Goal: Task Accomplishment & Management: Manage account settings

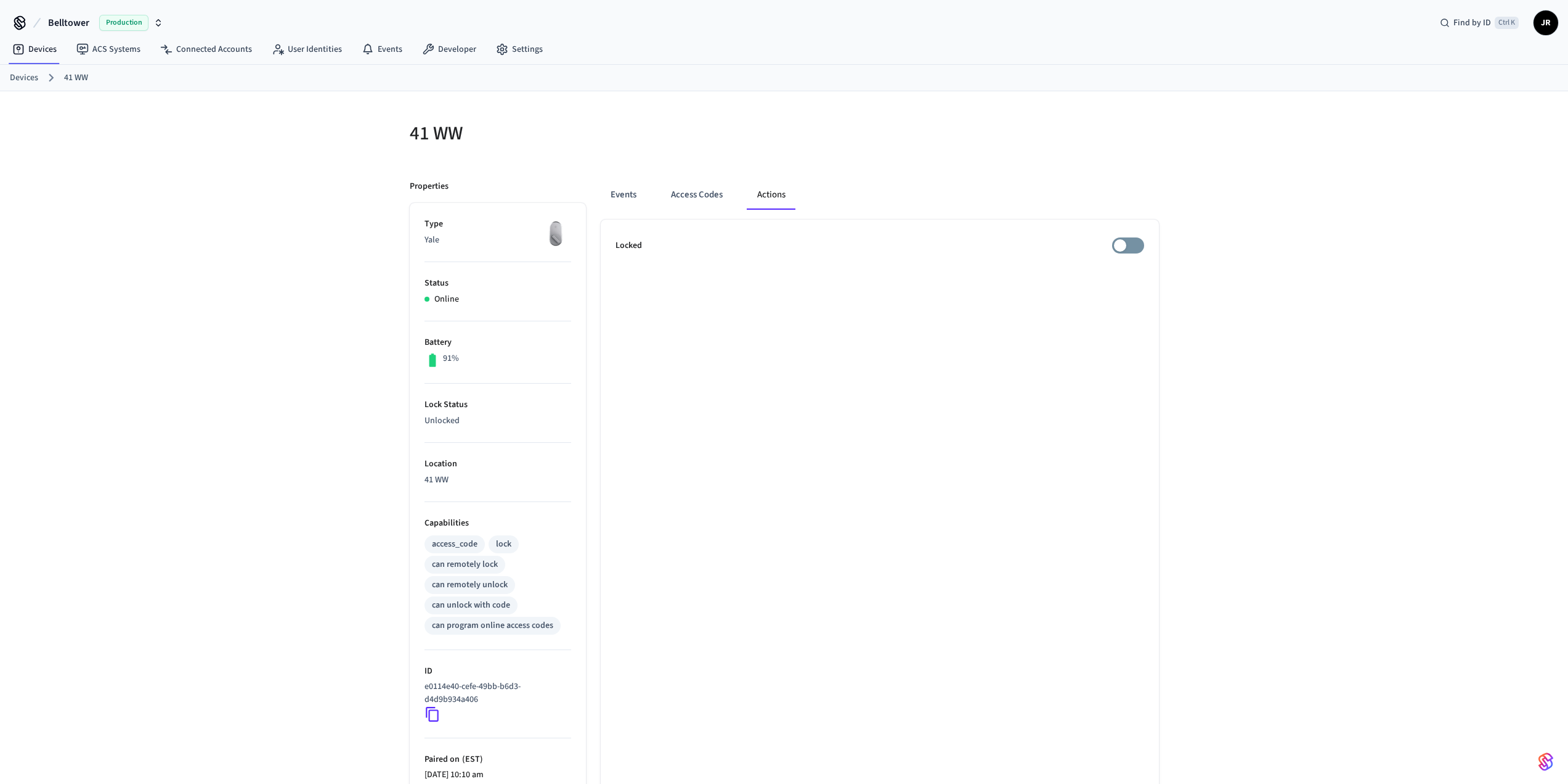
click at [10, 74] on link "Devices" at bounding box center [24, 78] width 29 height 13
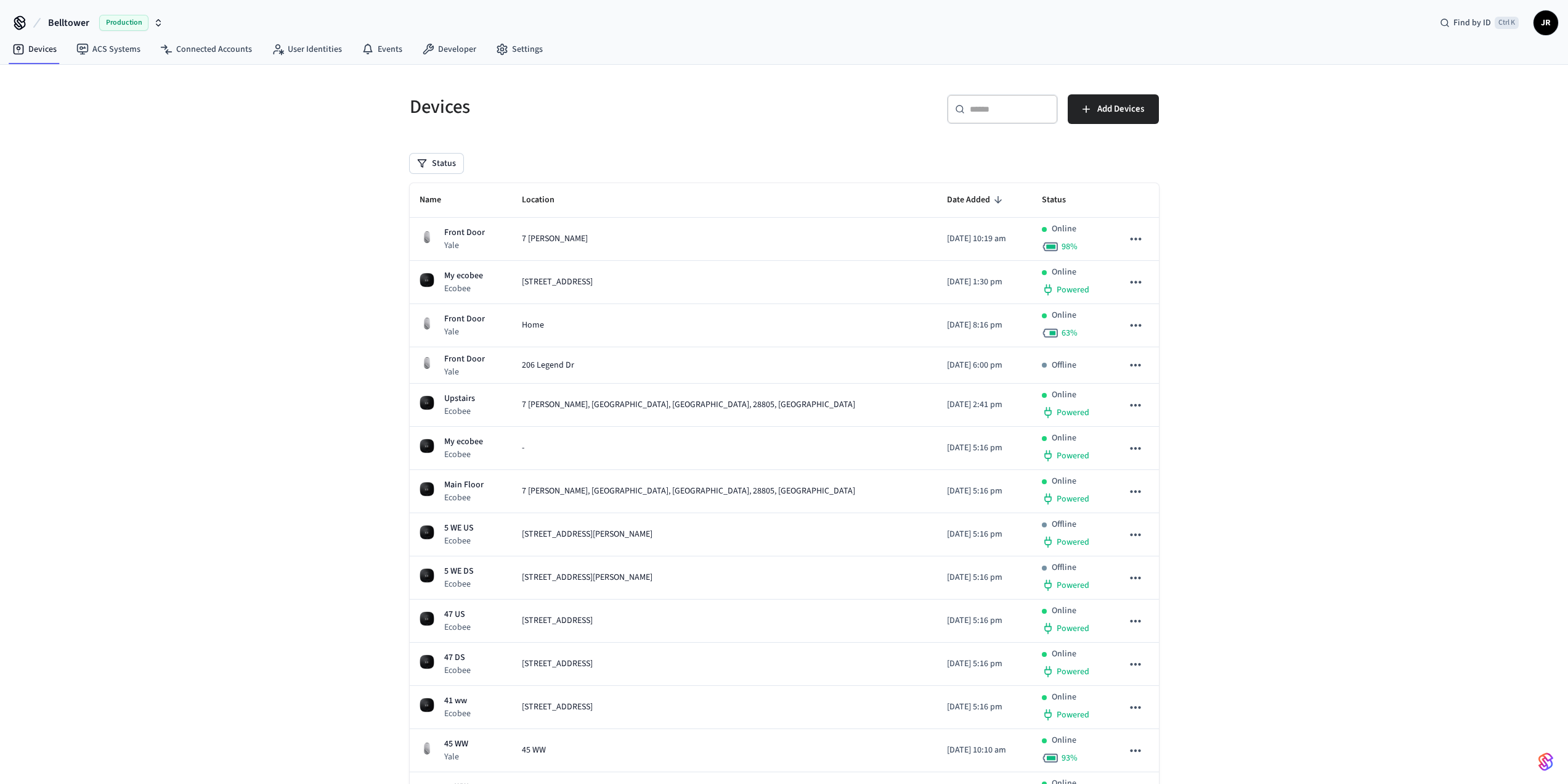
click at [1539, 18] on span "JR" at bounding box center [1546, 22] width 22 height 22
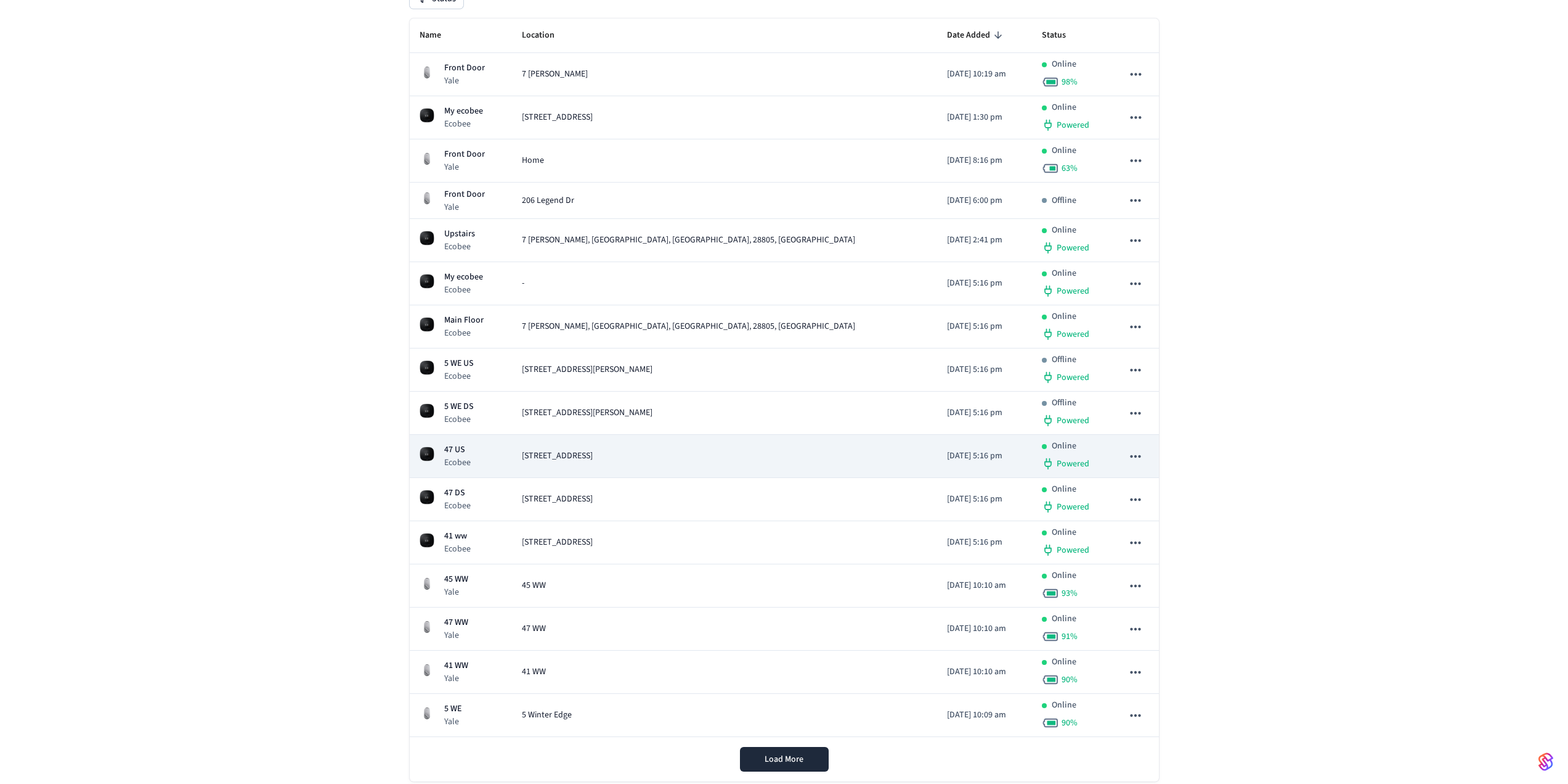
scroll to position [195, 0]
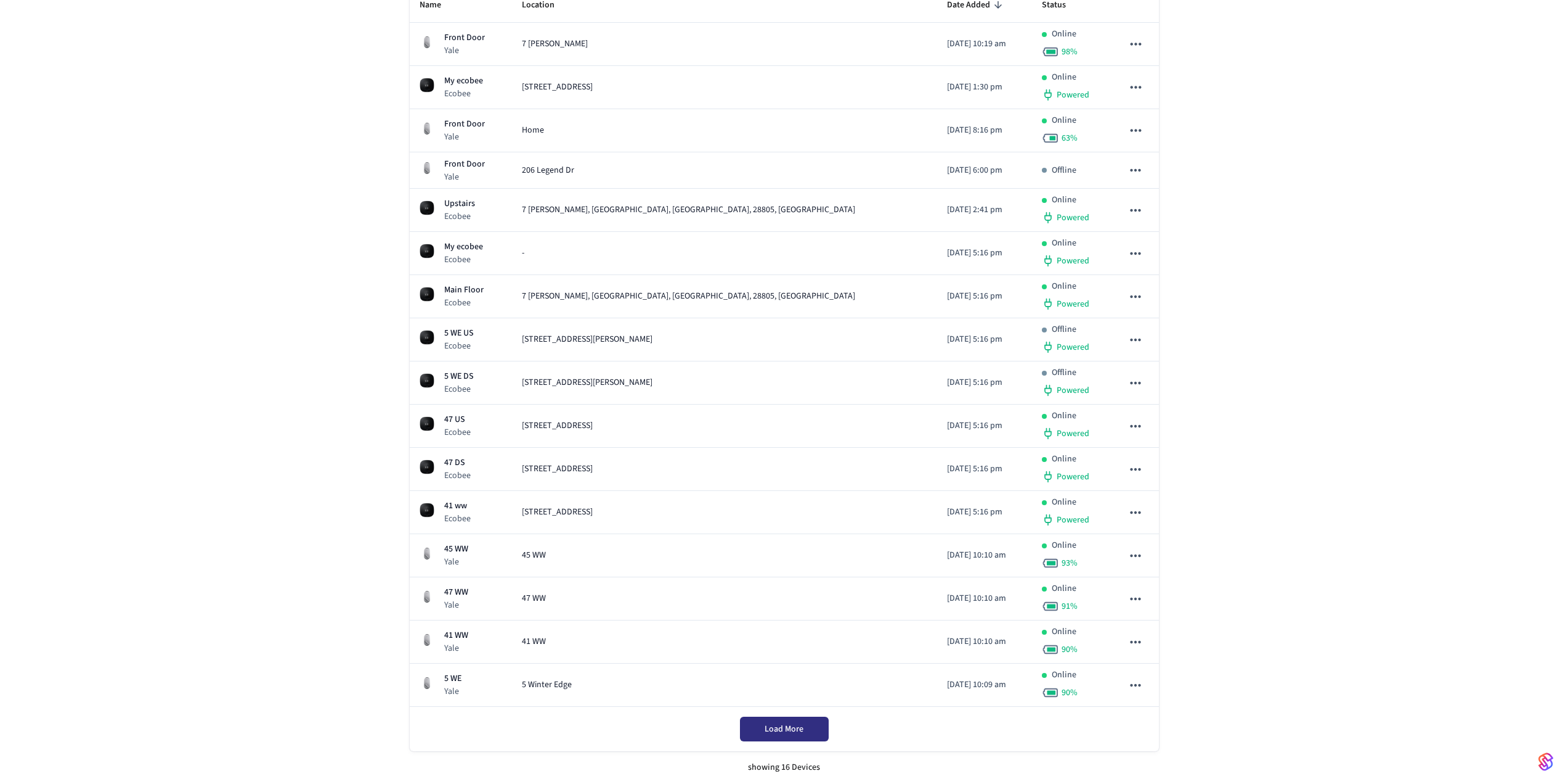
click at [758, 730] on button "Load More" at bounding box center [784, 728] width 88 height 25
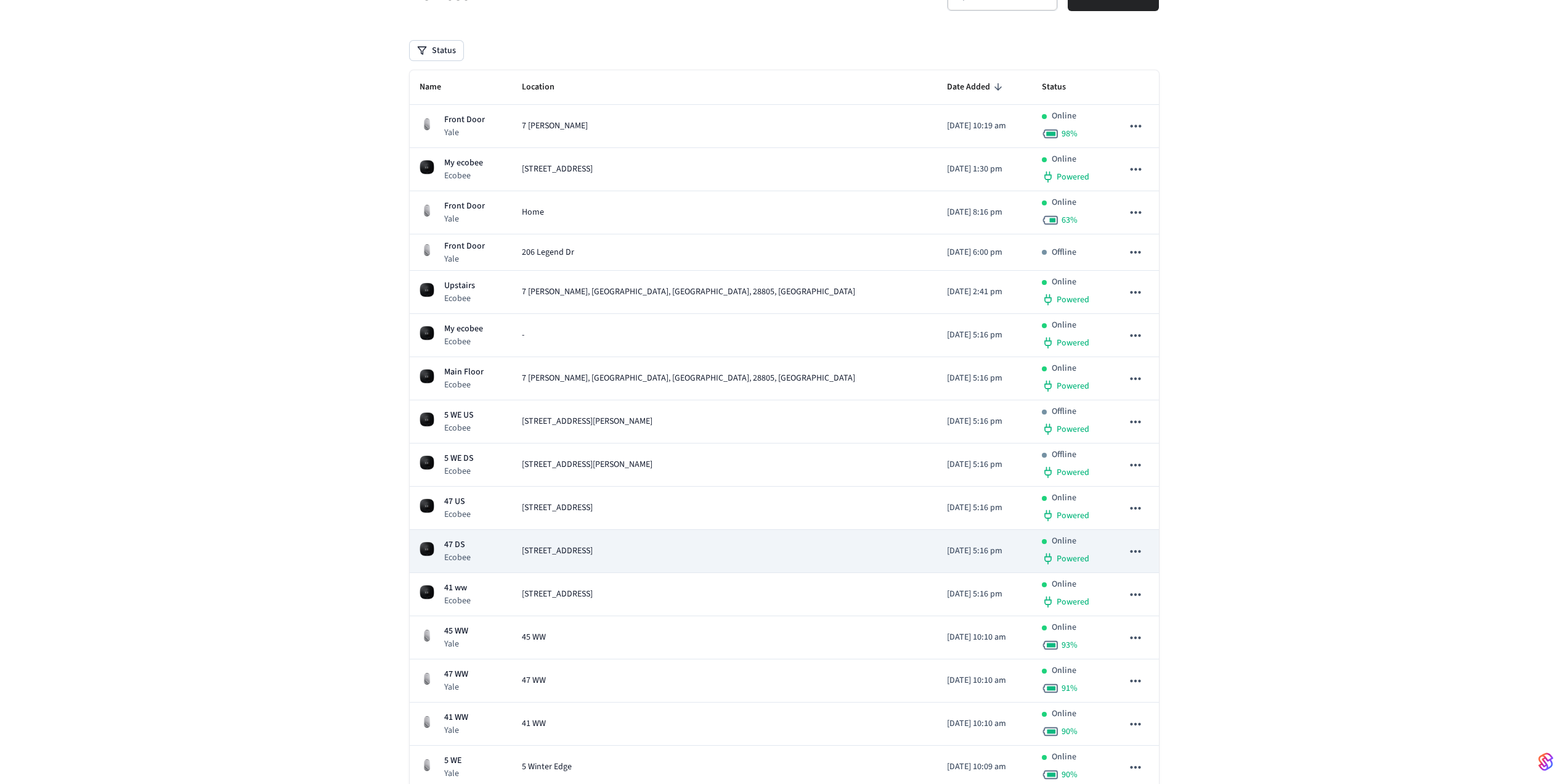
scroll to position [0, 0]
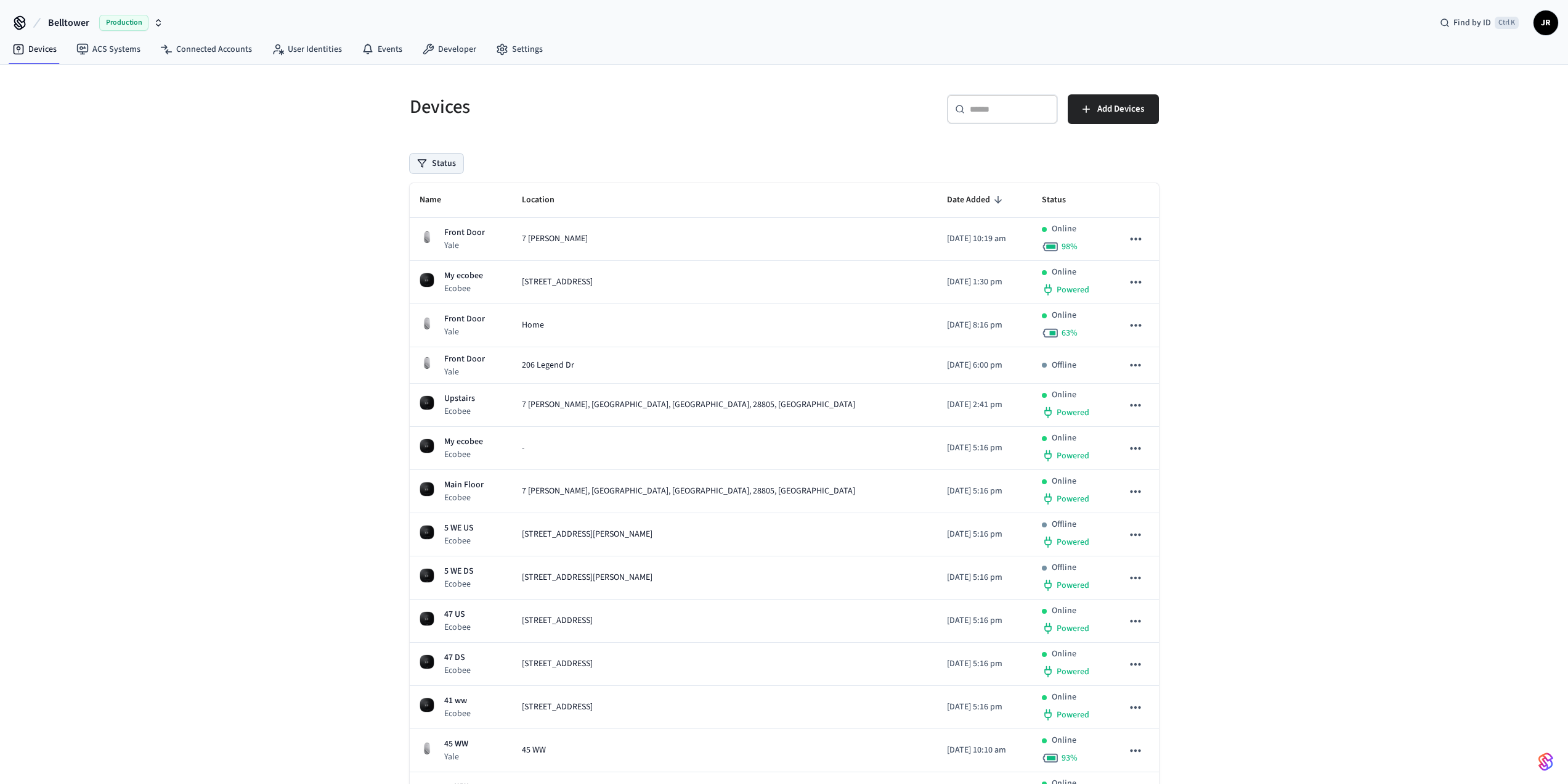
click at [435, 161] on button "Status" at bounding box center [437, 164] width 54 height 20
click at [443, 241] on label "Unmanaged" at bounding box center [487, 244] width 105 height 15
click at [428, 241] on button "Unmanaged" at bounding box center [423, 244] width 10 height 10
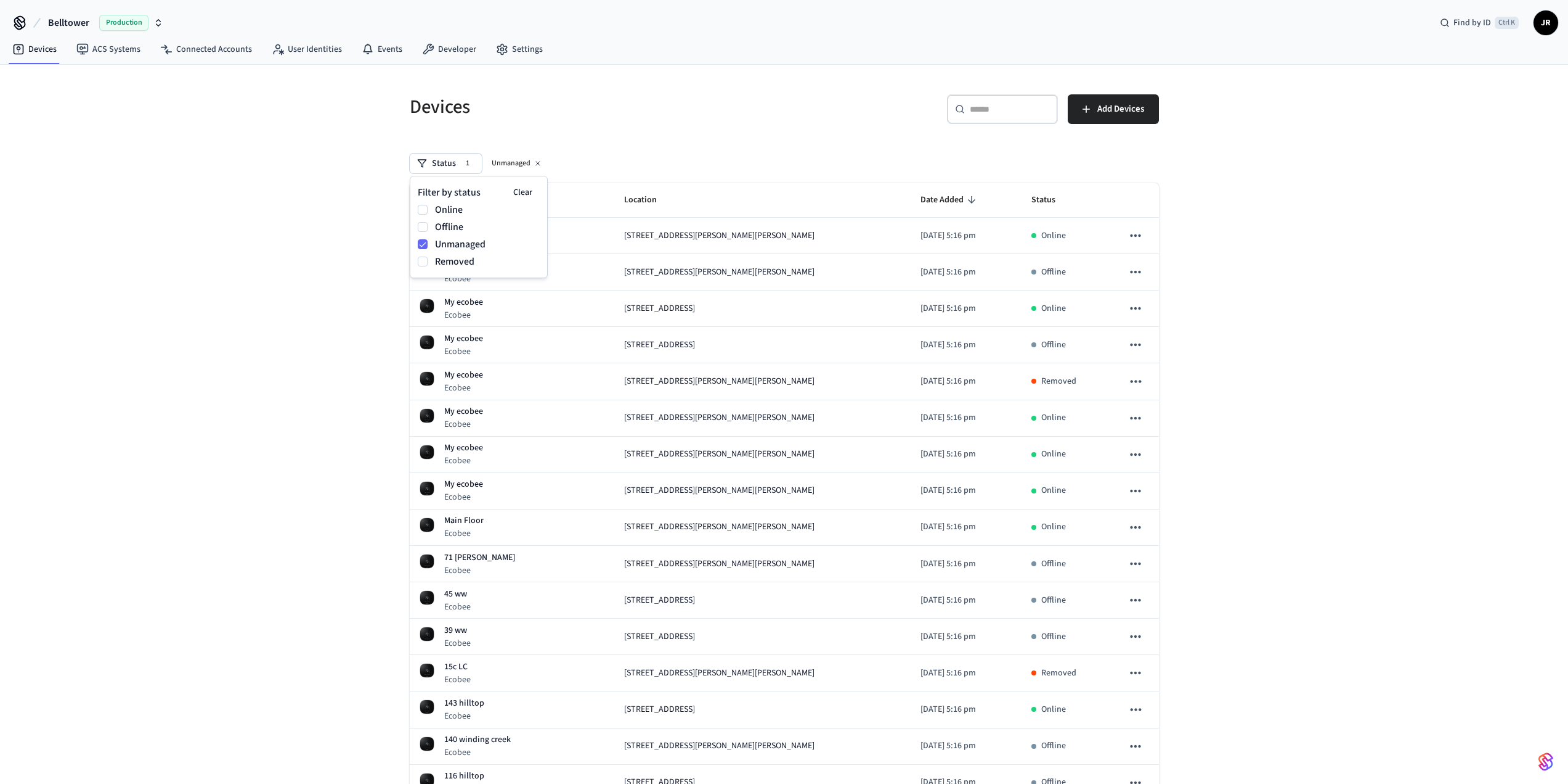
drag, startPoint x: 1386, startPoint y: 260, endPoint x: 1375, endPoint y: 263, distance: 11.4
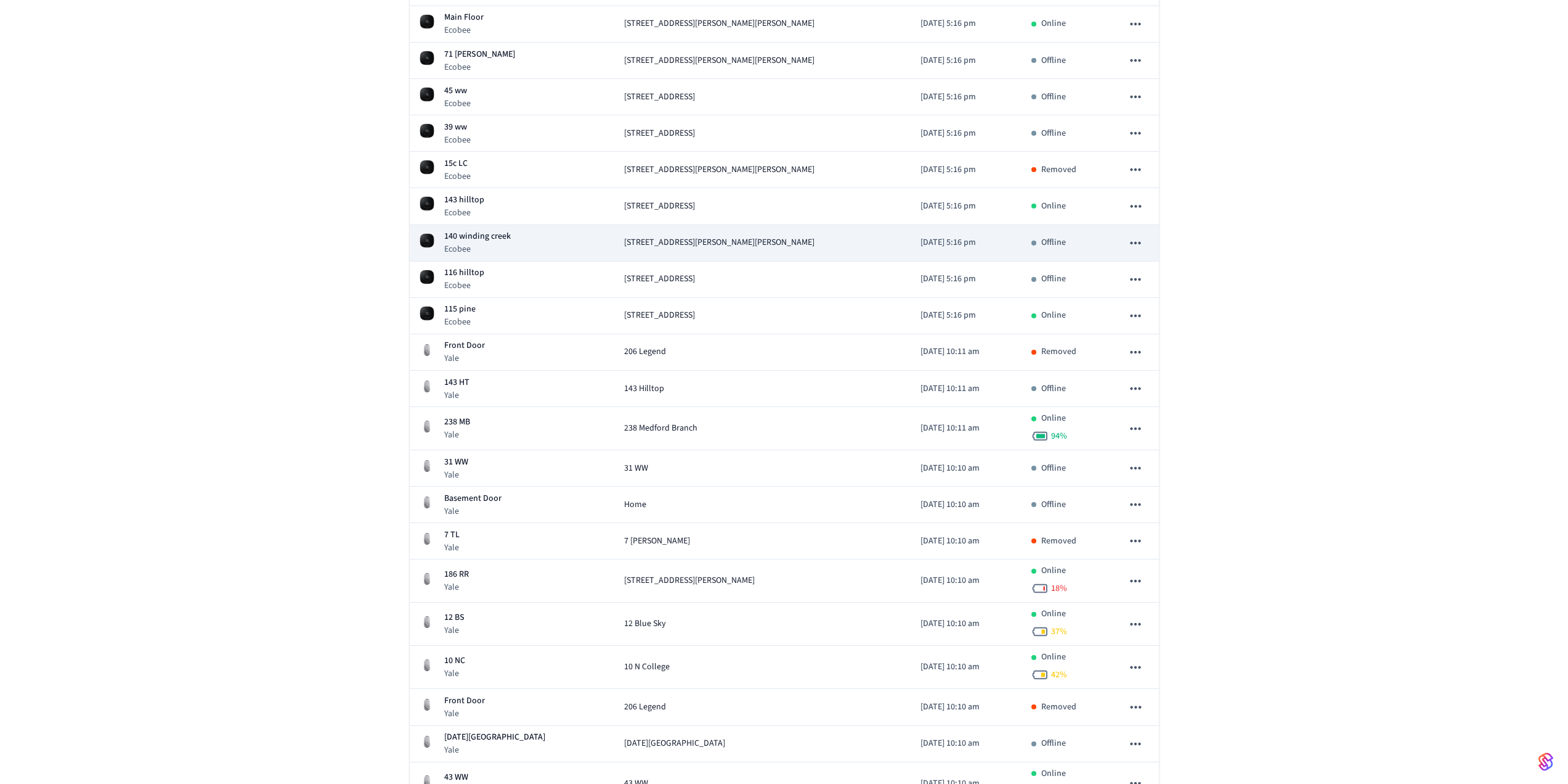
scroll to position [616, 0]
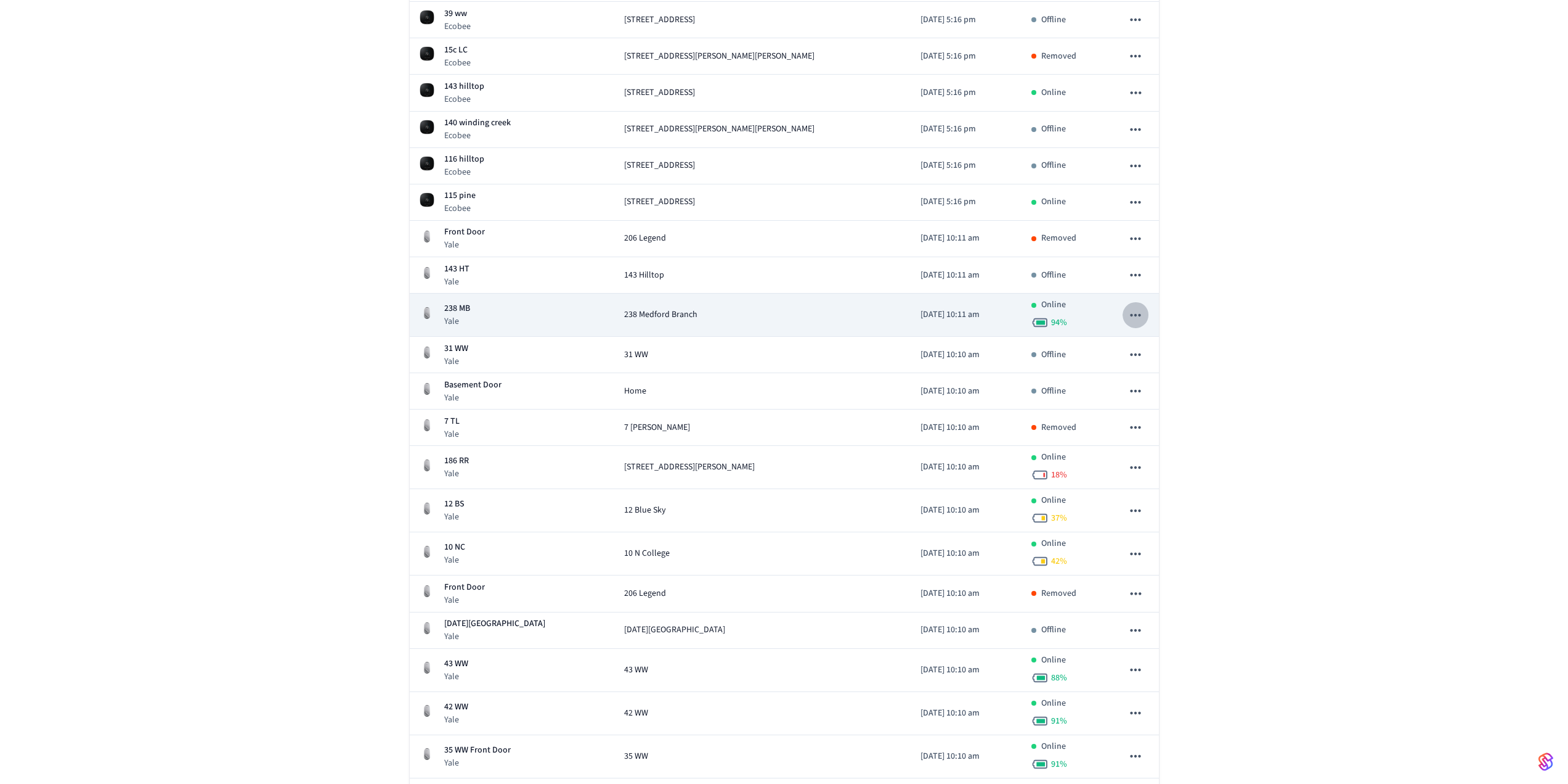
click at [1133, 318] on icon "sticky table" at bounding box center [1136, 315] width 16 height 16
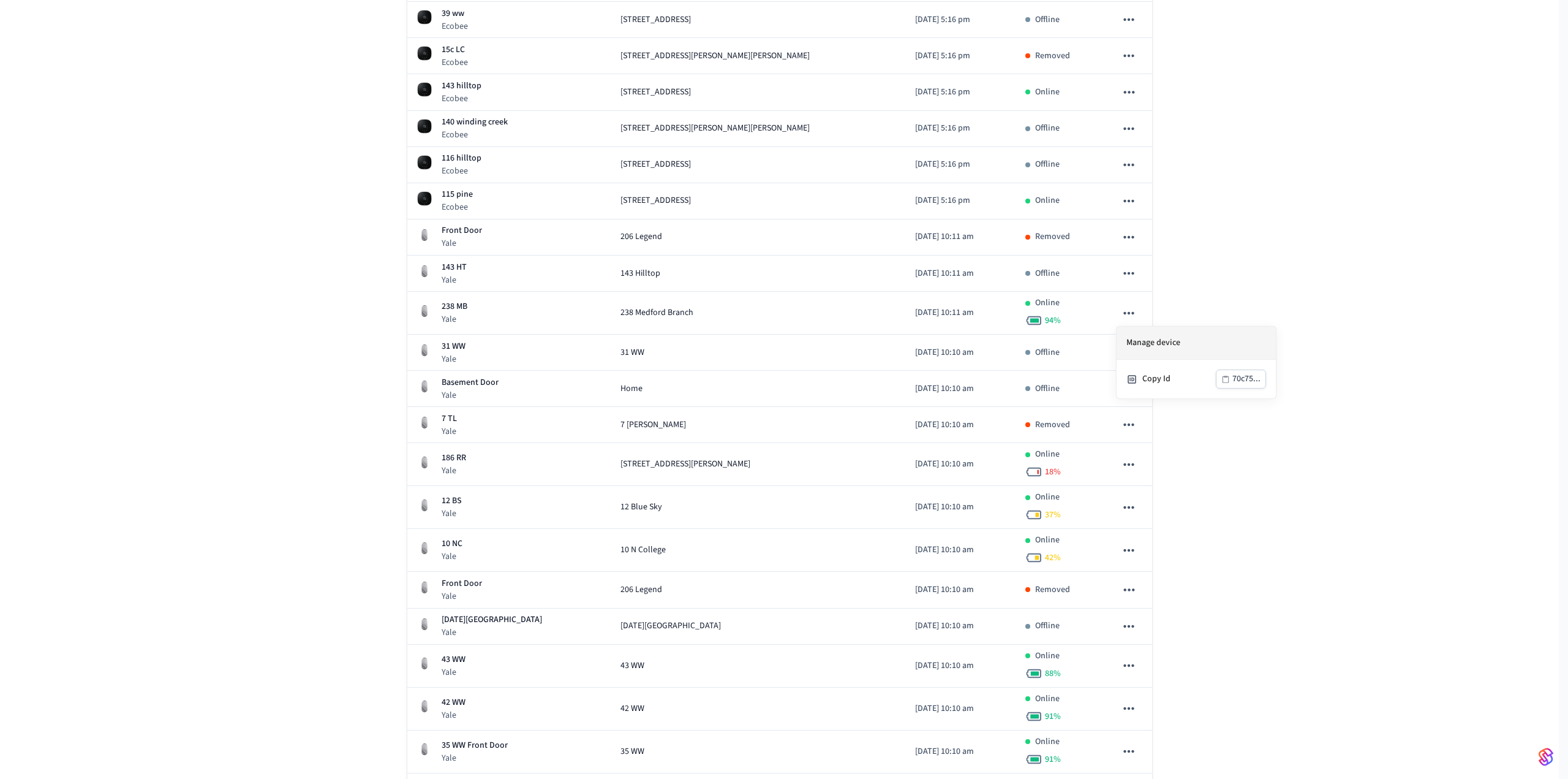
click at [1192, 346] on li "Manage device" at bounding box center [1196, 343] width 159 height 33
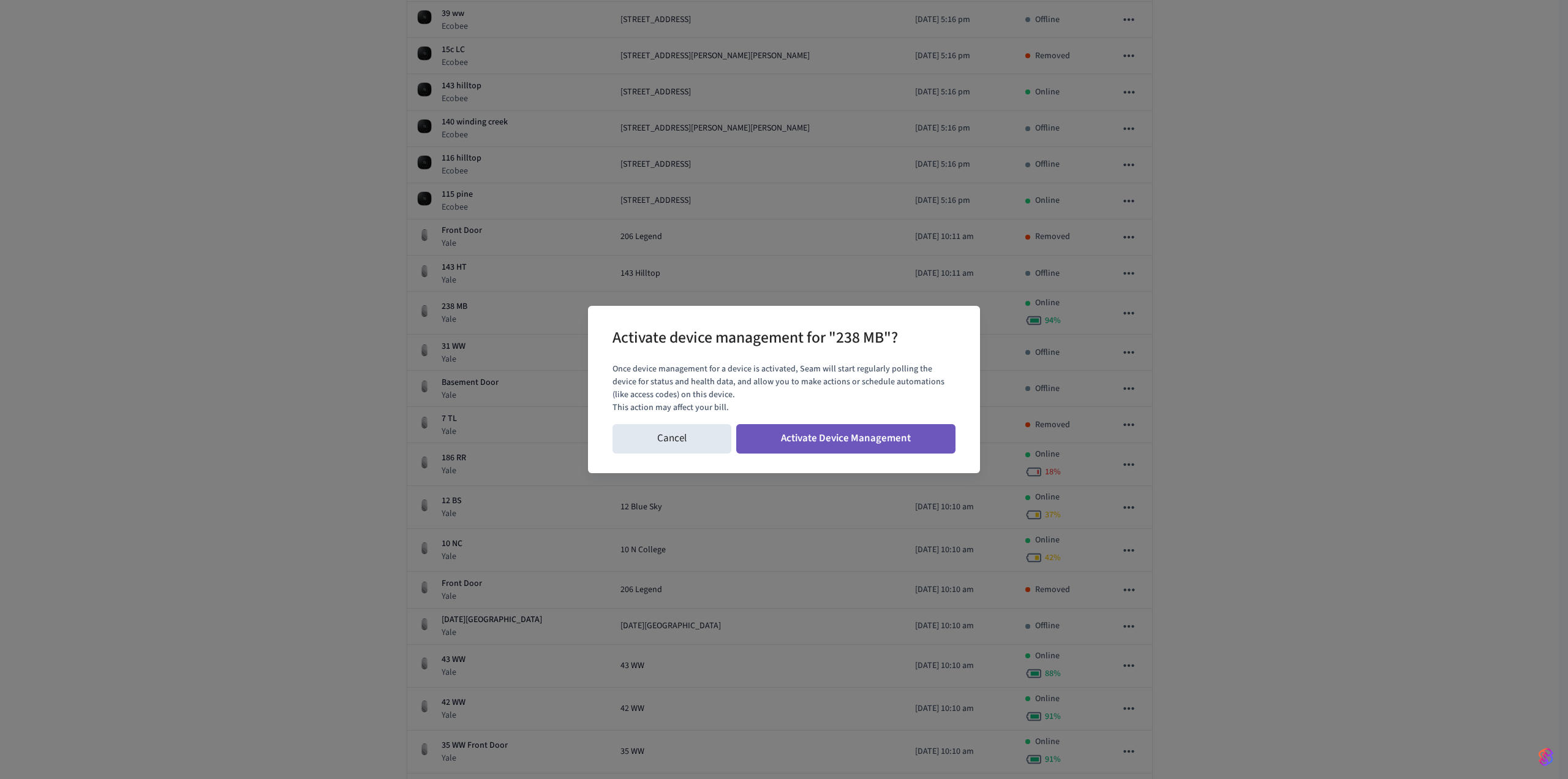
click at [895, 436] on button "Activate Device Management" at bounding box center [846, 438] width 219 height 29
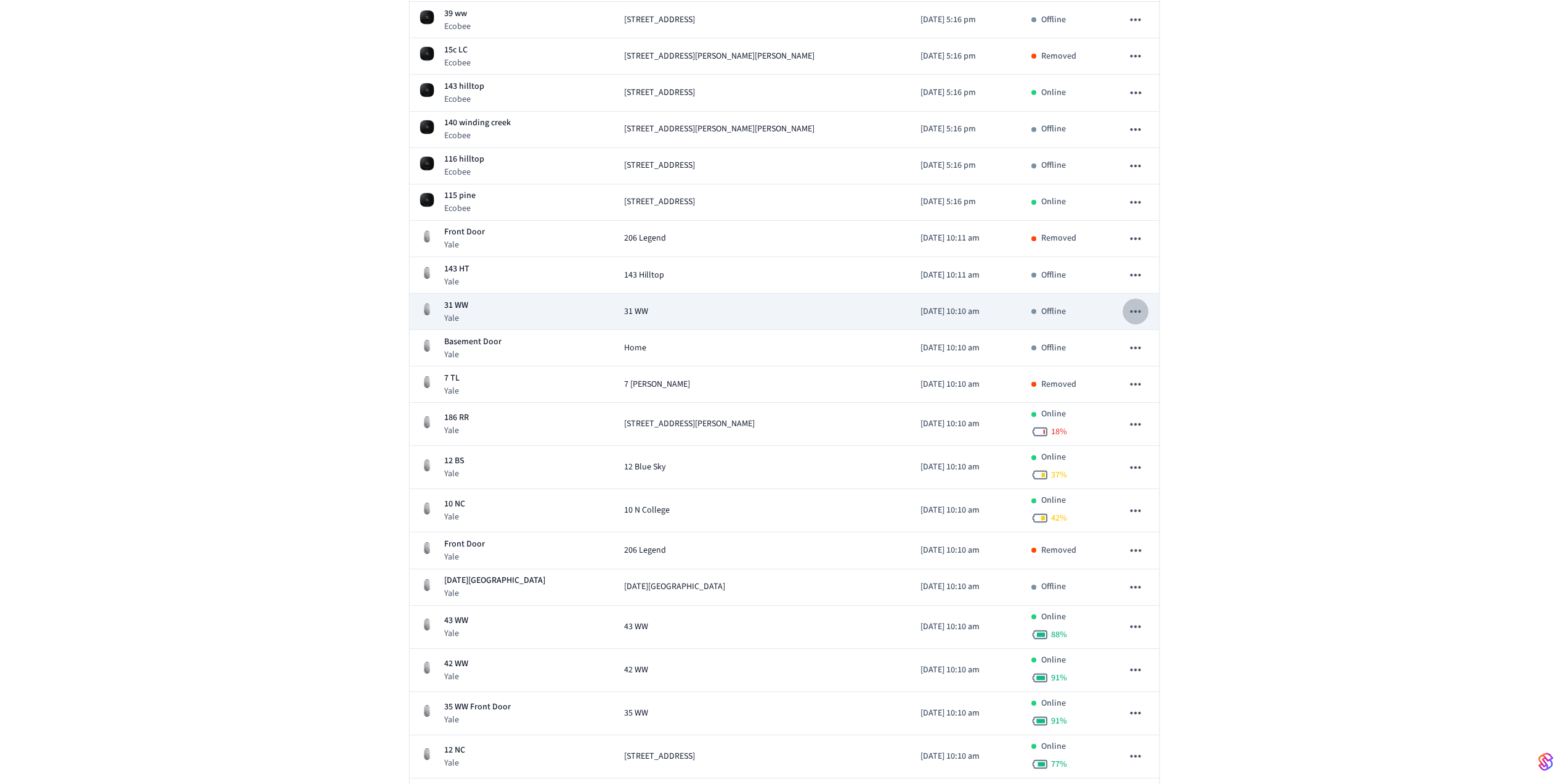
click at [1133, 311] on icon "sticky table" at bounding box center [1136, 312] width 16 height 16
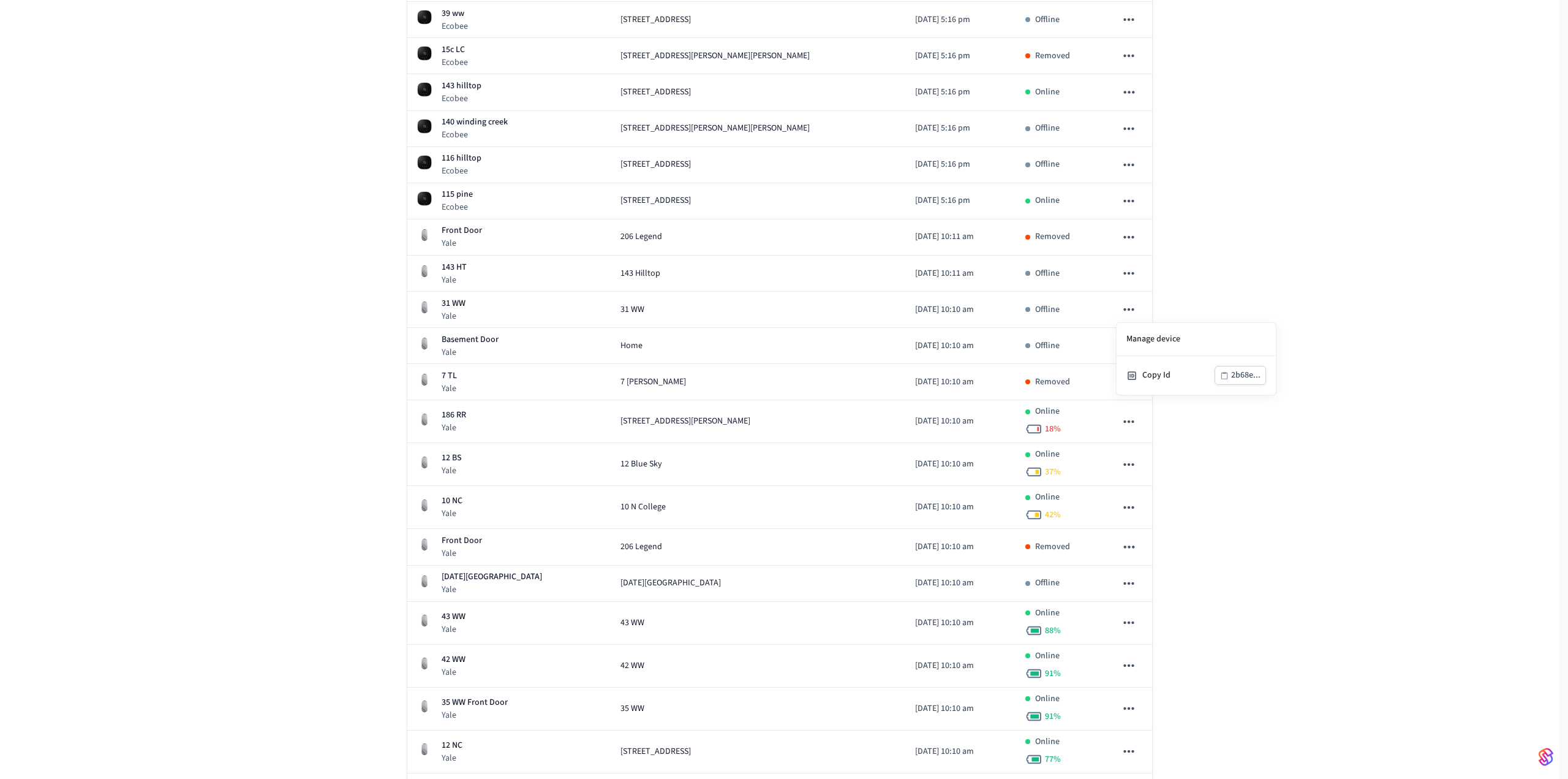
click at [1124, 310] on div at bounding box center [784, 390] width 1568 height 779
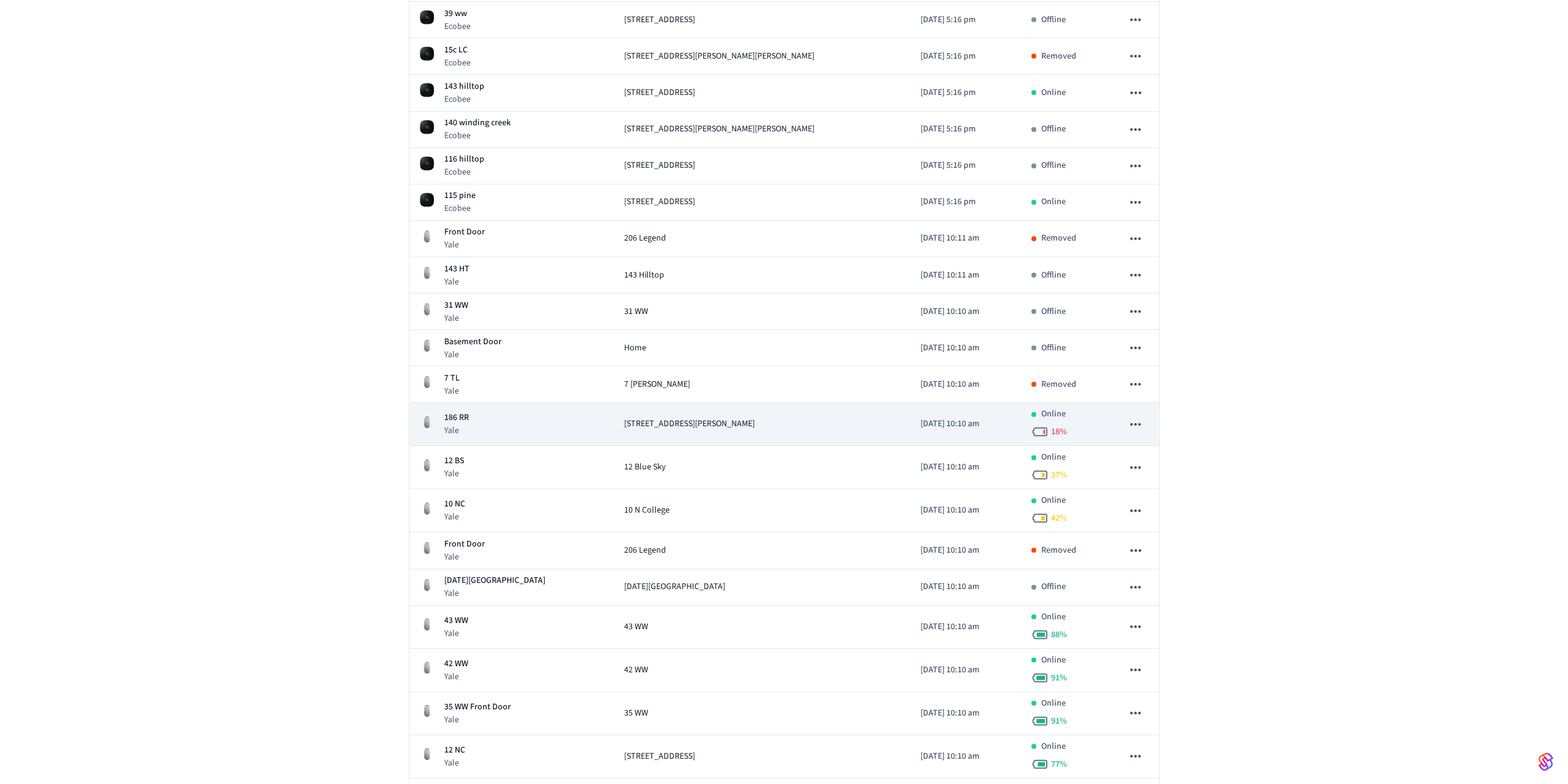
click at [1141, 421] on icon "sticky table" at bounding box center [1136, 425] width 16 height 16
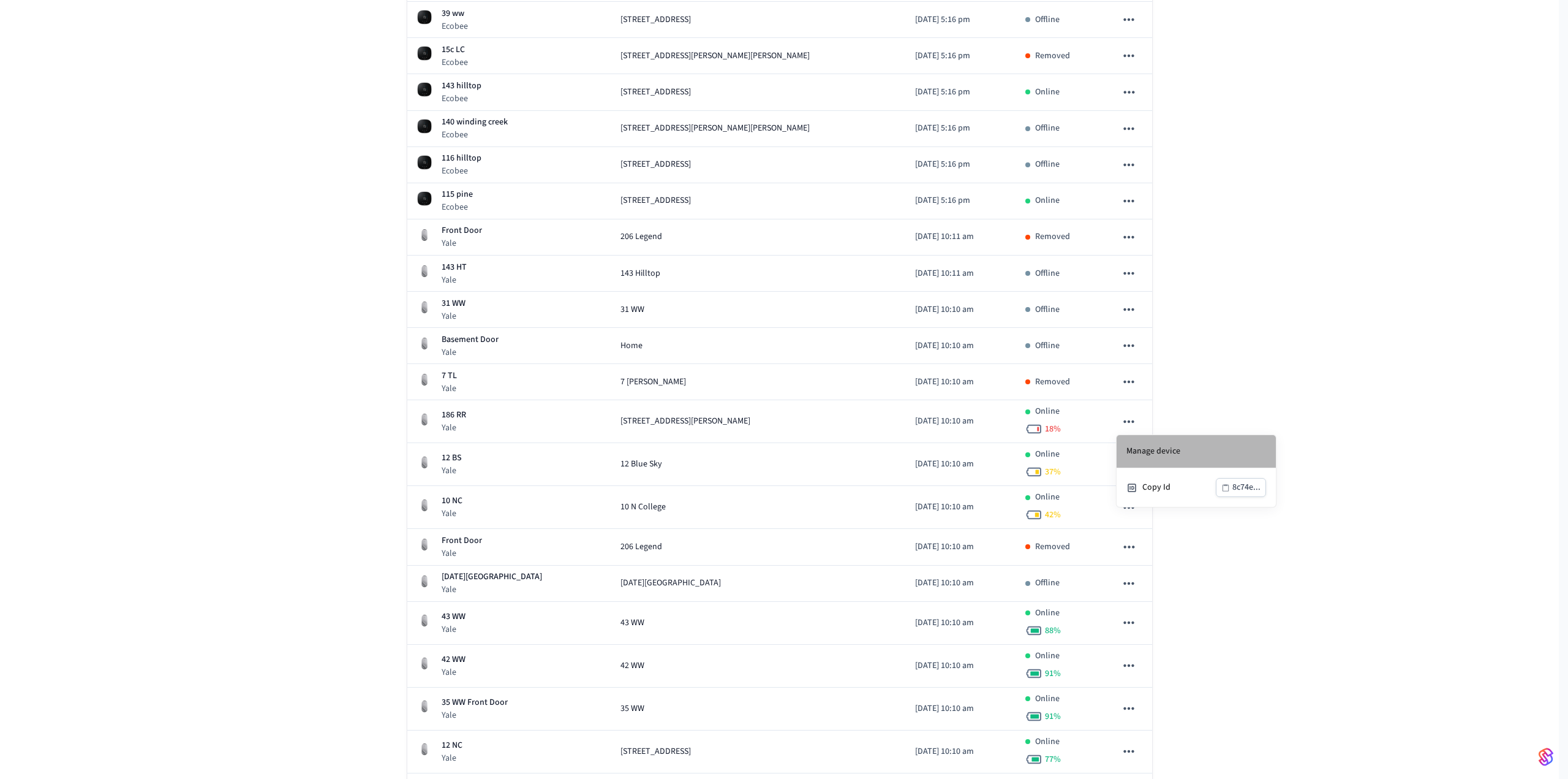
click at [1175, 445] on li "Manage device" at bounding box center [1196, 451] width 159 height 33
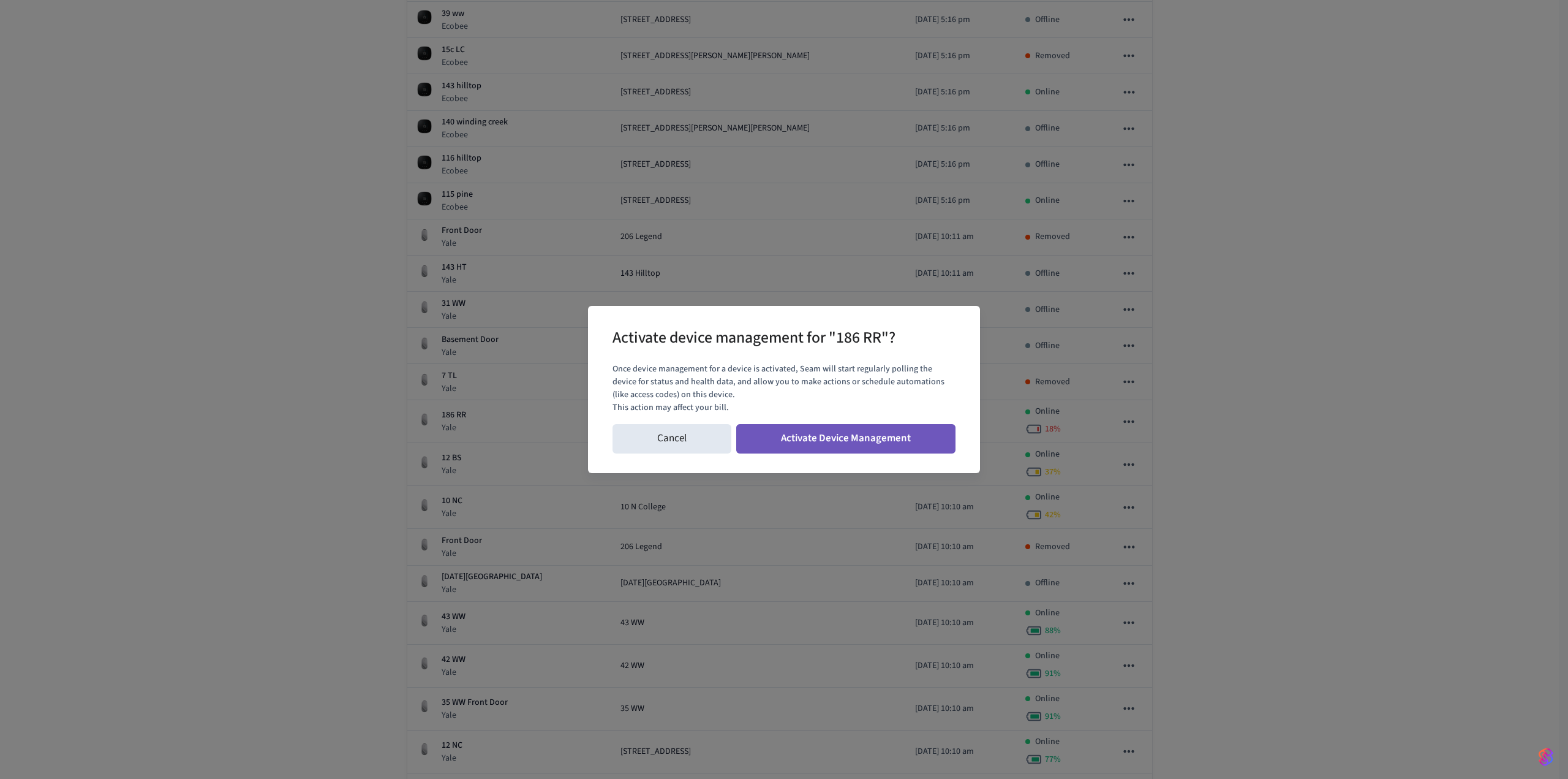
click at [921, 434] on button "Activate Device Management" at bounding box center [846, 438] width 219 height 29
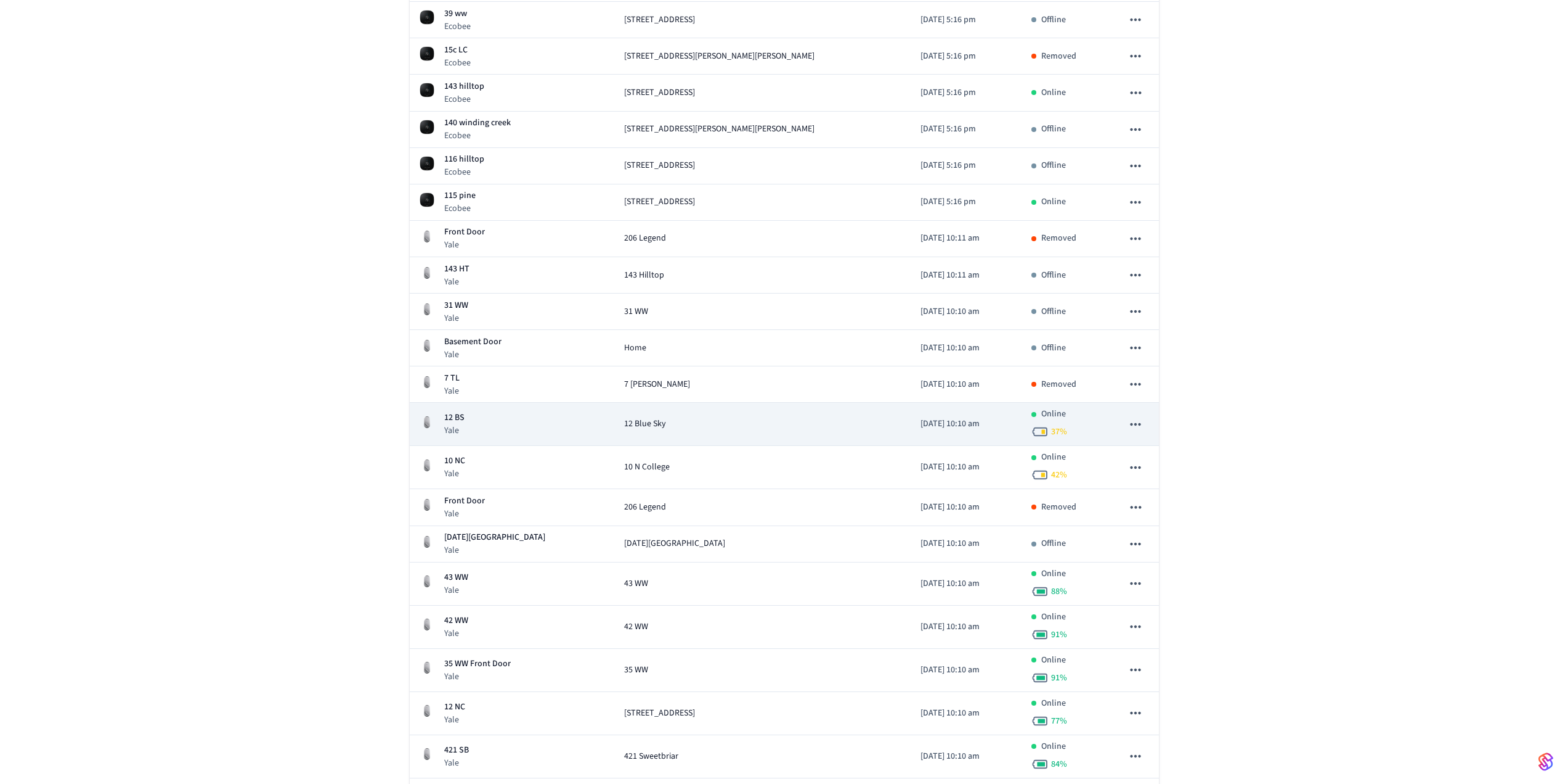
click at [1138, 421] on icon "sticky table" at bounding box center [1136, 425] width 16 height 16
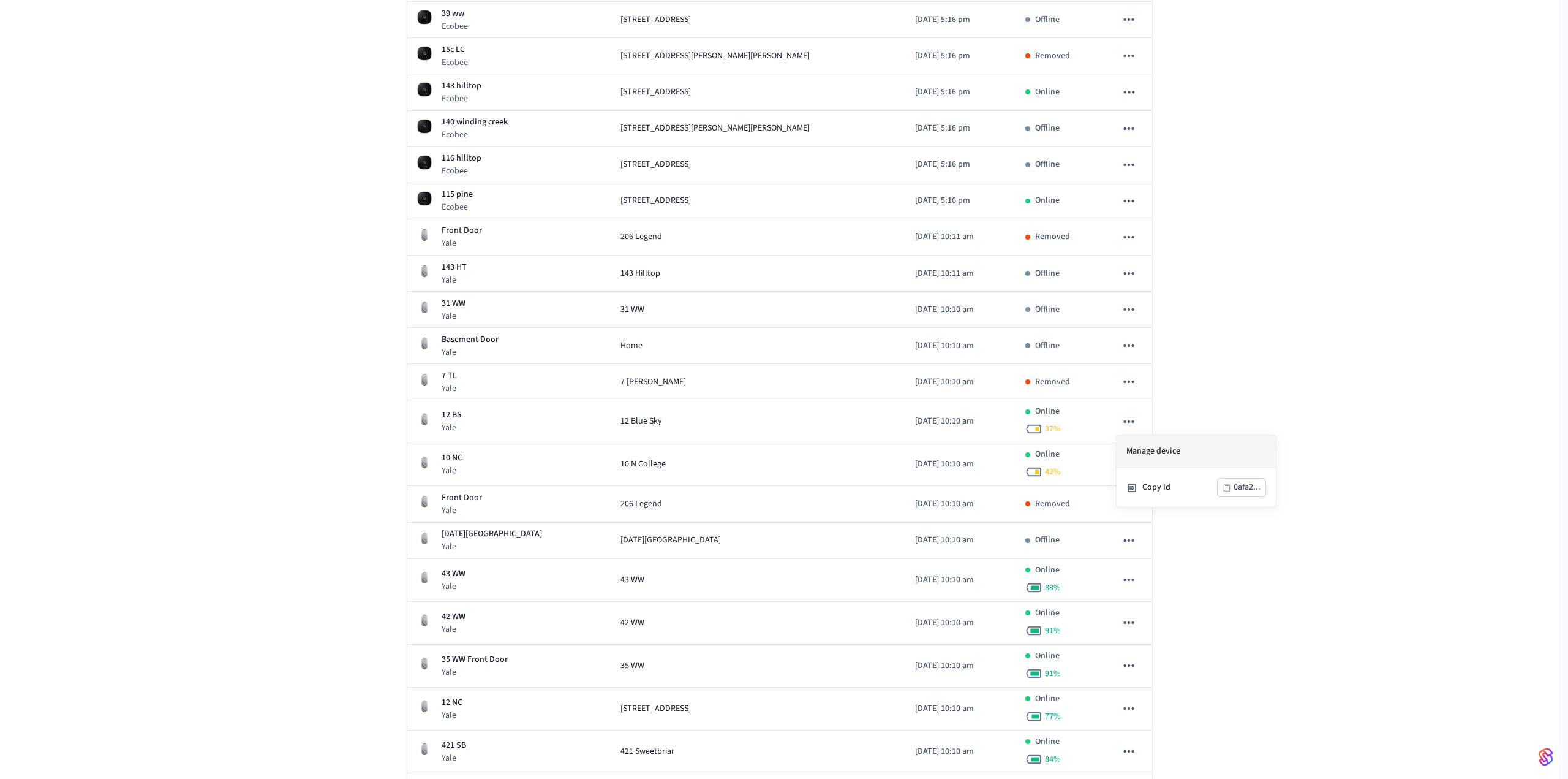
click at [1141, 446] on li "Manage device" at bounding box center [1196, 451] width 159 height 33
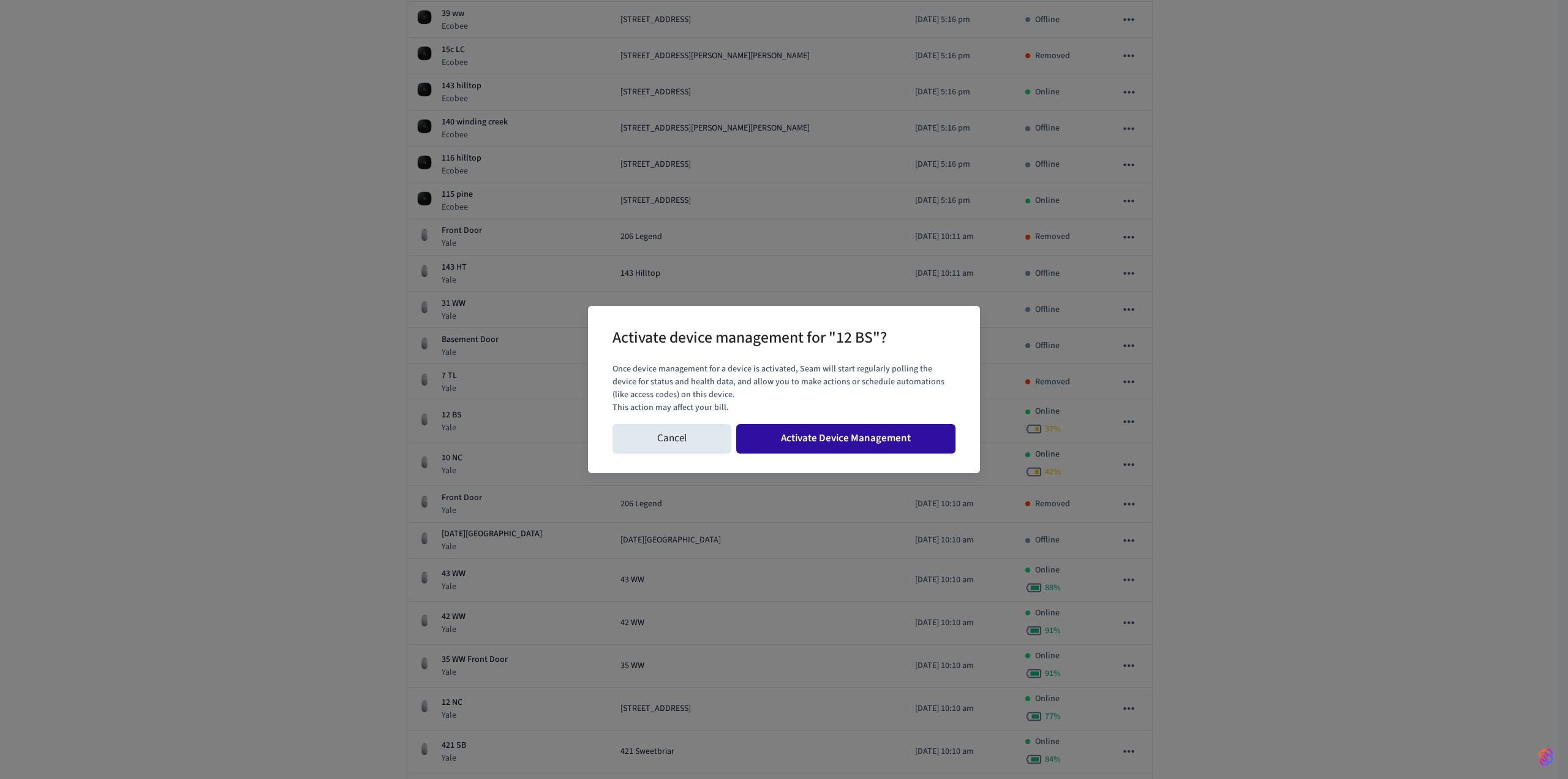
click at [883, 435] on button "Activate Device Management" at bounding box center [846, 438] width 219 height 29
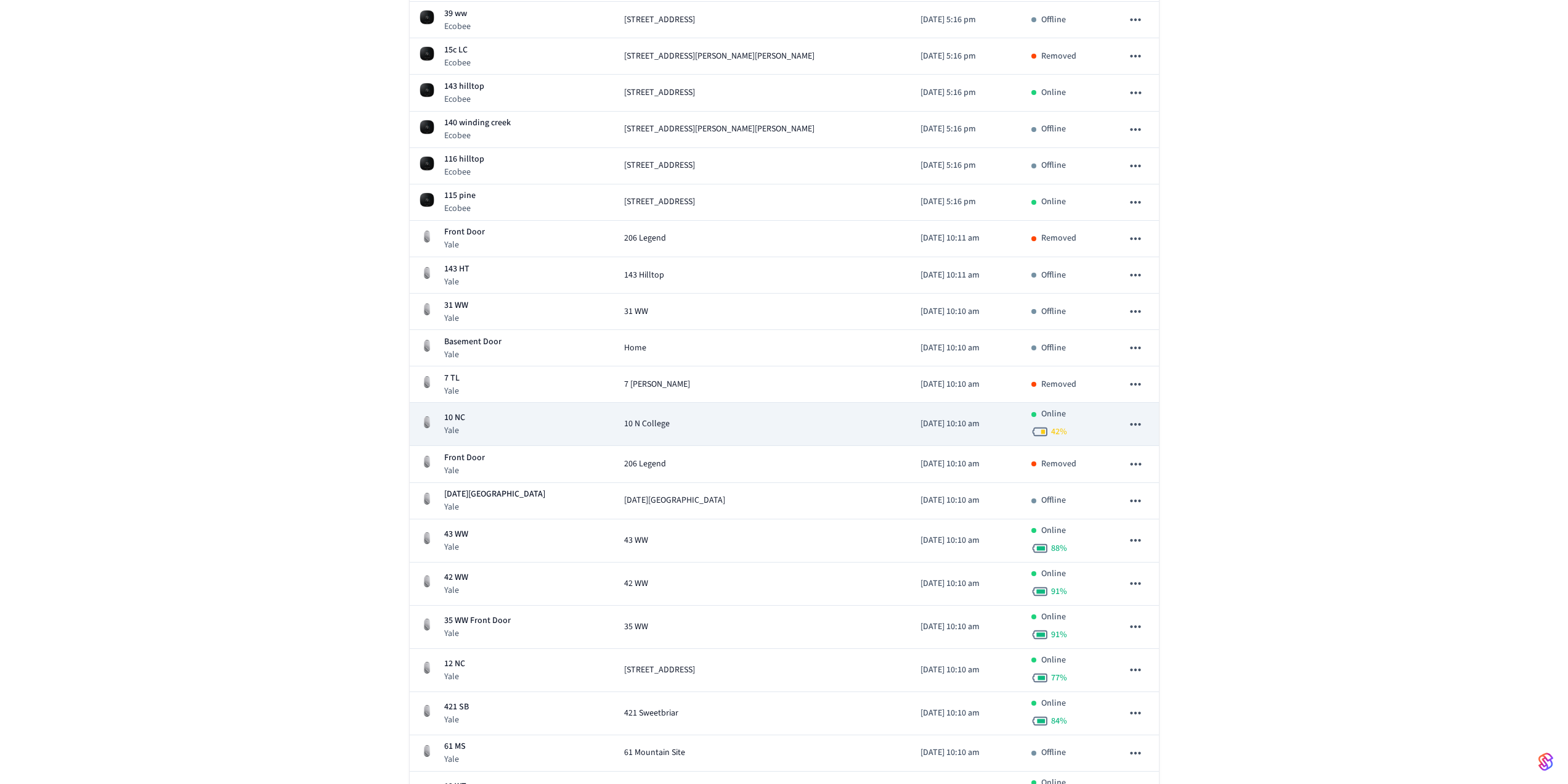
click at [1138, 421] on icon "sticky table" at bounding box center [1136, 425] width 16 height 16
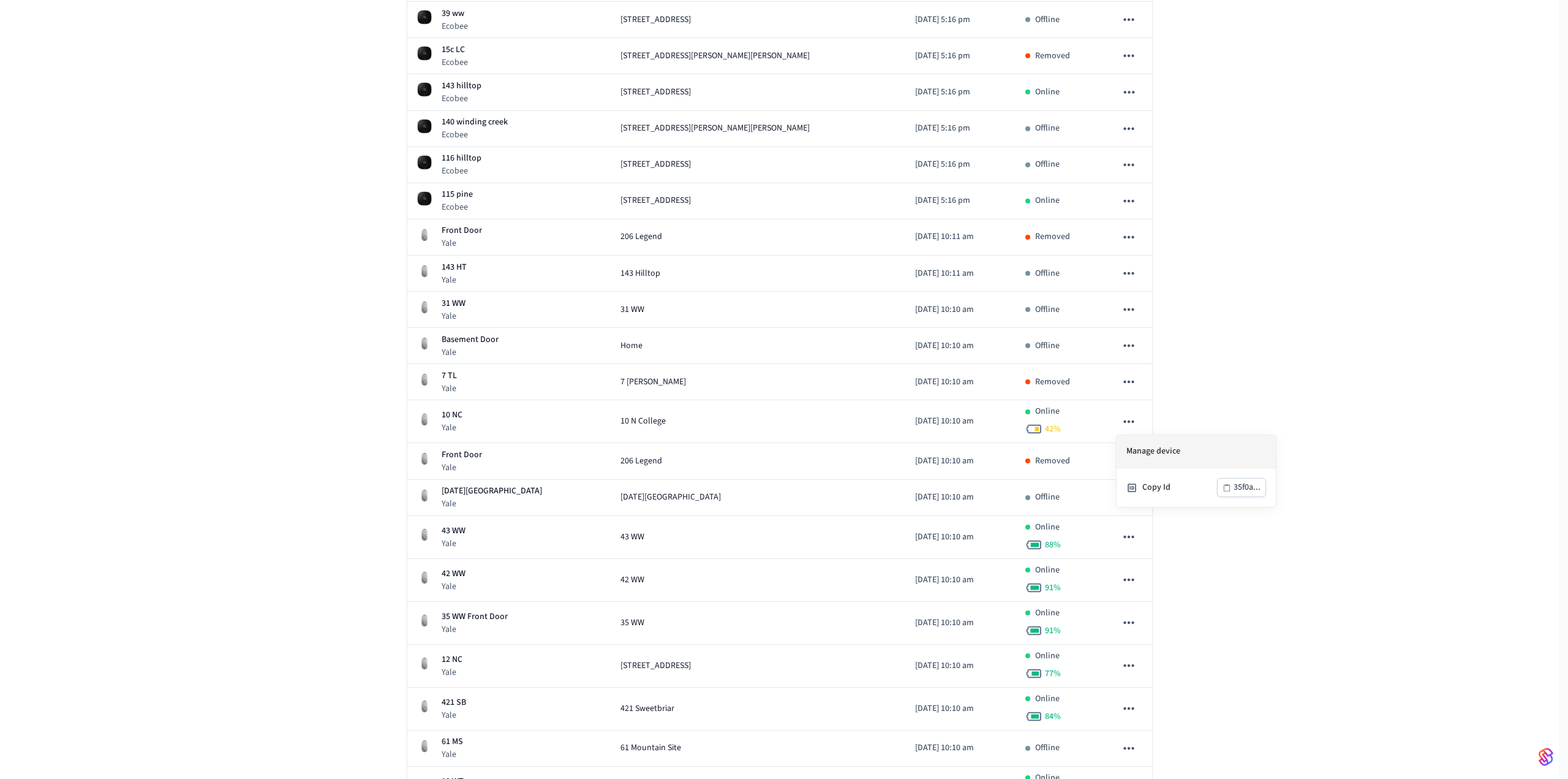
click at [1131, 444] on li "Manage device" at bounding box center [1196, 451] width 159 height 33
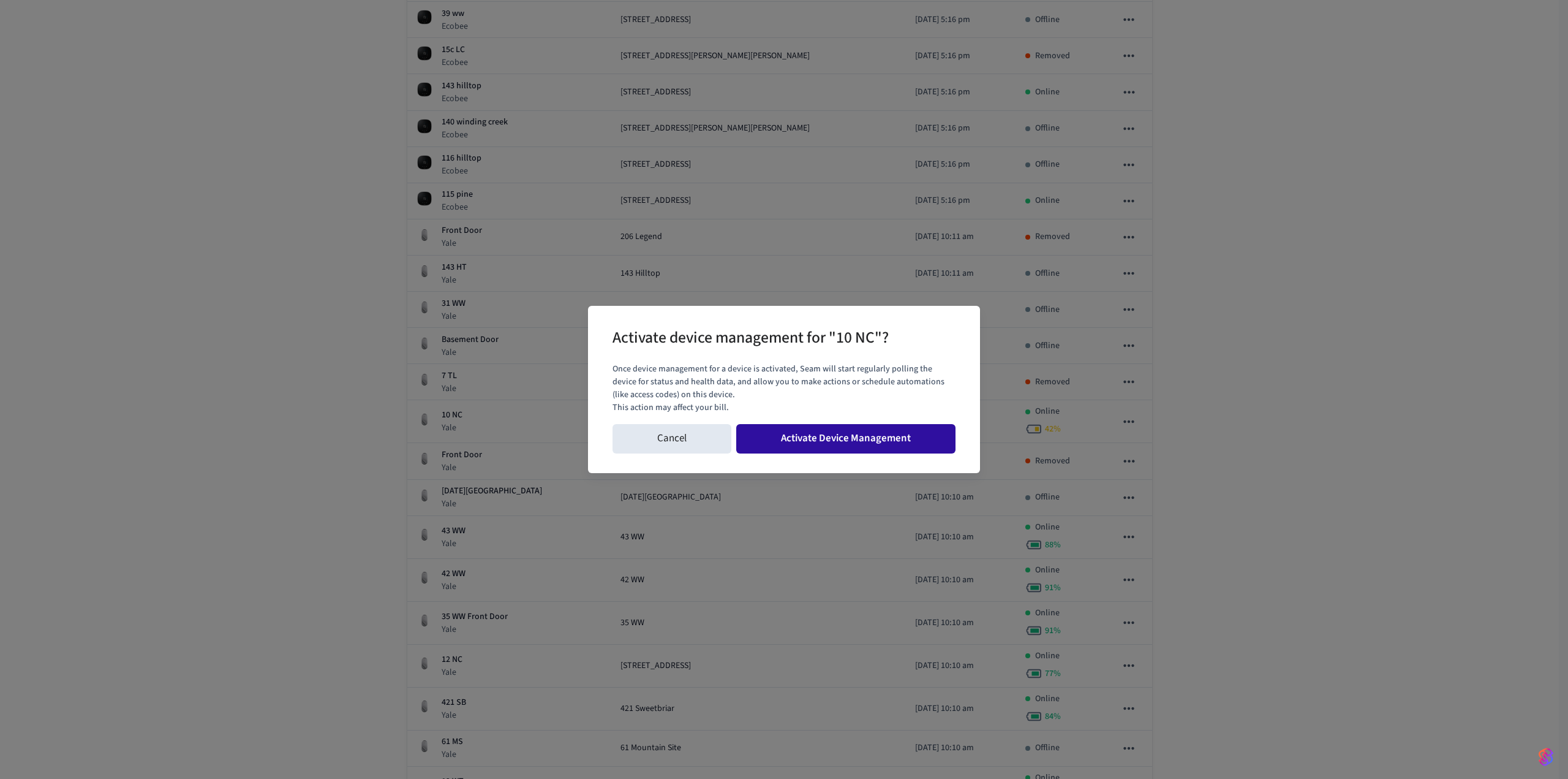
click at [909, 431] on button "Activate Device Management" at bounding box center [846, 438] width 219 height 29
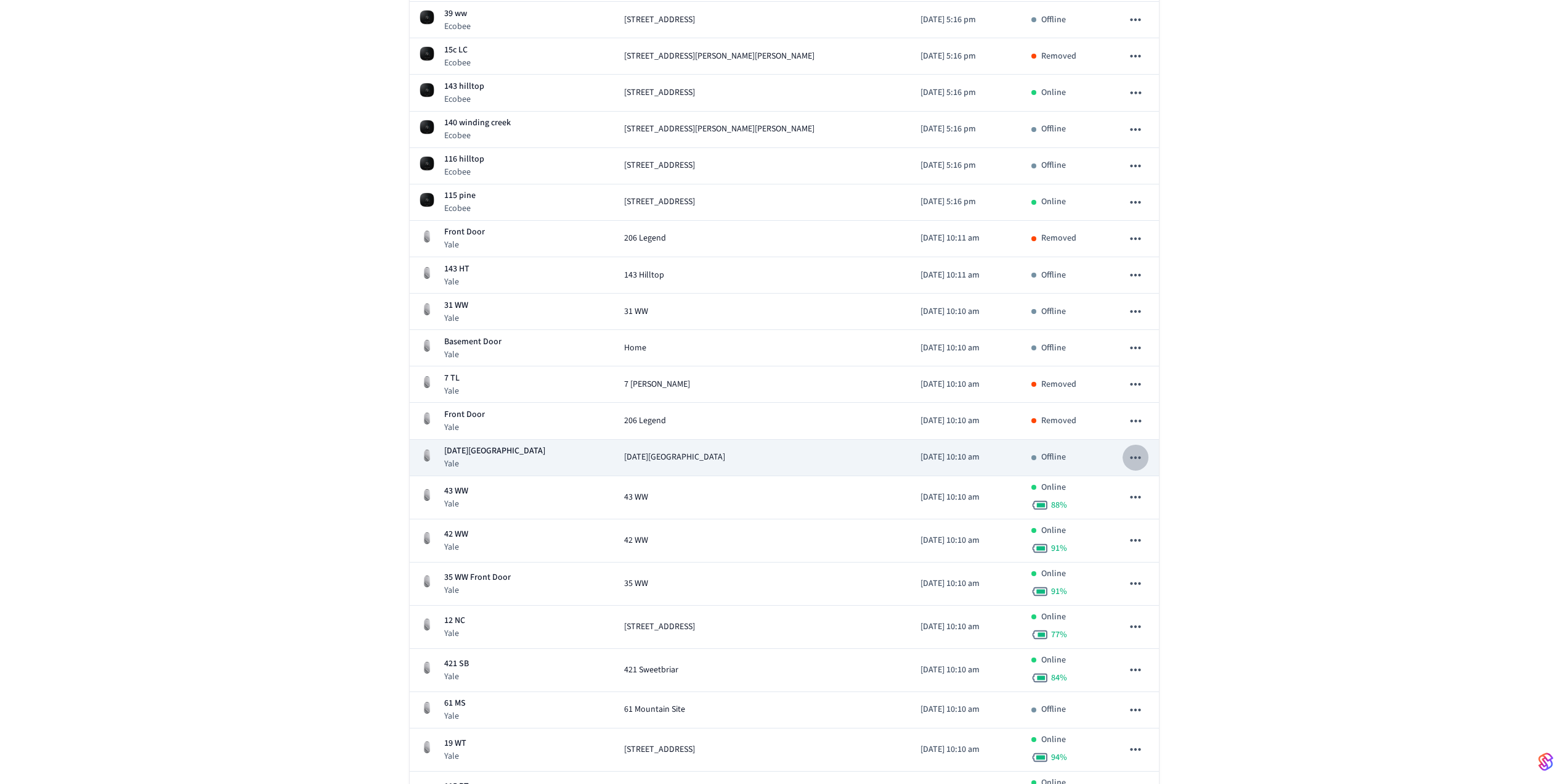
click at [1136, 462] on icon "sticky table" at bounding box center [1136, 457] width 16 height 16
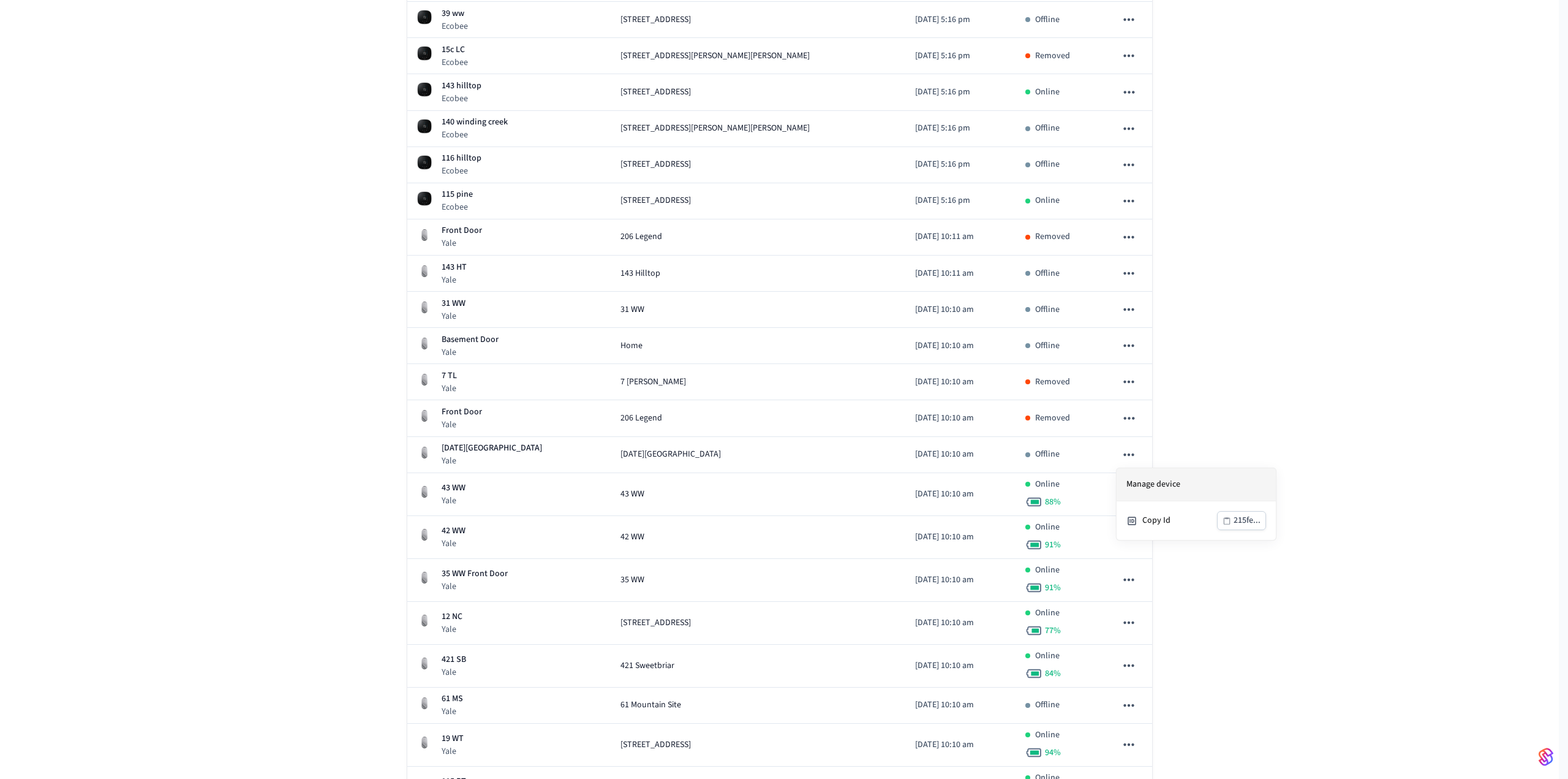
click at [1135, 481] on li "Manage device" at bounding box center [1196, 485] width 159 height 33
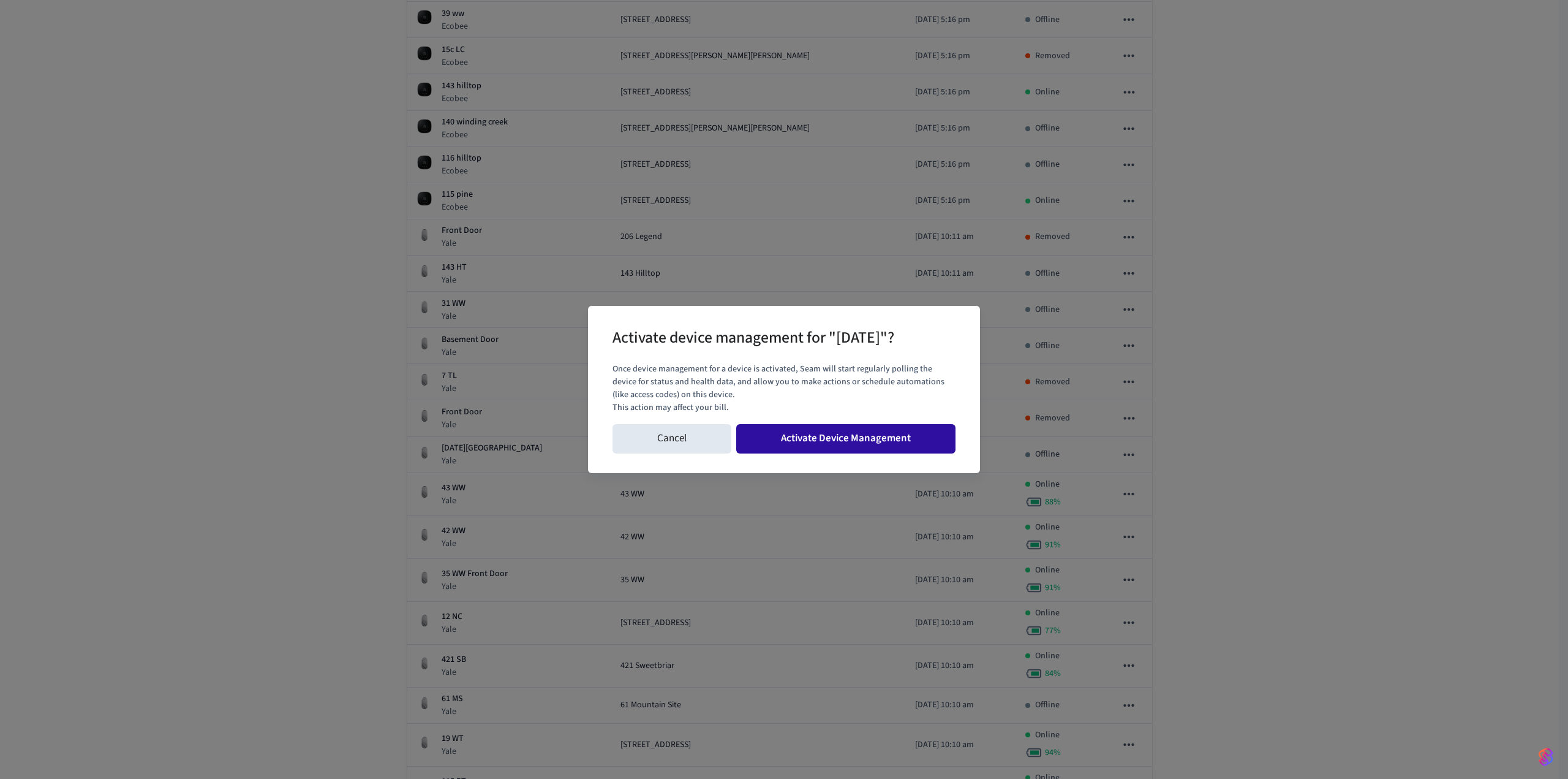
click at [845, 442] on button "Activate Device Management" at bounding box center [846, 438] width 219 height 29
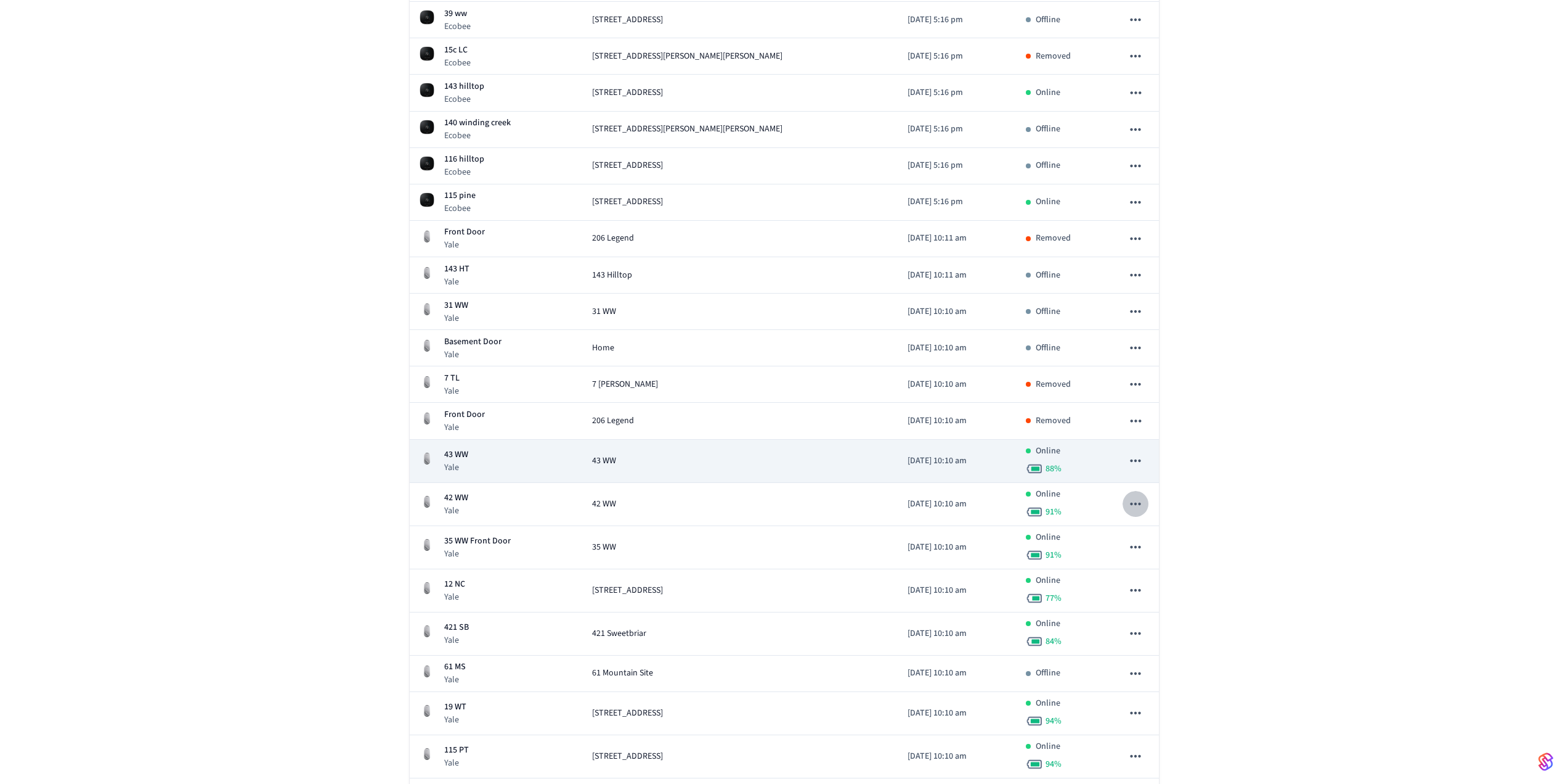
click at [1135, 493] on button "sticky table" at bounding box center [1136, 504] width 26 height 26
click at [1130, 456] on div at bounding box center [788, 392] width 1578 height 784
click at [1132, 462] on icon "sticky table" at bounding box center [1136, 461] width 16 height 16
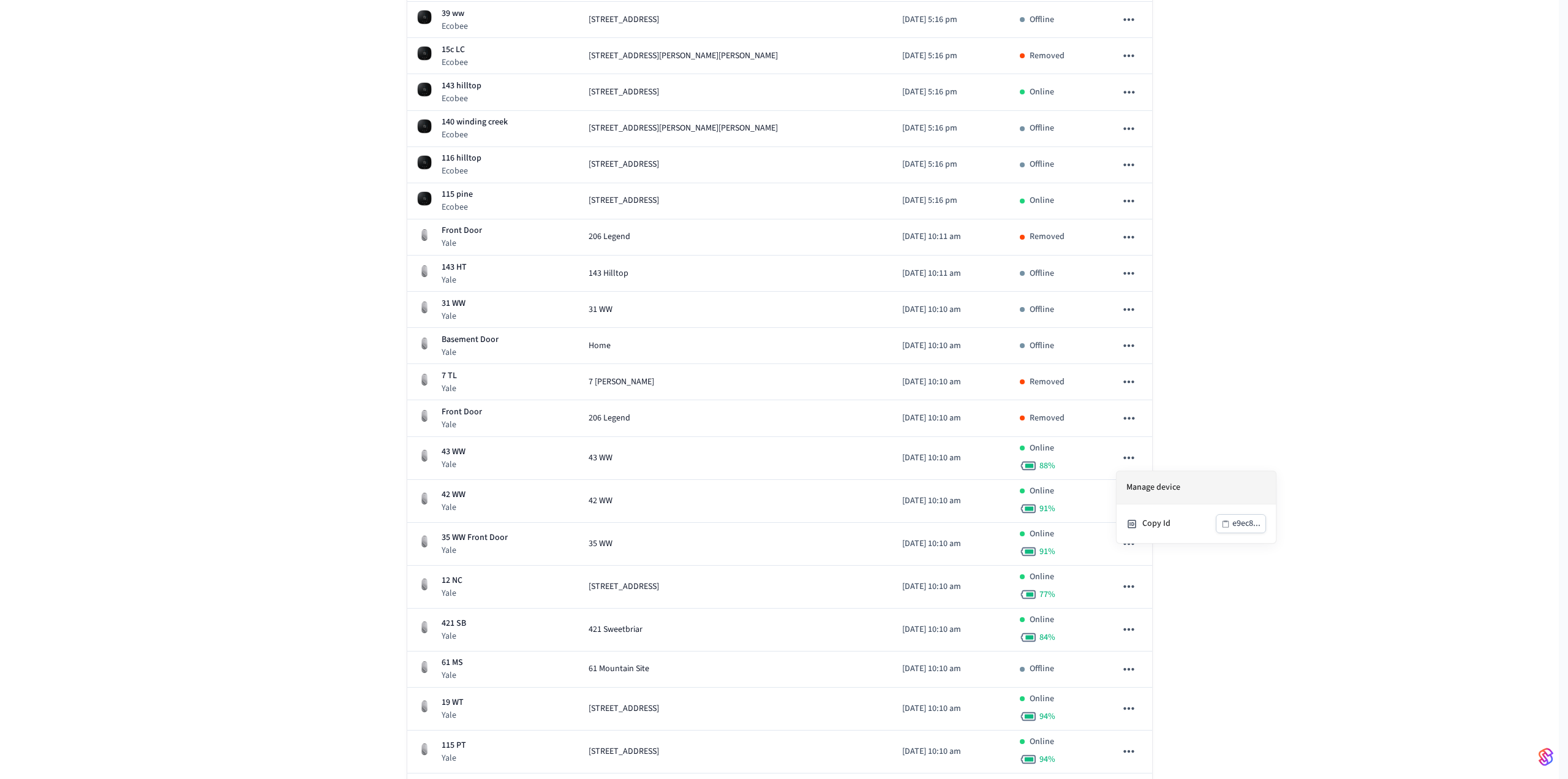
click at [1138, 490] on li "Manage device" at bounding box center [1196, 487] width 159 height 33
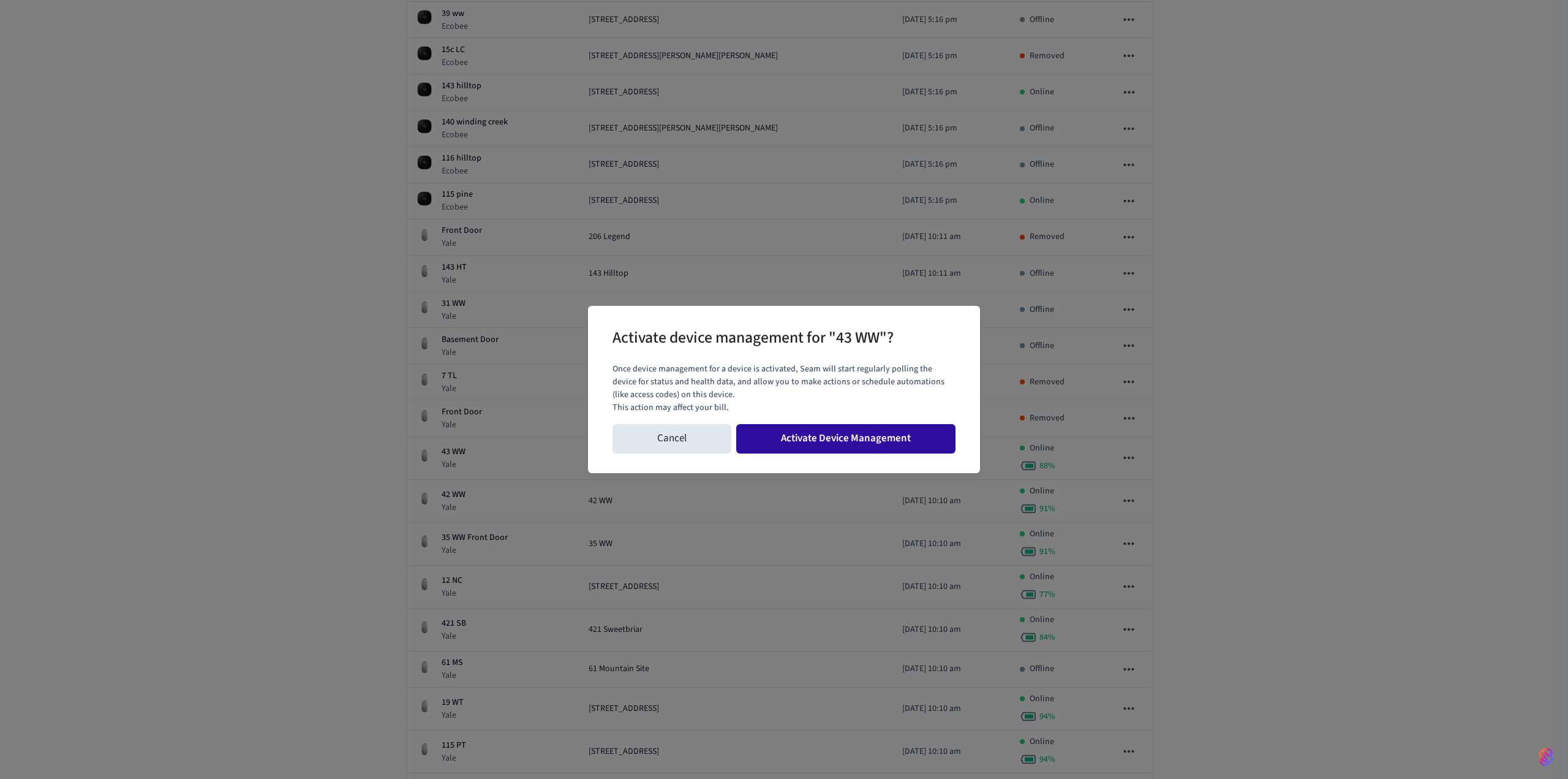
click at [850, 437] on button "Activate Device Management" at bounding box center [846, 438] width 219 height 29
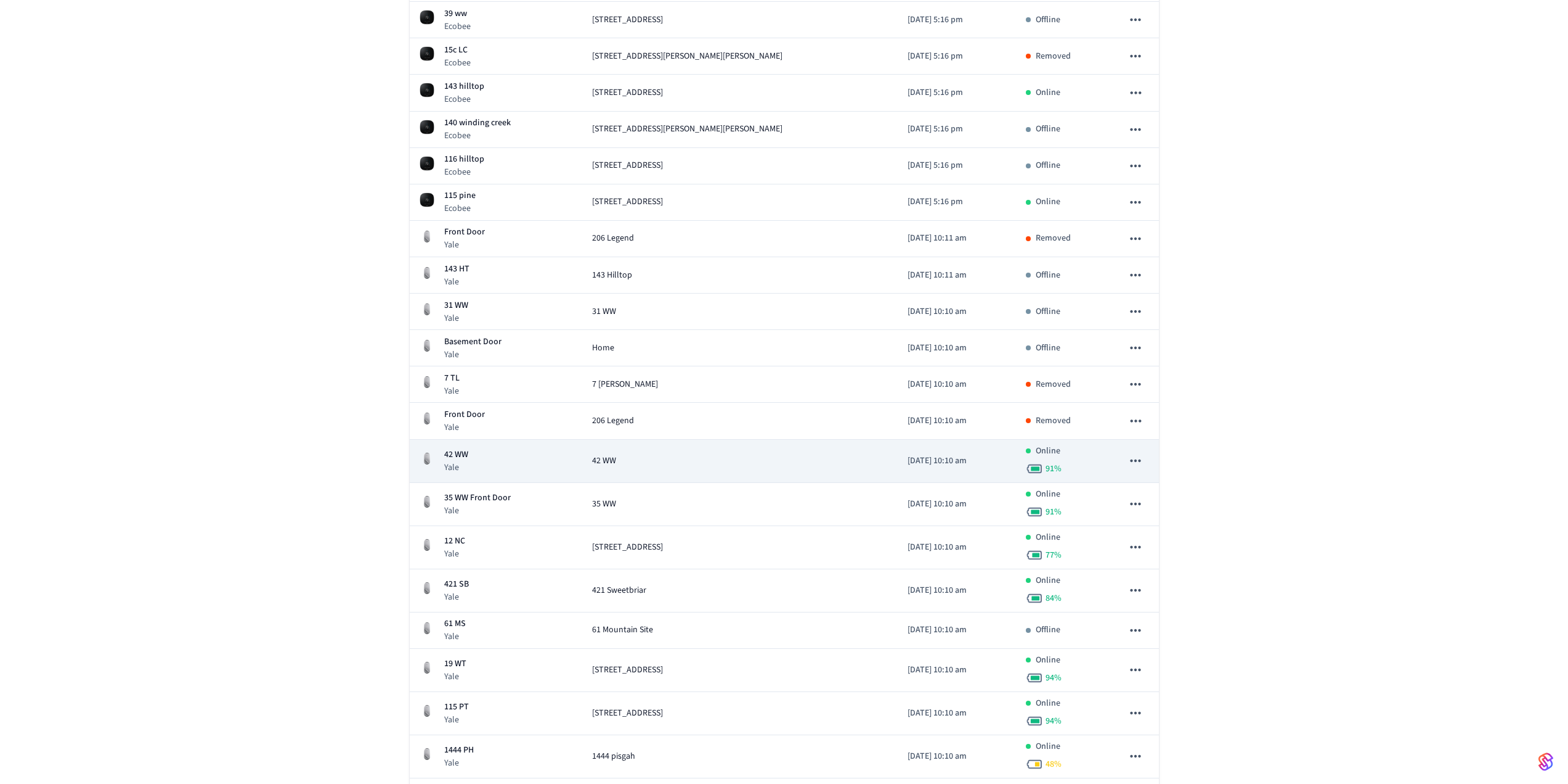
click at [1128, 459] on icon "sticky table" at bounding box center [1136, 461] width 16 height 16
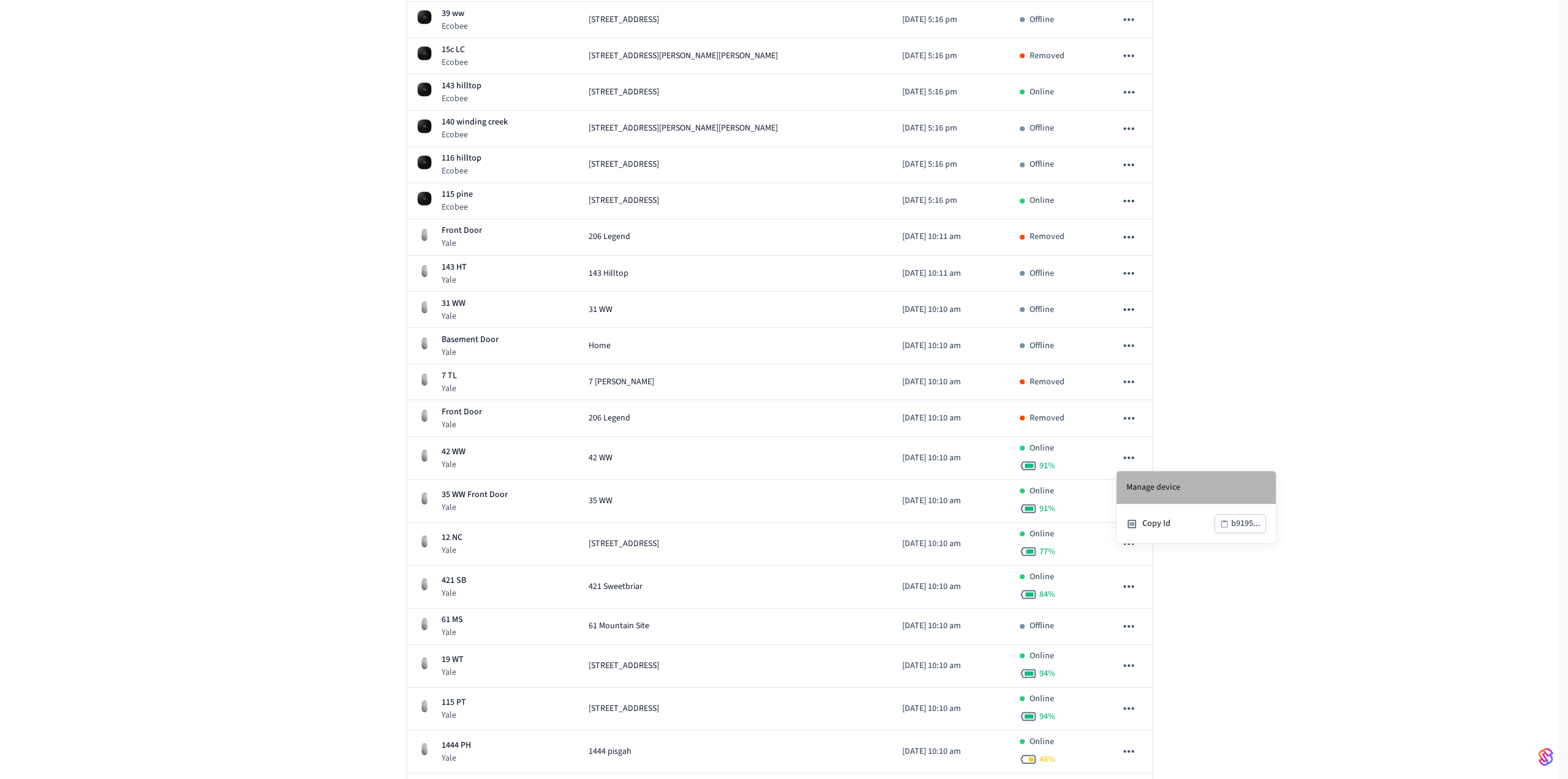
click at [1135, 477] on li "Manage device" at bounding box center [1196, 487] width 159 height 33
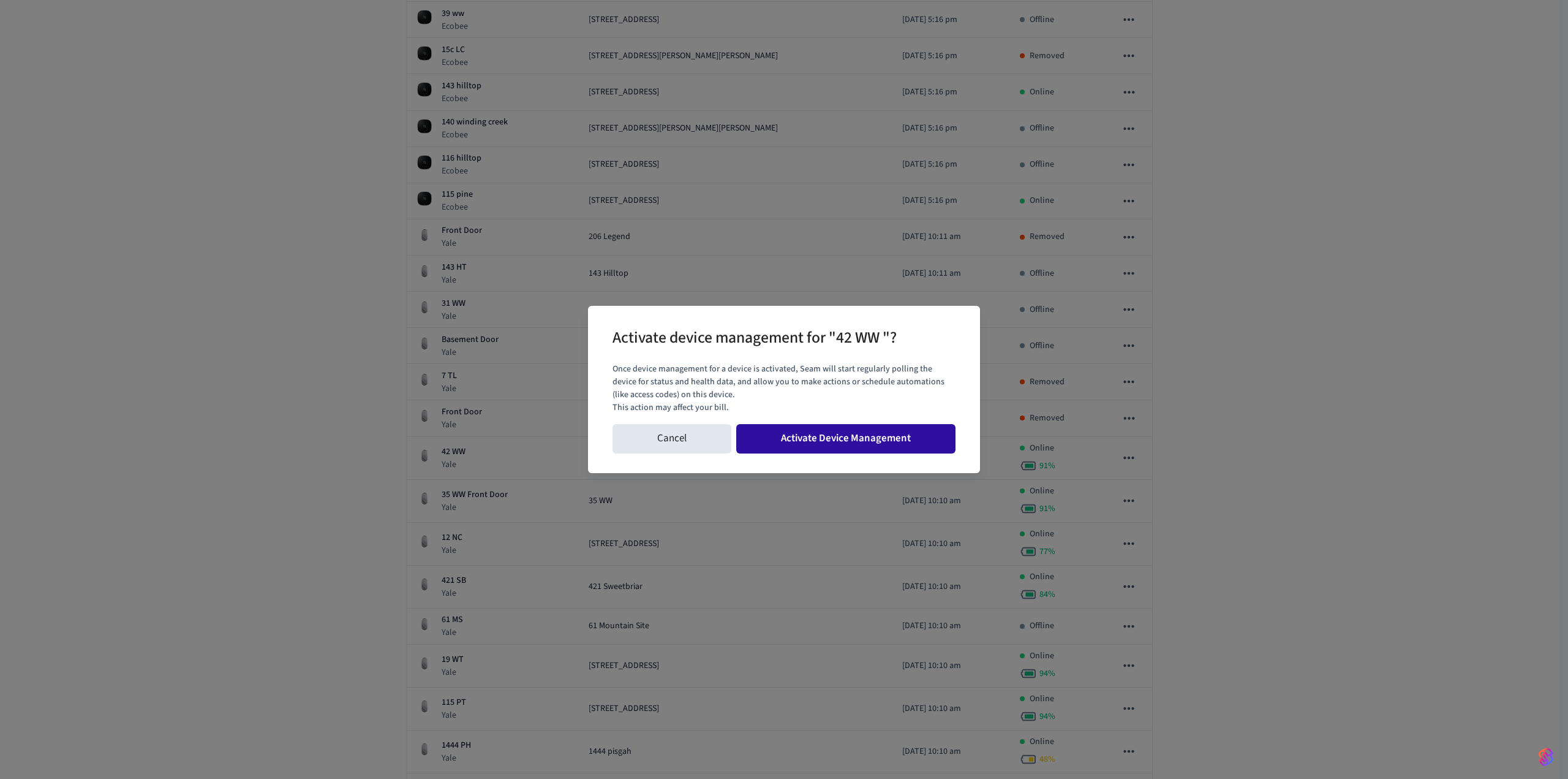
click at [853, 438] on button "Activate Device Management" at bounding box center [846, 438] width 219 height 29
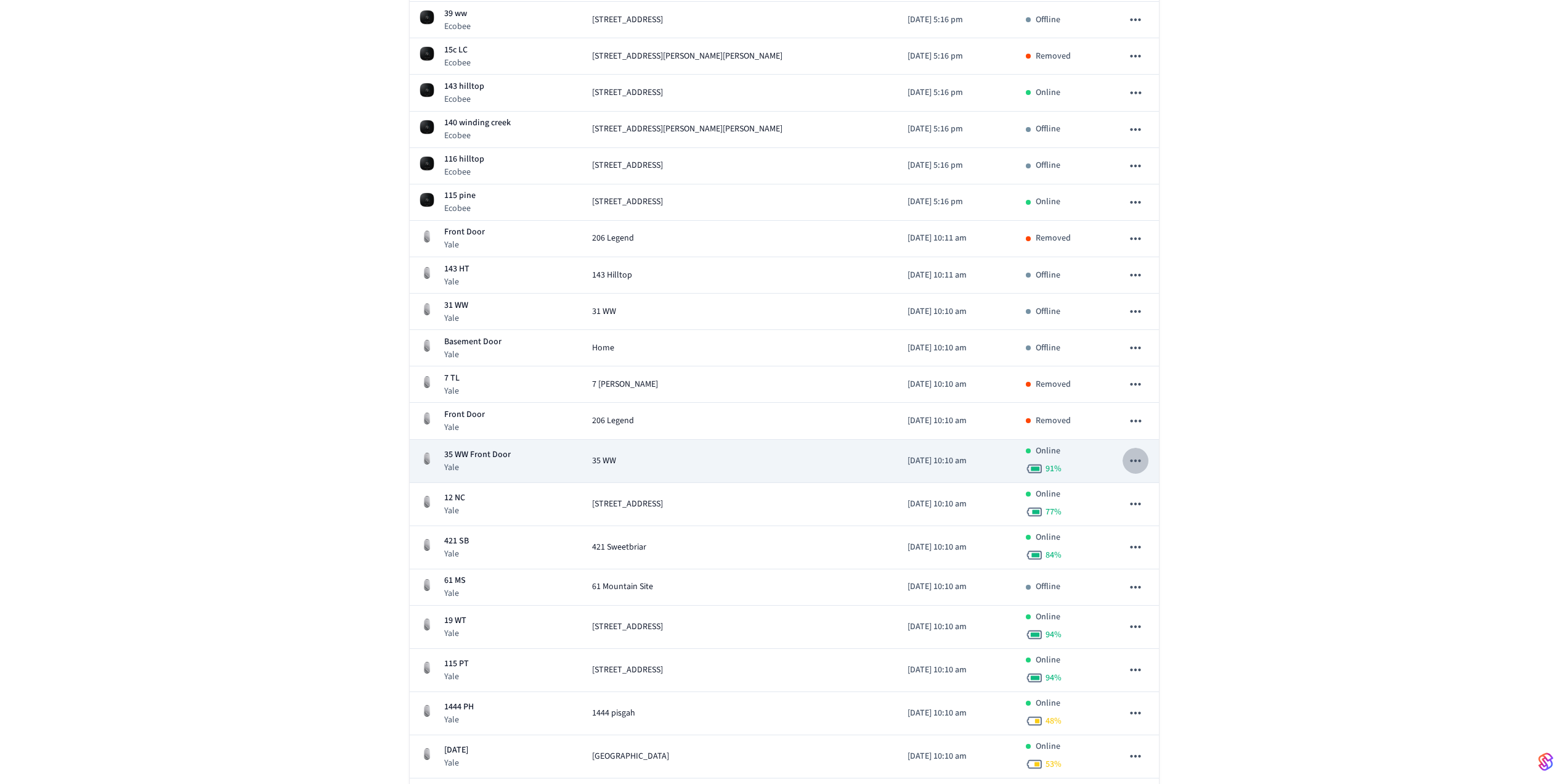
click at [1135, 462] on icon "sticky table" at bounding box center [1136, 461] width 16 height 16
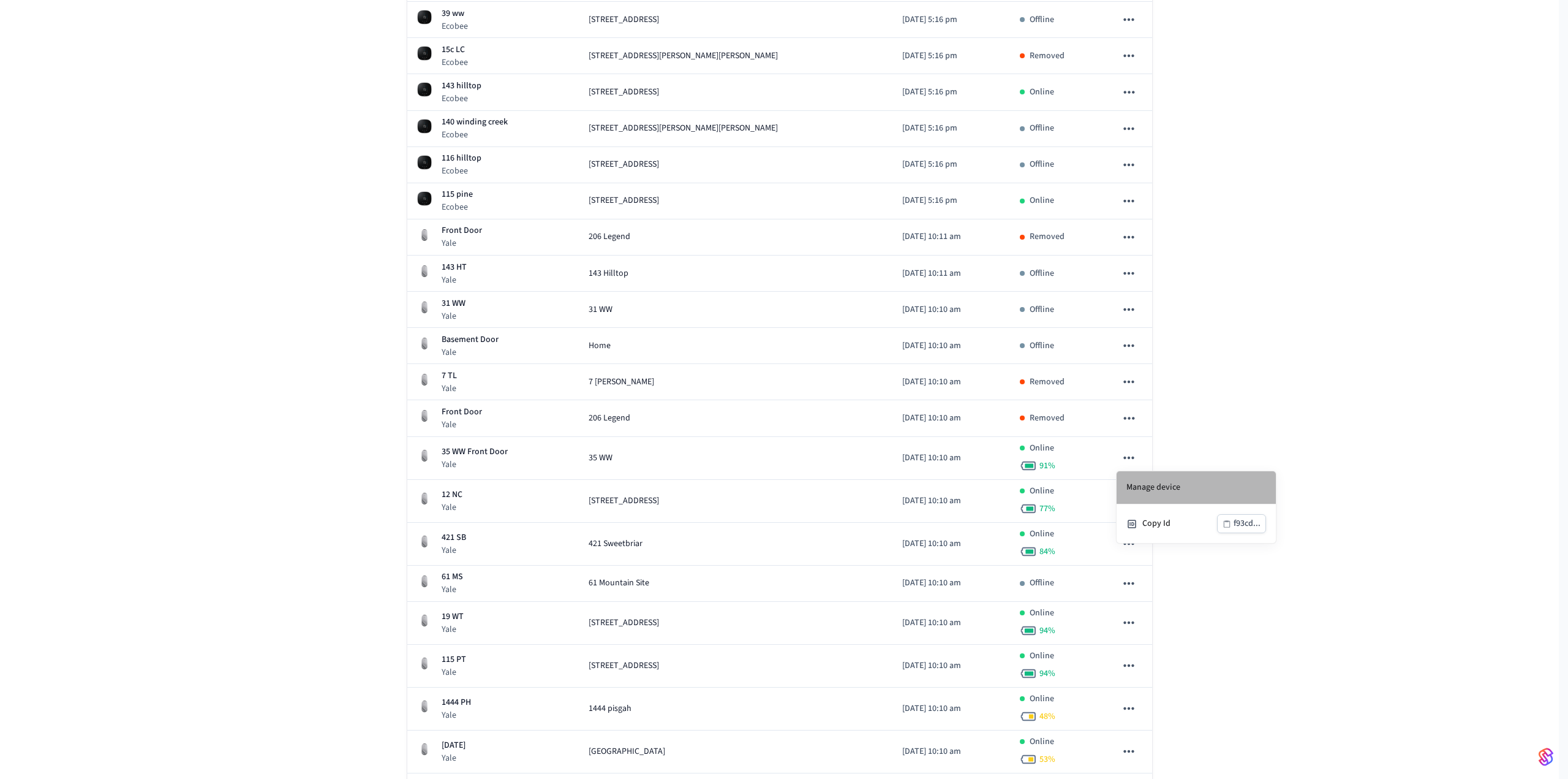
click at [1149, 483] on li "Manage device" at bounding box center [1196, 487] width 159 height 33
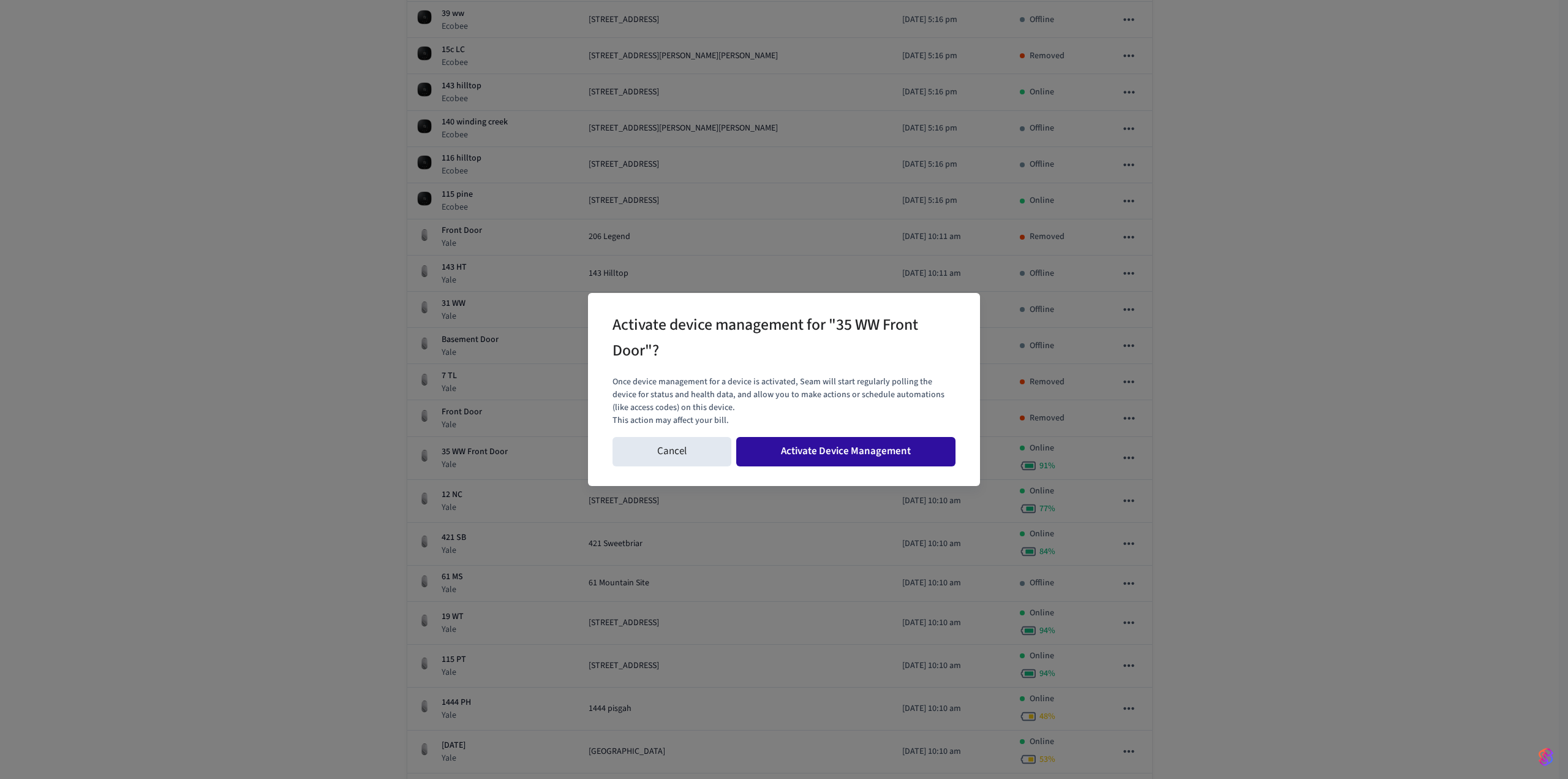
click at [849, 451] on button "Activate Device Management" at bounding box center [846, 451] width 219 height 29
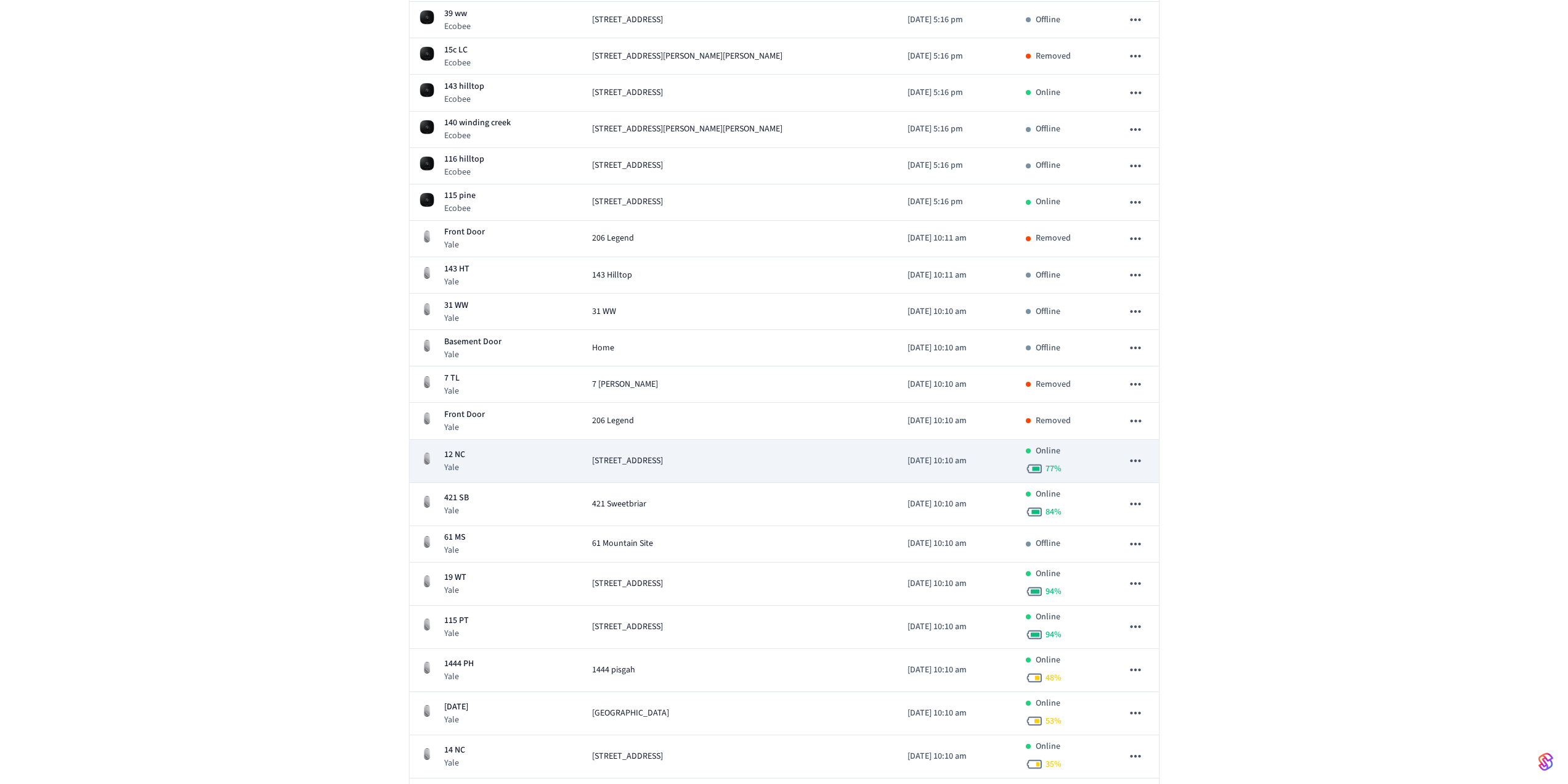
click at [1136, 458] on icon "sticky table" at bounding box center [1136, 461] width 16 height 16
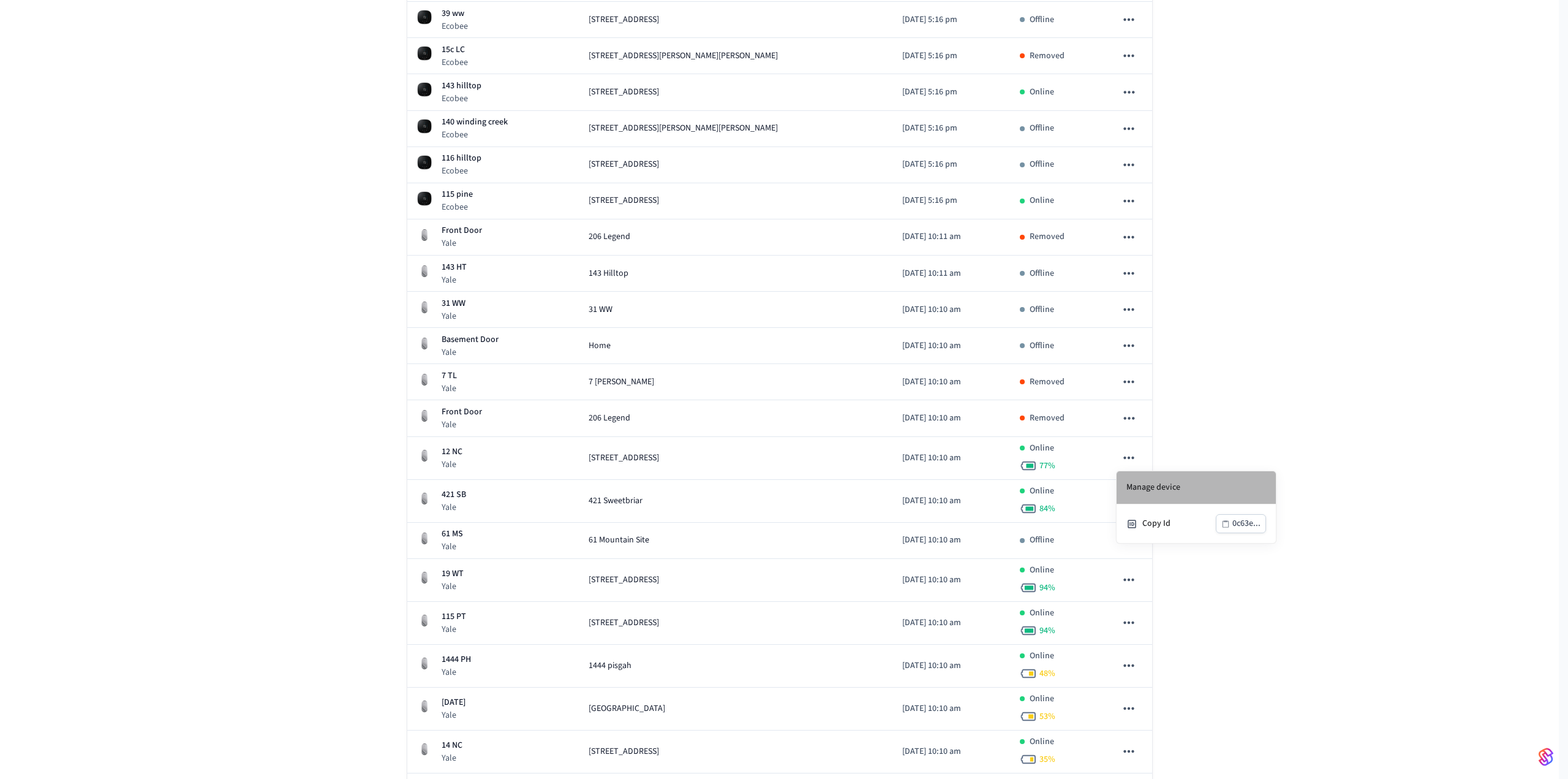
click at [1129, 483] on li "Manage device" at bounding box center [1196, 487] width 159 height 33
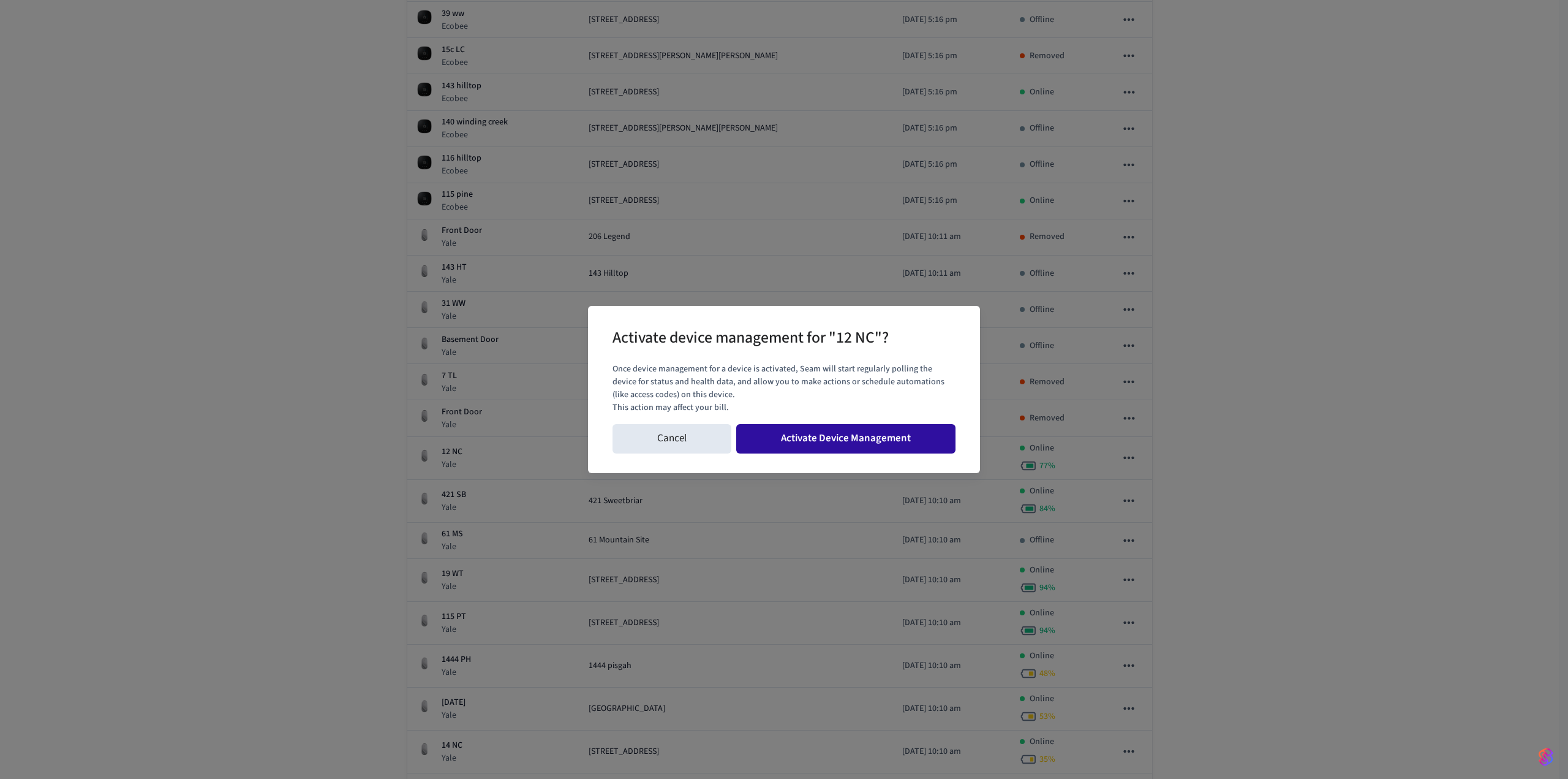
click at [884, 436] on button "Activate Device Management" at bounding box center [846, 438] width 219 height 29
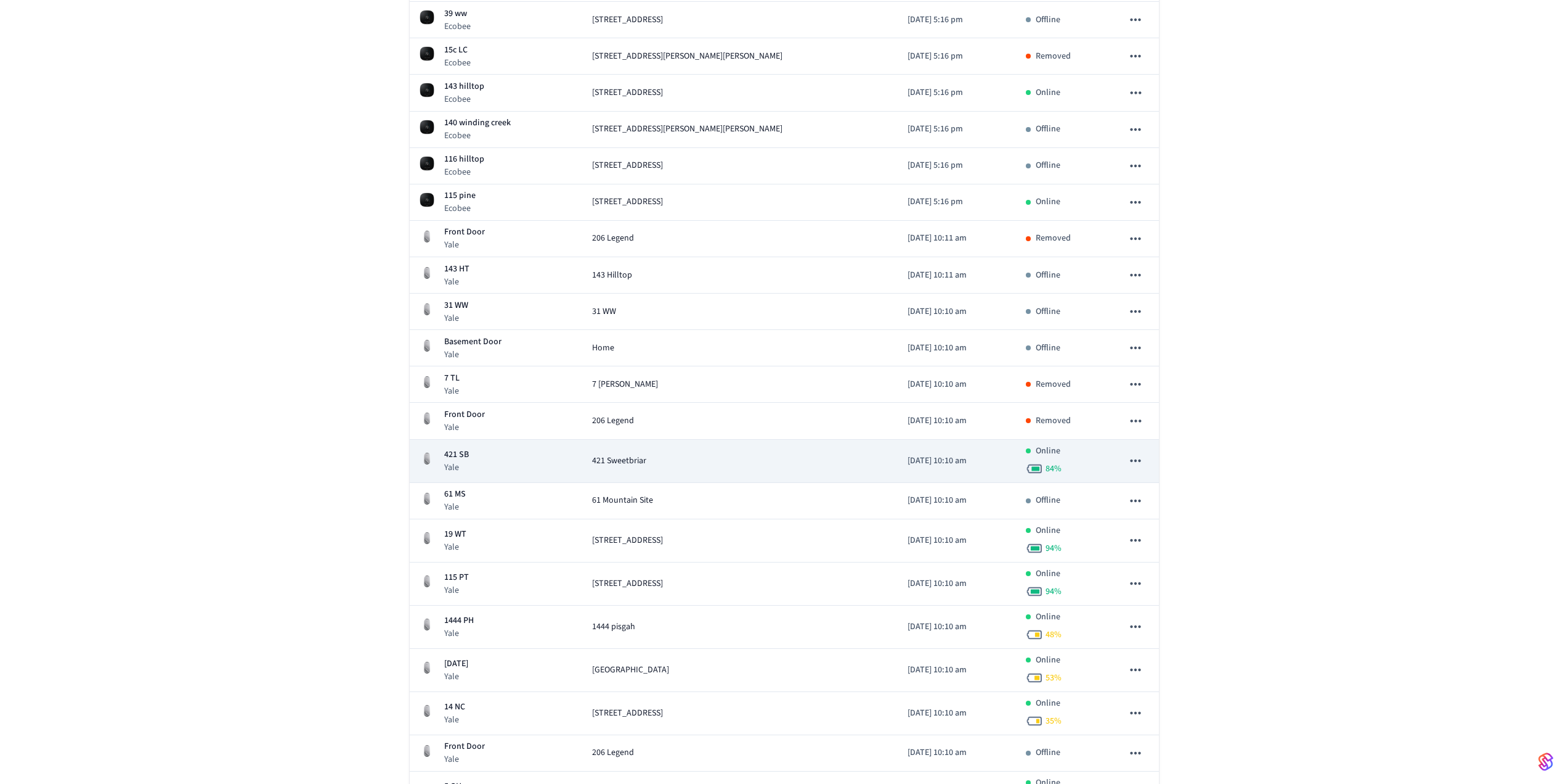
click at [1140, 460] on icon "sticky table" at bounding box center [1135, 460] width 11 height 2
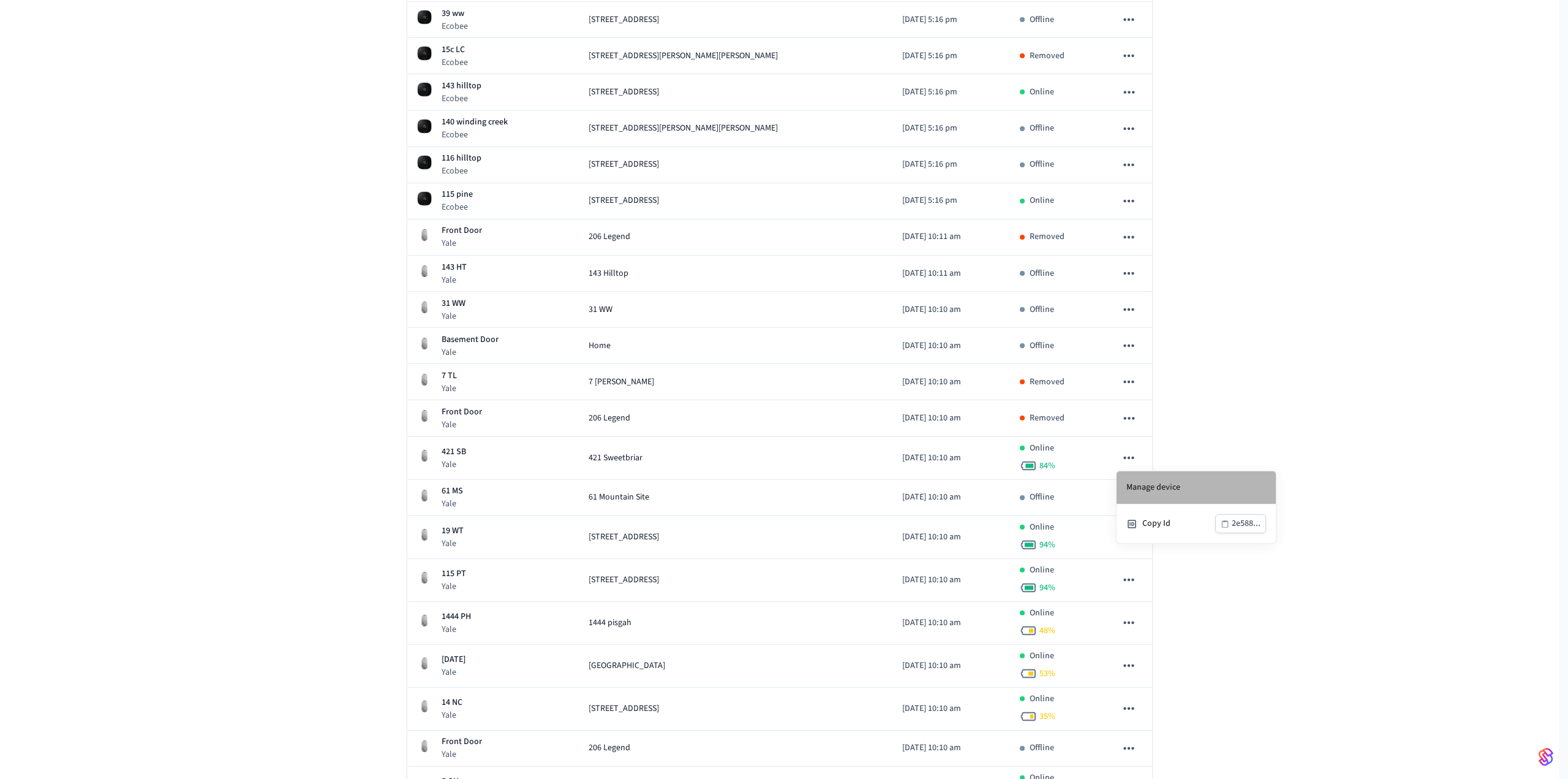
click at [1138, 480] on li "Manage device" at bounding box center [1196, 487] width 159 height 33
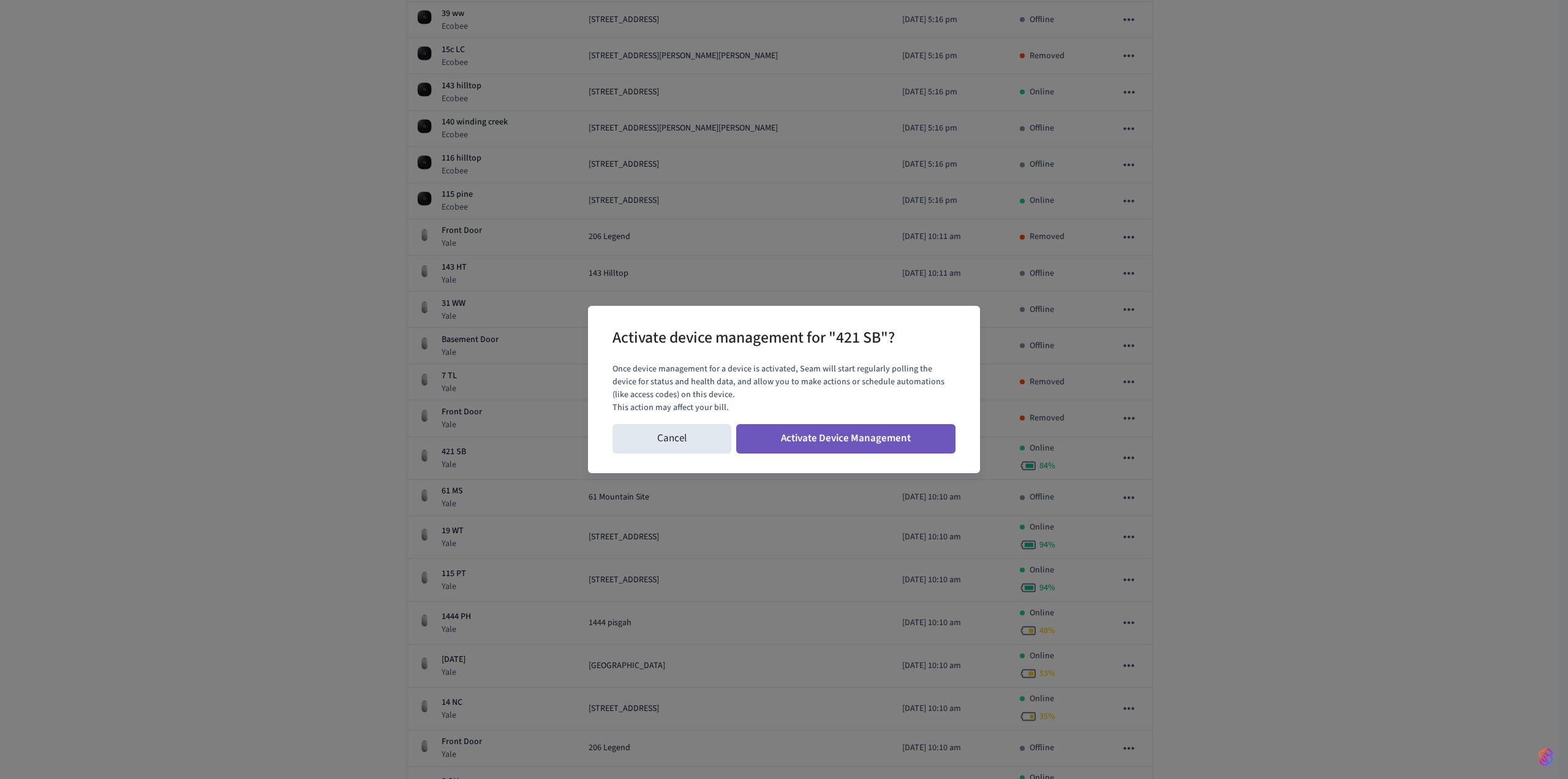
click at [888, 434] on button "Activate Device Management" at bounding box center [846, 438] width 219 height 29
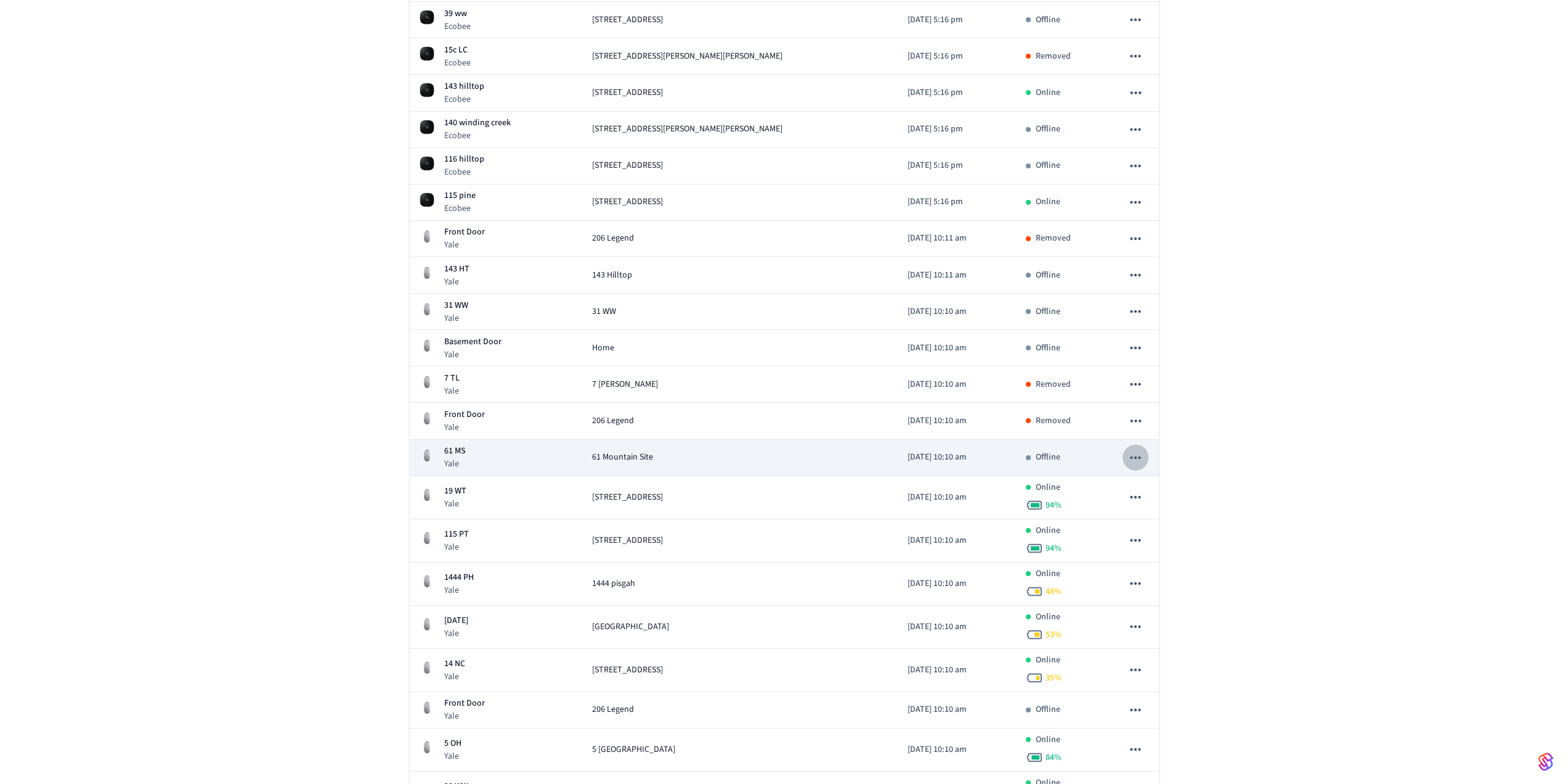
click at [1132, 454] on icon "sticky table" at bounding box center [1136, 457] width 16 height 16
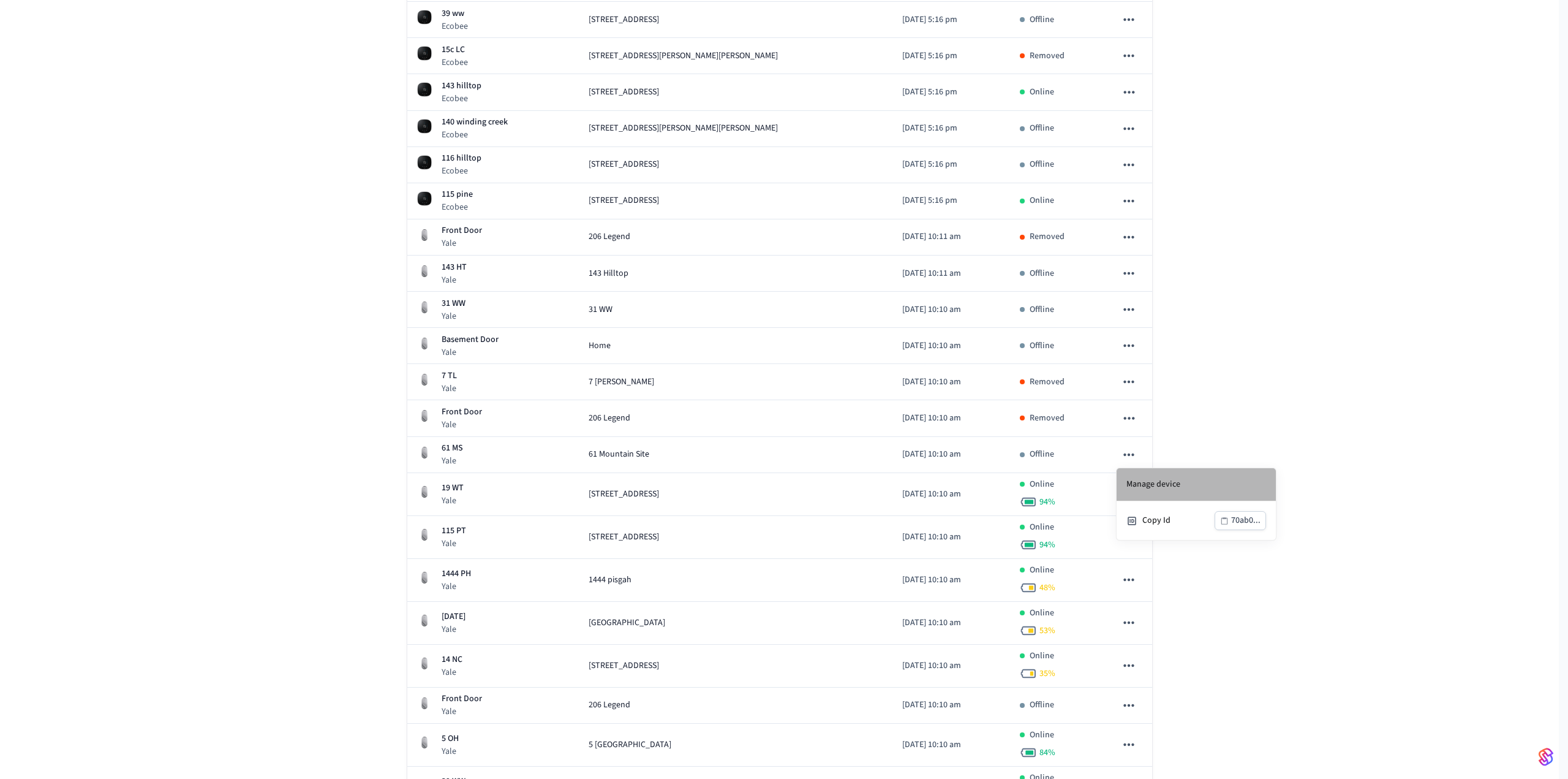
click at [1161, 475] on li "Manage device" at bounding box center [1196, 485] width 159 height 33
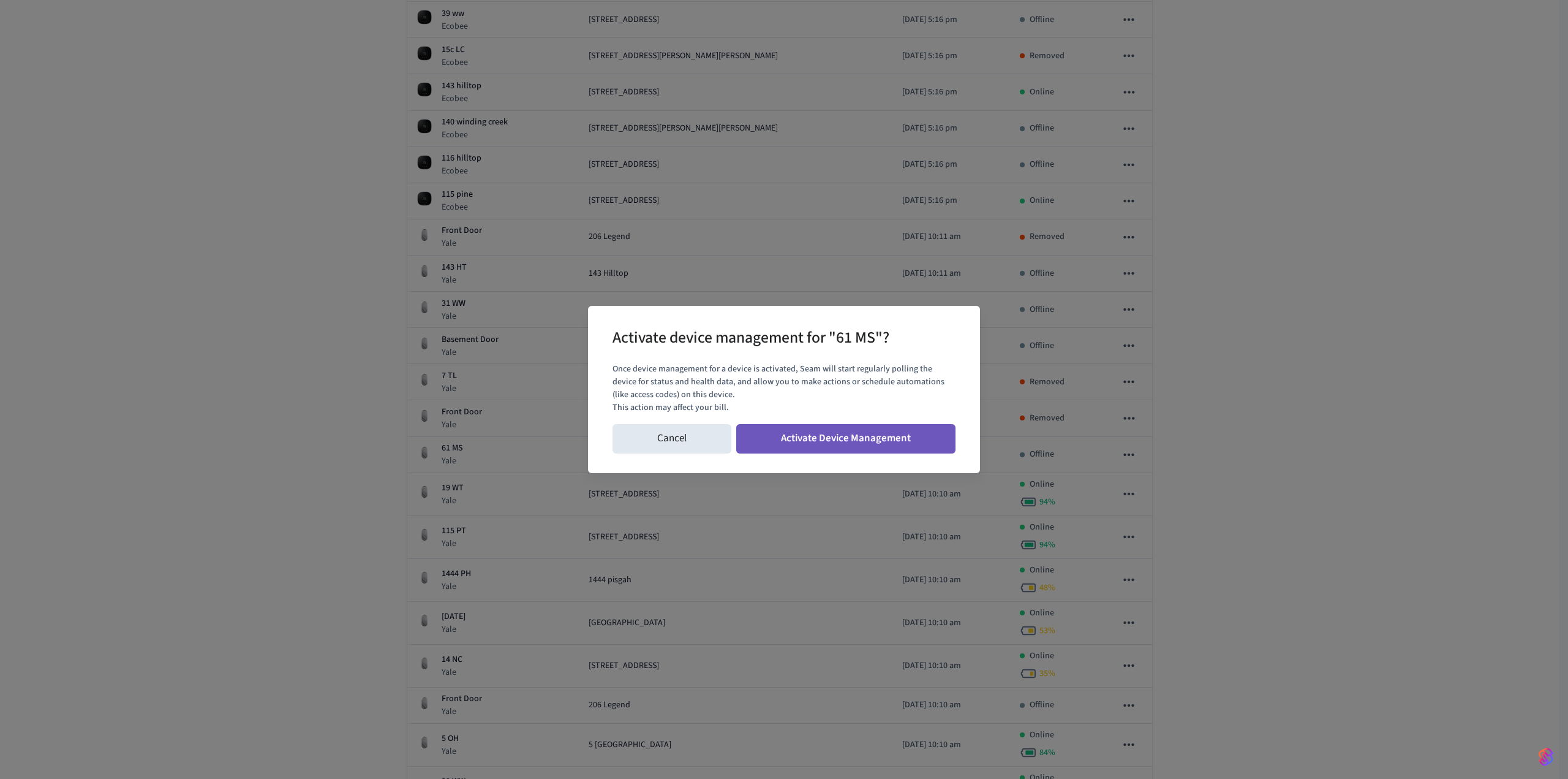
click at [888, 441] on button "Activate Device Management" at bounding box center [846, 438] width 219 height 29
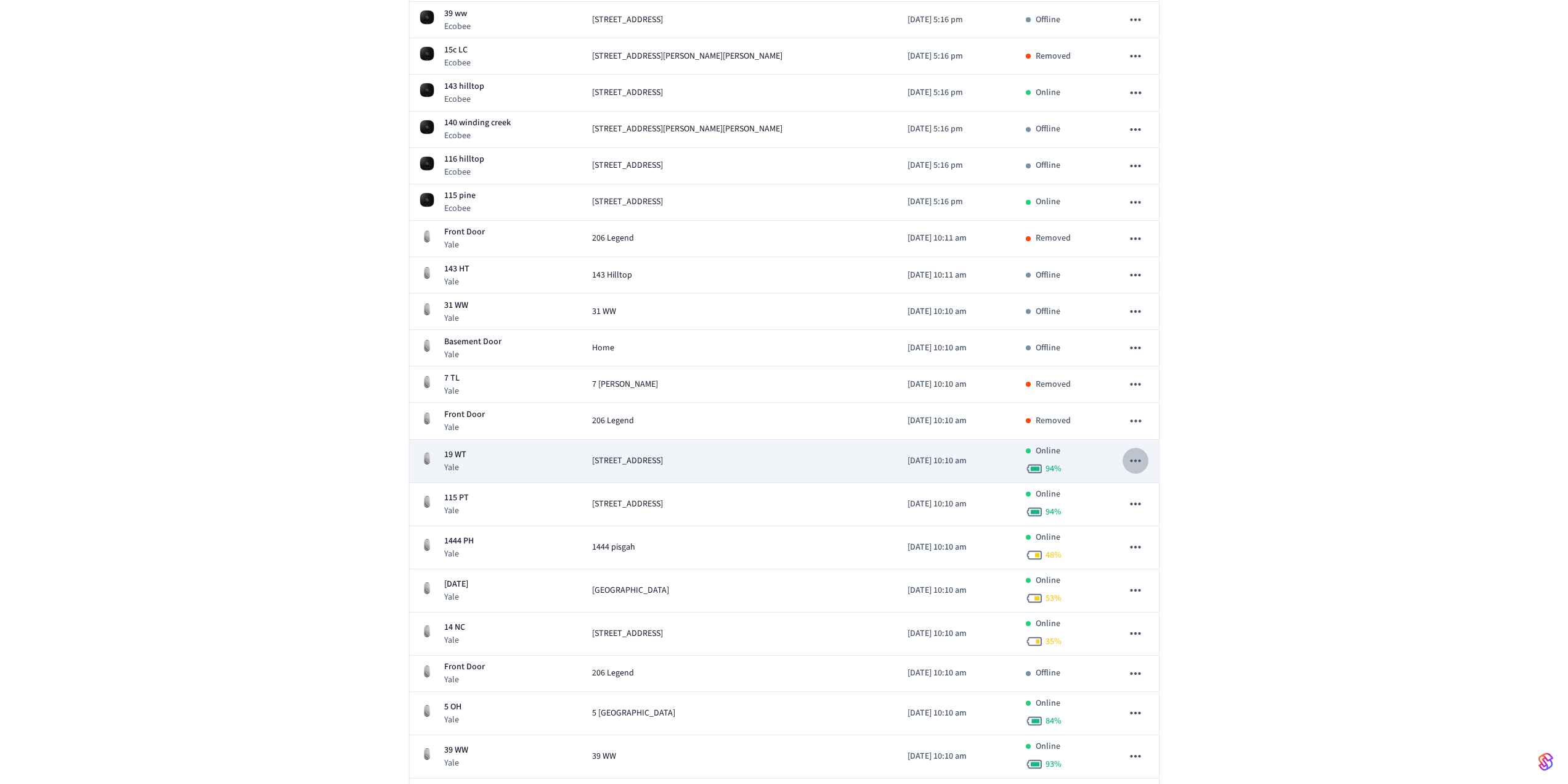
click at [1136, 463] on icon "sticky table" at bounding box center [1136, 461] width 16 height 16
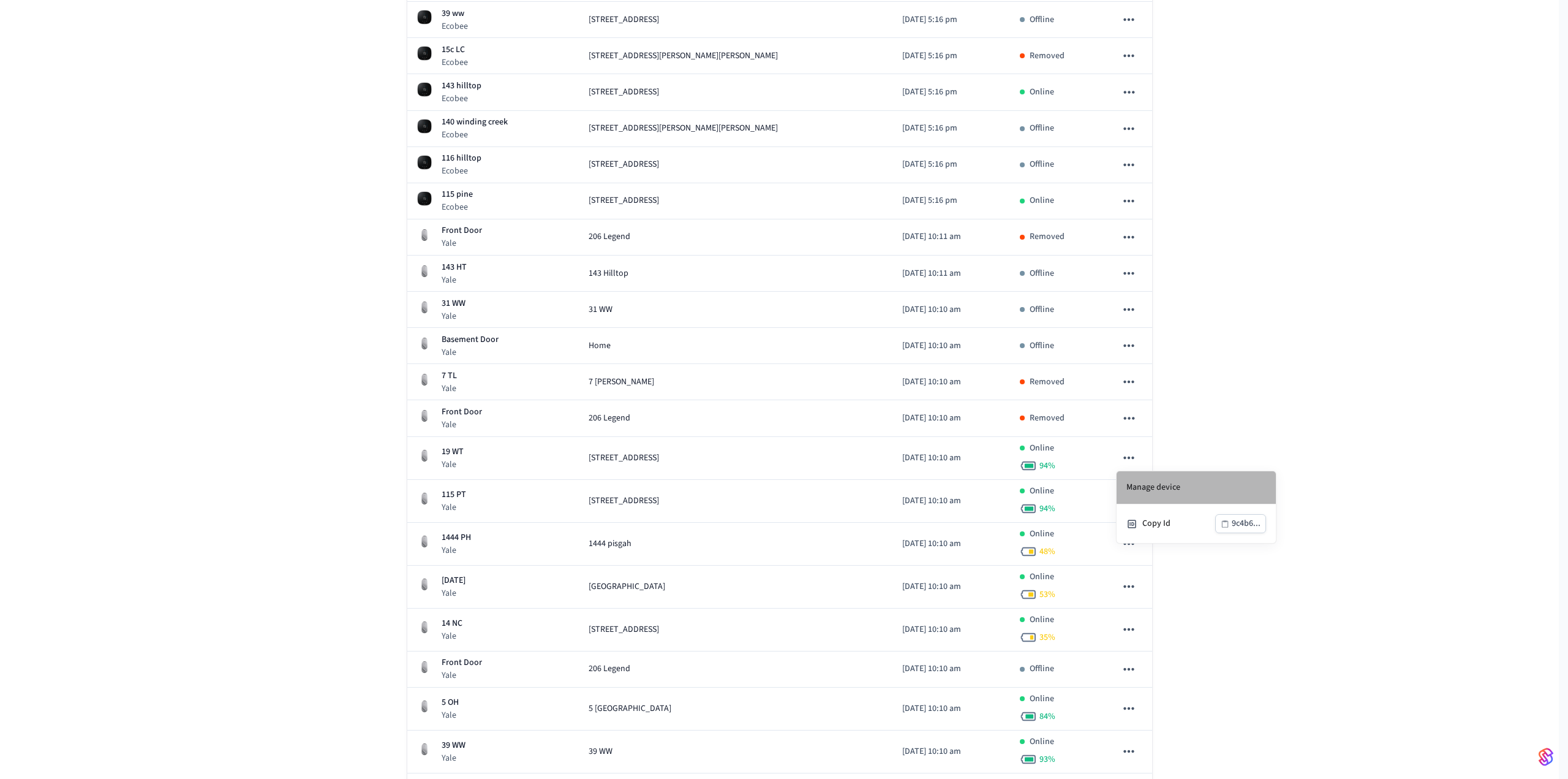
click at [1163, 485] on li "Manage device" at bounding box center [1196, 487] width 159 height 33
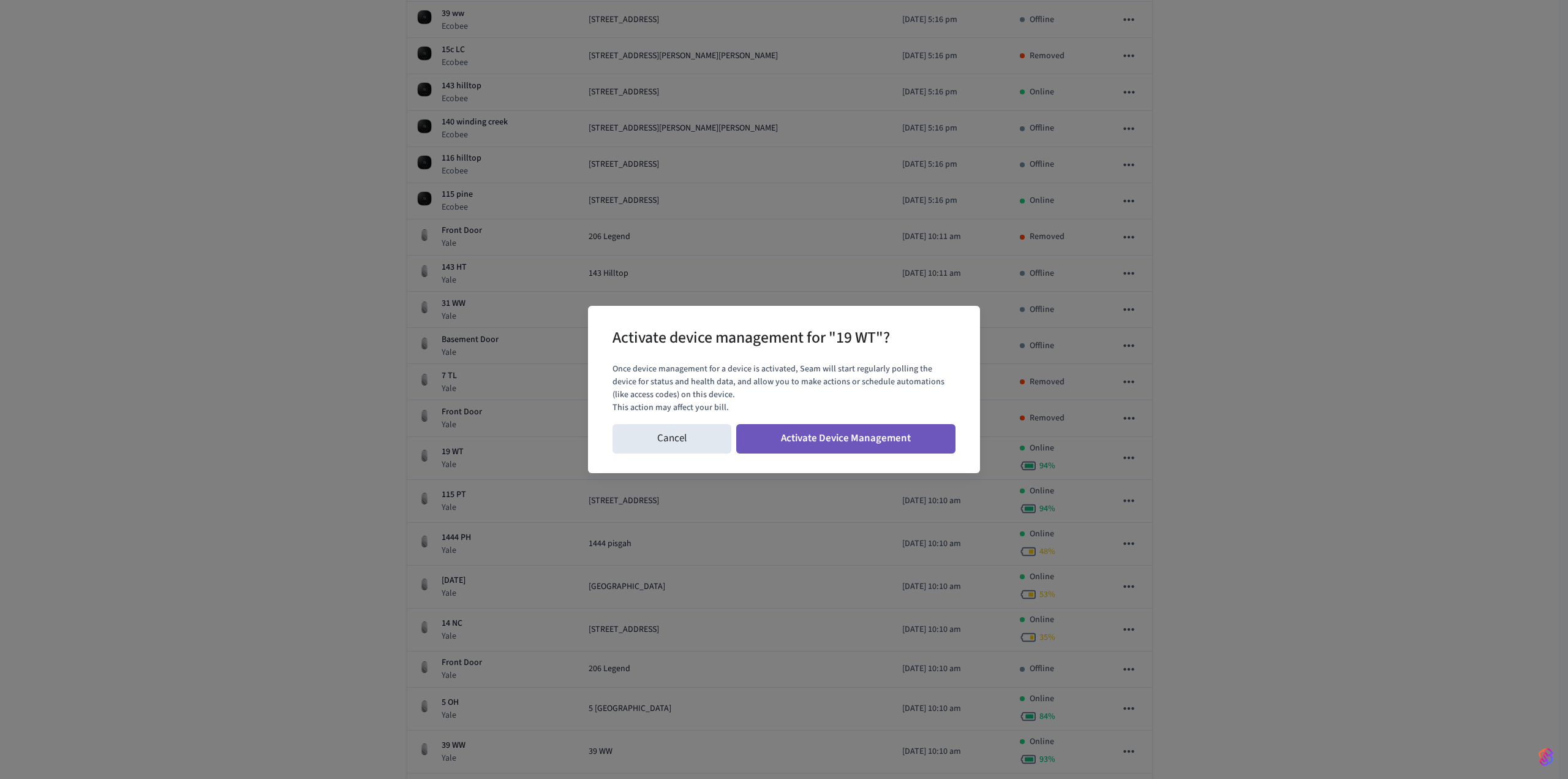
click at [885, 442] on button "Activate Device Management" at bounding box center [846, 438] width 219 height 29
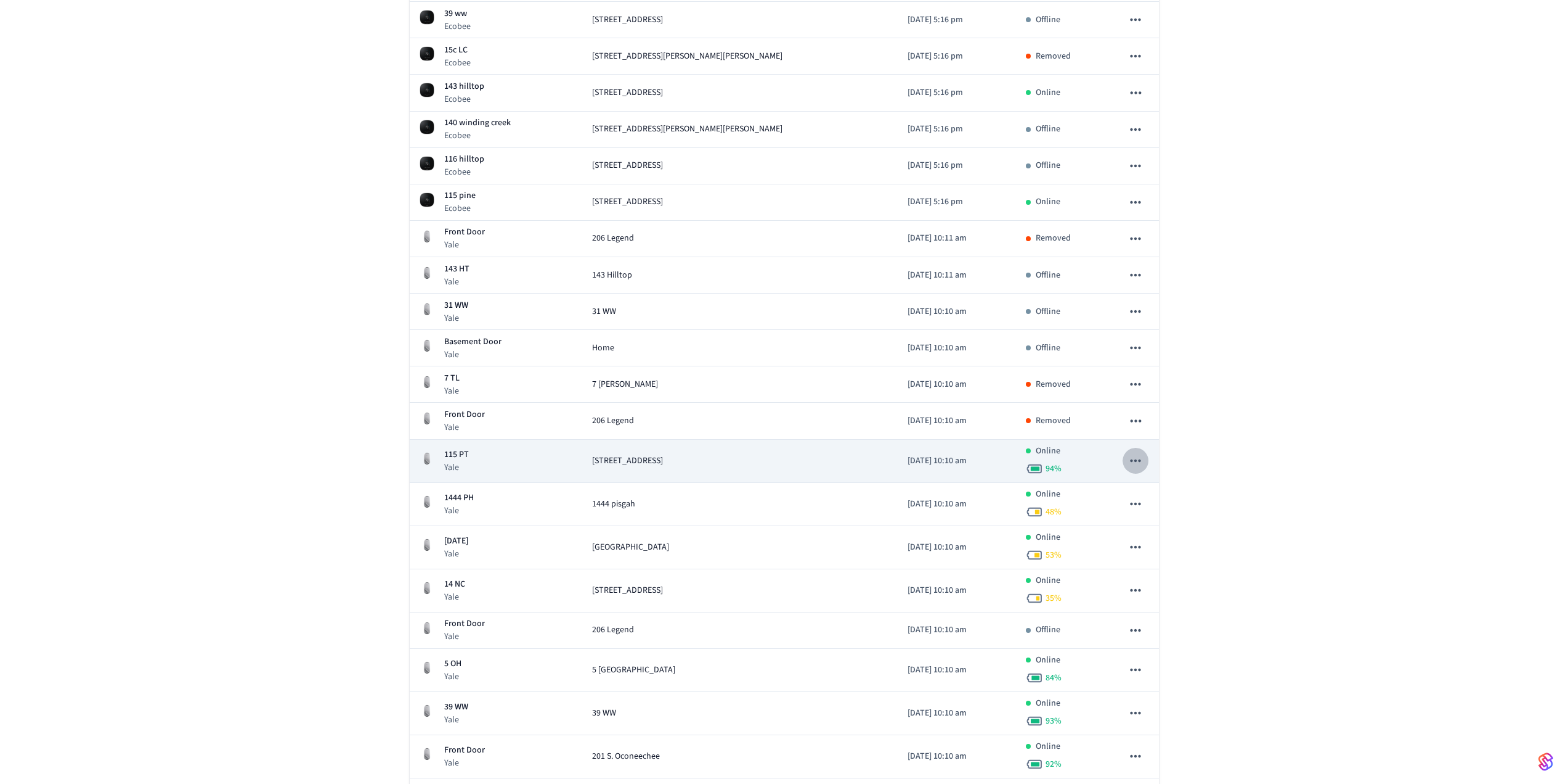
click at [1139, 453] on icon "sticky table" at bounding box center [1136, 461] width 16 height 16
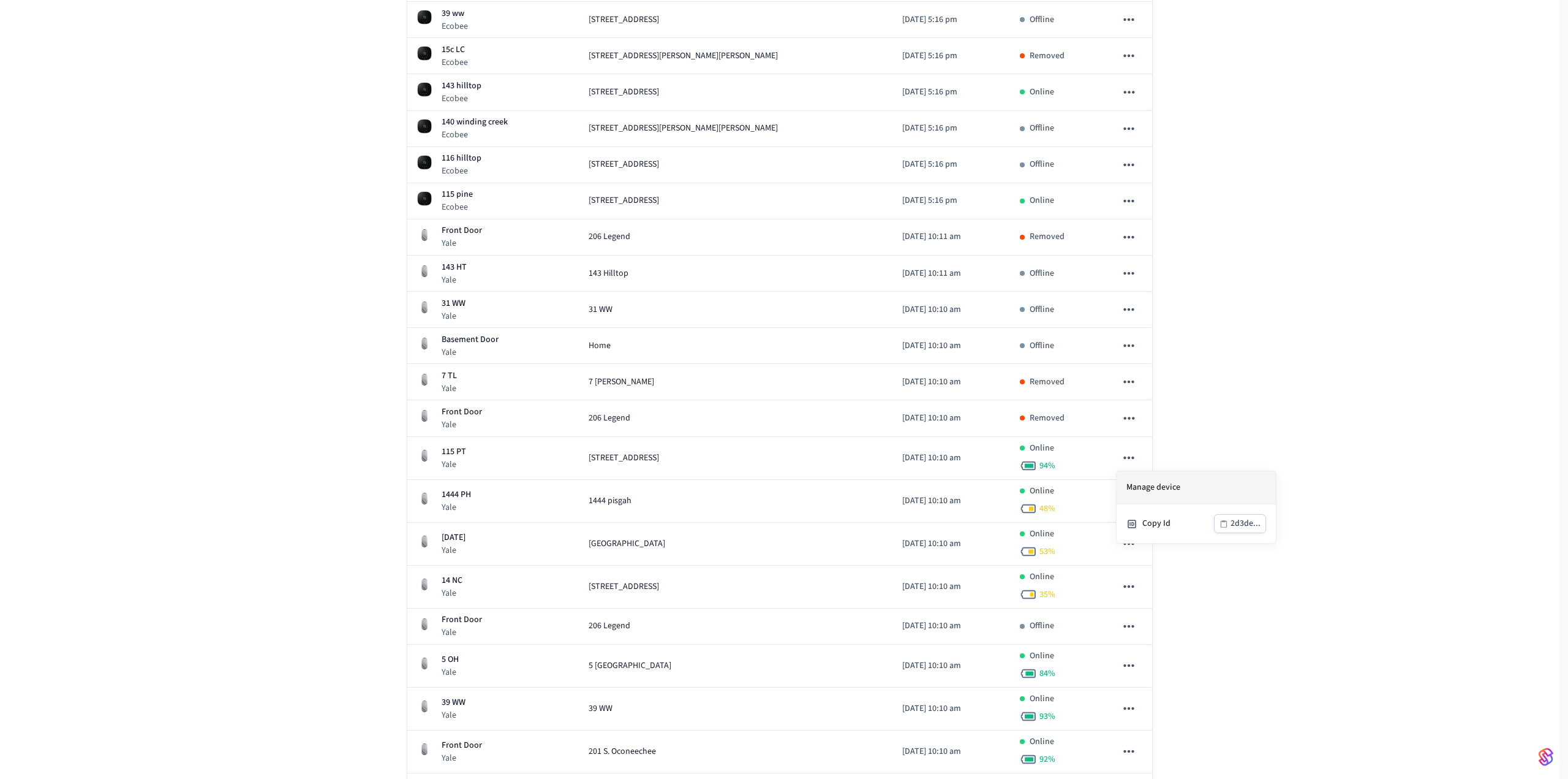
click at [1147, 485] on li "Manage device" at bounding box center [1196, 487] width 159 height 33
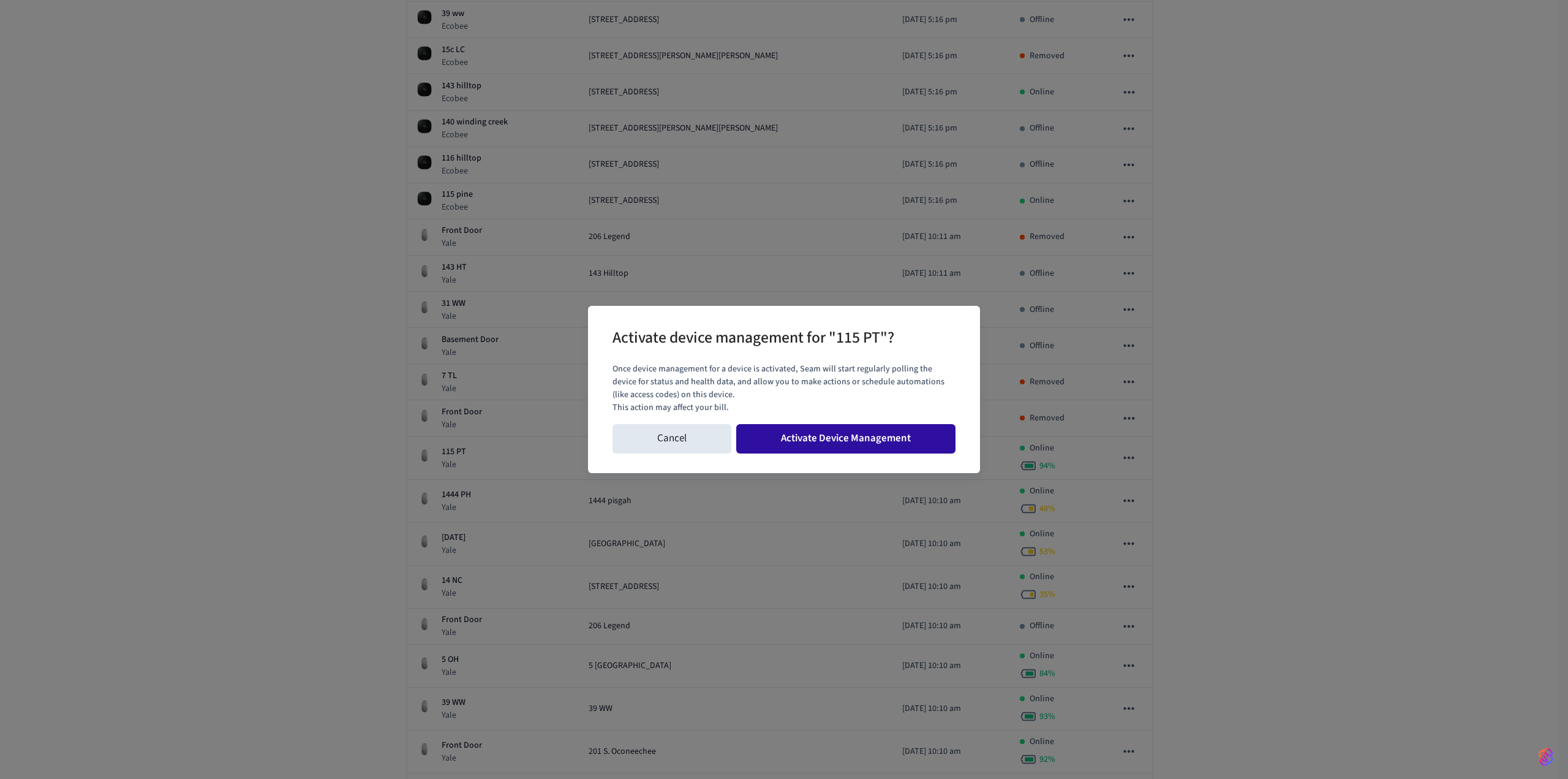
click at [836, 431] on button "Activate Device Management" at bounding box center [846, 438] width 219 height 29
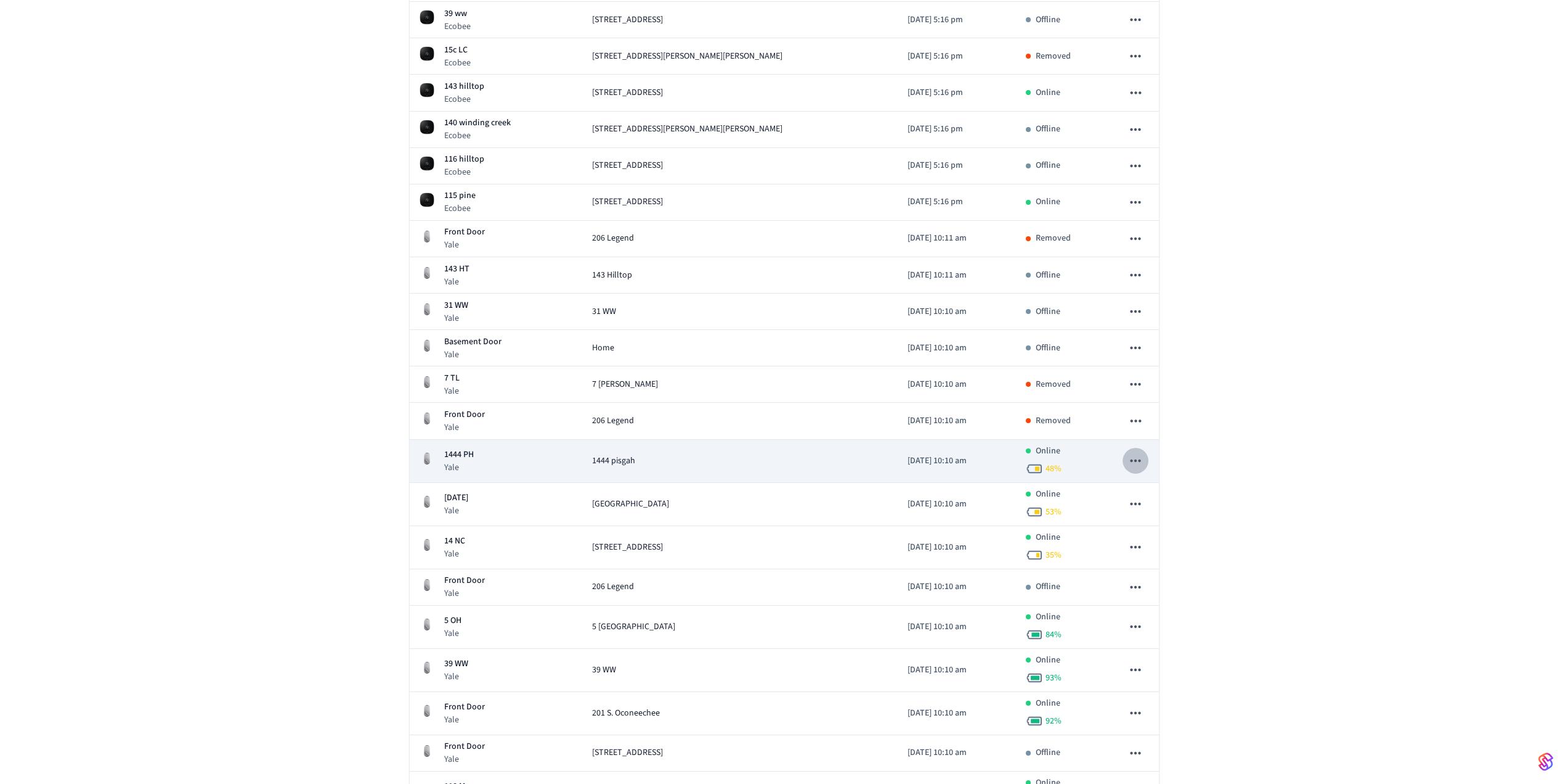
click at [1136, 463] on icon "sticky table" at bounding box center [1136, 461] width 16 height 16
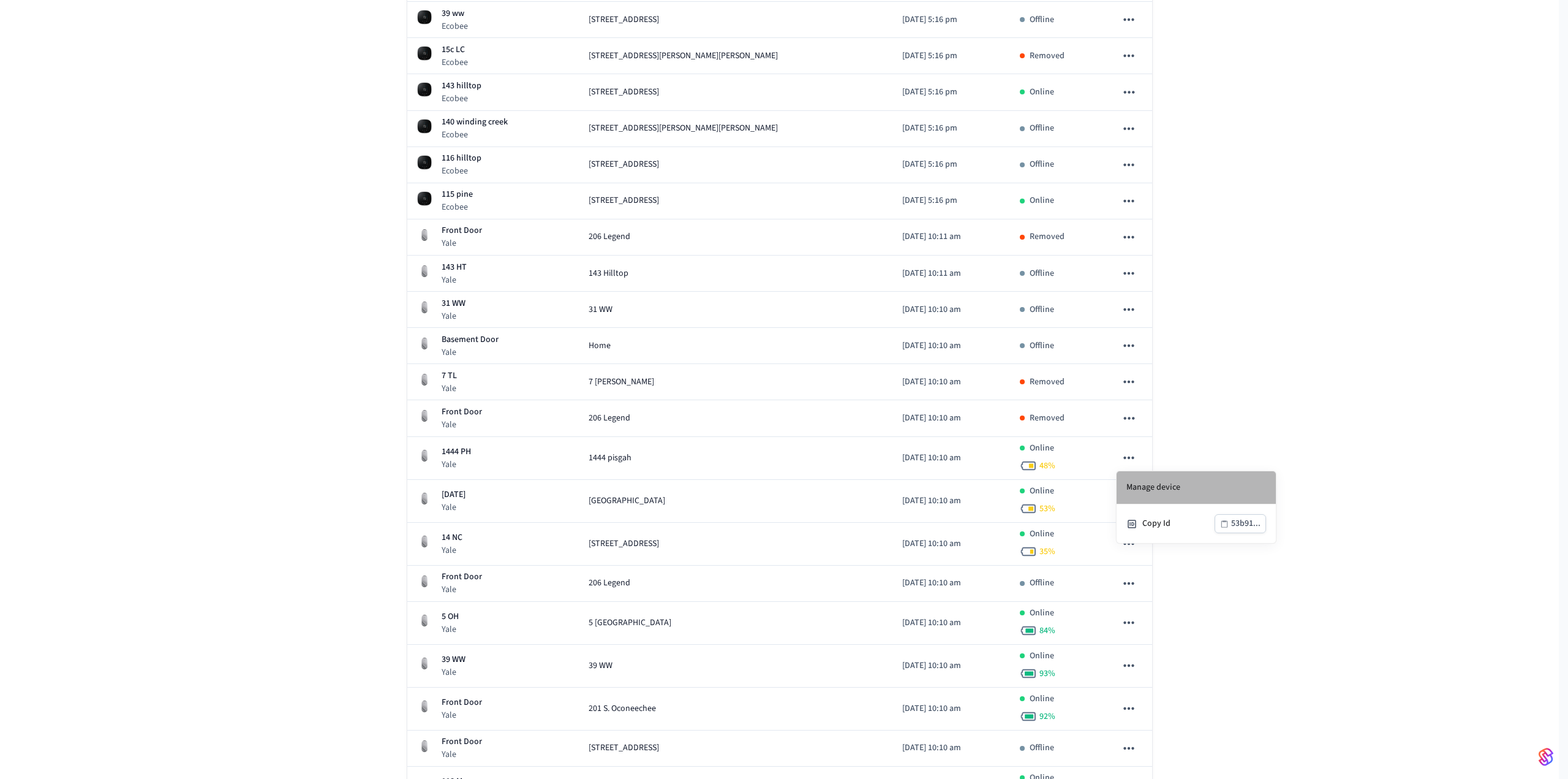
click at [1145, 481] on li "Manage device" at bounding box center [1196, 487] width 159 height 33
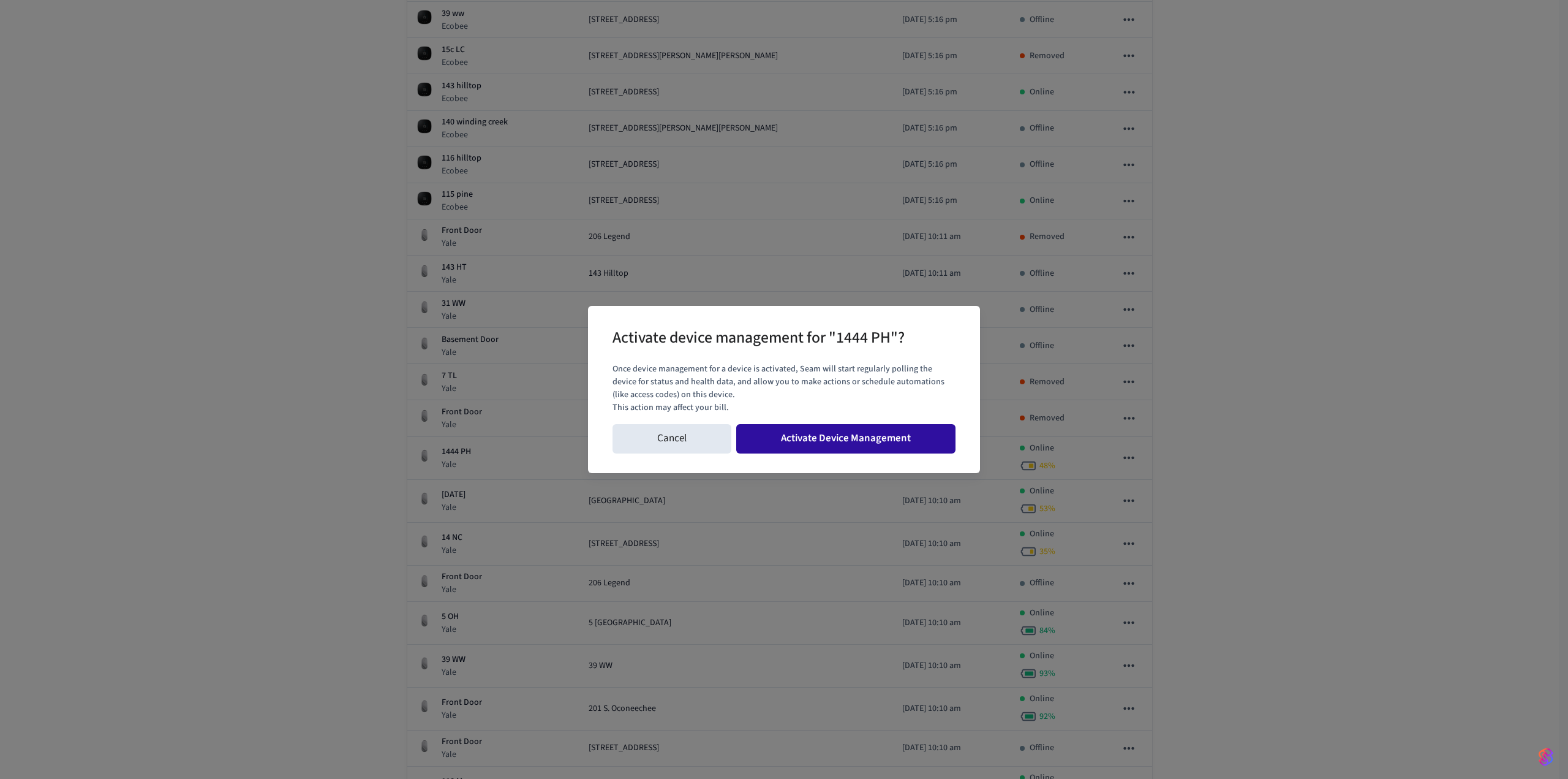
click at [897, 431] on button "Activate Device Management" at bounding box center [846, 438] width 219 height 29
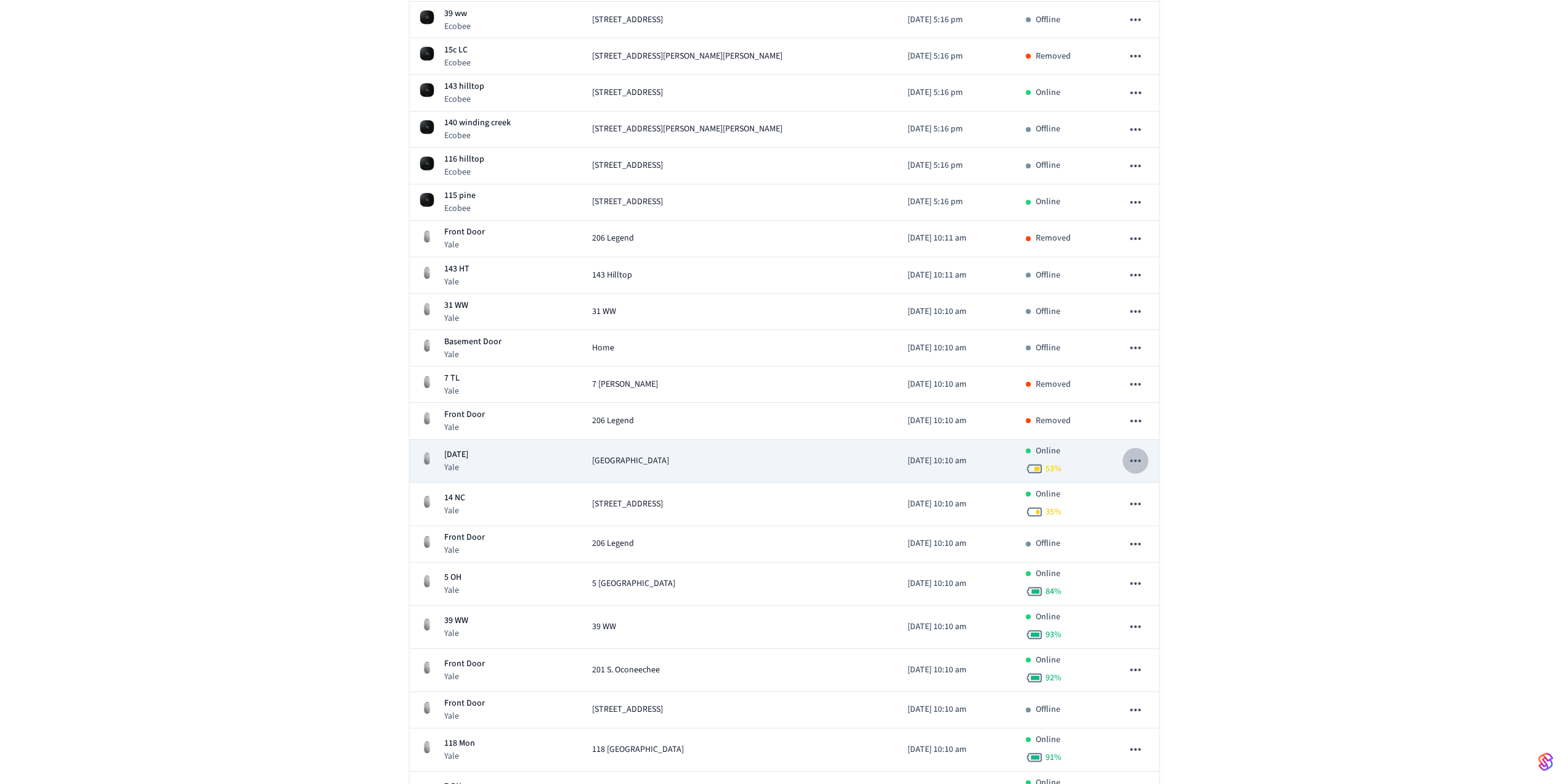
click at [1140, 462] on icon "sticky table" at bounding box center [1136, 461] width 16 height 16
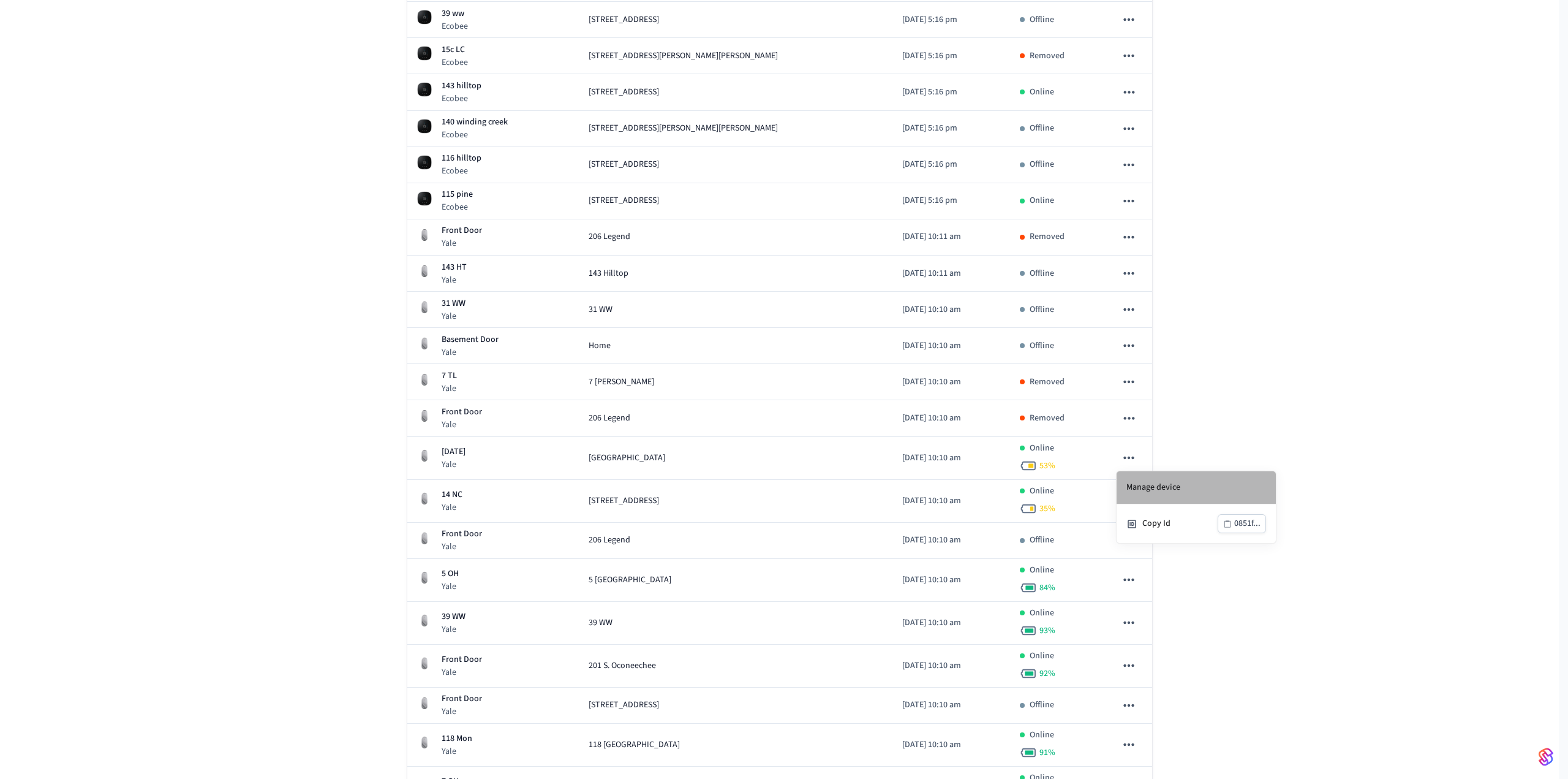
click at [1131, 483] on li "Manage device" at bounding box center [1196, 487] width 159 height 33
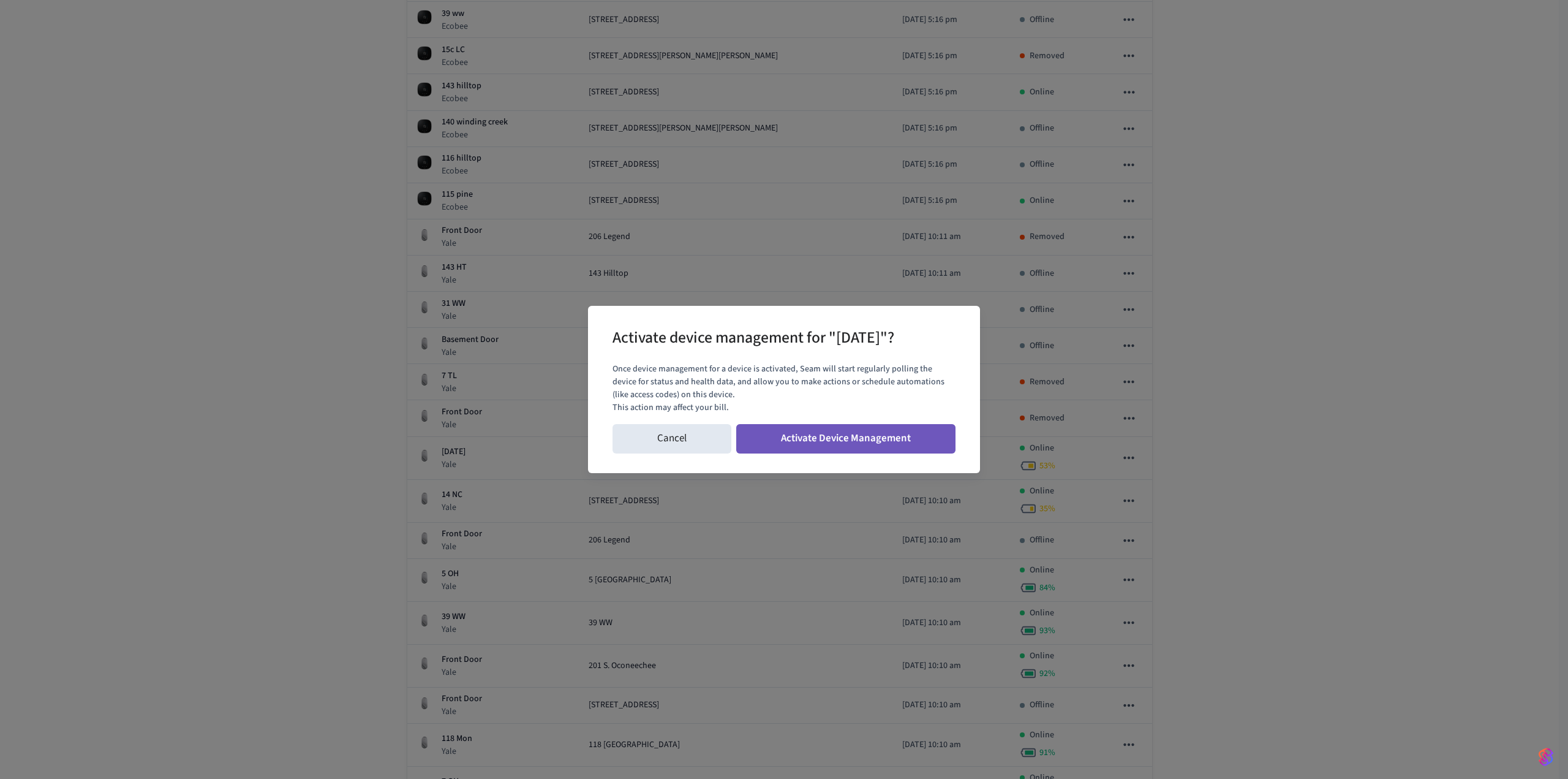
click at [867, 431] on button "Activate Device Management" at bounding box center [846, 438] width 219 height 29
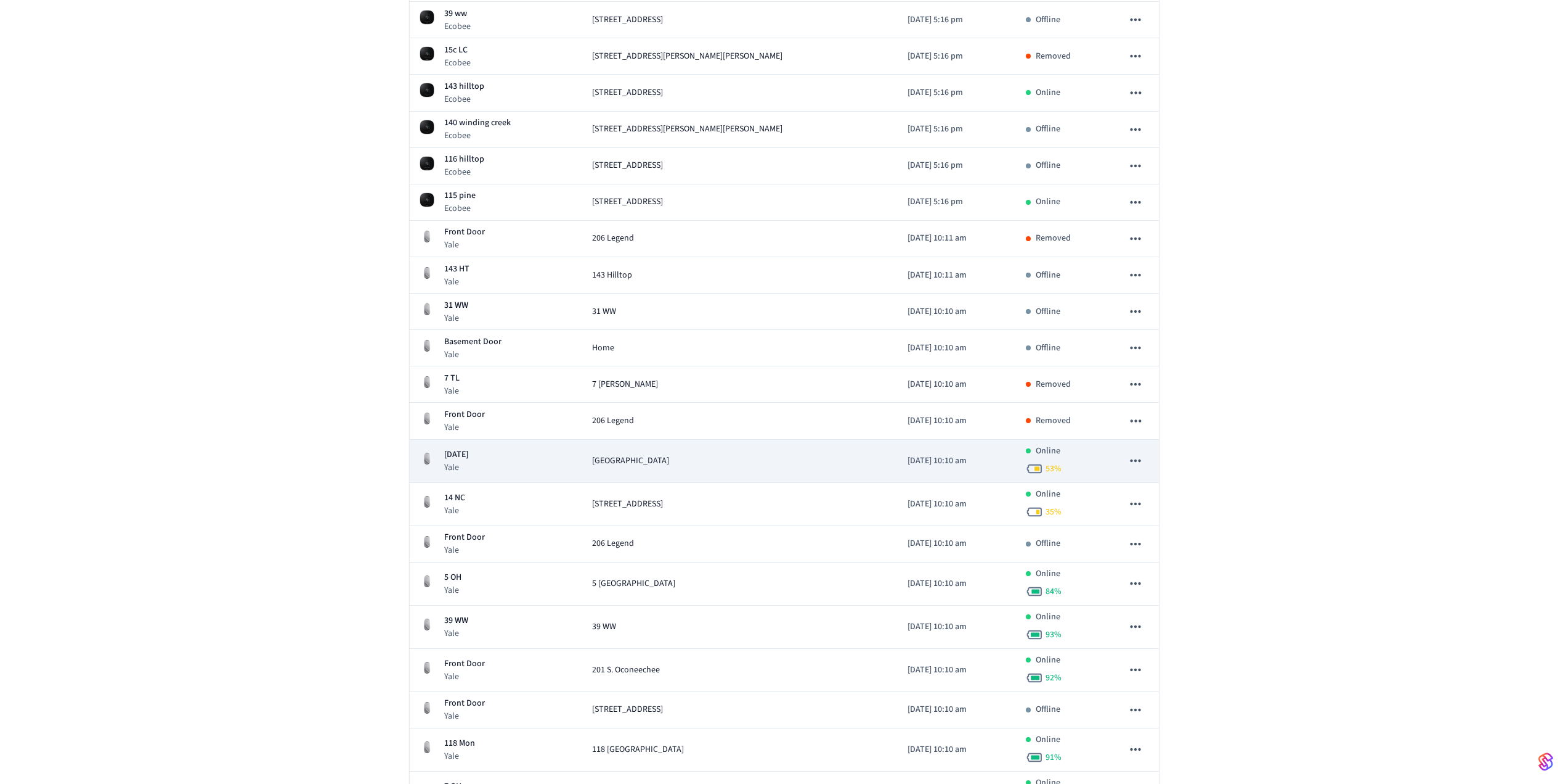
click at [1138, 462] on icon "sticky table" at bounding box center [1136, 461] width 16 height 16
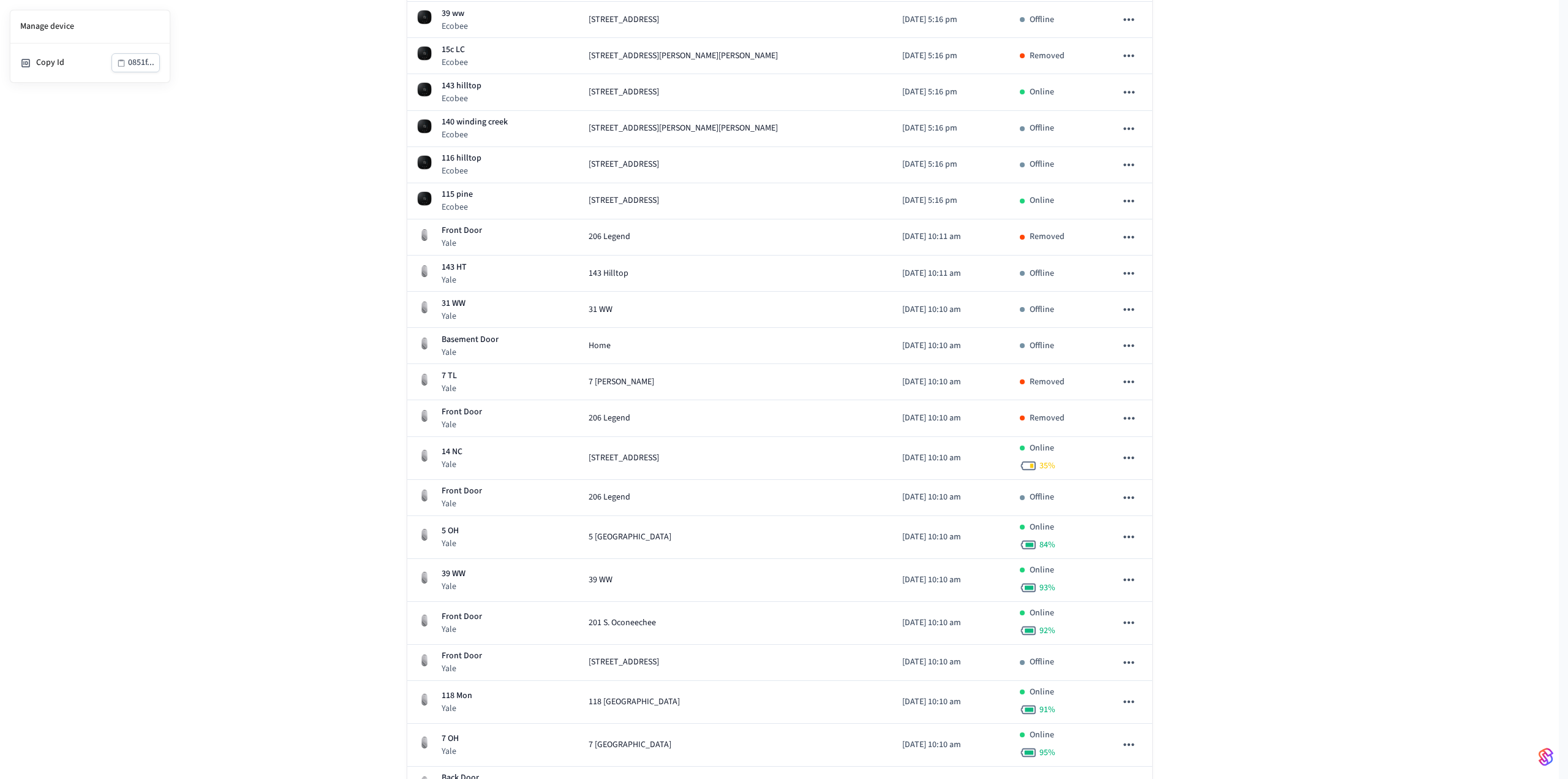
click at [1131, 459] on div at bounding box center [784, 390] width 1568 height 779
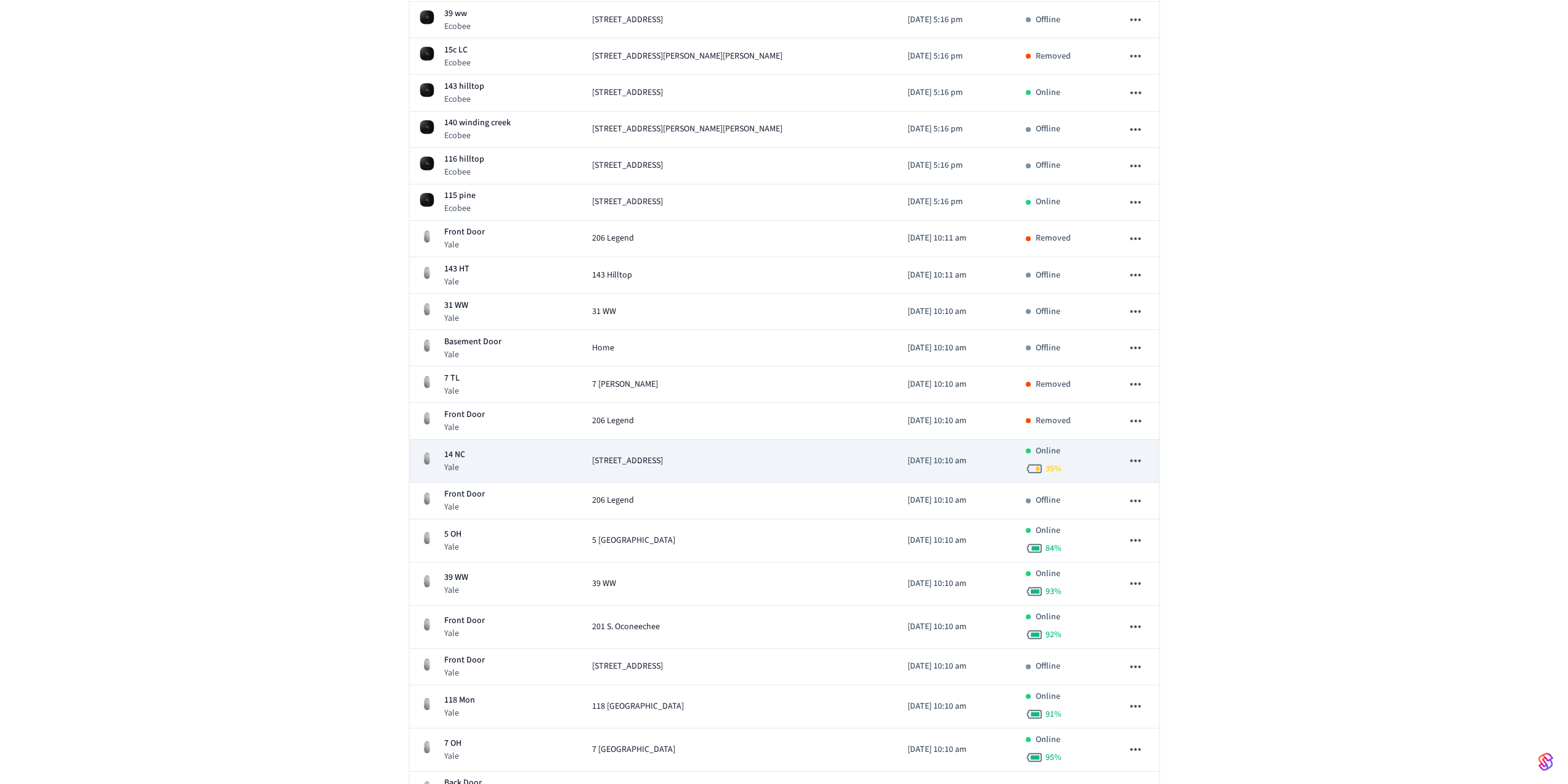
click at [1136, 462] on icon "sticky table" at bounding box center [1135, 460] width 11 height 2
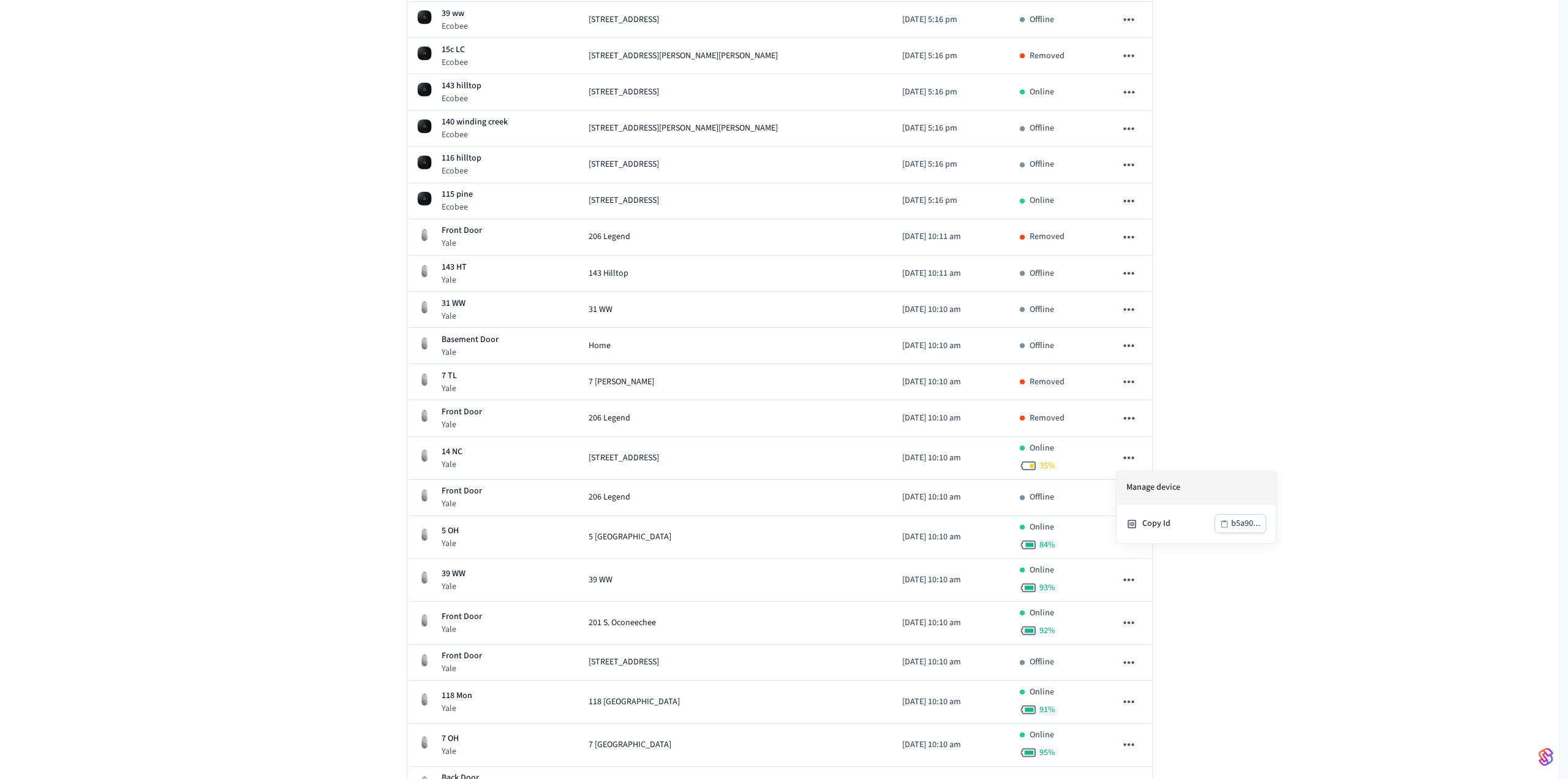
click at [1163, 483] on li "Manage device" at bounding box center [1196, 487] width 159 height 33
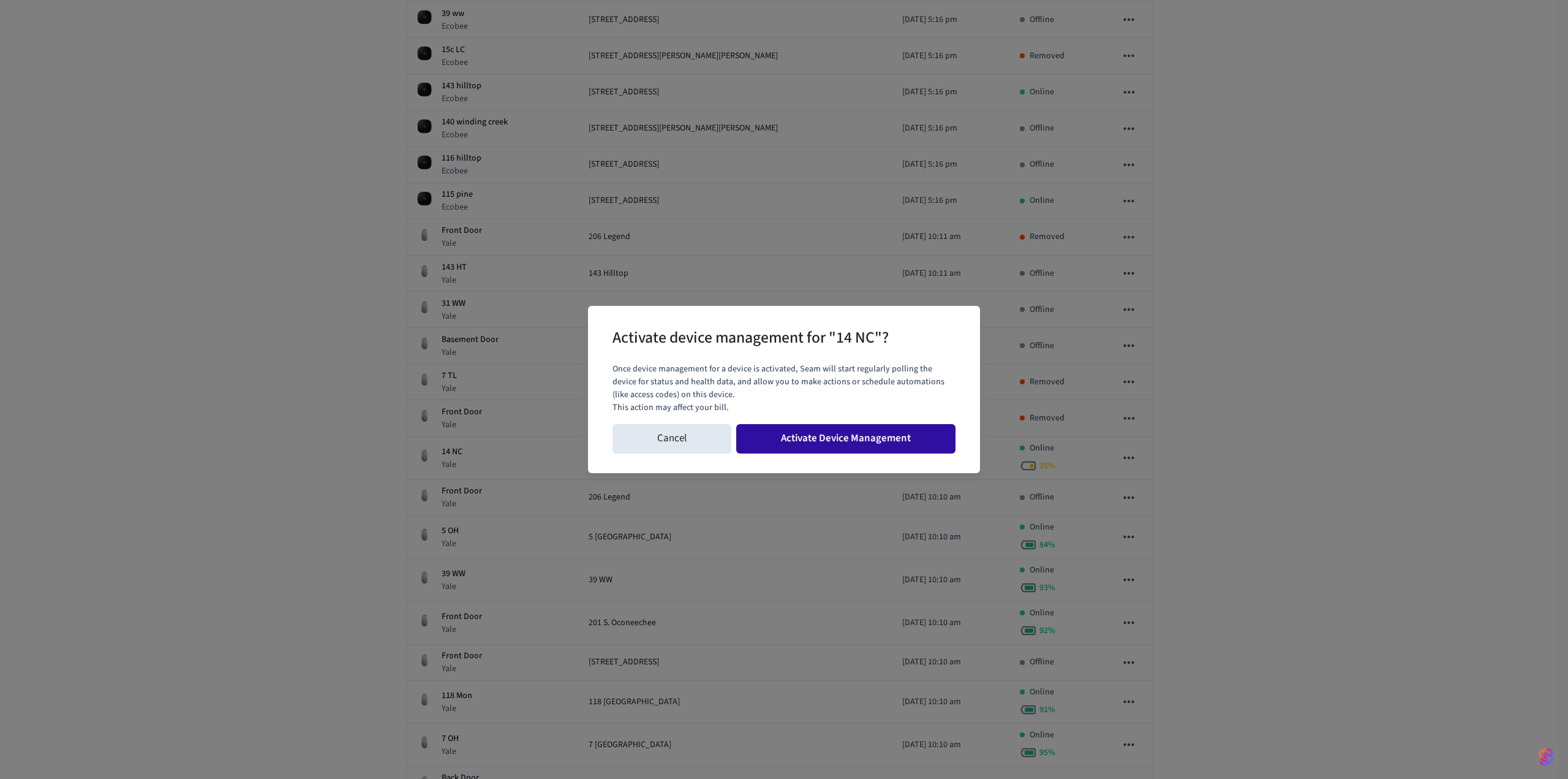
click at [879, 432] on button "Activate Device Management" at bounding box center [846, 438] width 219 height 29
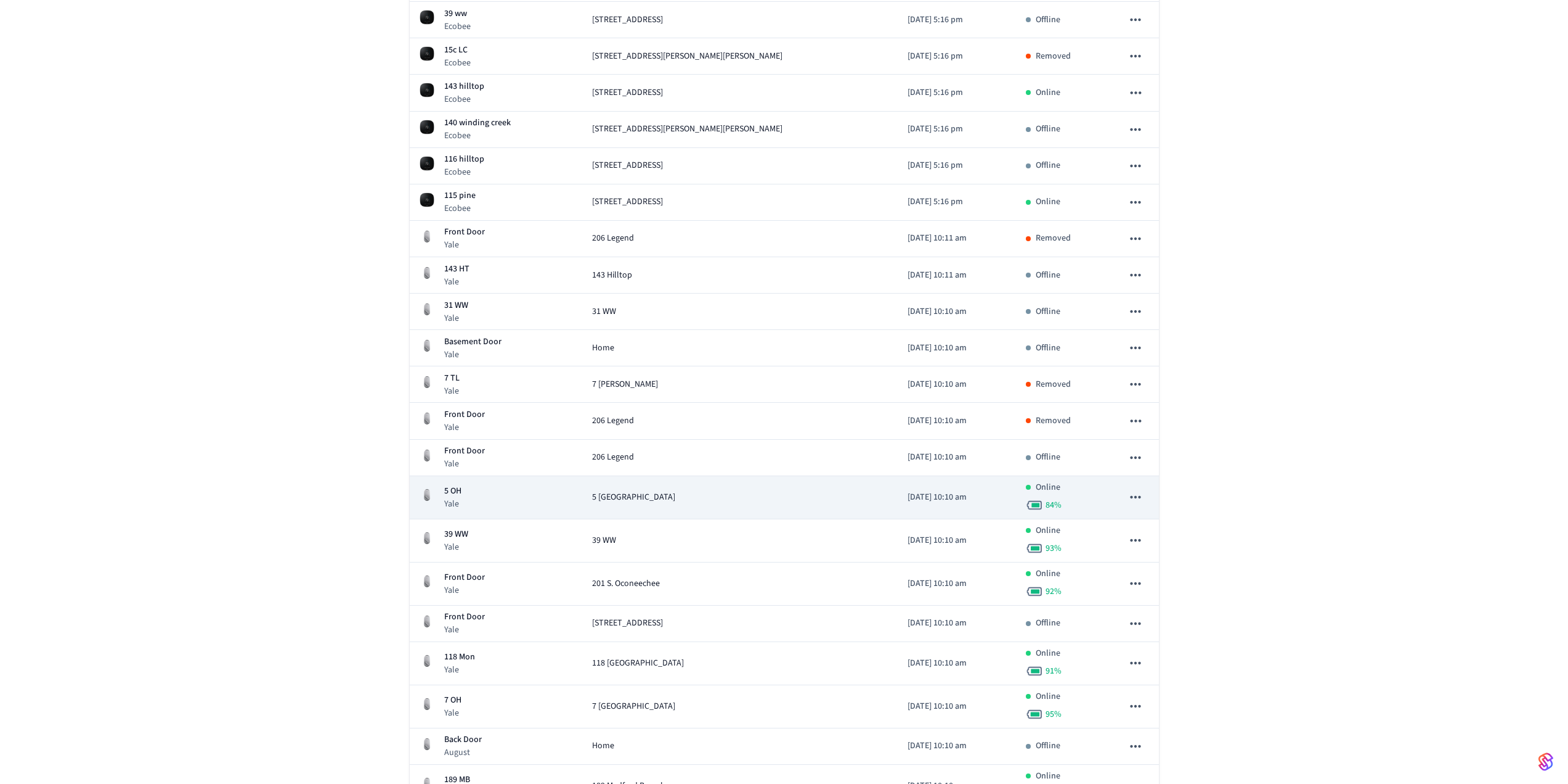
click at [1135, 496] on icon "sticky table" at bounding box center [1135, 497] width 11 height 2
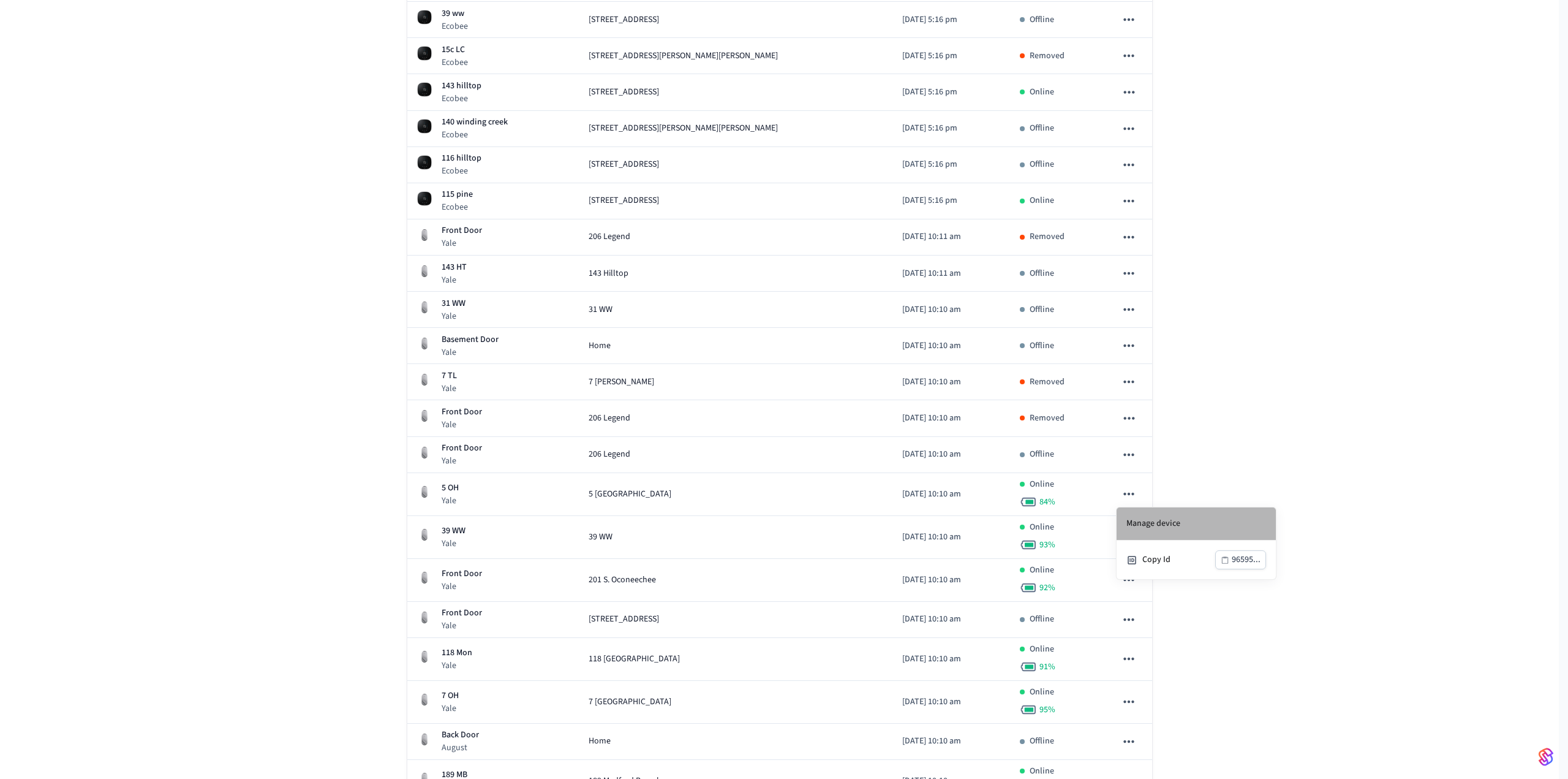
click at [1140, 516] on li "Manage device" at bounding box center [1196, 524] width 159 height 33
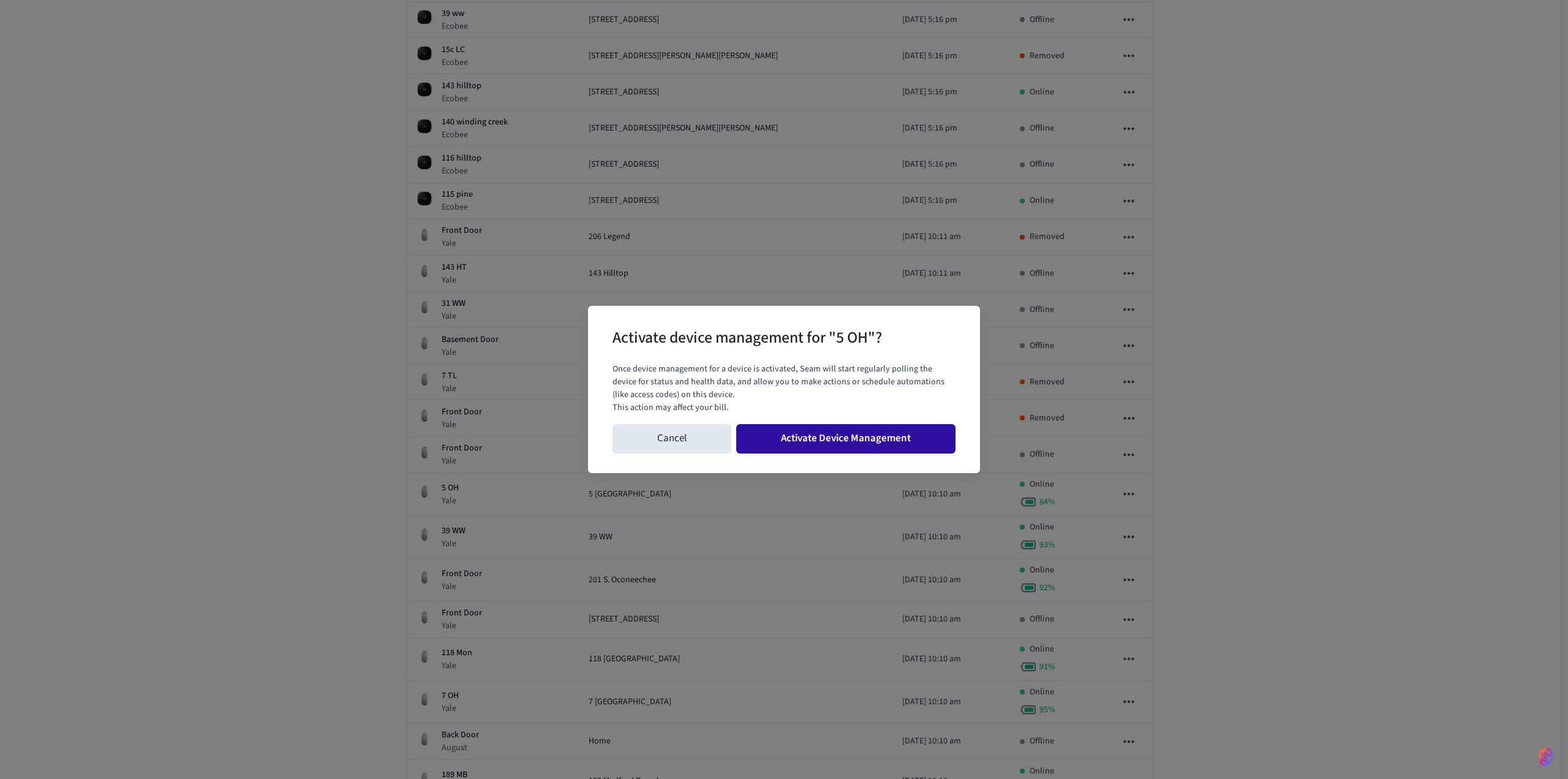
click at [888, 437] on button "Activate Device Management" at bounding box center [846, 438] width 219 height 29
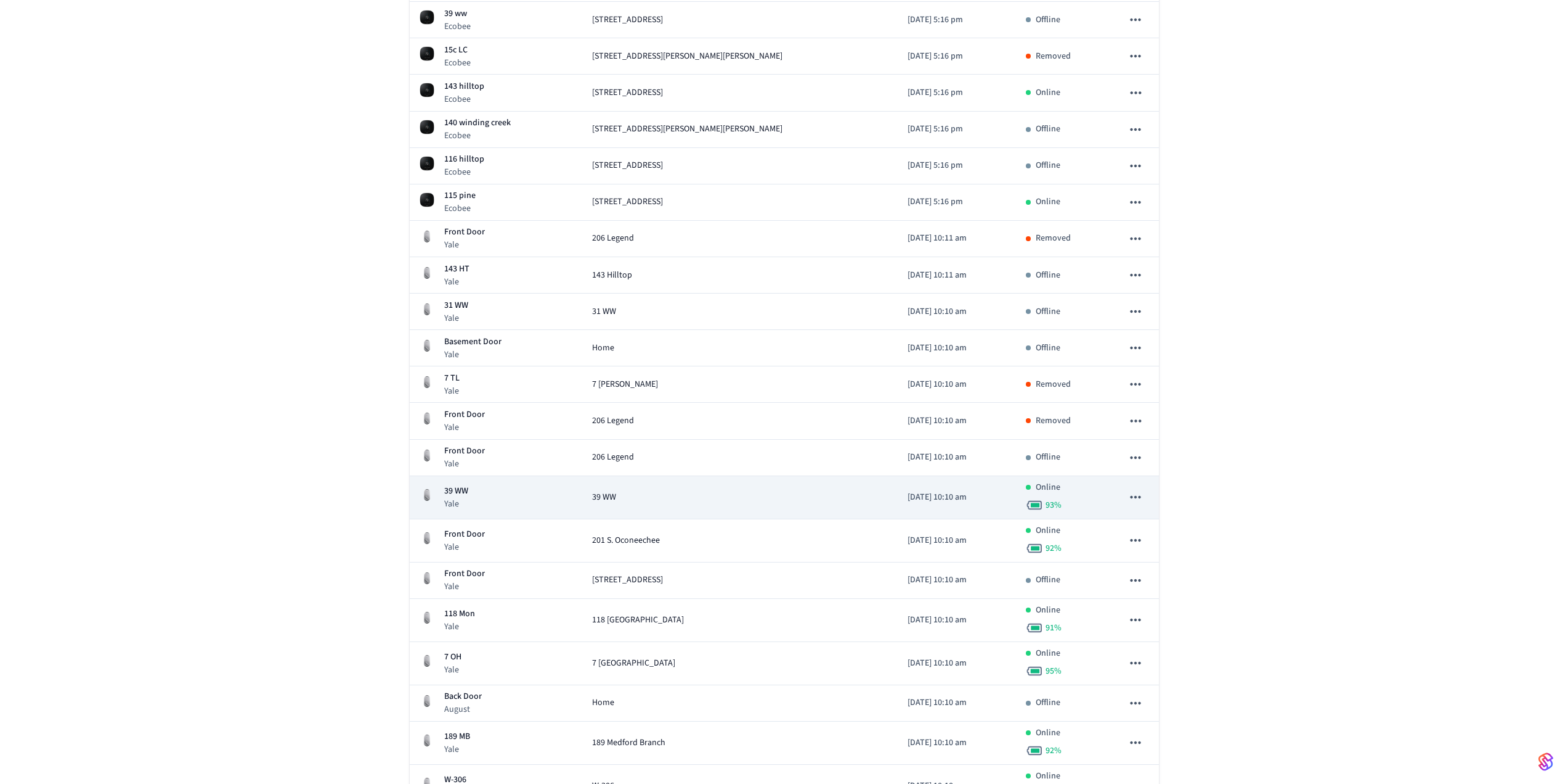
click at [1138, 493] on icon "sticky table" at bounding box center [1136, 497] width 16 height 16
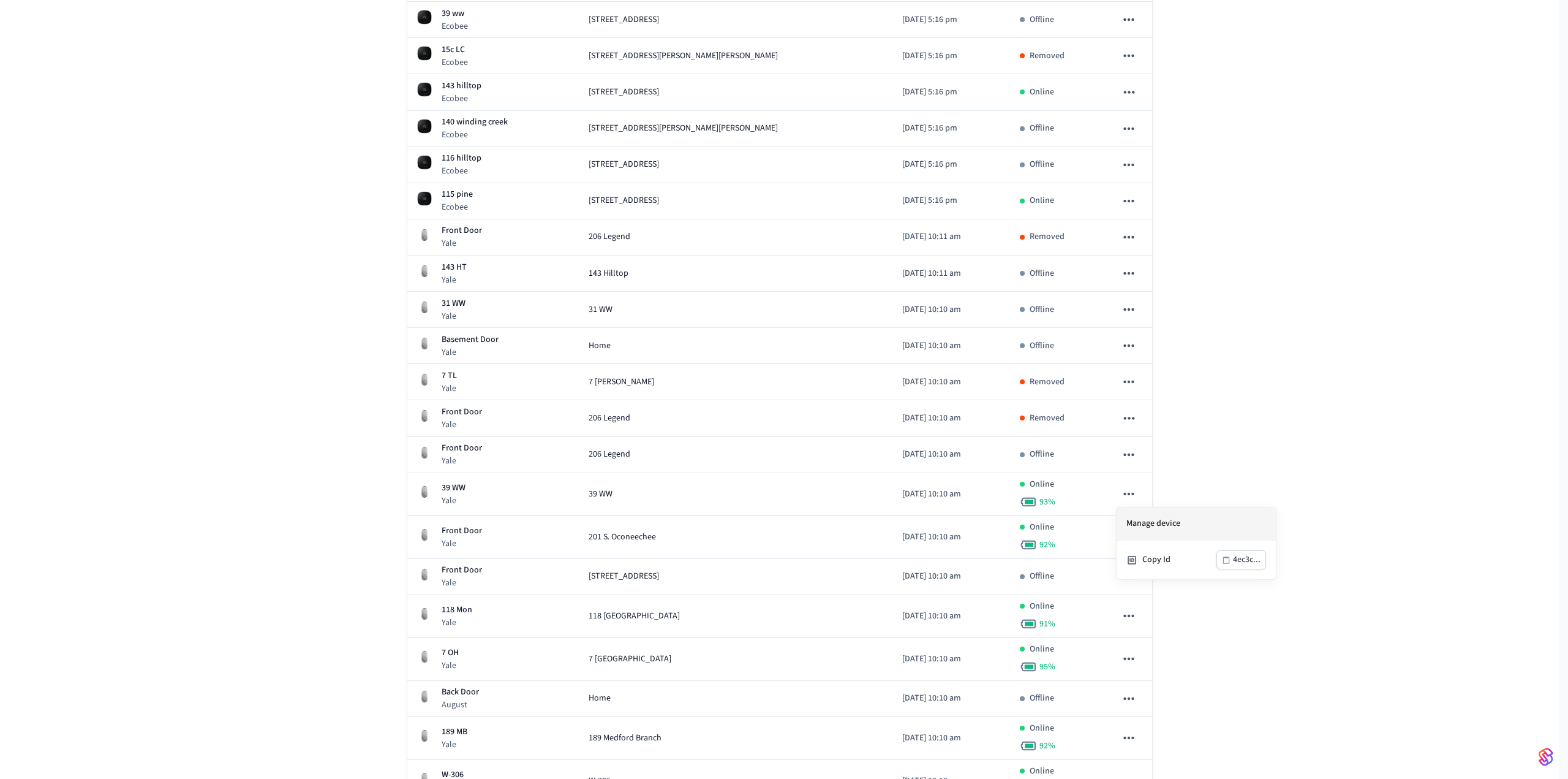
click at [1156, 520] on li "Manage device" at bounding box center [1196, 524] width 159 height 33
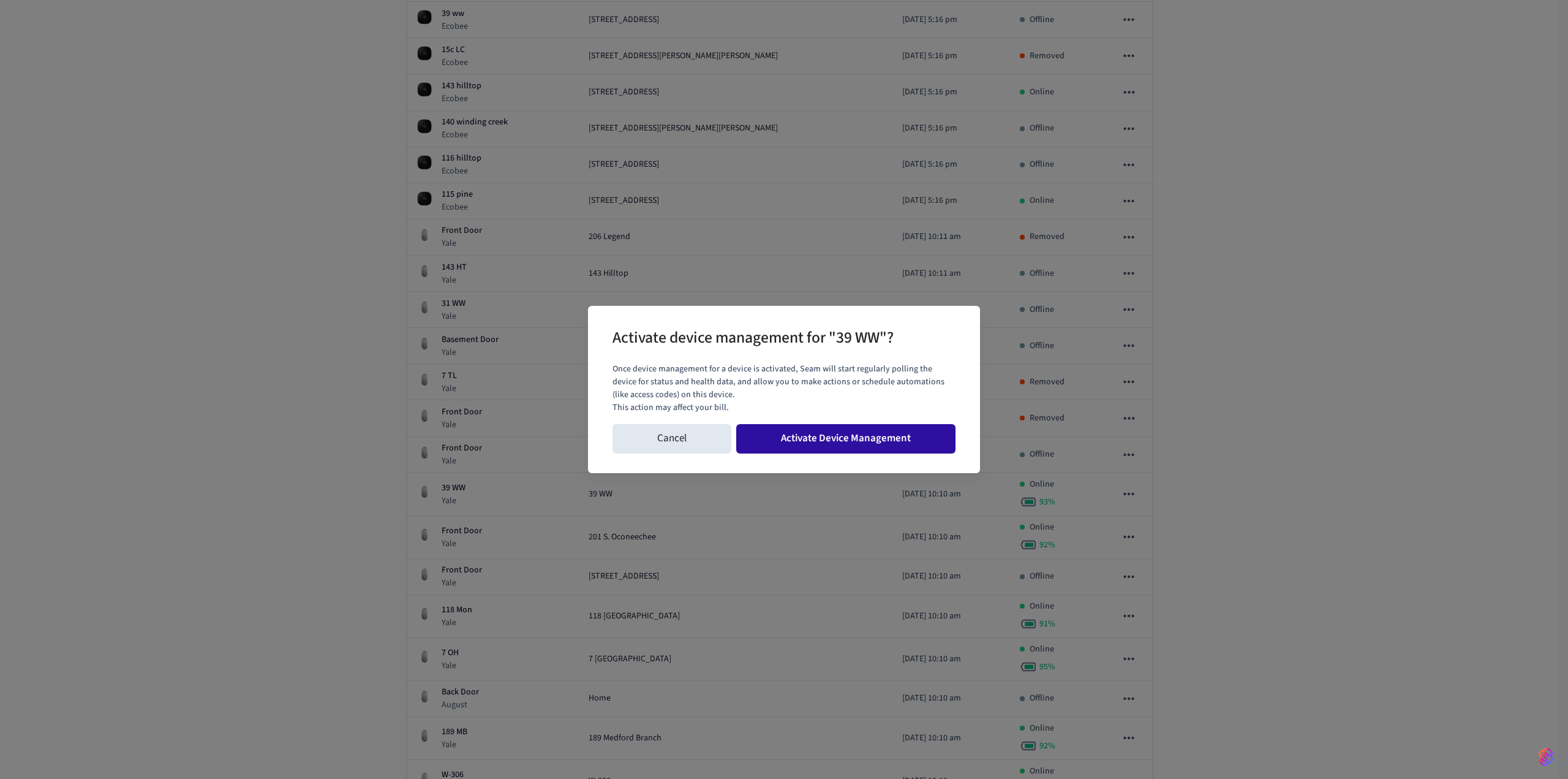
click at [888, 442] on button "Activate Device Management" at bounding box center [846, 438] width 219 height 29
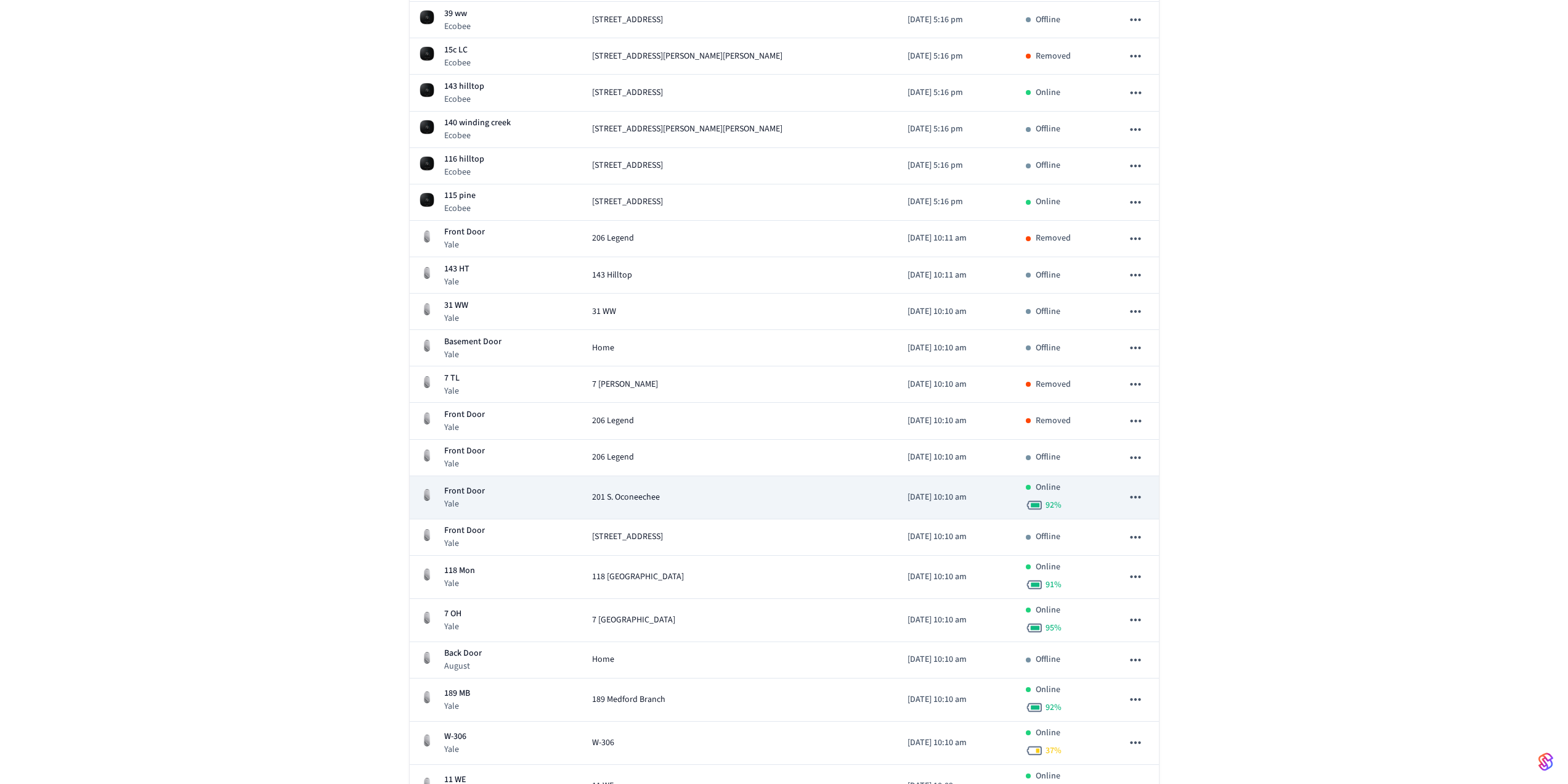
click at [1142, 489] on button "sticky table" at bounding box center [1136, 497] width 26 height 26
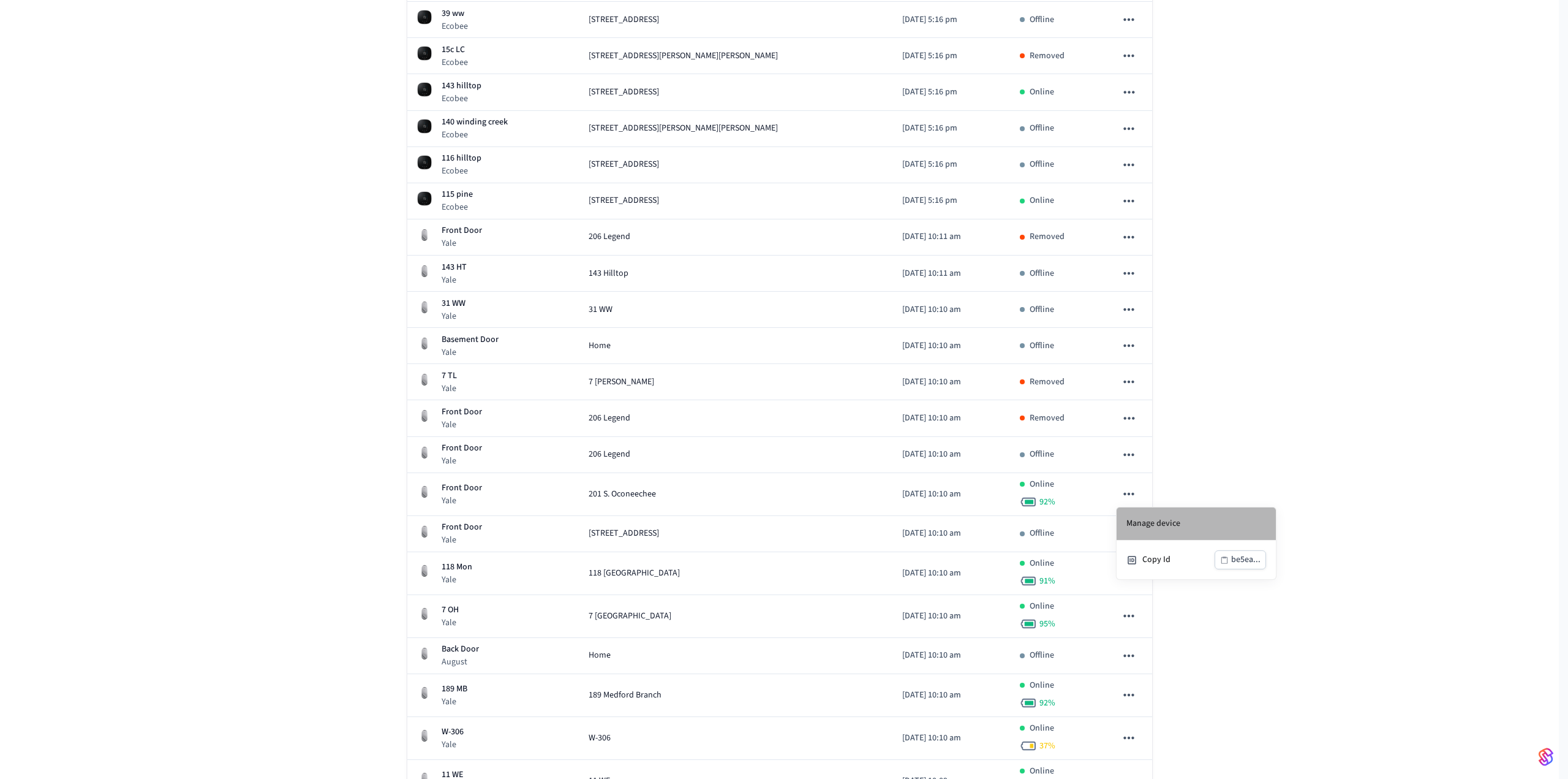
click at [1153, 526] on li "Manage device" at bounding box center [1196, 524] width 159 height 33
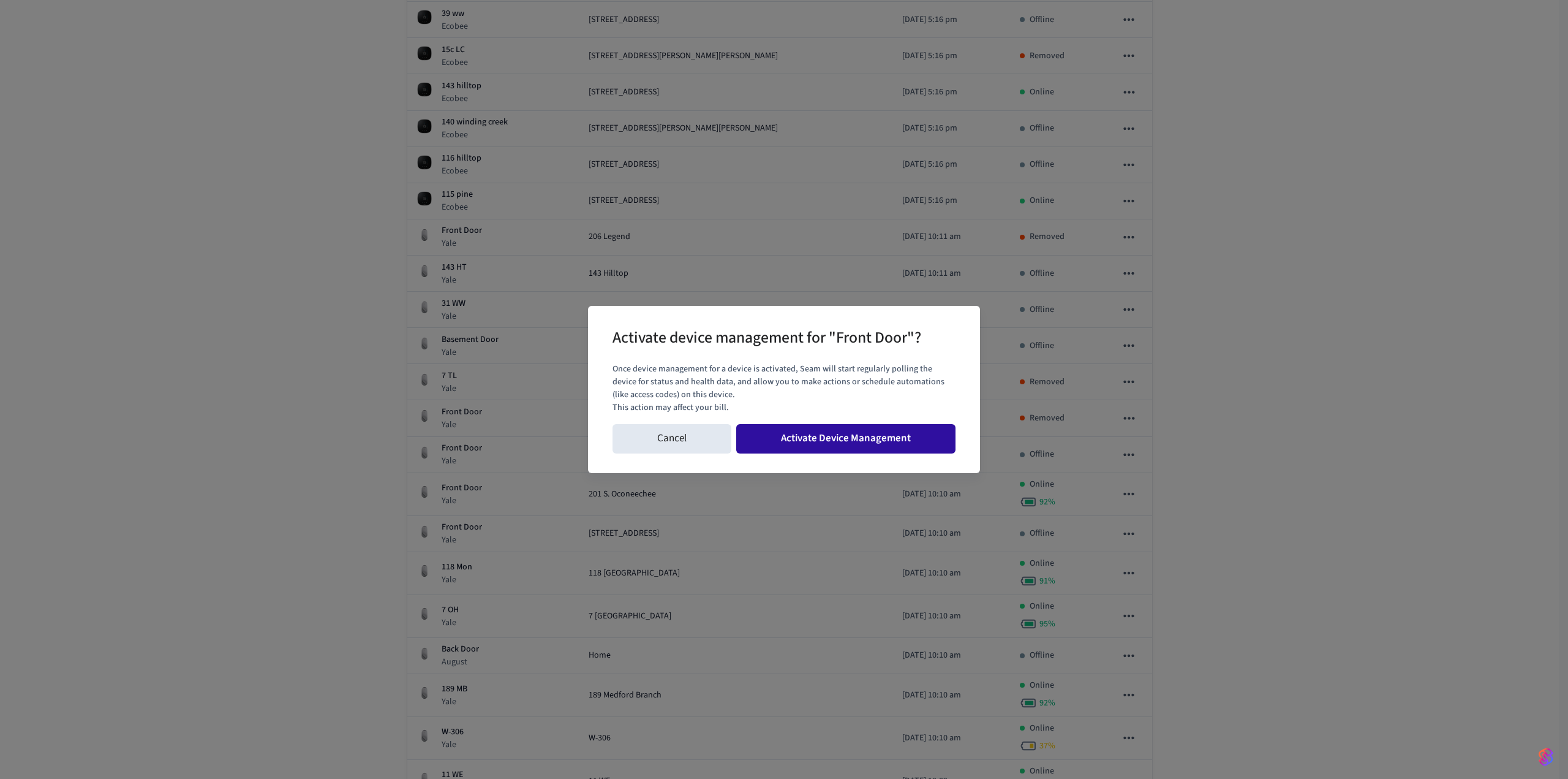
click at [909, 453] on button "Activate Device Management" at bounding box center [846, 438] width 219 height 29
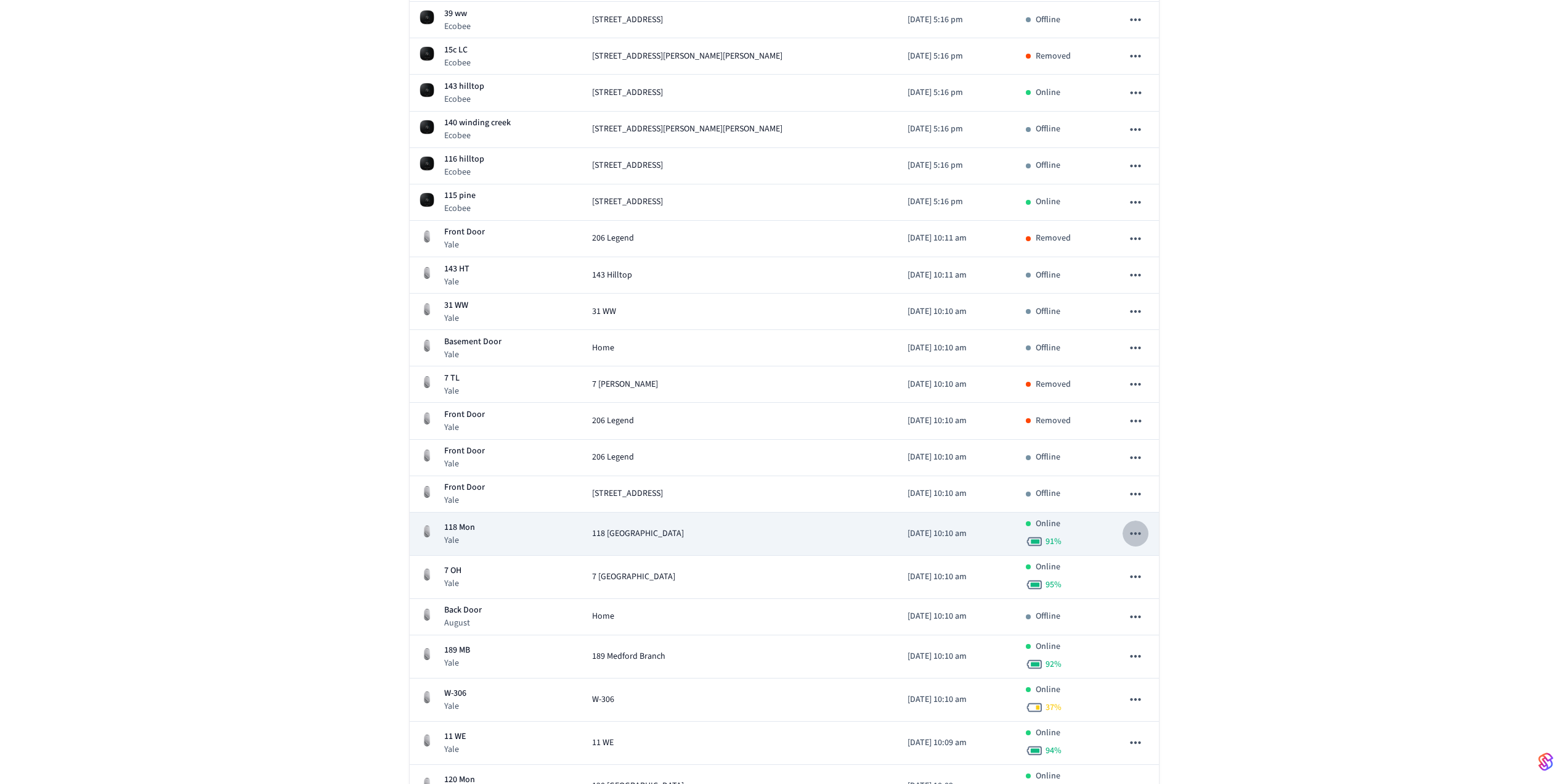
click at [1143, 531] on icon "sticky table" at bounding box center [1136, 534] width 16 height 16
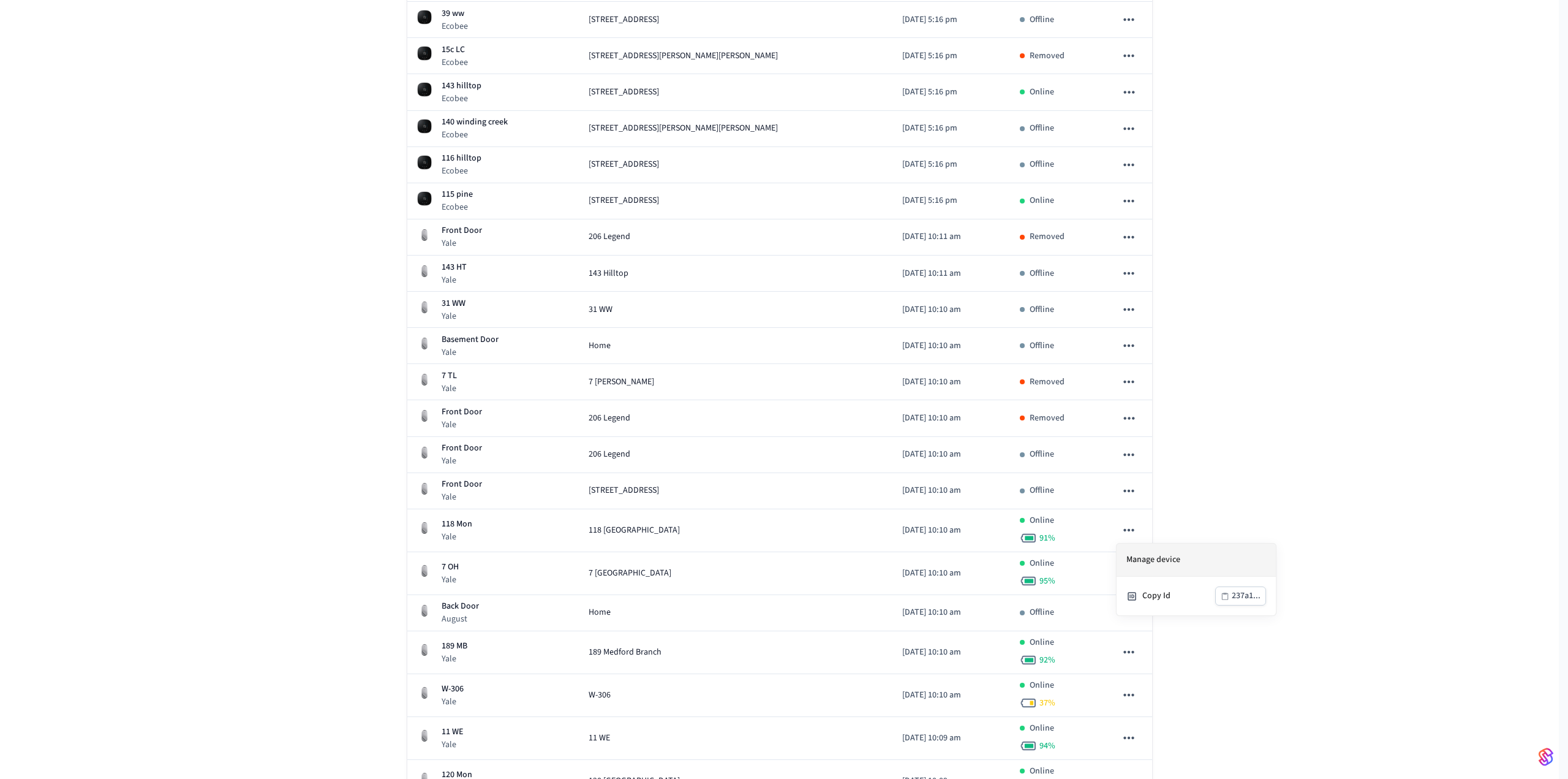
click at [1145, 551] on li "Manage device" at bounding box center [1196, 559] width 159 height 33
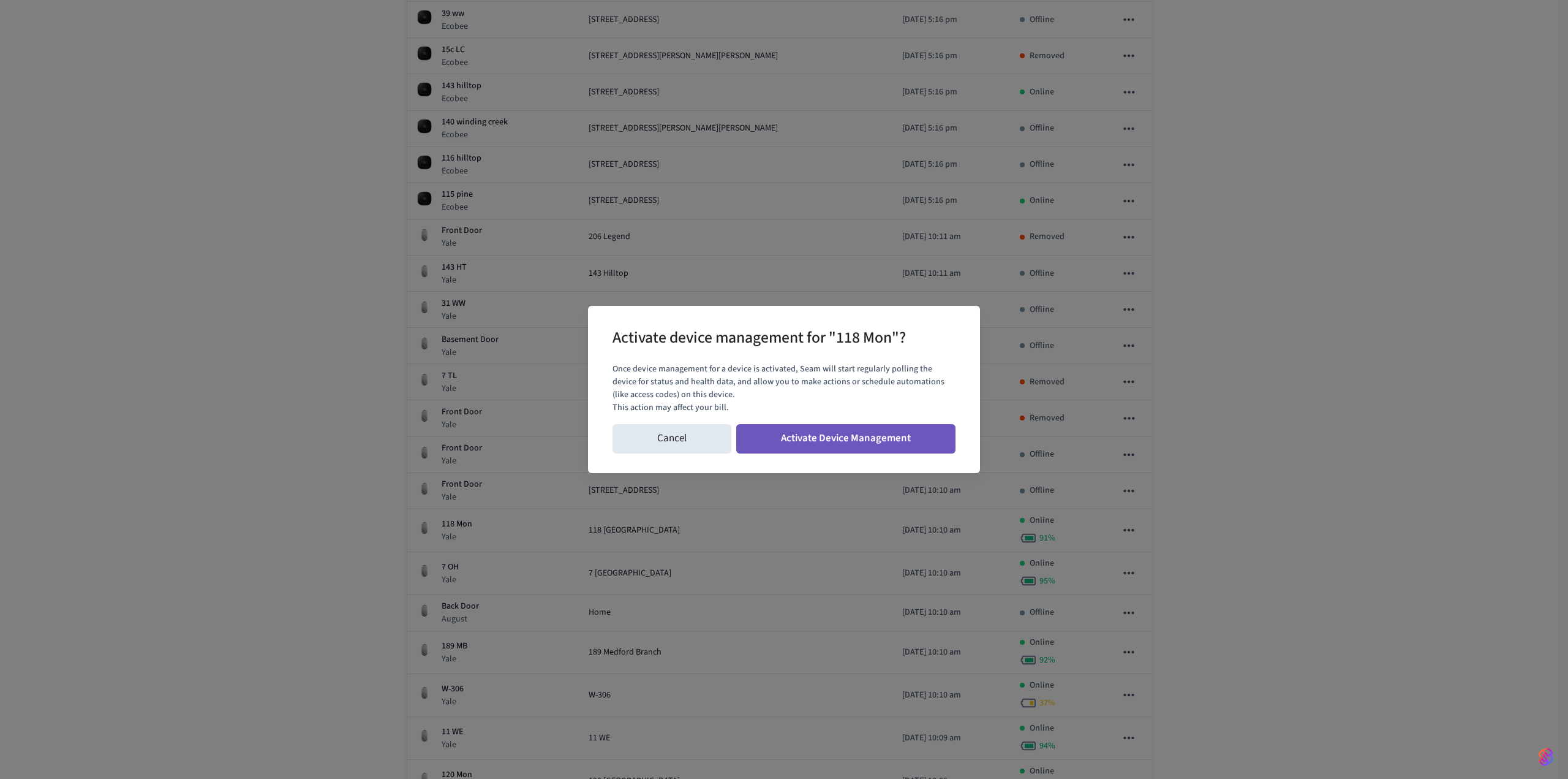
click at [902, 433] on button "Activate Device Management" at bounding box center [846, 438] width 219 height 29
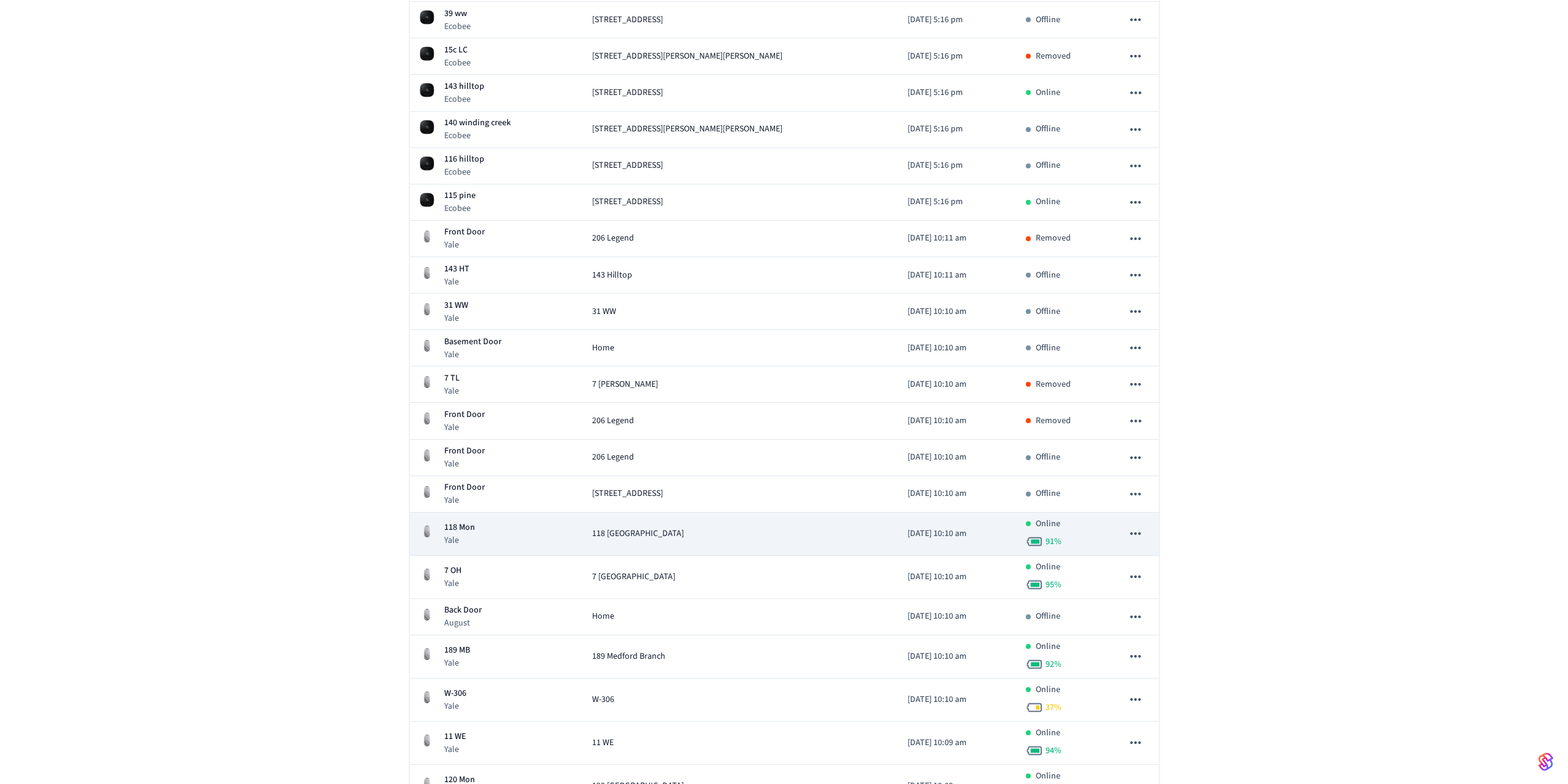
click at [1141, 530] on icon "sticky table" at bounding box center [1136, 534] width 16 height 16
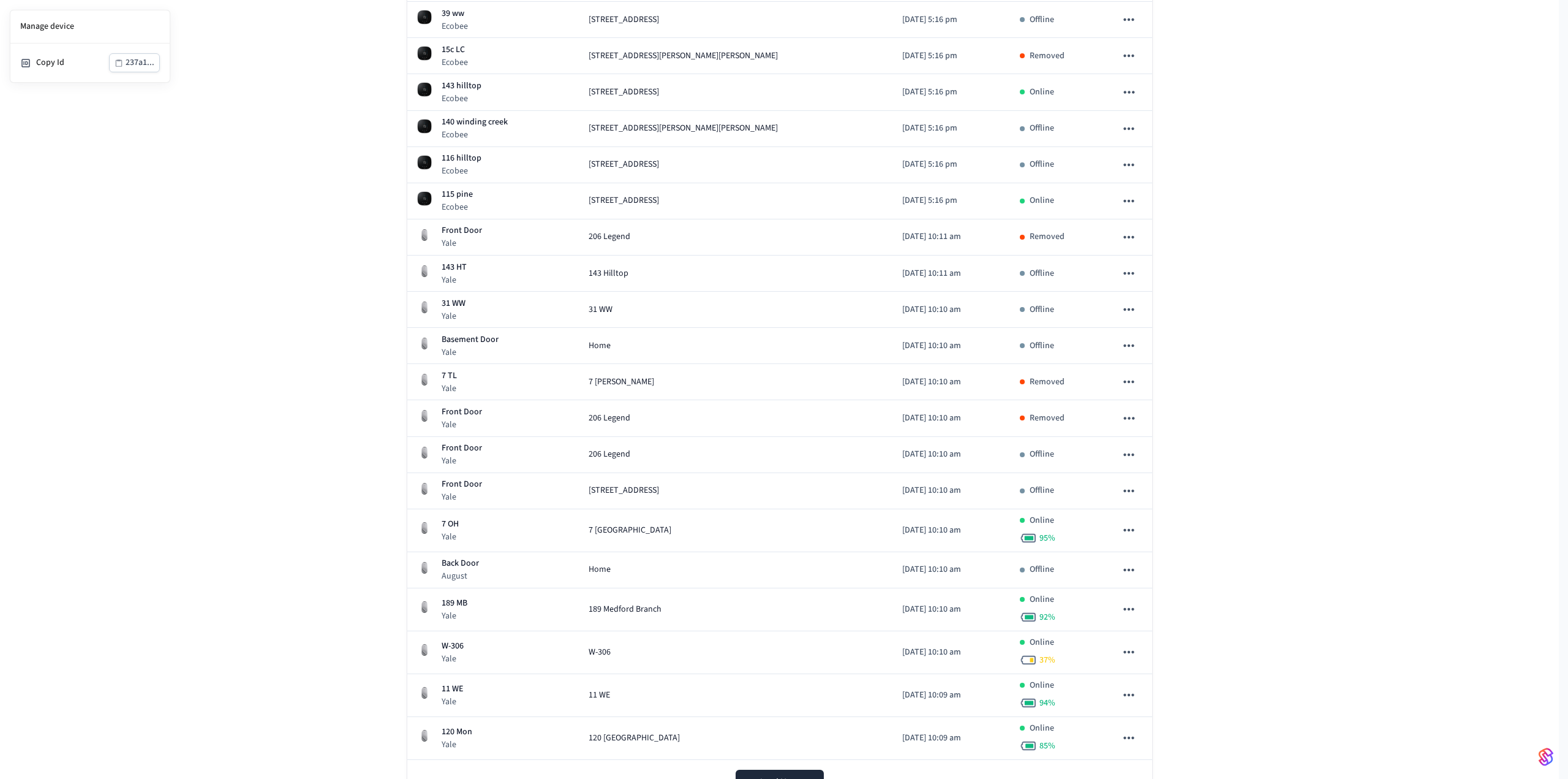
click at [1131, 529] on div at bounding box center [784, 390] width 1568 height 779
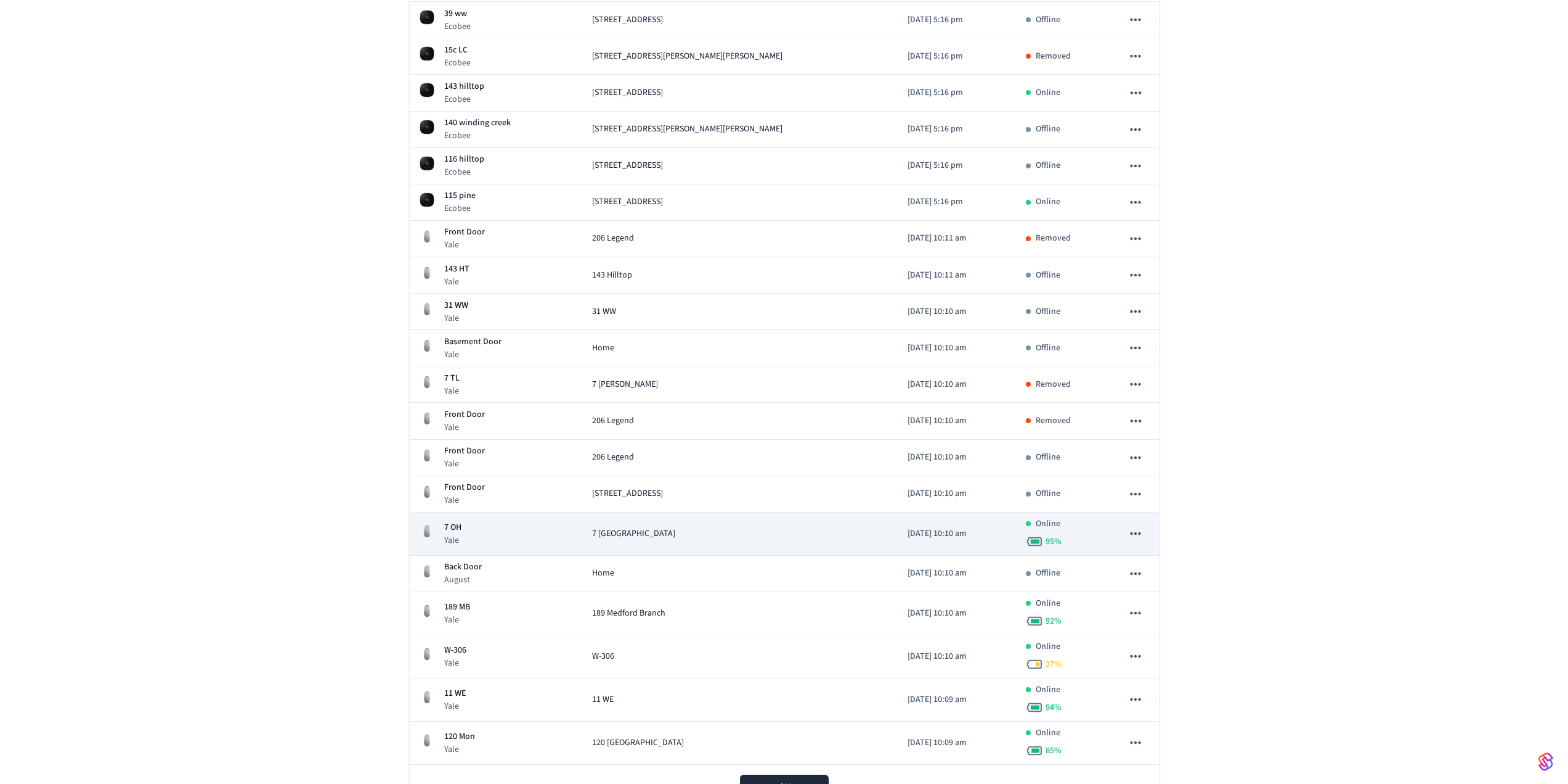
click at [1136, 532] on icon "sticky table" at bounding box center [1136, 534] width 16 height 16
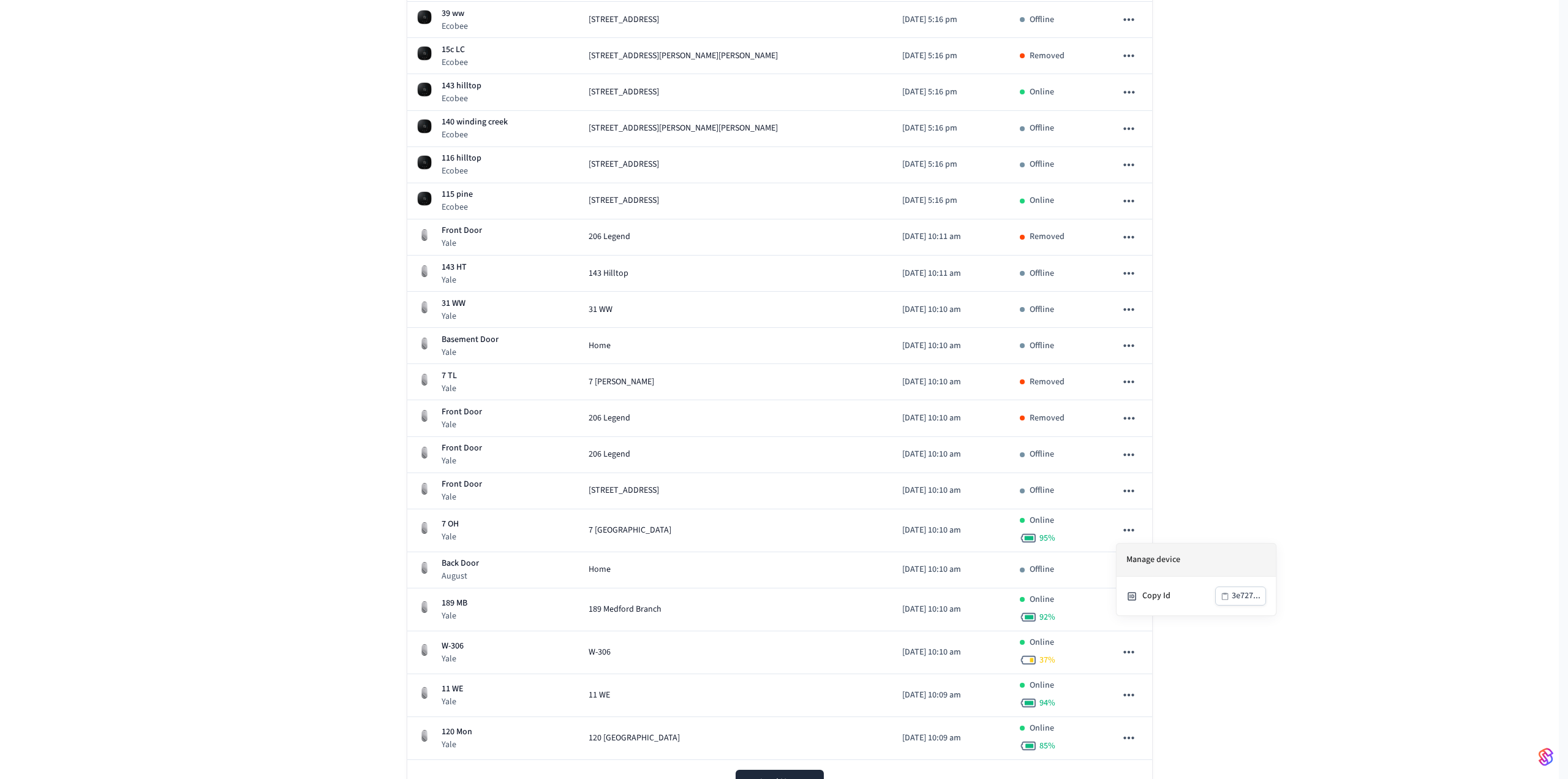
click at [1145, 551] on li "Manage device" at bounding box center [1196, 559] width 159 height 33
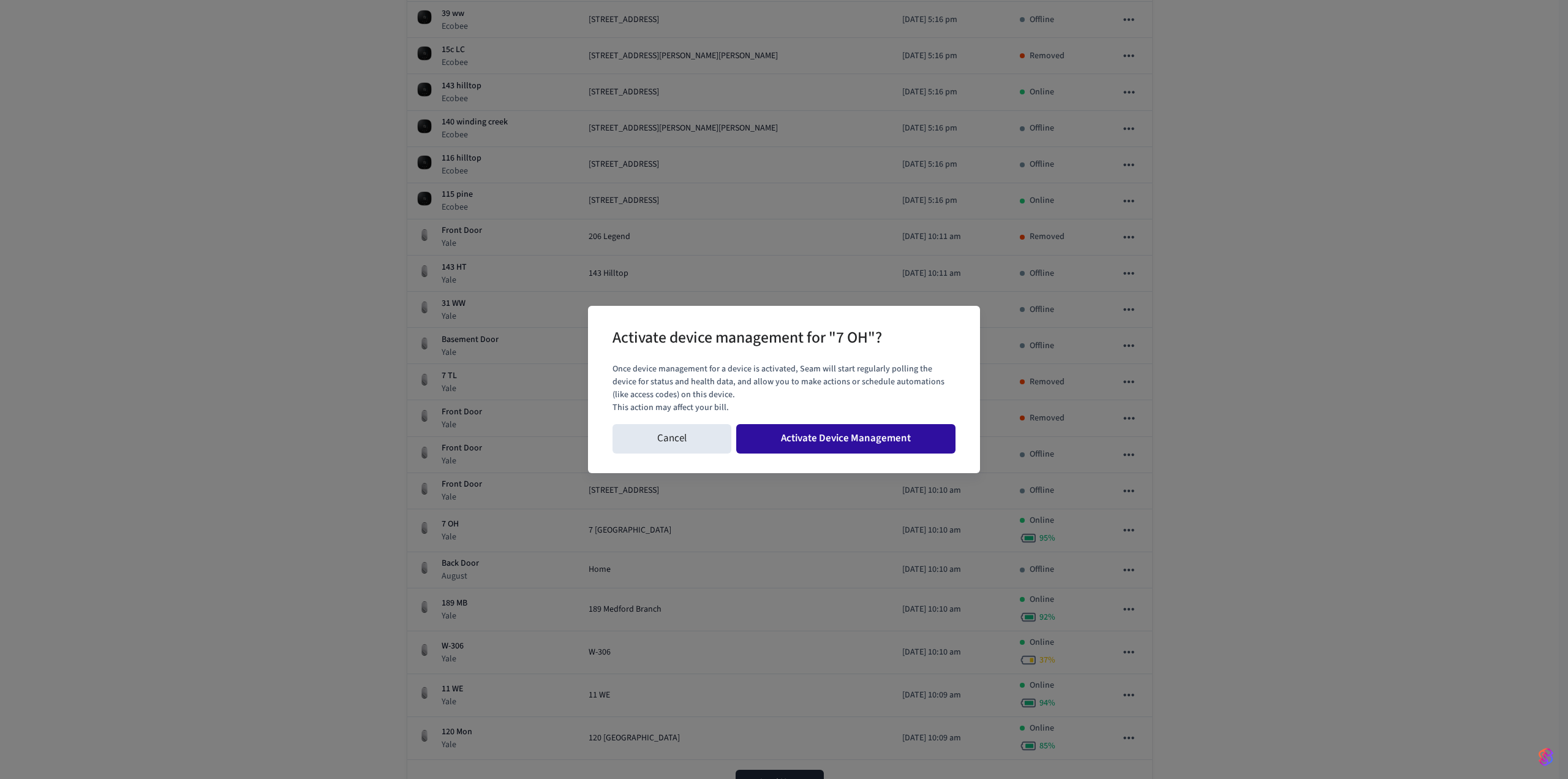
click at [904, 445] on button "Activate Device Management" at bounding box center [846, 438] width 219 height 29
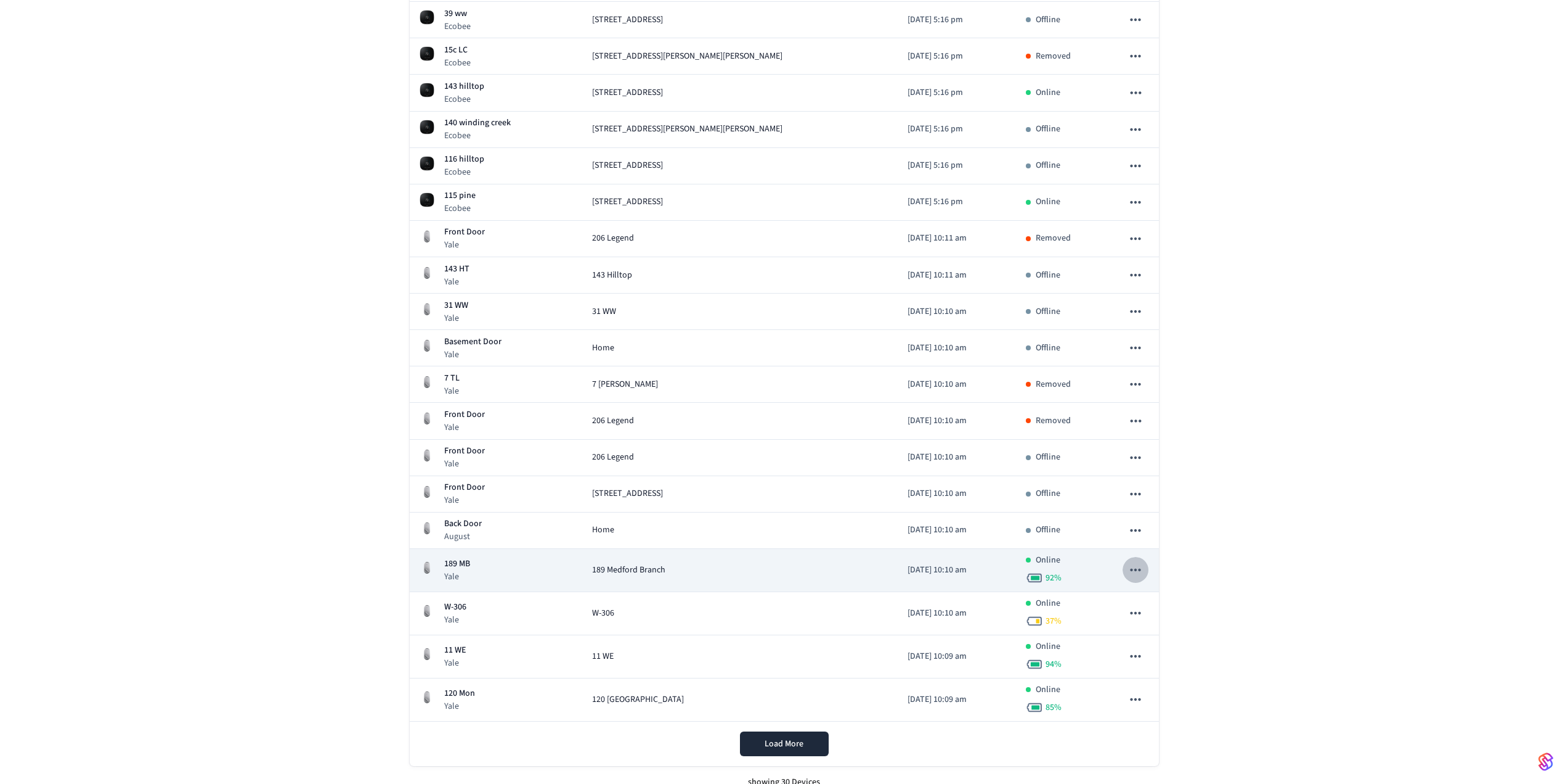
click at [1134, 572] on icon "sticky table" at bounding box center [1136, 570] width 16 height 16
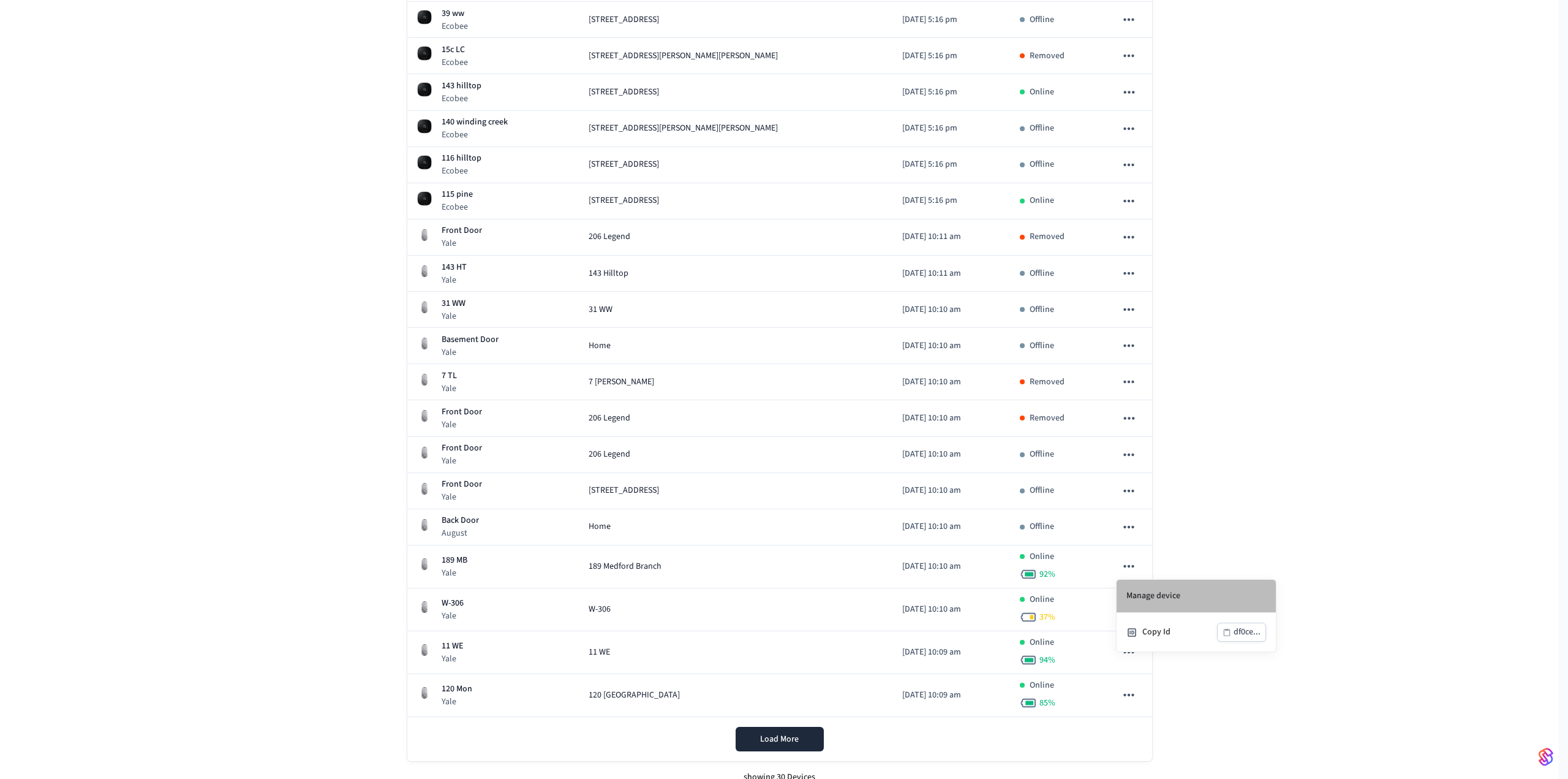
click at [1143, 590] on li "Manage device" at bounding box center [1196, 596] width 159 height 33
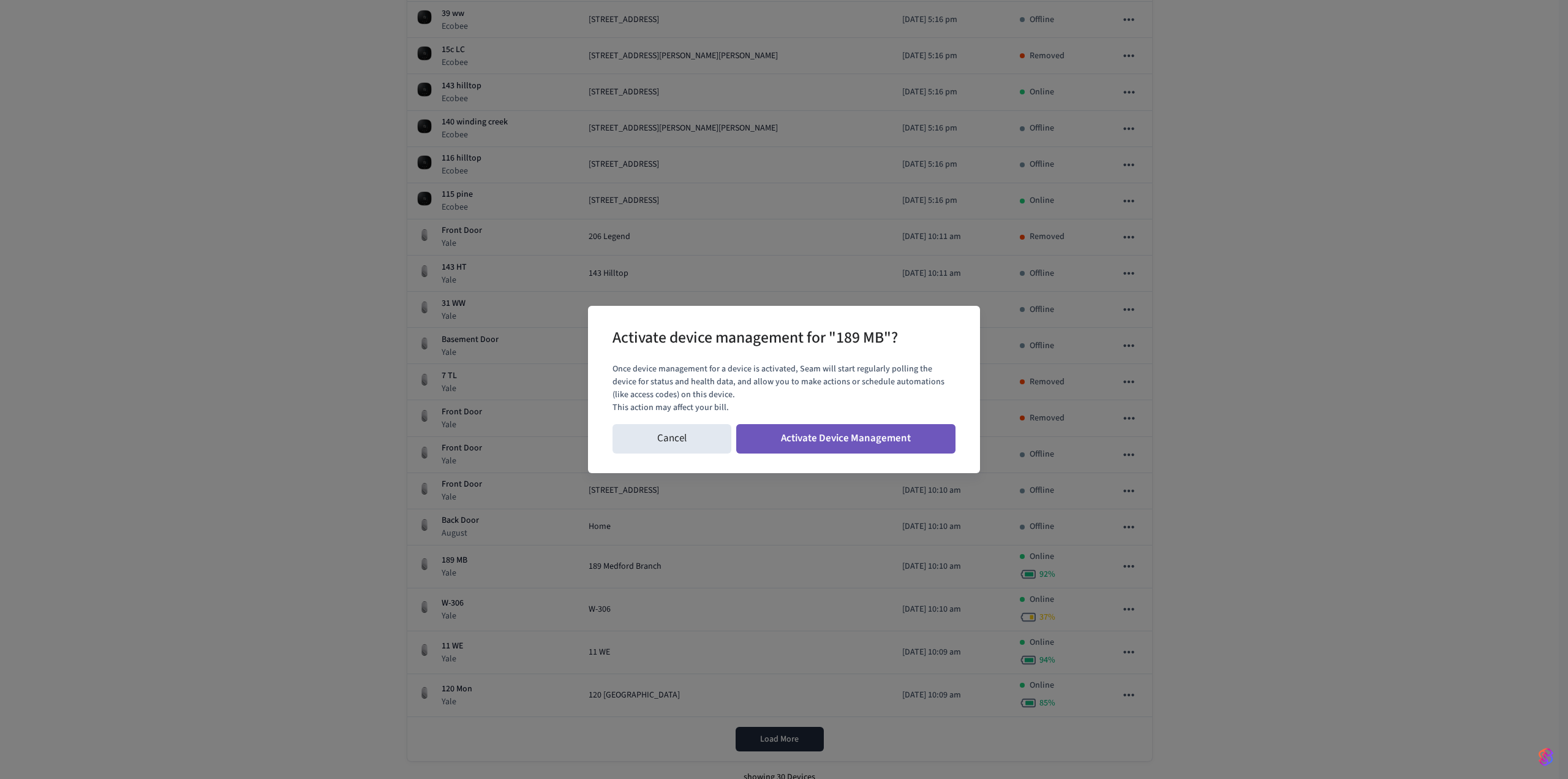
click at [875, 435] on button "Activate Device Management" at bounding box center [846, 438] width 219 height 29
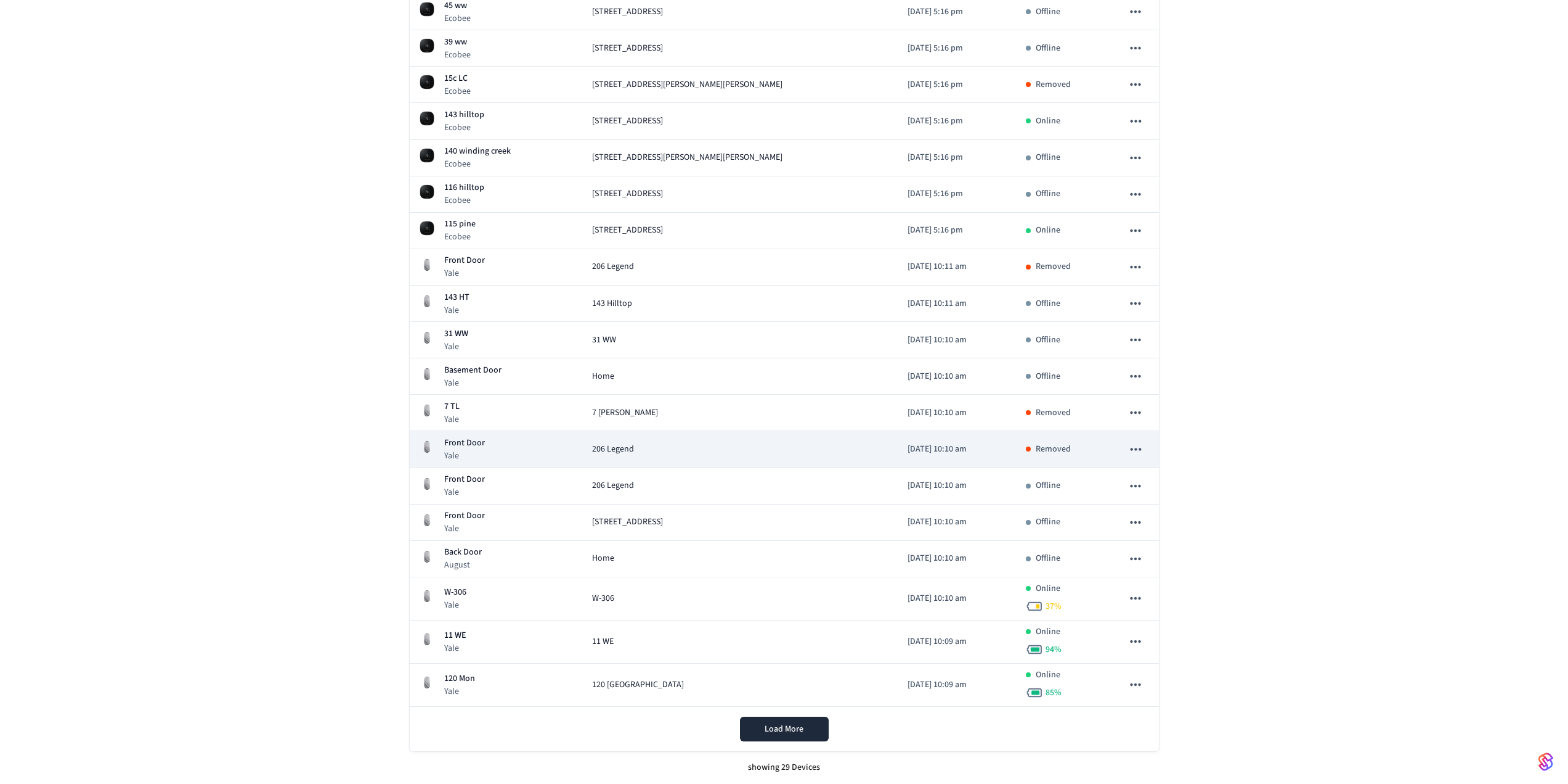
scroll to position [588, 0]
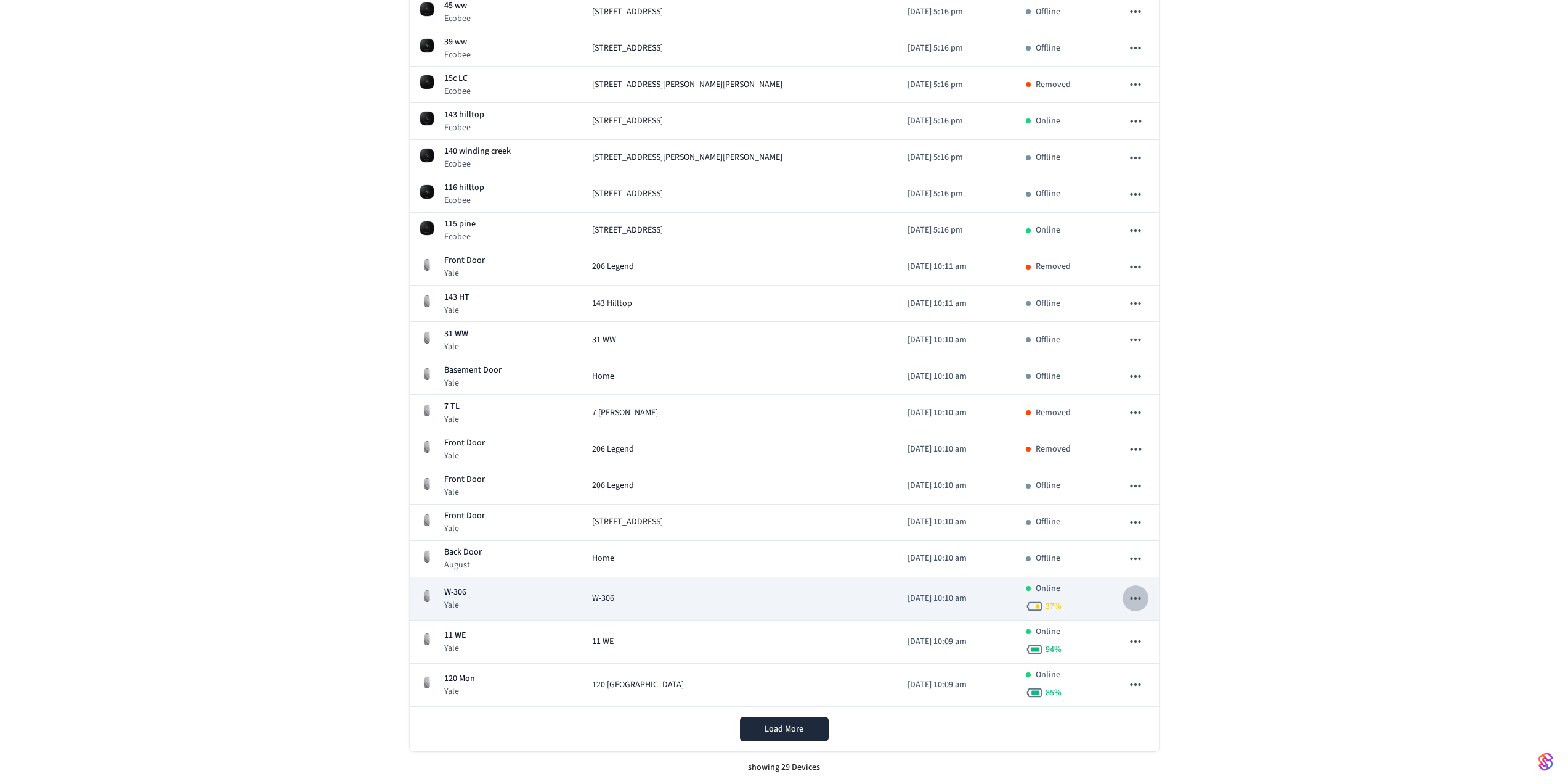
click at [1143, 595] on icon "sticky table" at bounding box center [1136, 598] width 16 height 16
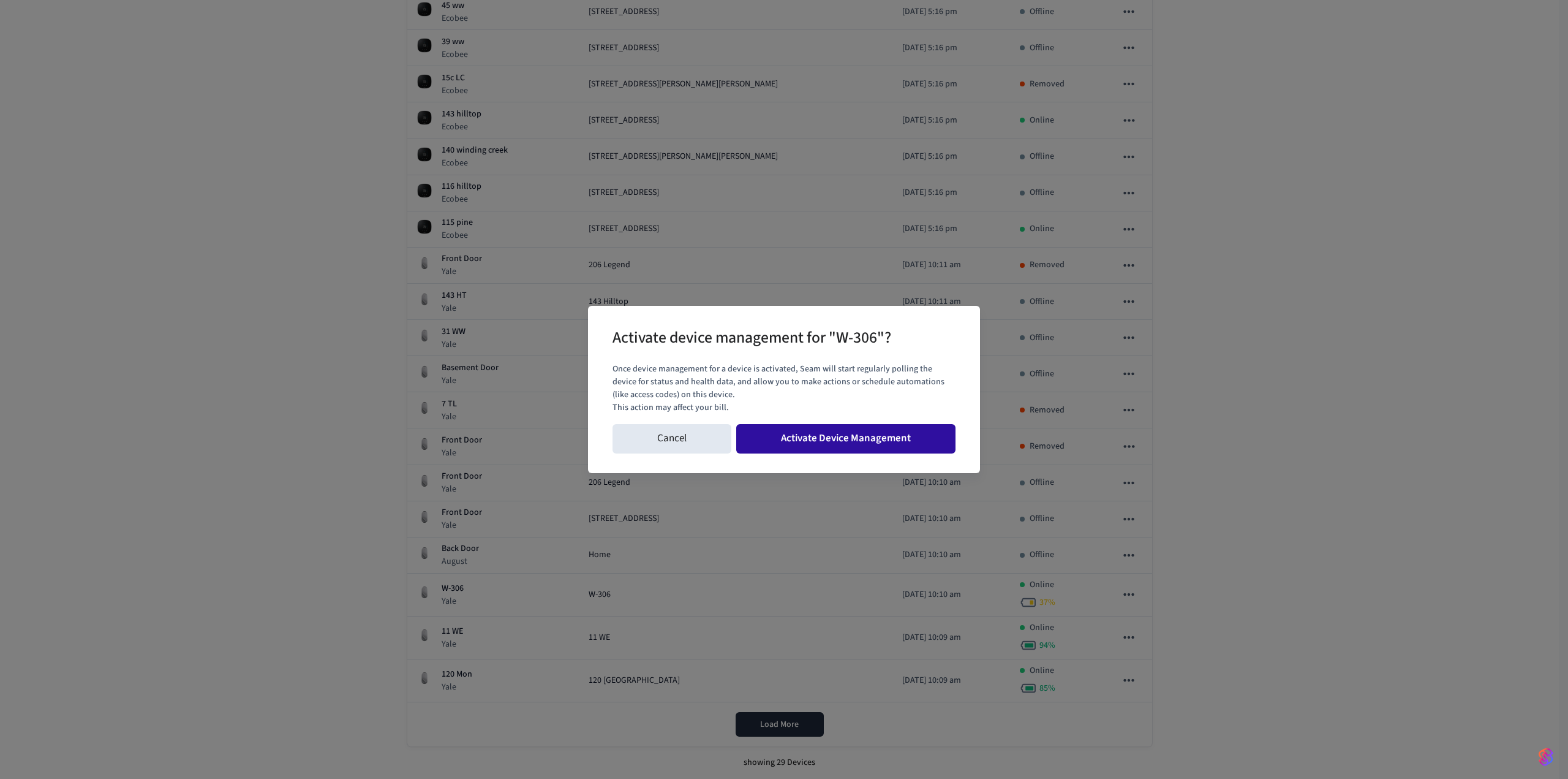
click at [800, 434] on button "Activate Device Management" at bounding box center [846, 438] width 219 height 29
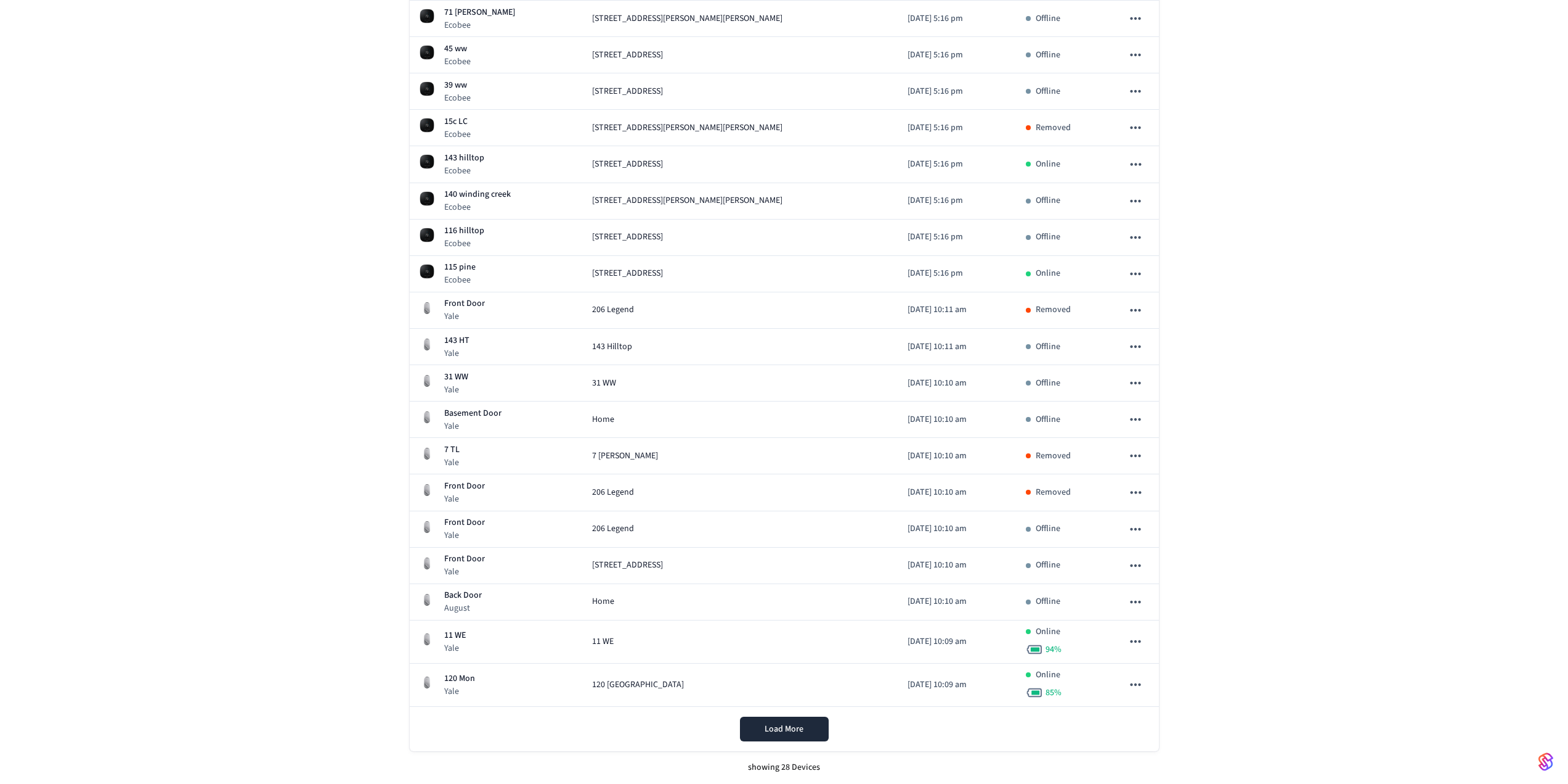
scroll to position [545, 0]
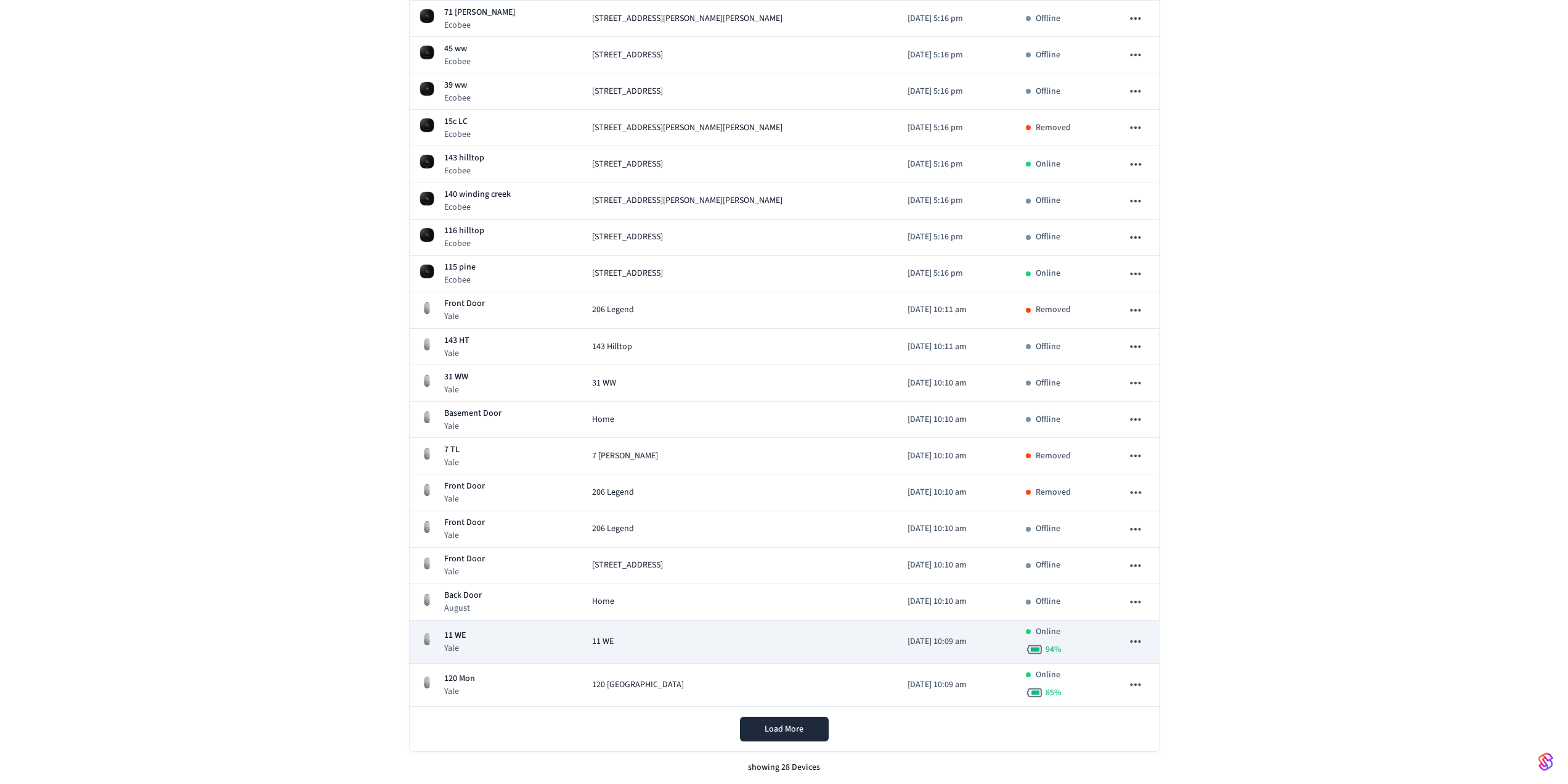
click at [1140, 626] on td "sticky table" at bounding box center [1136, 642] width 46 height 43
click at [1135, 645] on icon "sticky table" at bounding box center [1136, 642] width 16 height 16
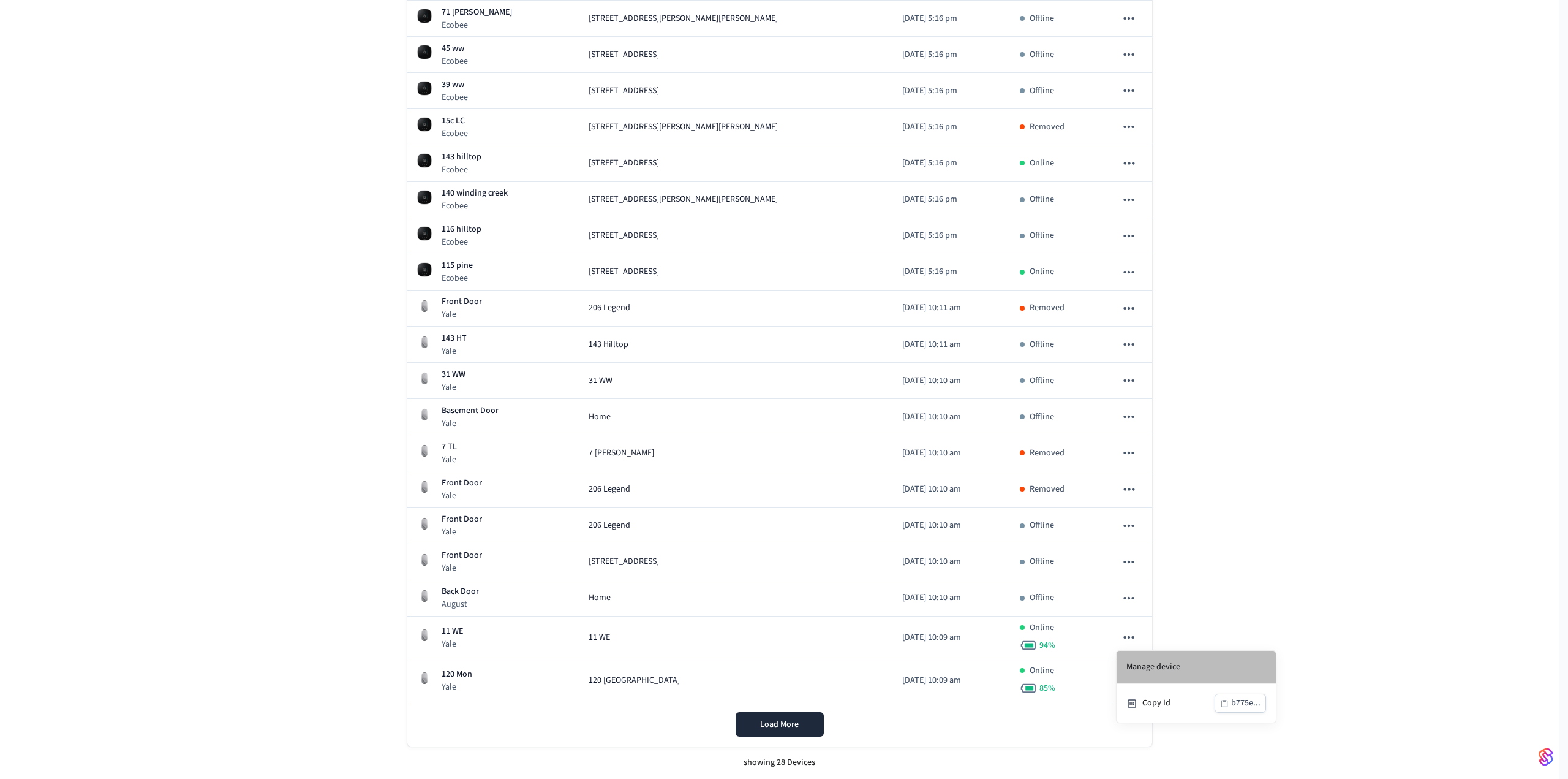
click at [1137, 669] on li "Manage device" at bounding box center [1196, 667] width 159 height 33
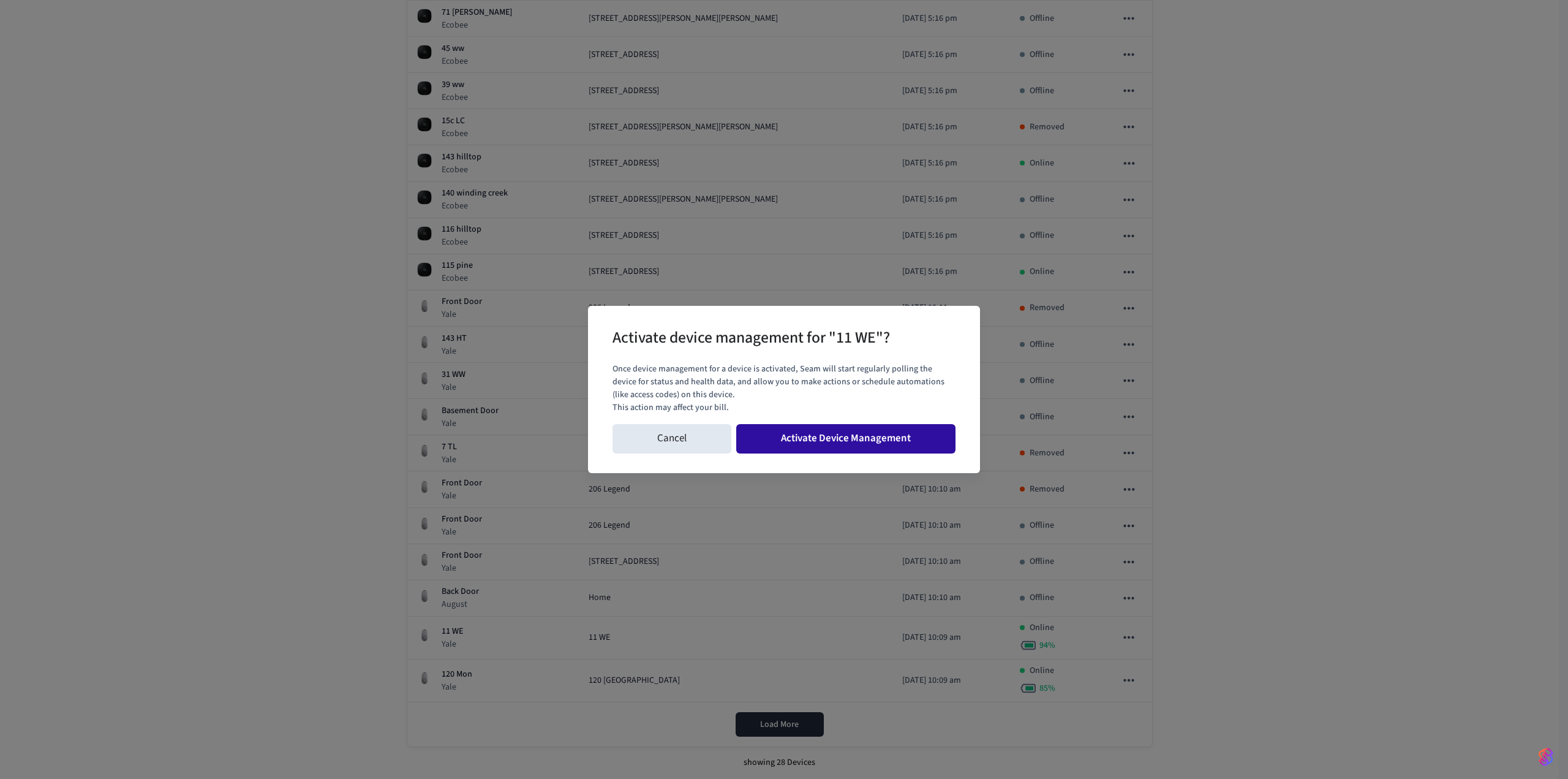
click at [866, 426] on button "Activate Device Management" at bounding box center [846, 438] width 219 height 29
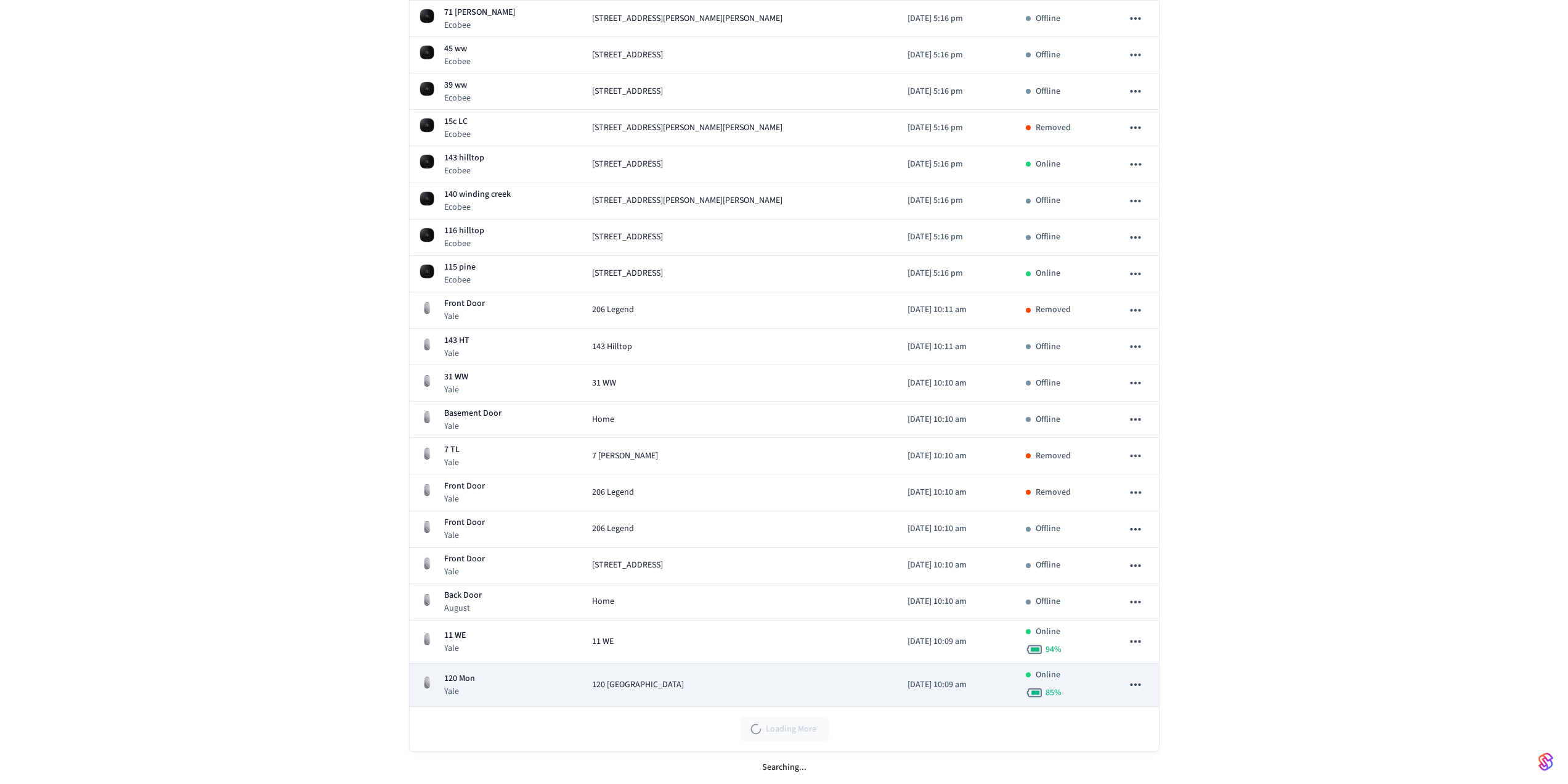
scroll to position [502, 0]
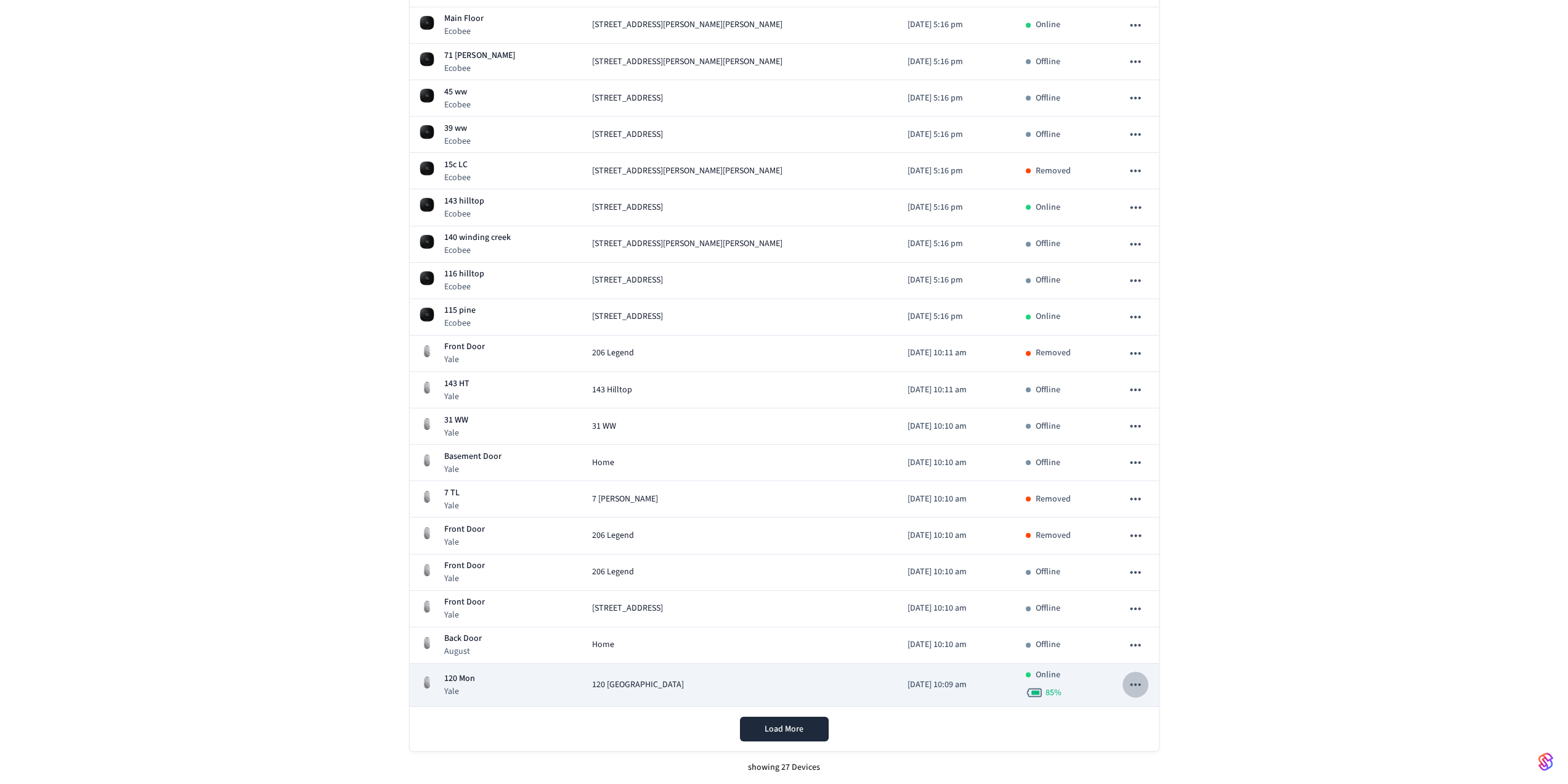
click at [1135, 683] on icon "sticky table" at bounding box center [1136, 684] width 16 height 16
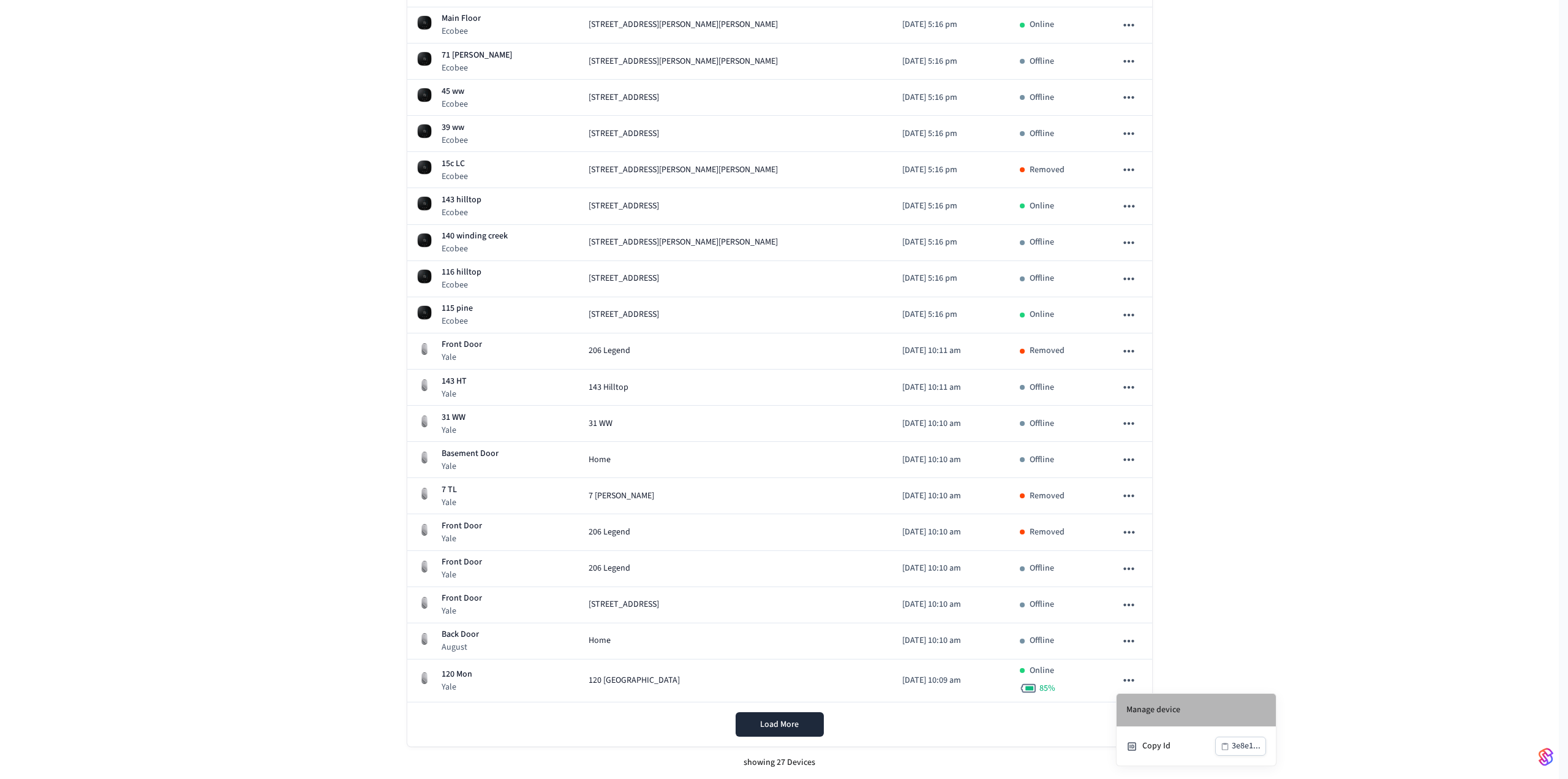
click at [1154, 704] on li "Manage device" at bounding box center [1196, 710] width 159 height 33
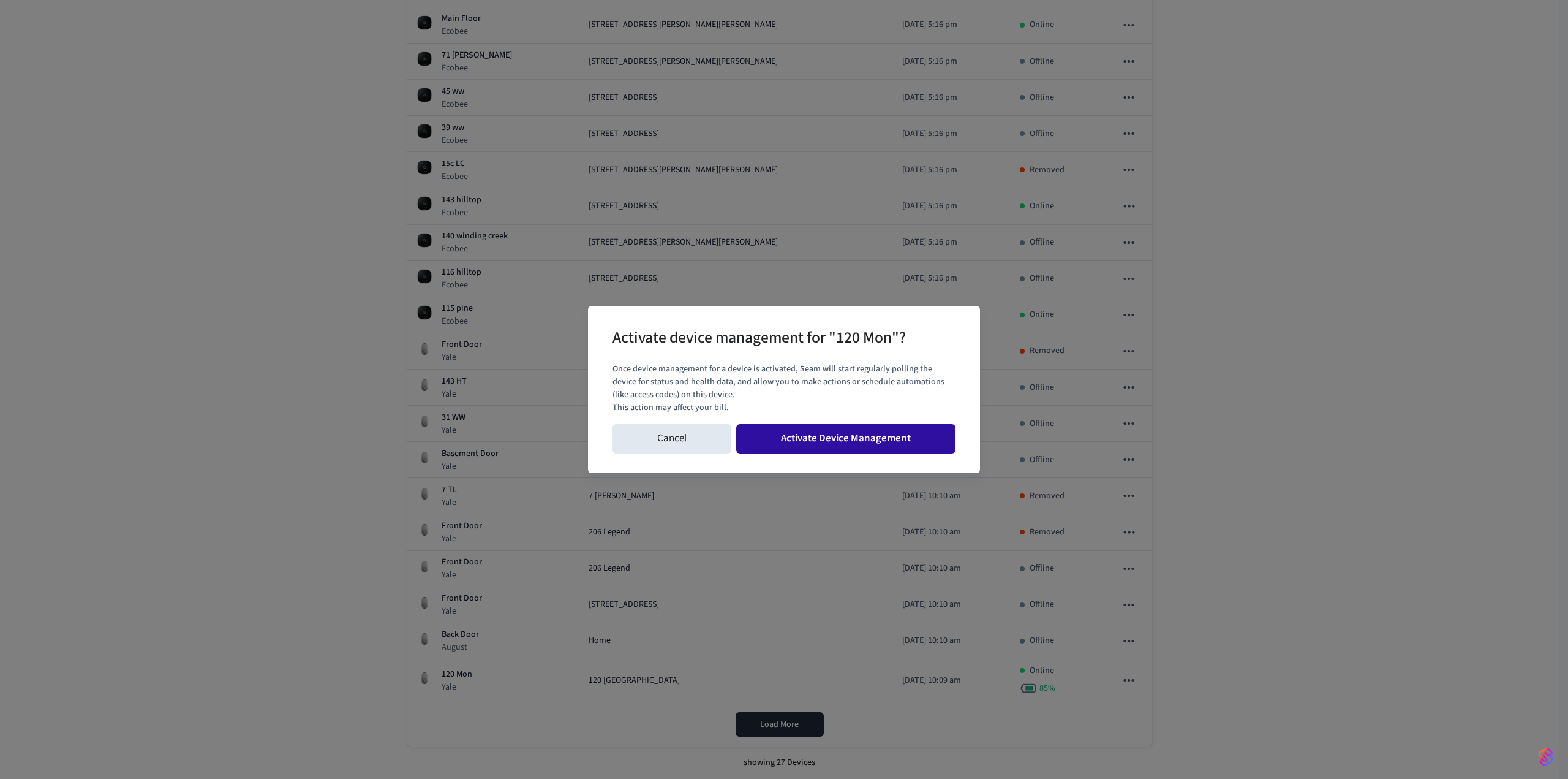
click at [858, 440] on button "Activate Device Management" at bounding box center [846, 438] width 219 height 29
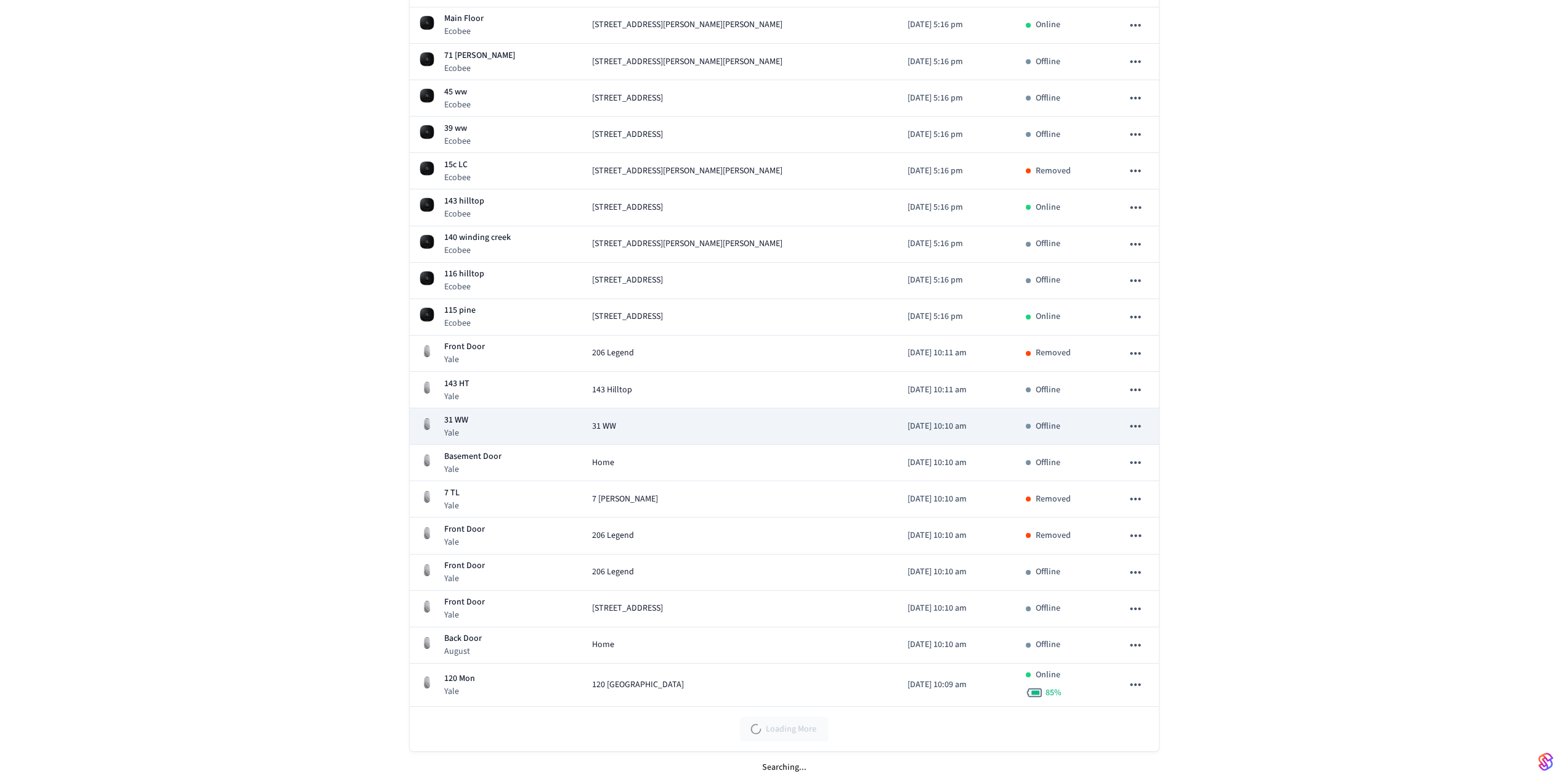
scroll to position [458, 0]
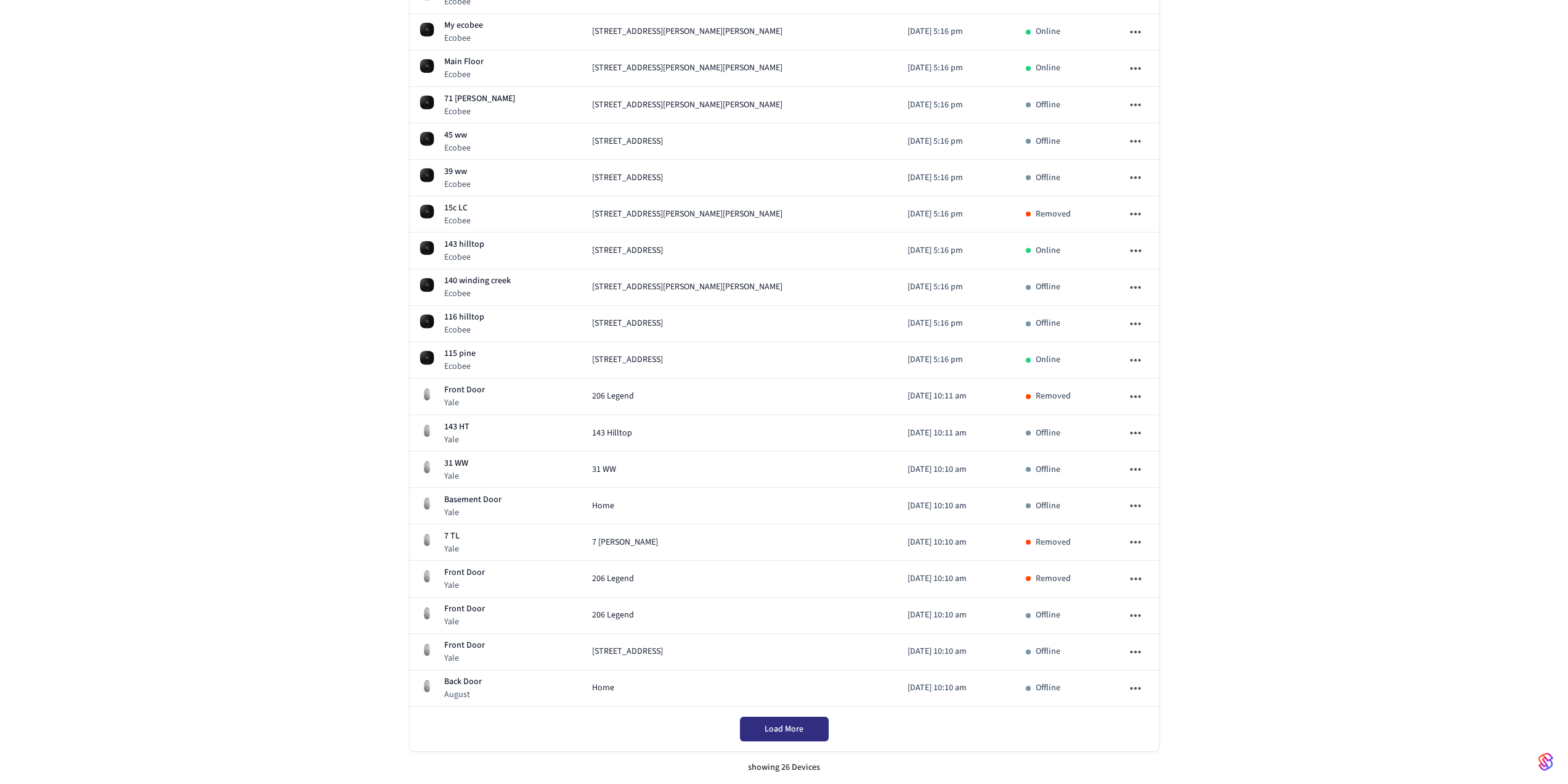
click at [805, 727] on button "Load More" at bounding box center [784, 728] width 88 height 25
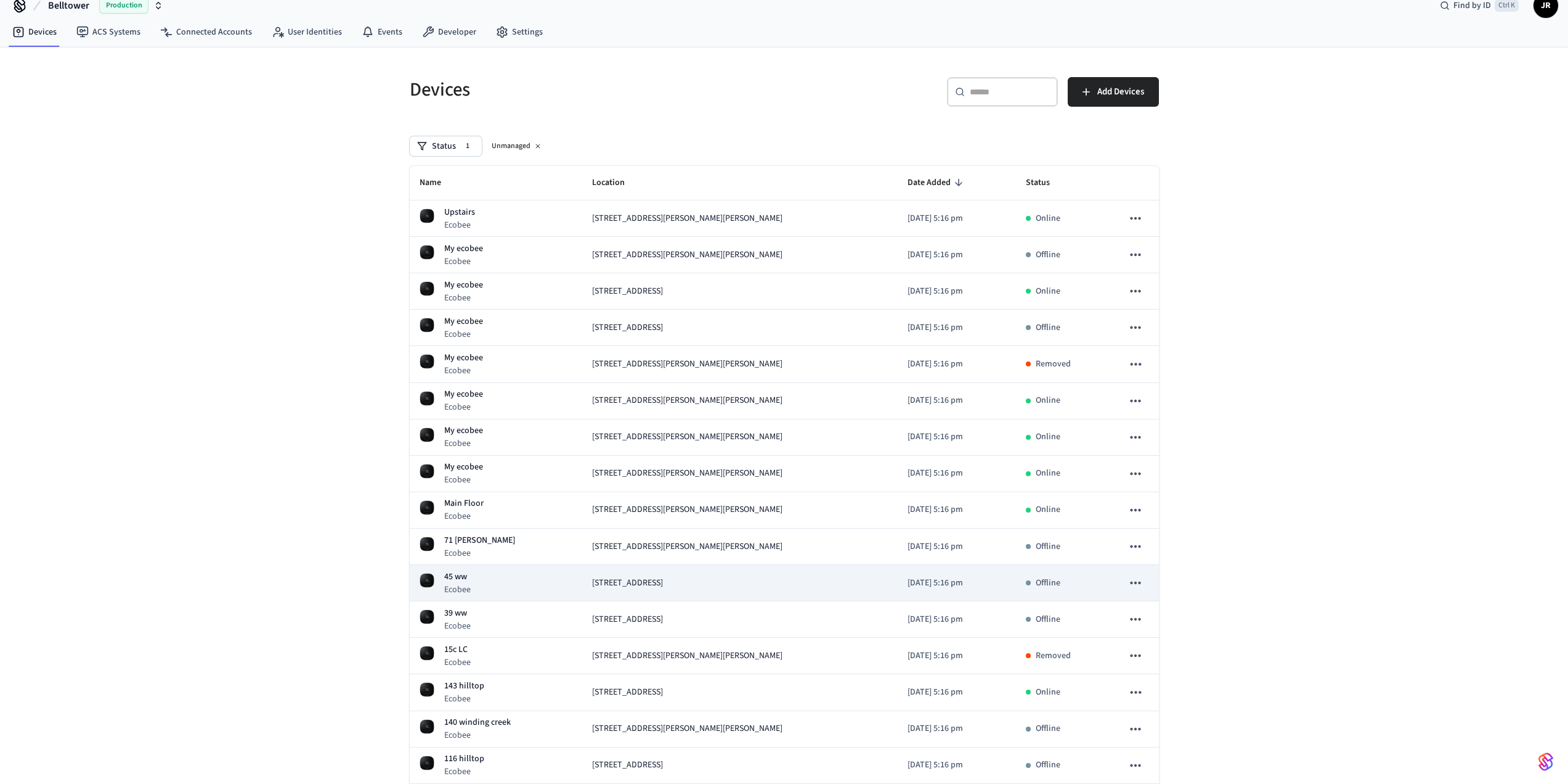
scroll to position [246, 0]
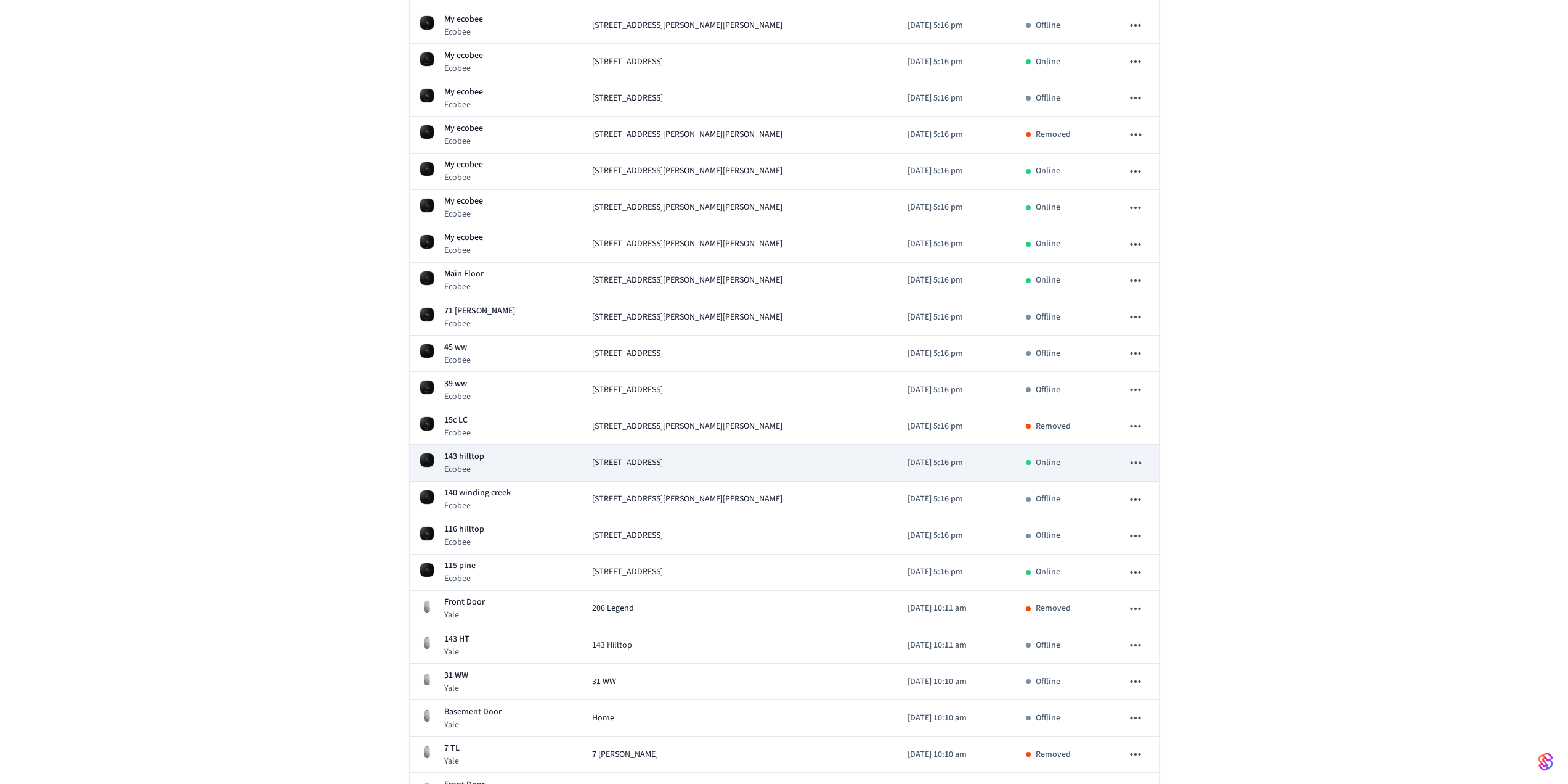
click at [1130, 460] on icon "sticky table" at bounding box center [1136, 462] width 16 height 16
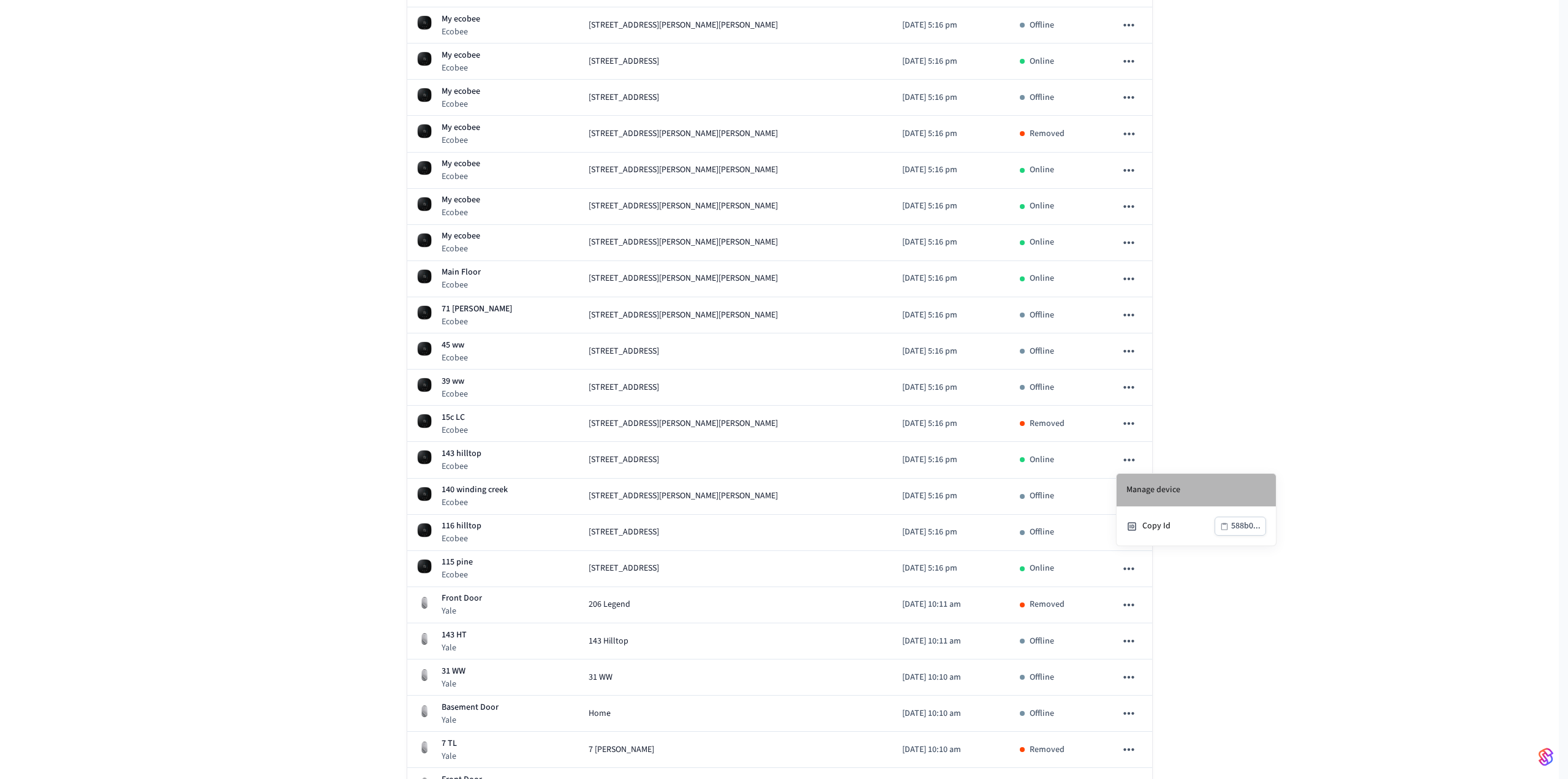
click at [1148, 486] on li "Manage device" at bounding box center [1196, 490] width 159 height 33
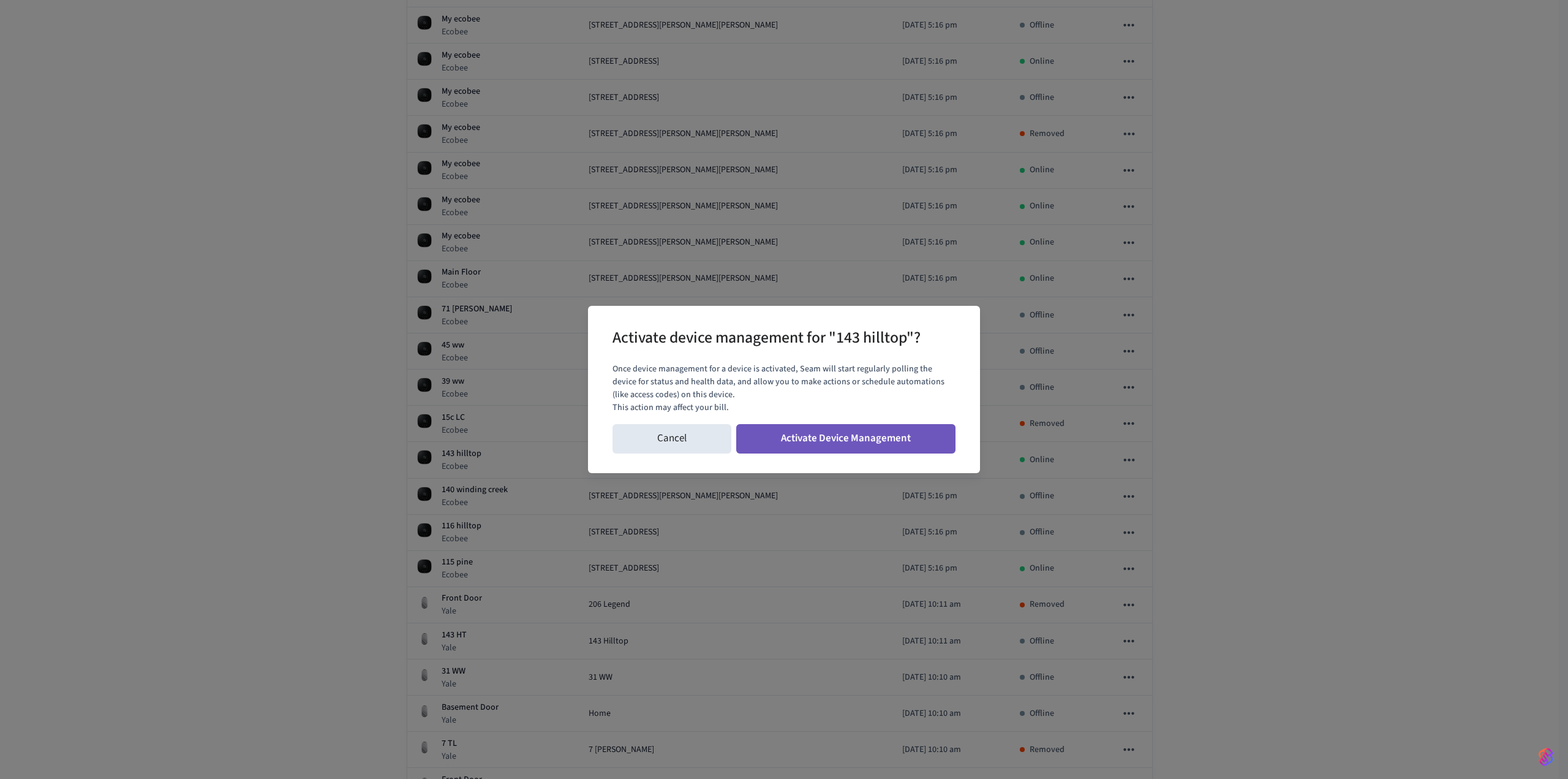
click at [845, 429] on button "Activate Device Management" at bounding box center [846, 438] width 219 height 29
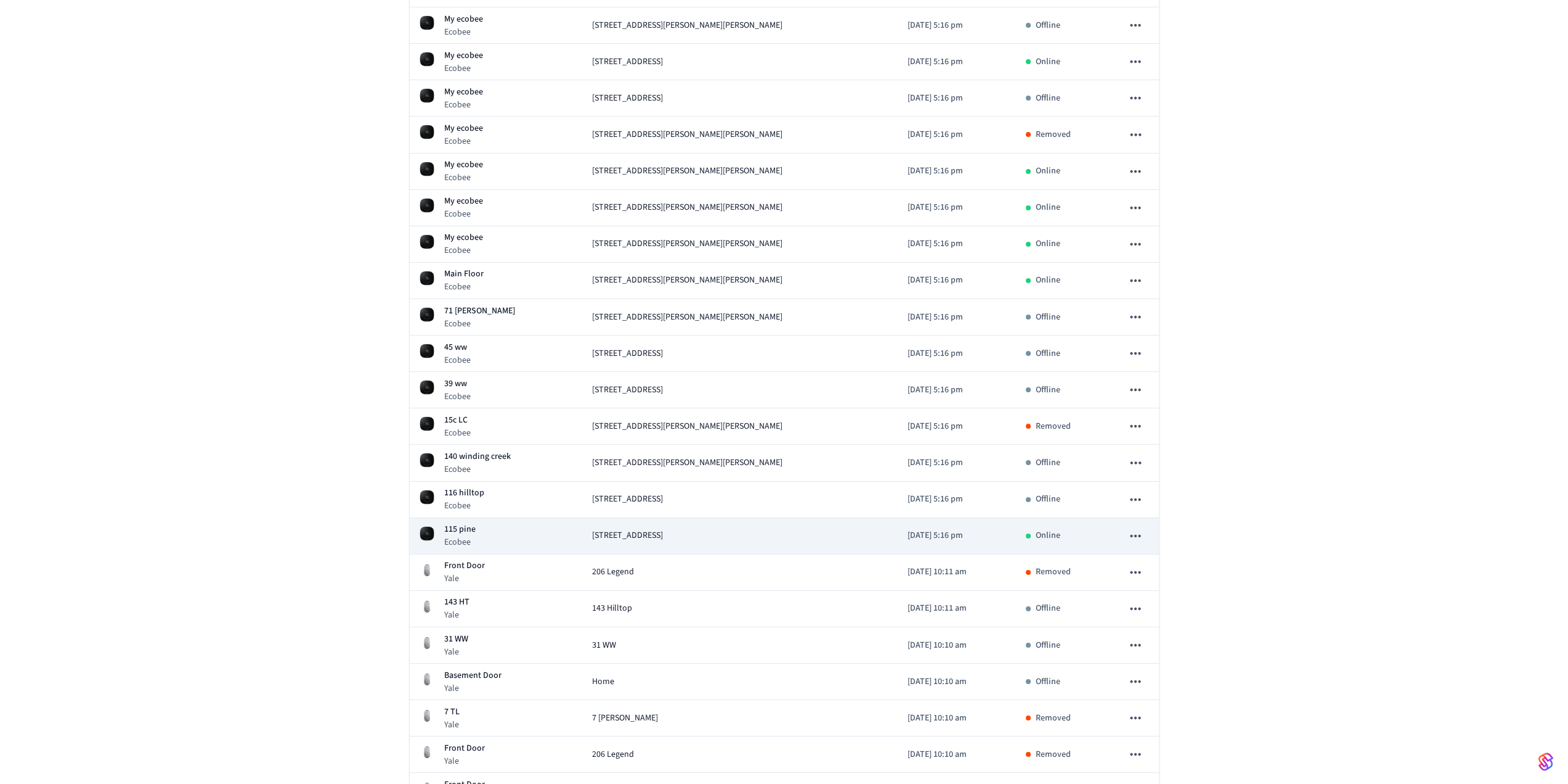
click at [1135, 537] on icon "sticky table" at bounding box center [1136, 536] width 16 height 16
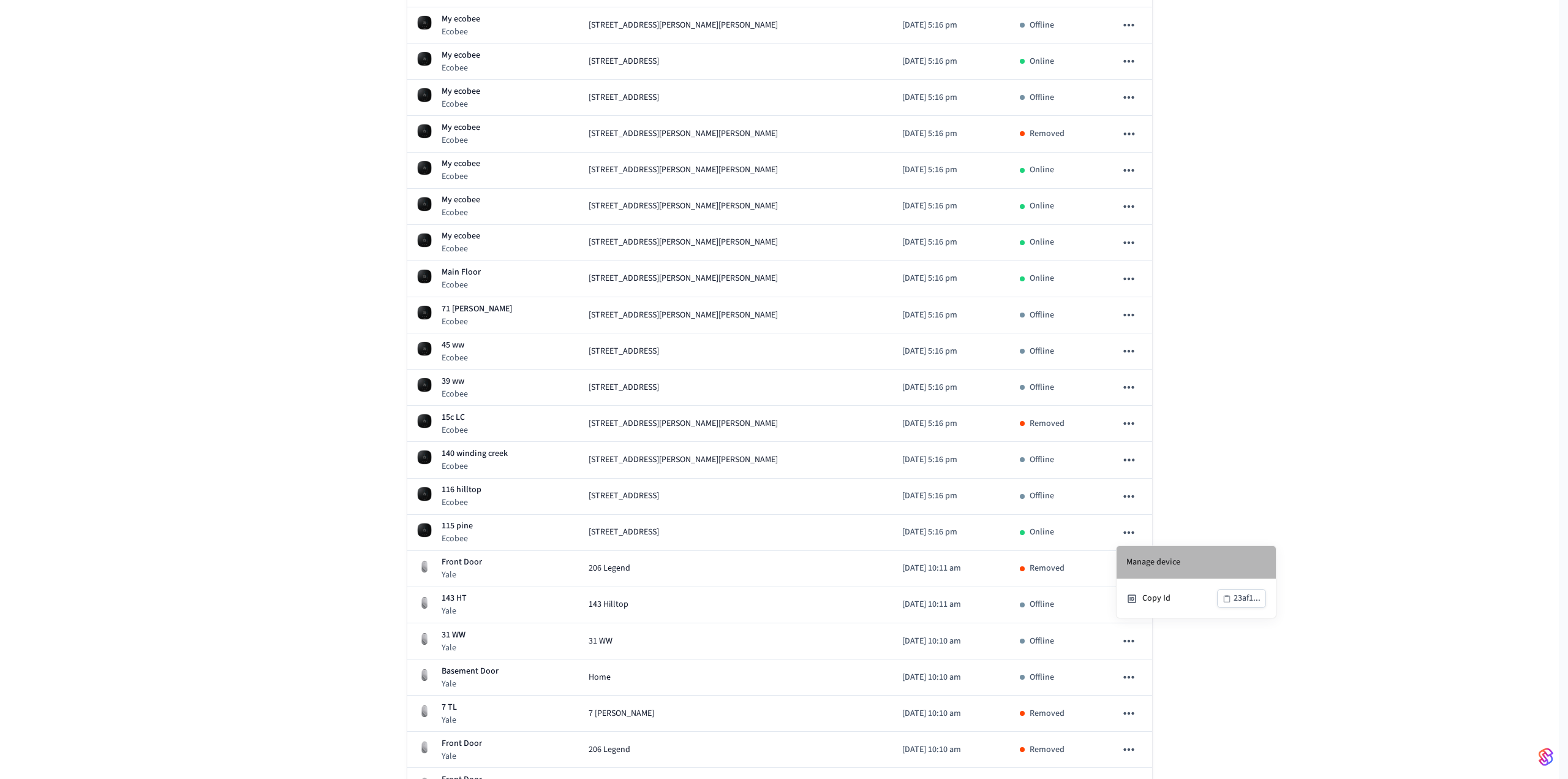
click at [1131, 566] on li "Manage device" at bounding box center [1196, 562] width 159 height 33
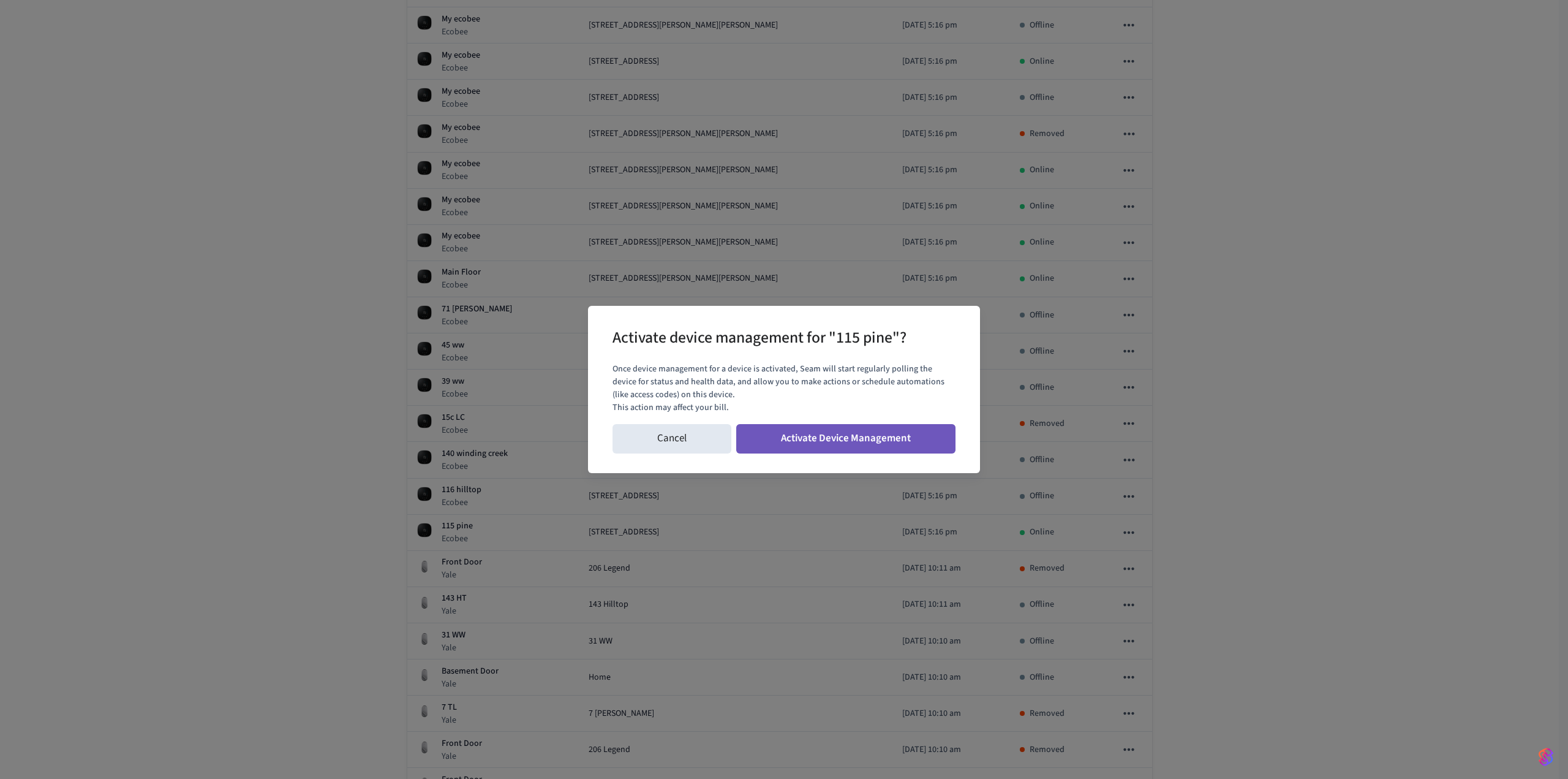
click at [895, 448] on button "Activate Device Management" at bounding box center [846, 438] width 219 height 29
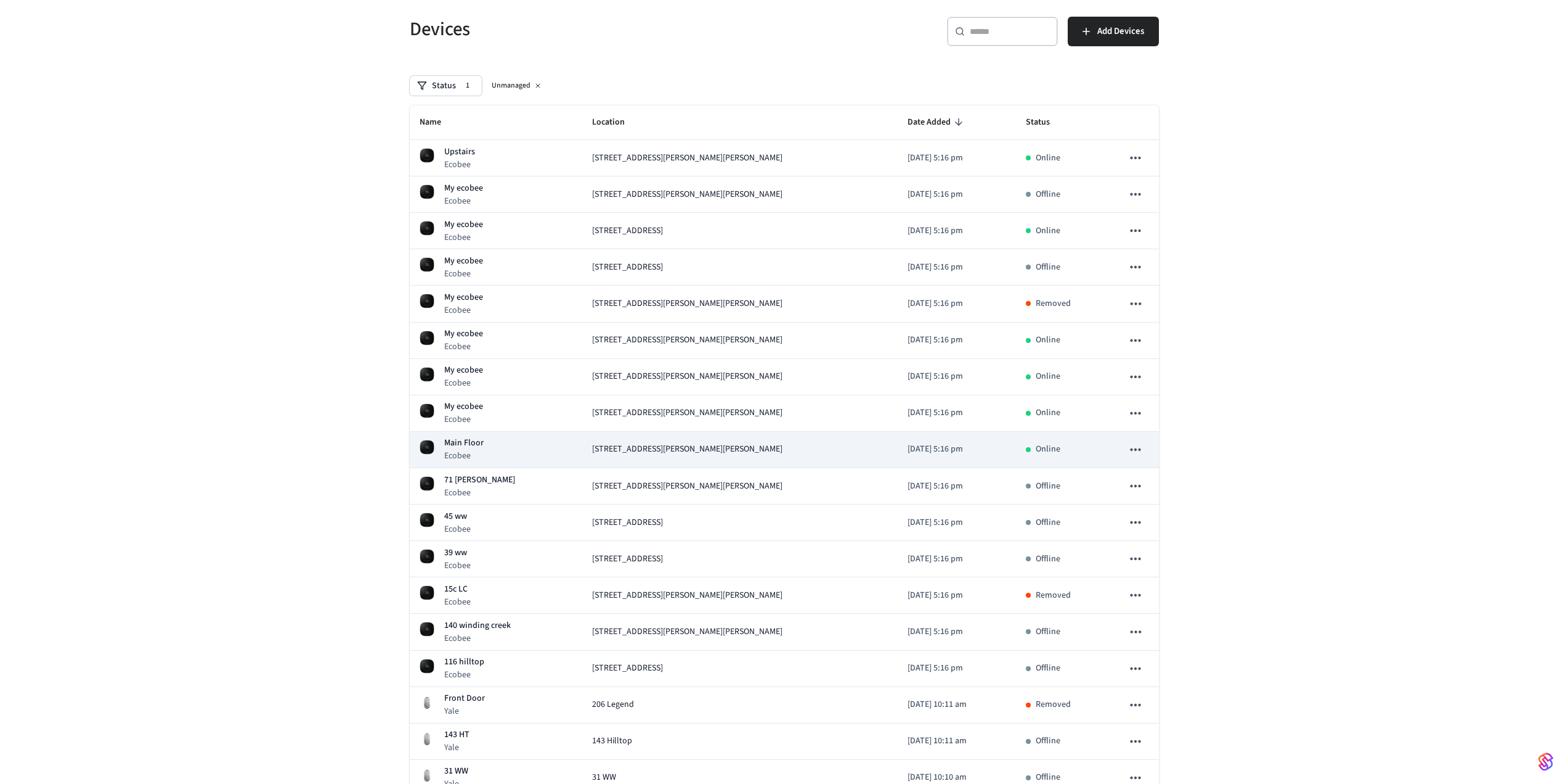
scroll to position [0, 0]
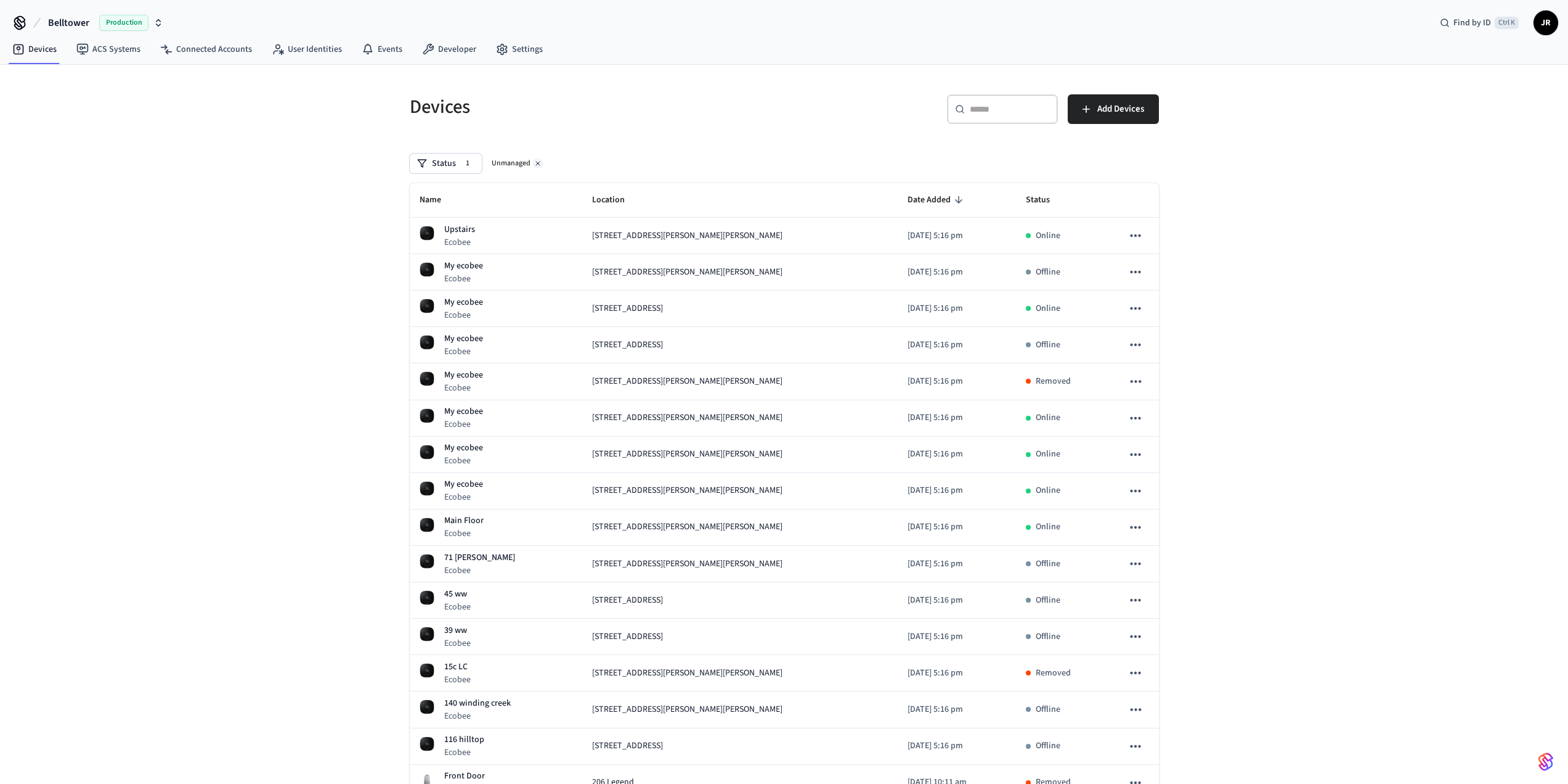
click at [537, 164] on icon at bounding box center [537, 163] width 7 height 7
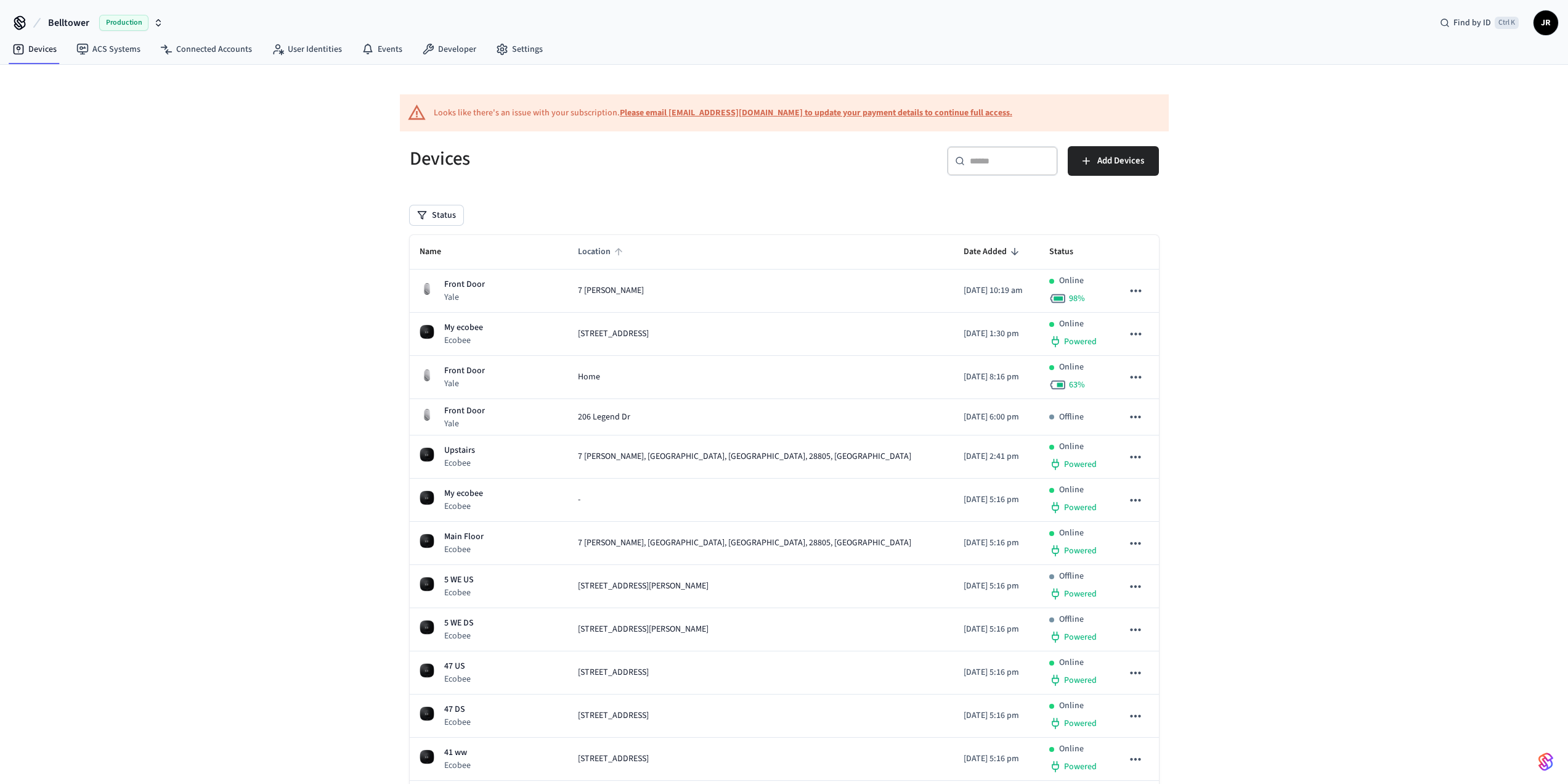
click at [595, 249] on span "Location" at bounding box center [603, 251] width 49 height 19
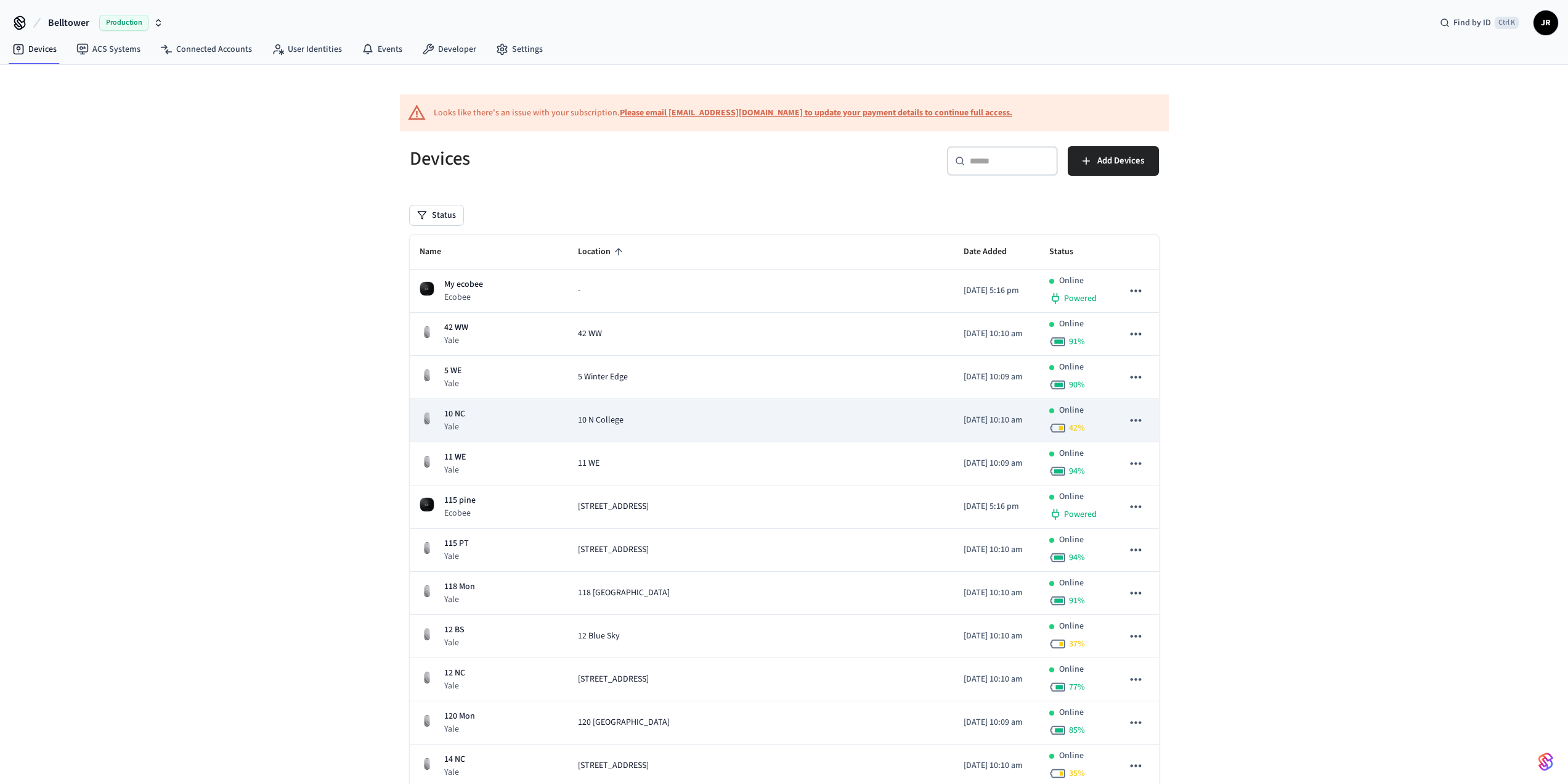
click at [1135, 419] on icon "sticky table" at bounding box center [1136, 420] width 16 height 16
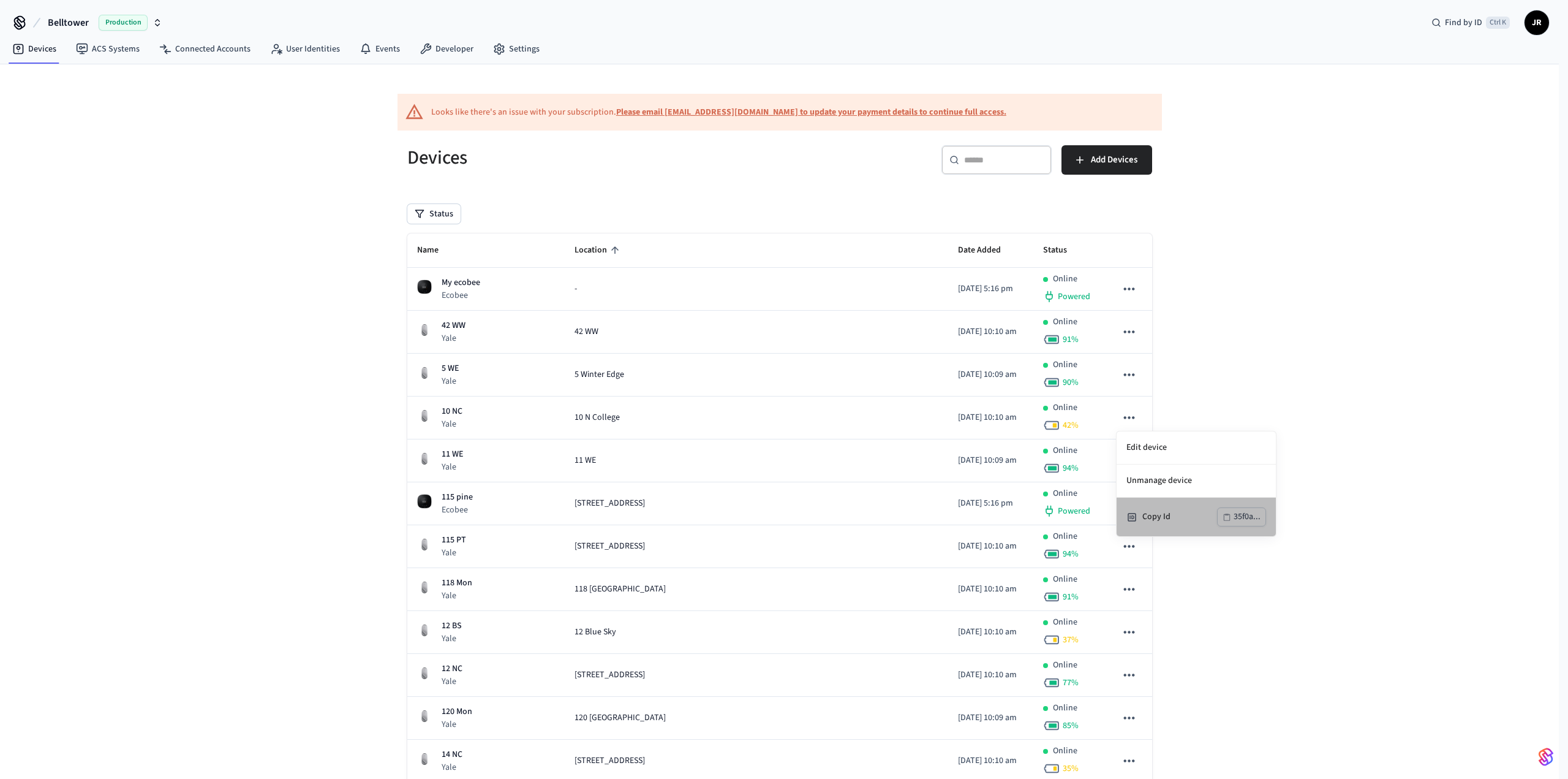
click at [1163, 512] on div "Copy Id" at bounding box center [1179, 517] width 75 height 13
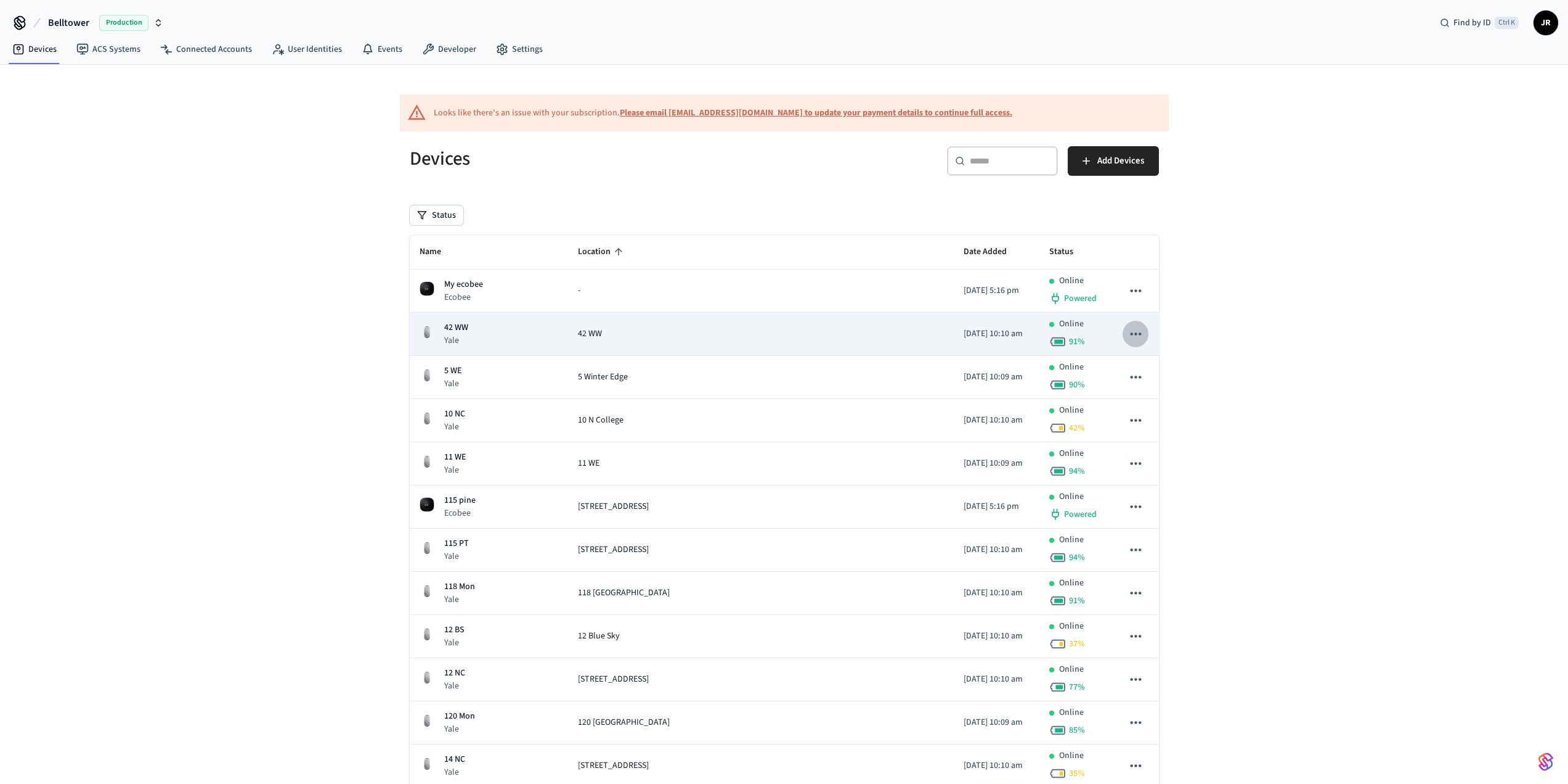
click at [1136, 338] on icon "sticky table" at bounding box center [1136, 334] width 16 height 16
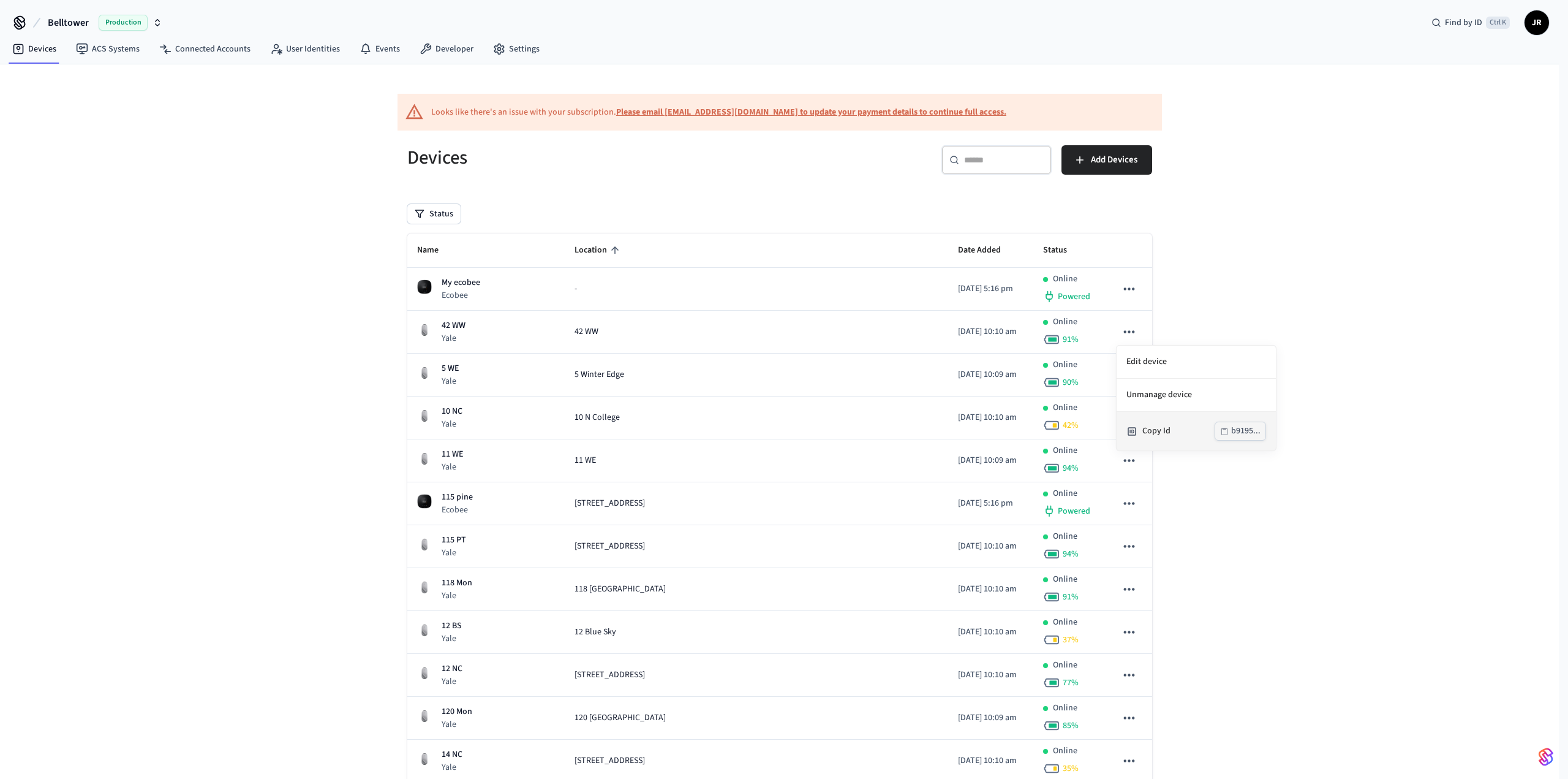
click at [1170, 433] on div "Copy Id" at bounding box center [1178, 431] width 72 height 13
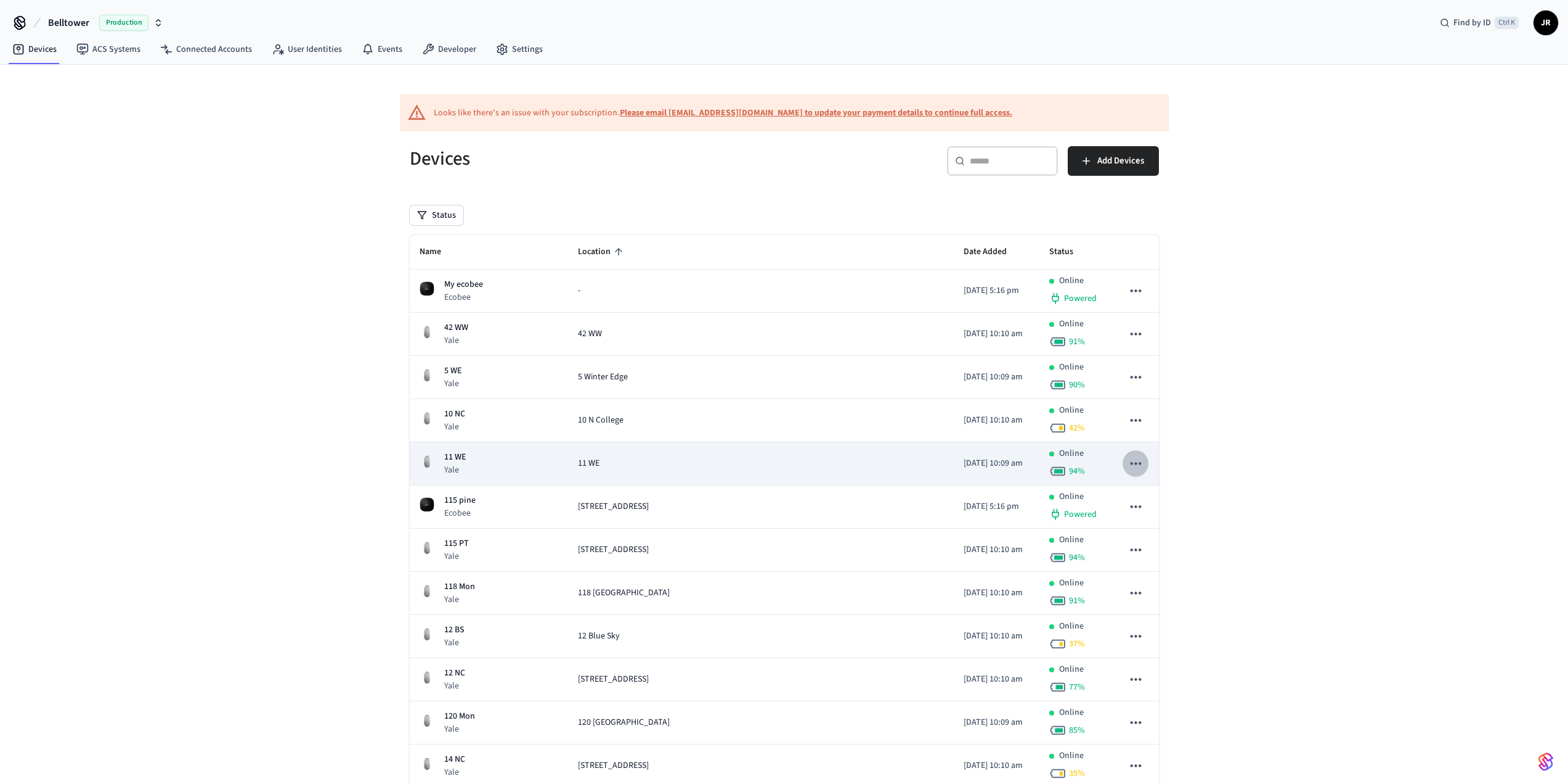
click at [1130, 460] on icon "sticky table" at bounding box center [1136, 463] width 16 height 16
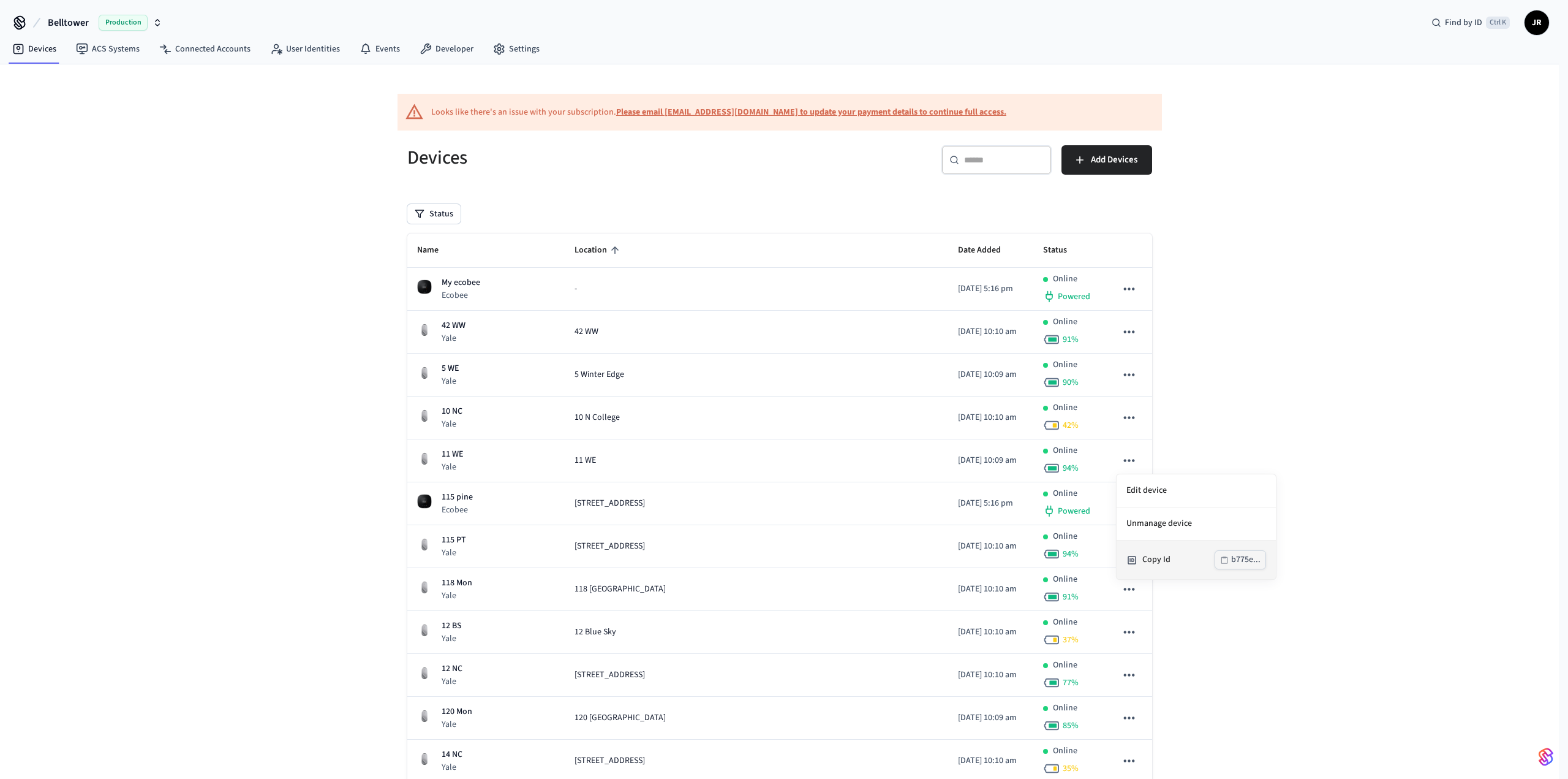
click at [1178, 558] on div "Copy Id" at bounding box center [1178, 559] width 72 height 13
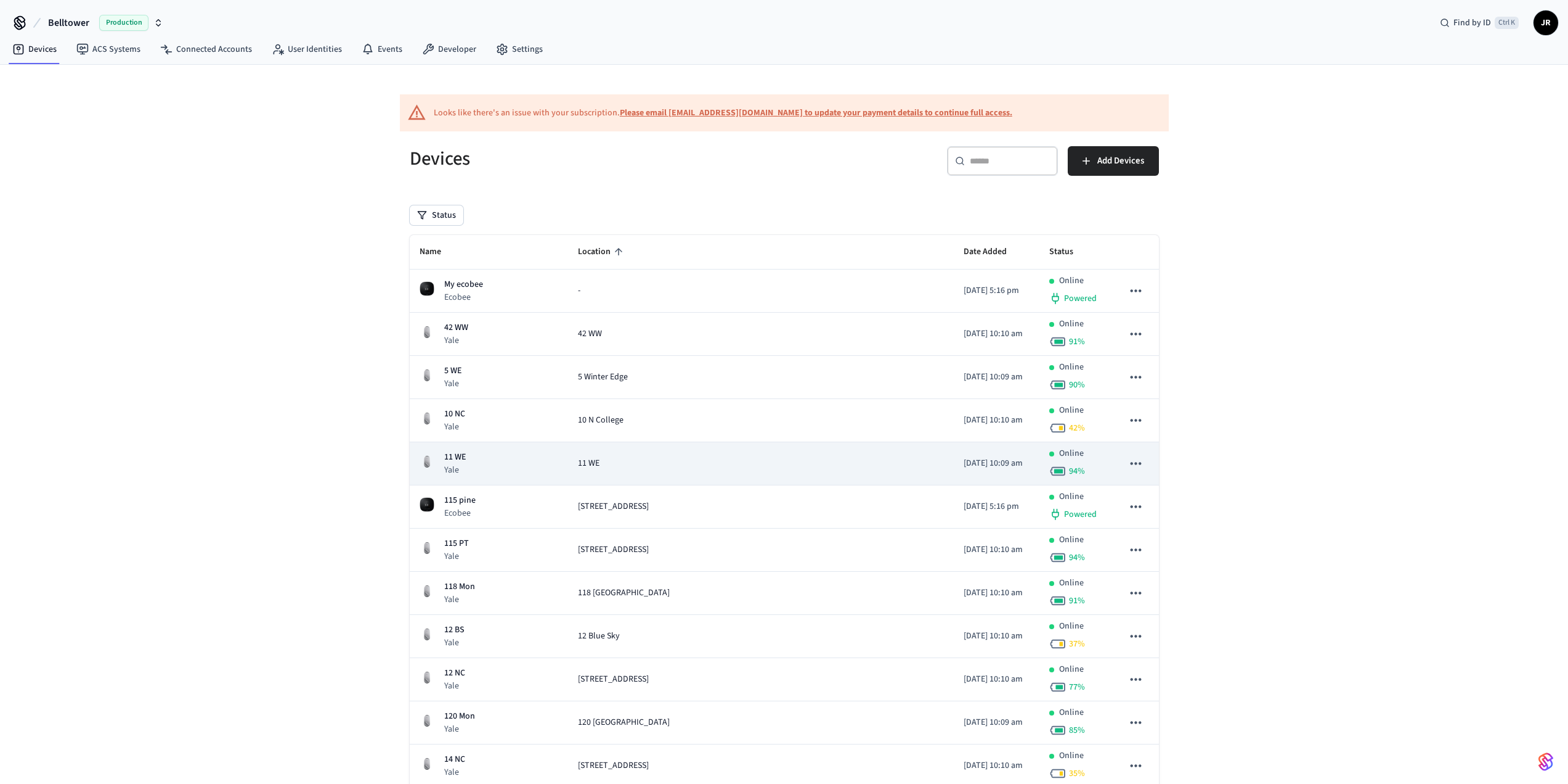
click at [1135, 464] on icon "sticky table" at bounding box center [1135, 462] width 11 height 2
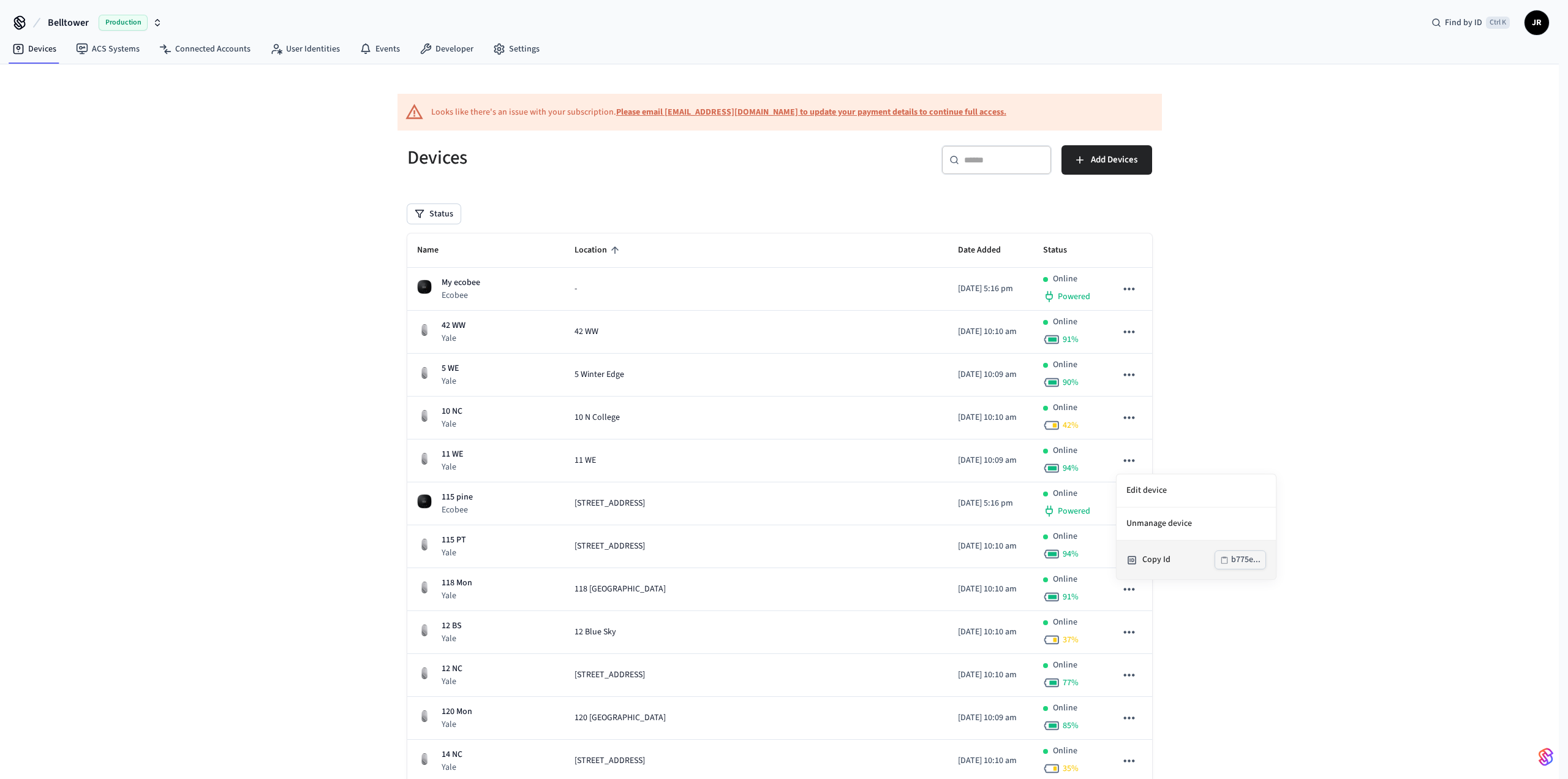
click at [1146, 551] on div "Copy Id b775e..." at bounding box center [1196, 559] width 140 height 19
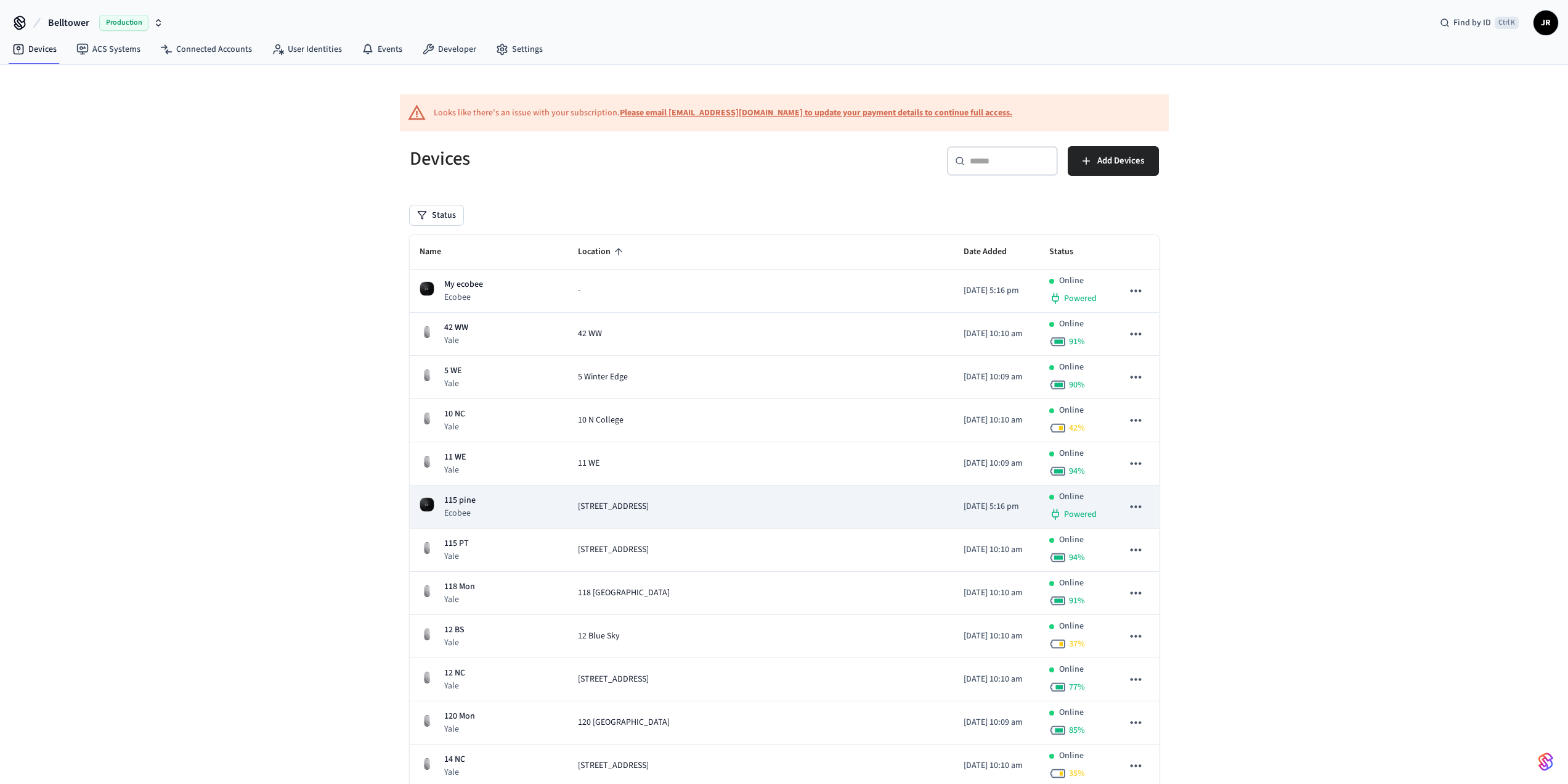
click at [1133, 505] on icon "sticky table" at bounding box center [1136, 507] width 16 height 16
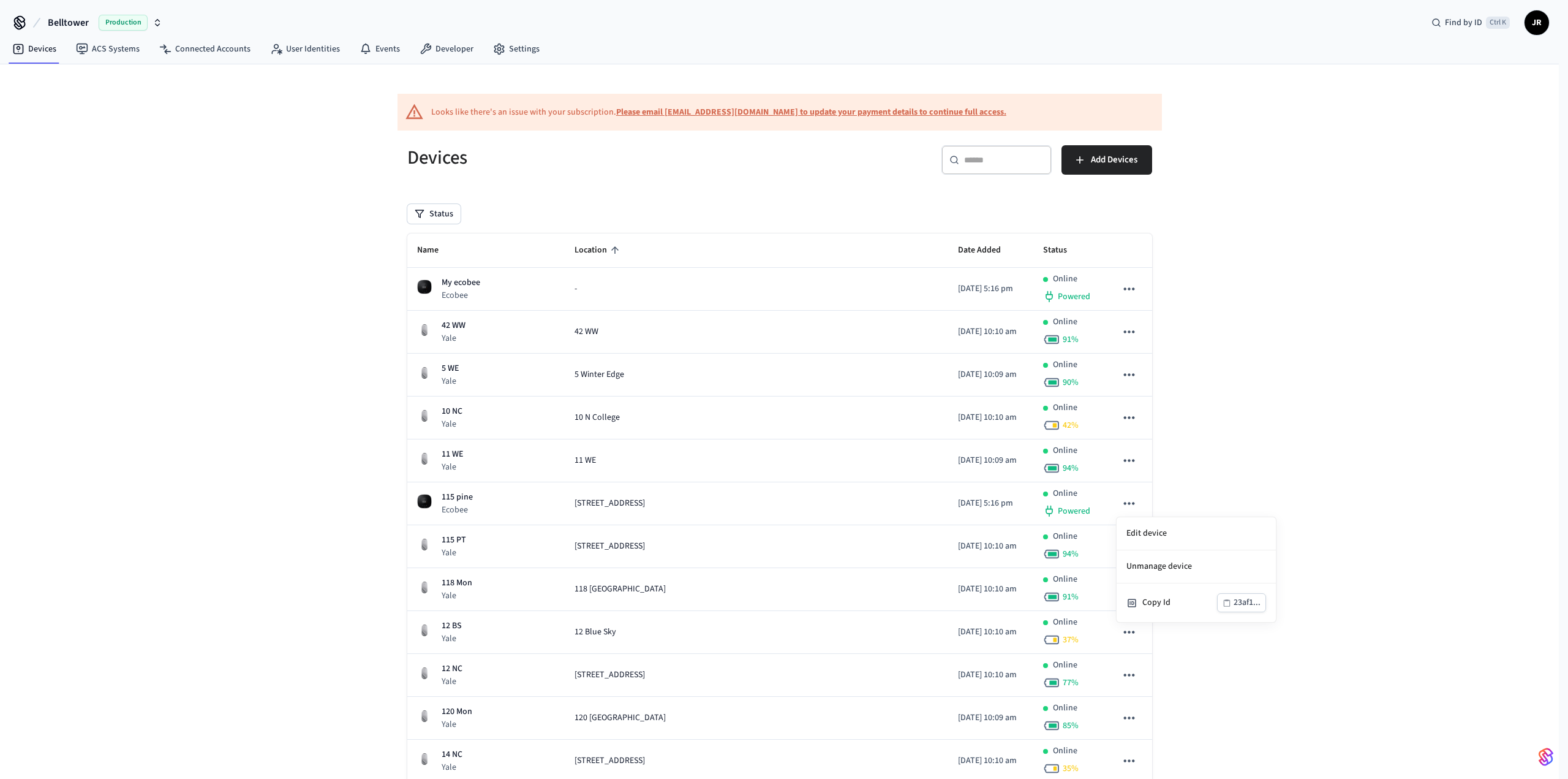
click at [1156, 598] on div "Copy Id" at bounding box center [1179, 603] width 75 height 13
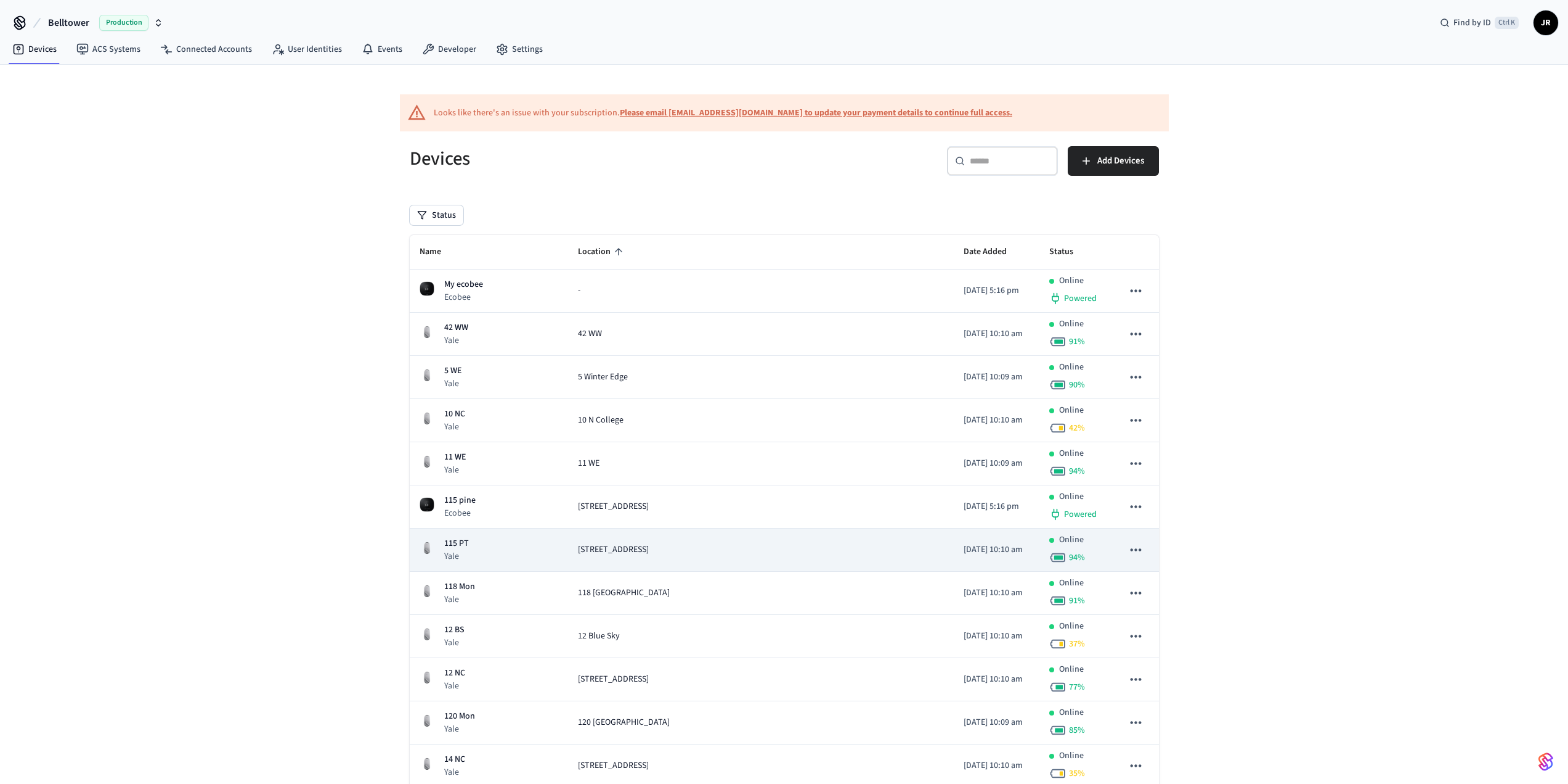
click at [1130, 549] on icon "sticky table" at bounding box center [1136, 549] width 16 height 16
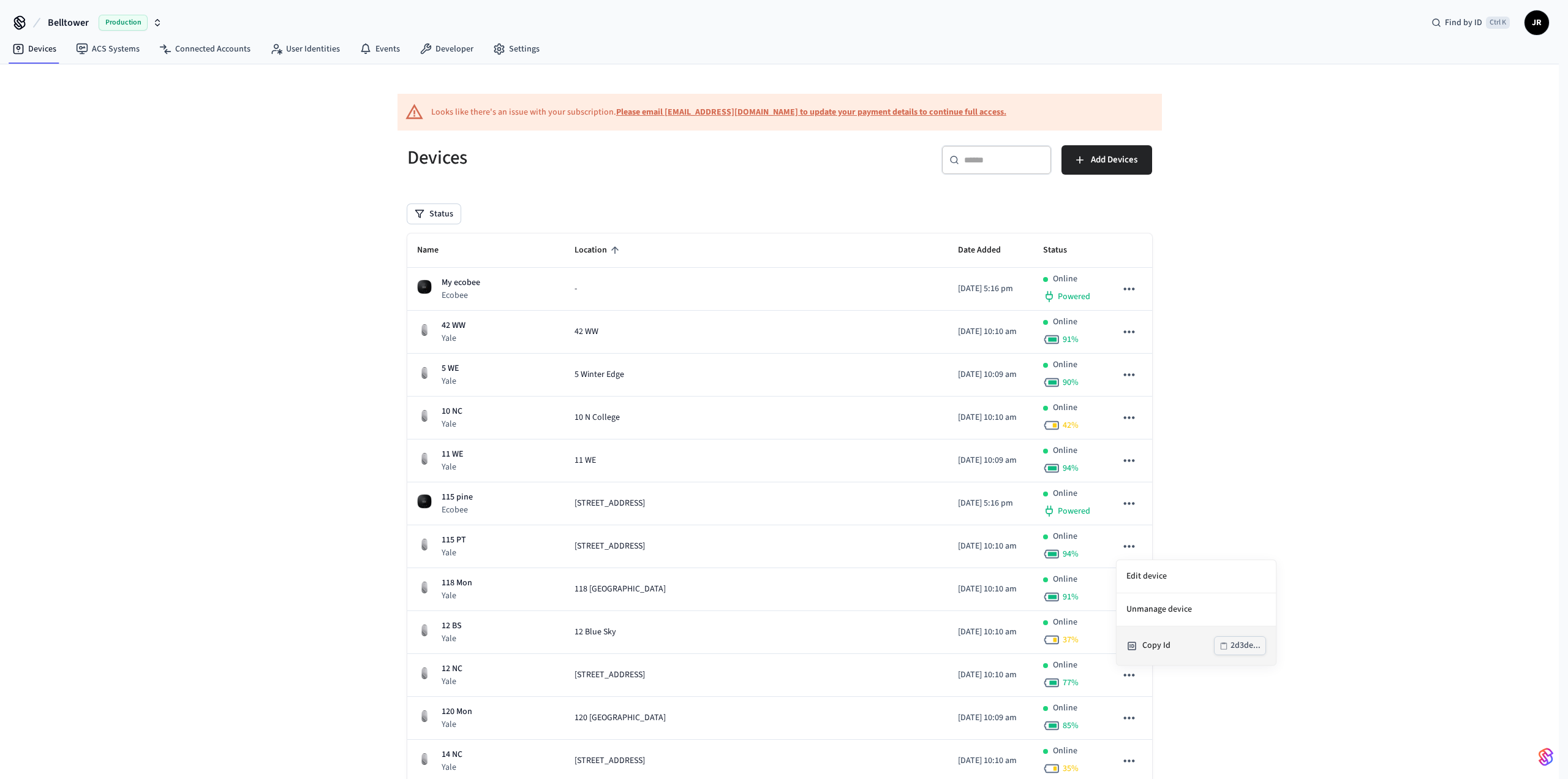
click at [1176, 639] on div "Copy Id" at bounding box center [1178, 646] width 72 height 13
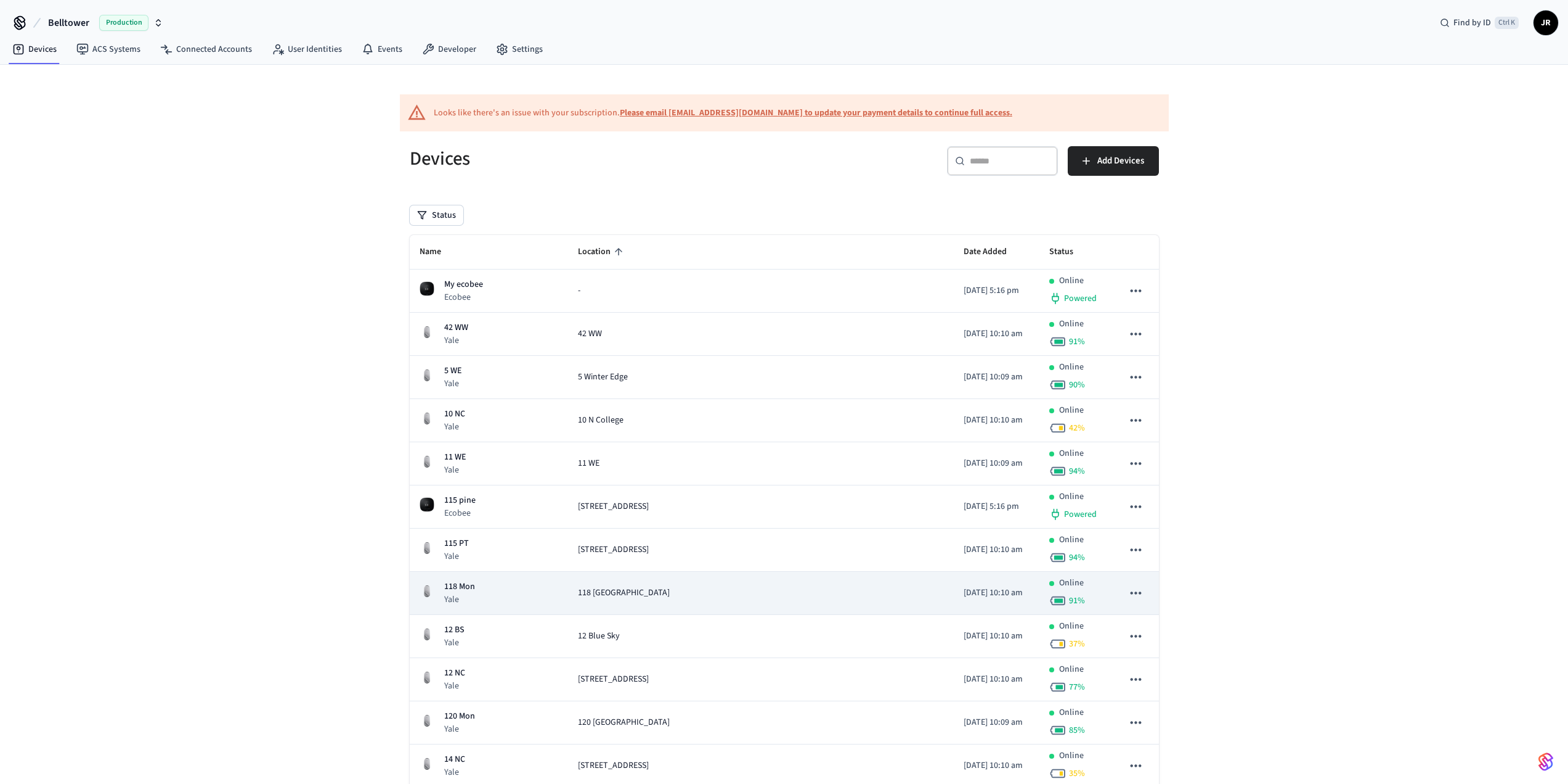
click at [1135, 593] on icon "sticky table" at bounding box center [1135, 592] width 11 height 2
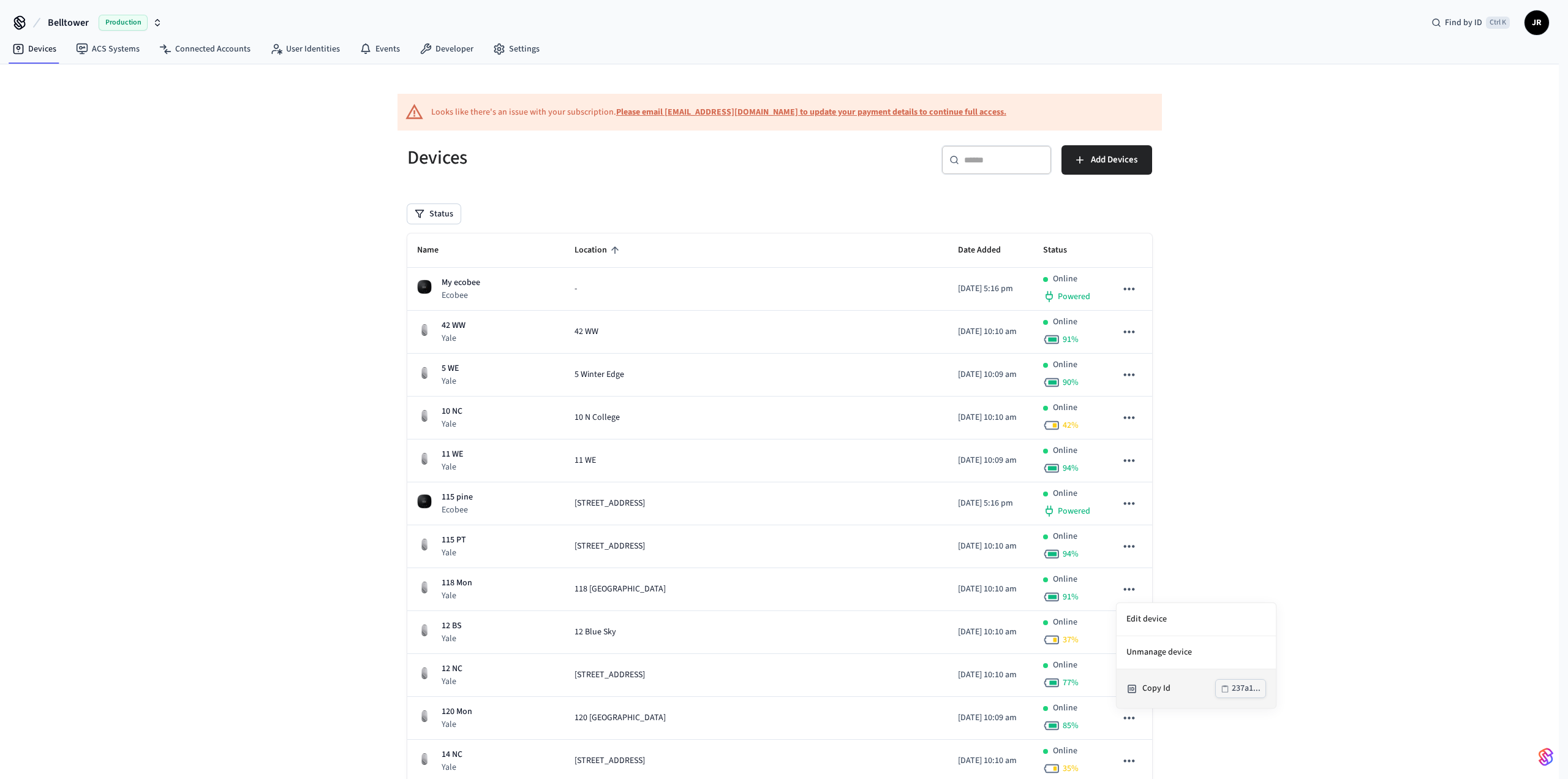
click at [1172, 685] on div "Copy Id" at bounding box center [1179, 688] width 73 height 13
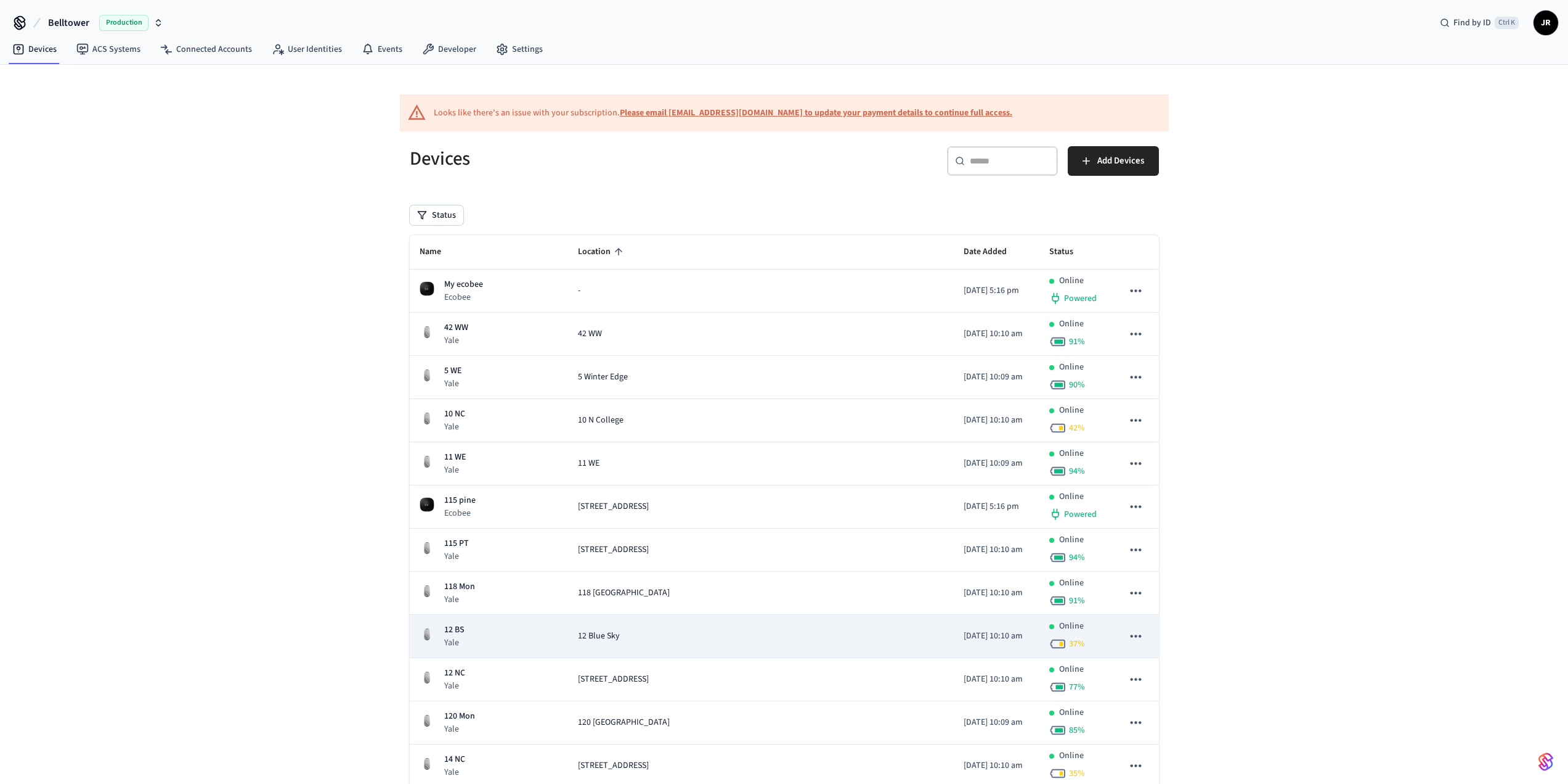
click at [1137, 635] on icon "sticky table" at bounding box center [1135, 635] width 11 height 2
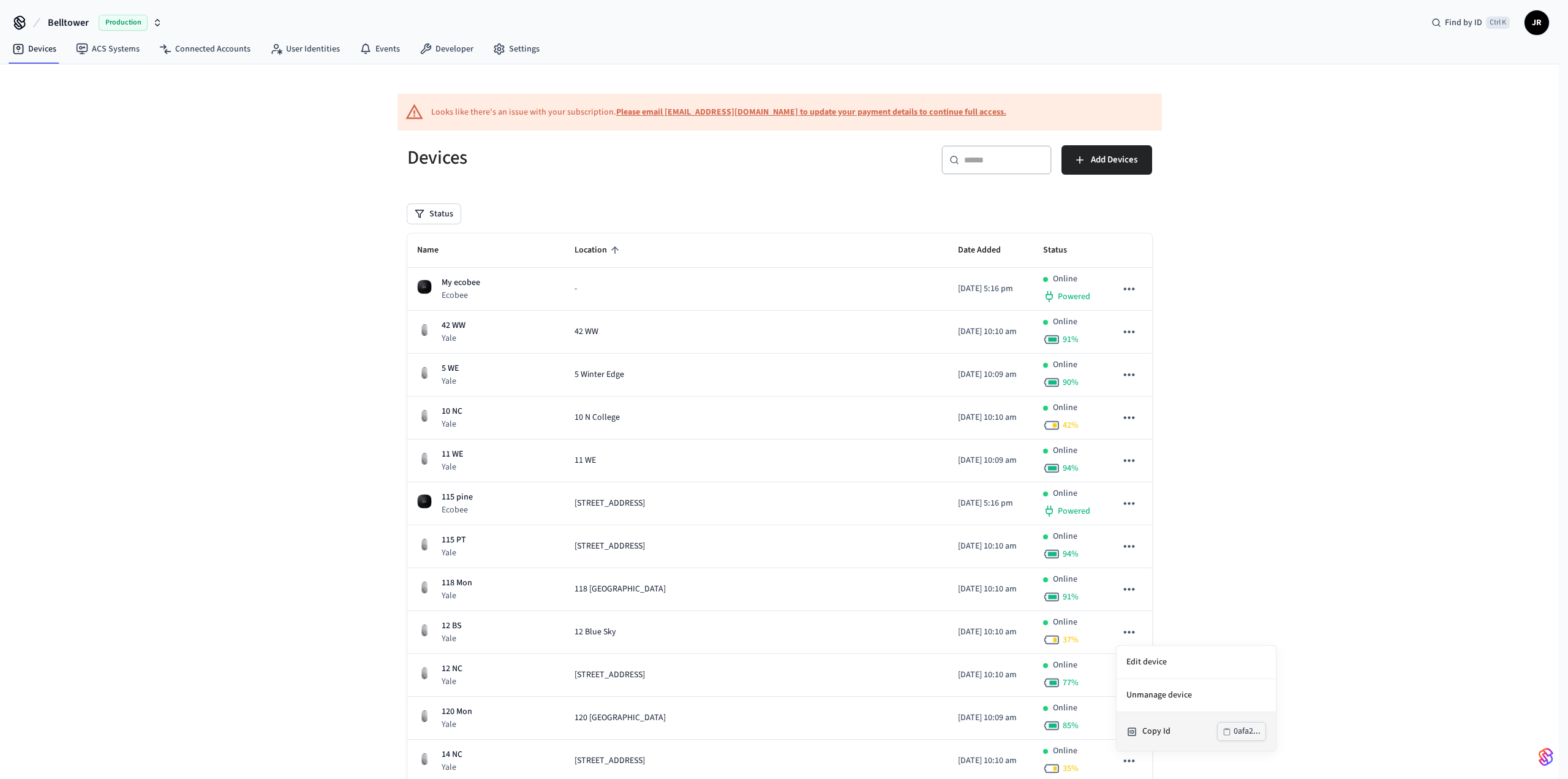
click at [1175, 721] on li "Copy Id 0afa2..." at bounding box center [1196, 730] width 159 height 38
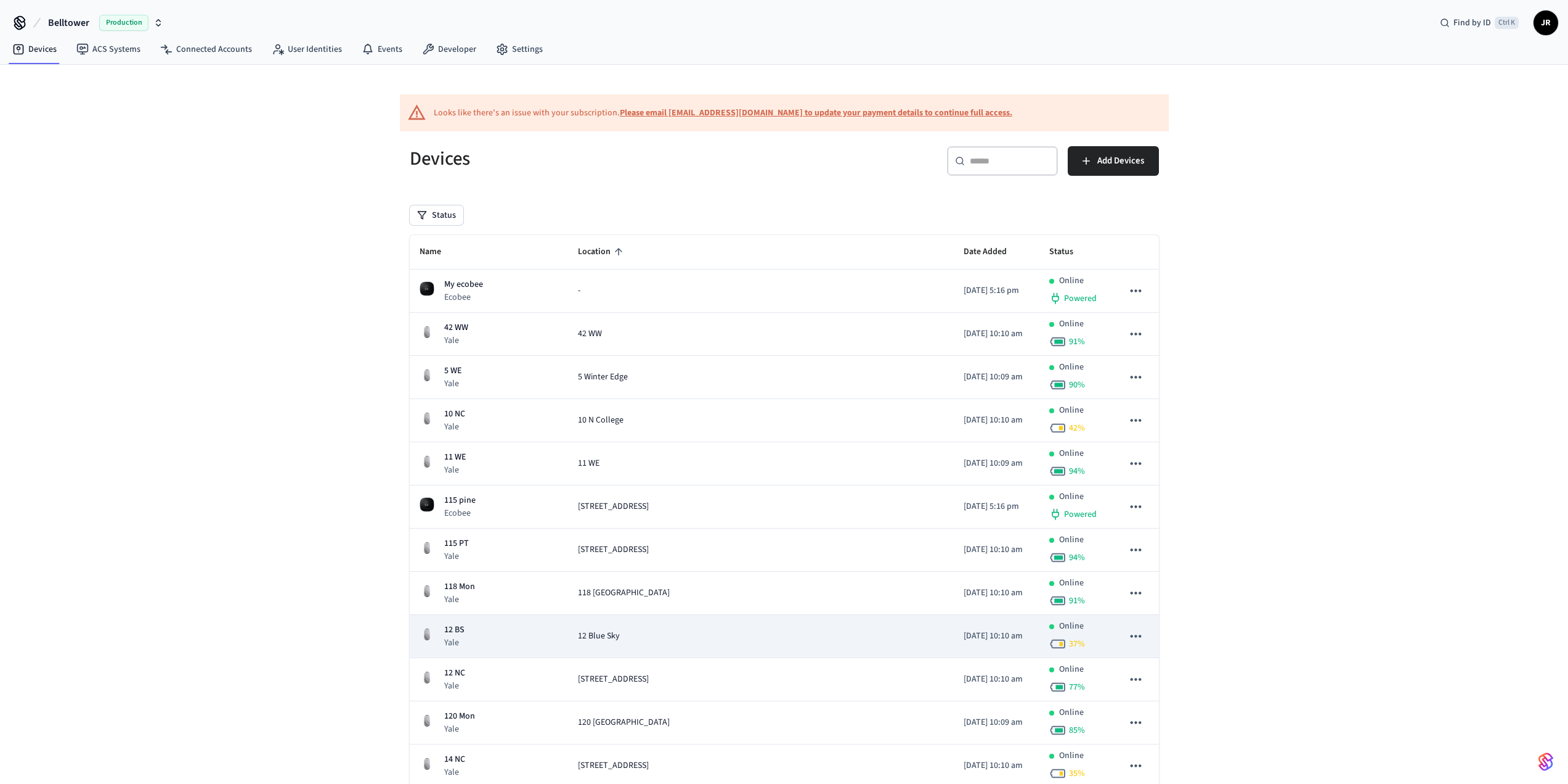
click at [1130, 631] on icon "sticky table" at bounding box center [1136, 636] width 16 height 16
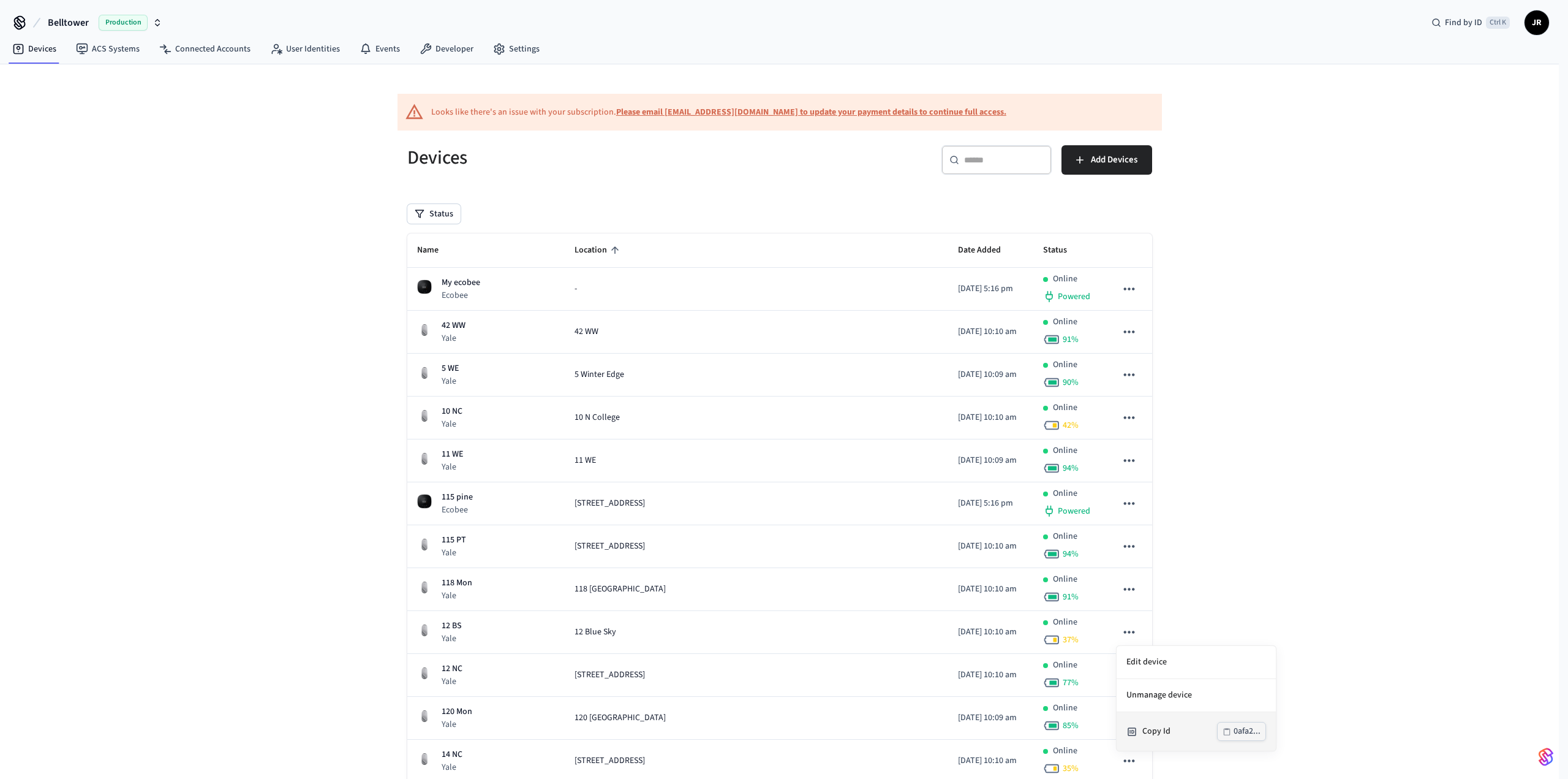
click at [1171, 727] on div "Copy Id" at bounding box center [1179, 731] width 75 height 13
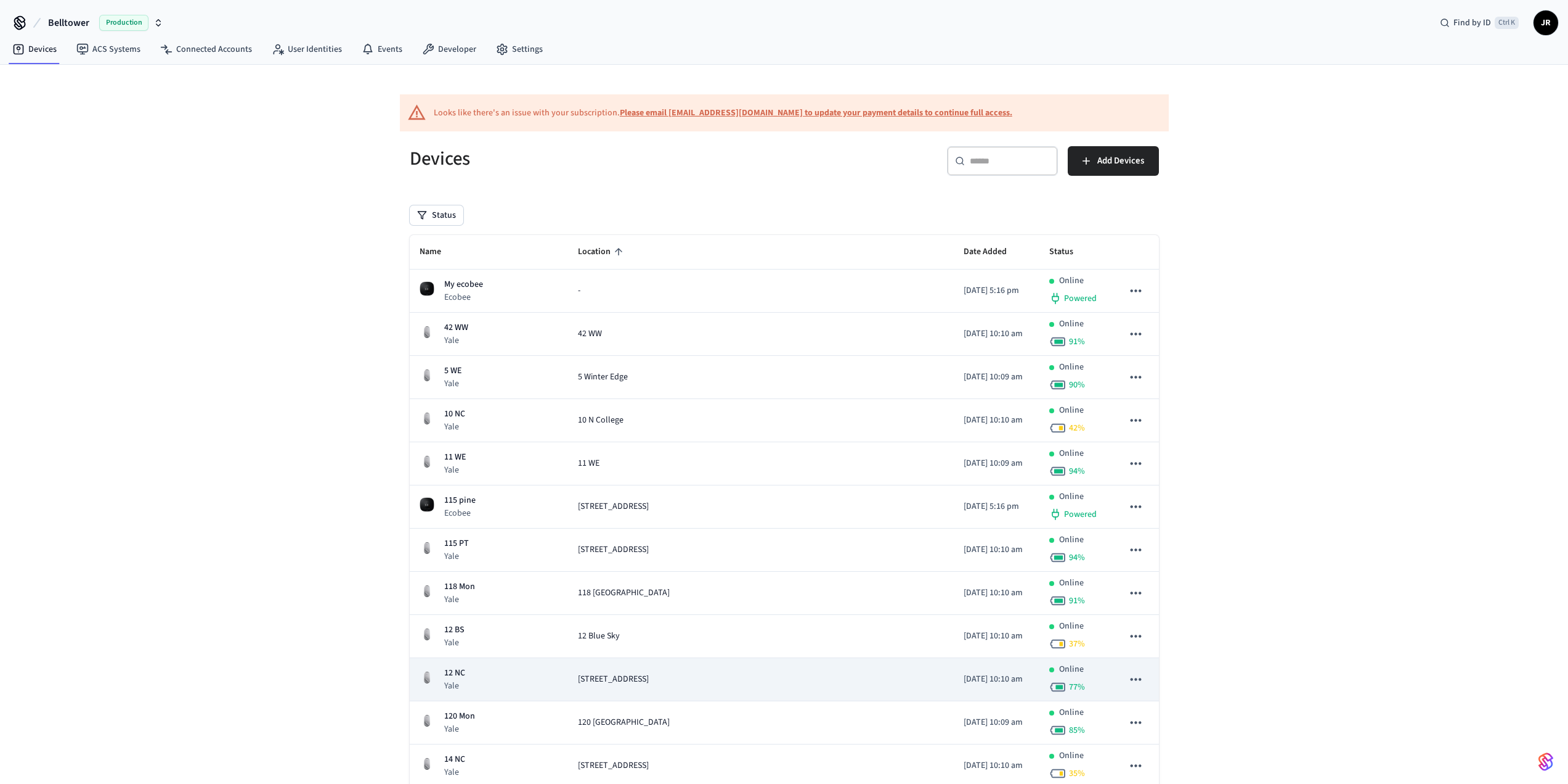
click at [1139, 678] on icon "sticky table" at bounding box center [1136, 679] width 16 height 16
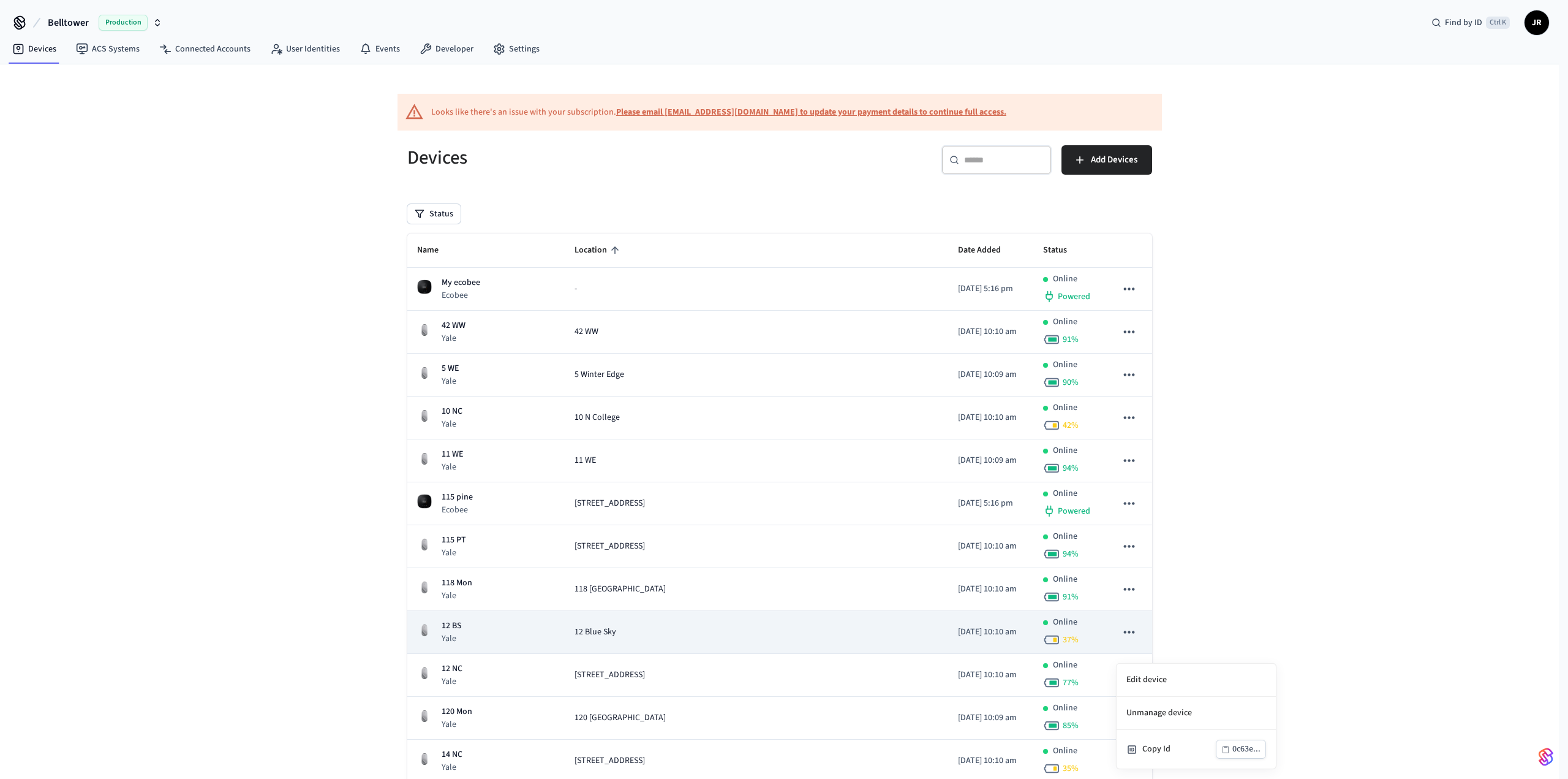
click at [1133, 630] on div at bounding box center [784, 390] width 1568 height 779
click at [1125, 629] on icon "sticky table" at bounding box center [1129, 632] width 16 height 16
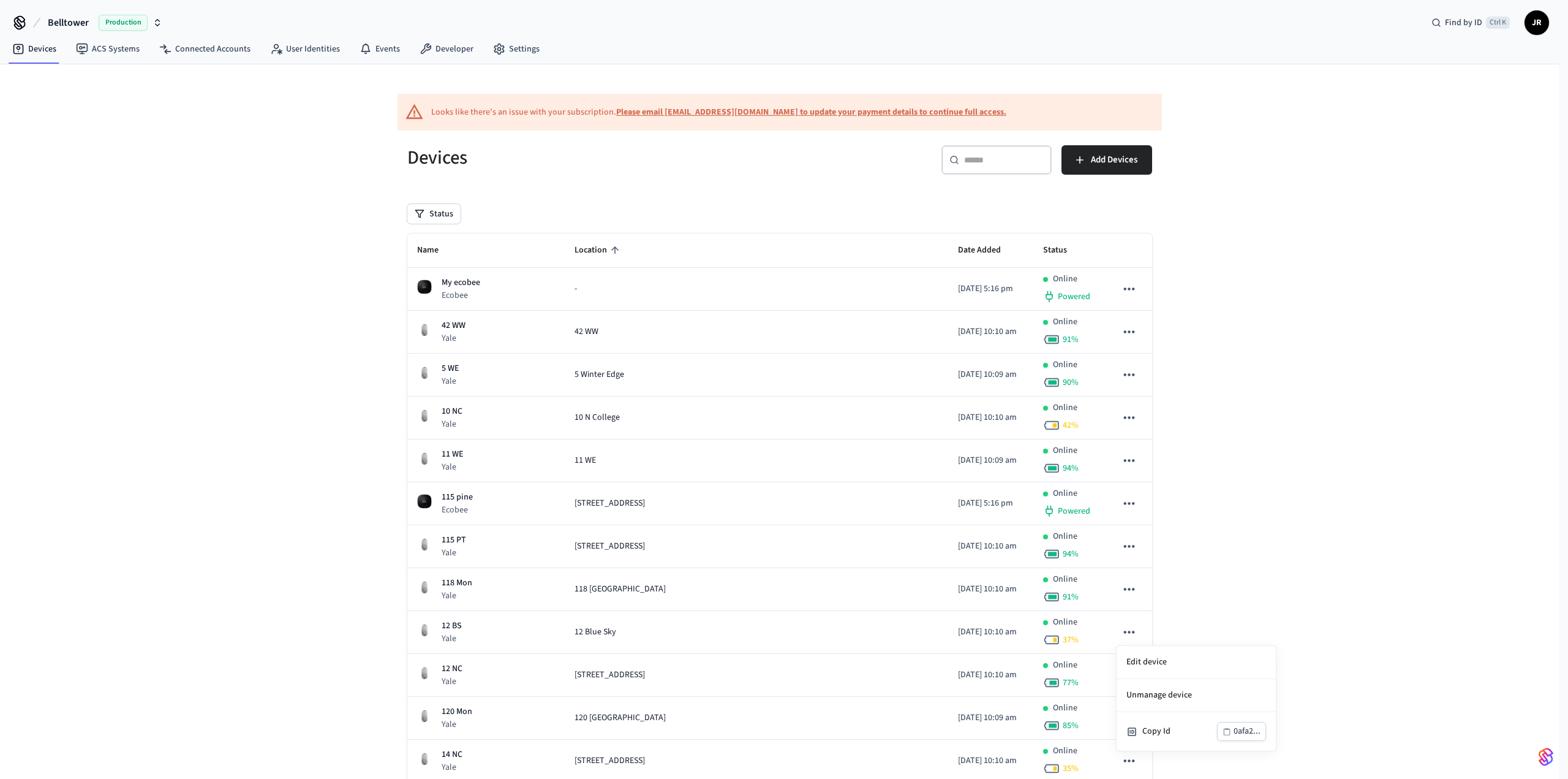
click at [1288, 574] on div at bounding box center [784, 390] width 1568 height 779
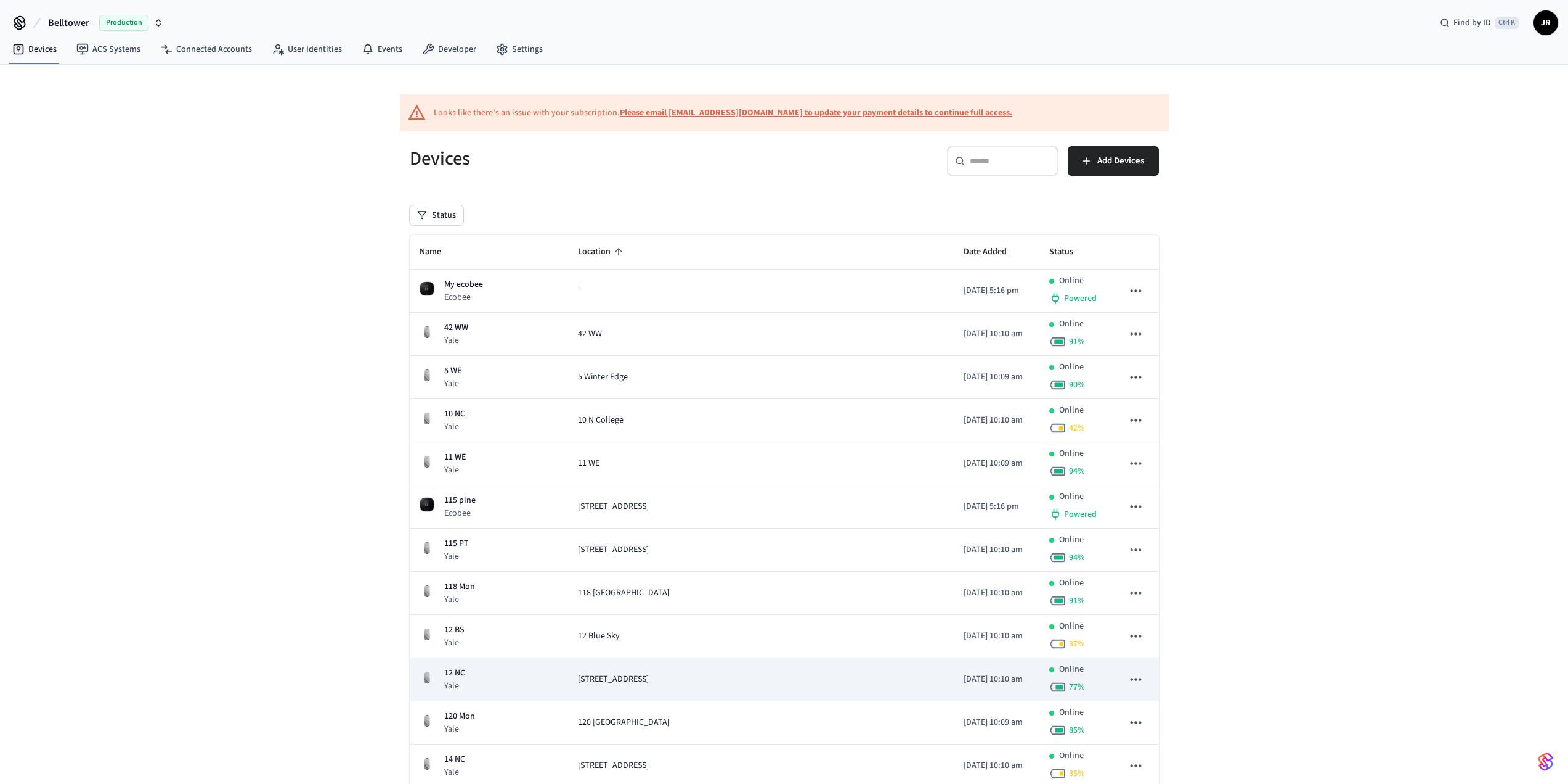
click at [1139, 681] on icon "sticky table" at bounding box center [1136, 679] width 16 height 16
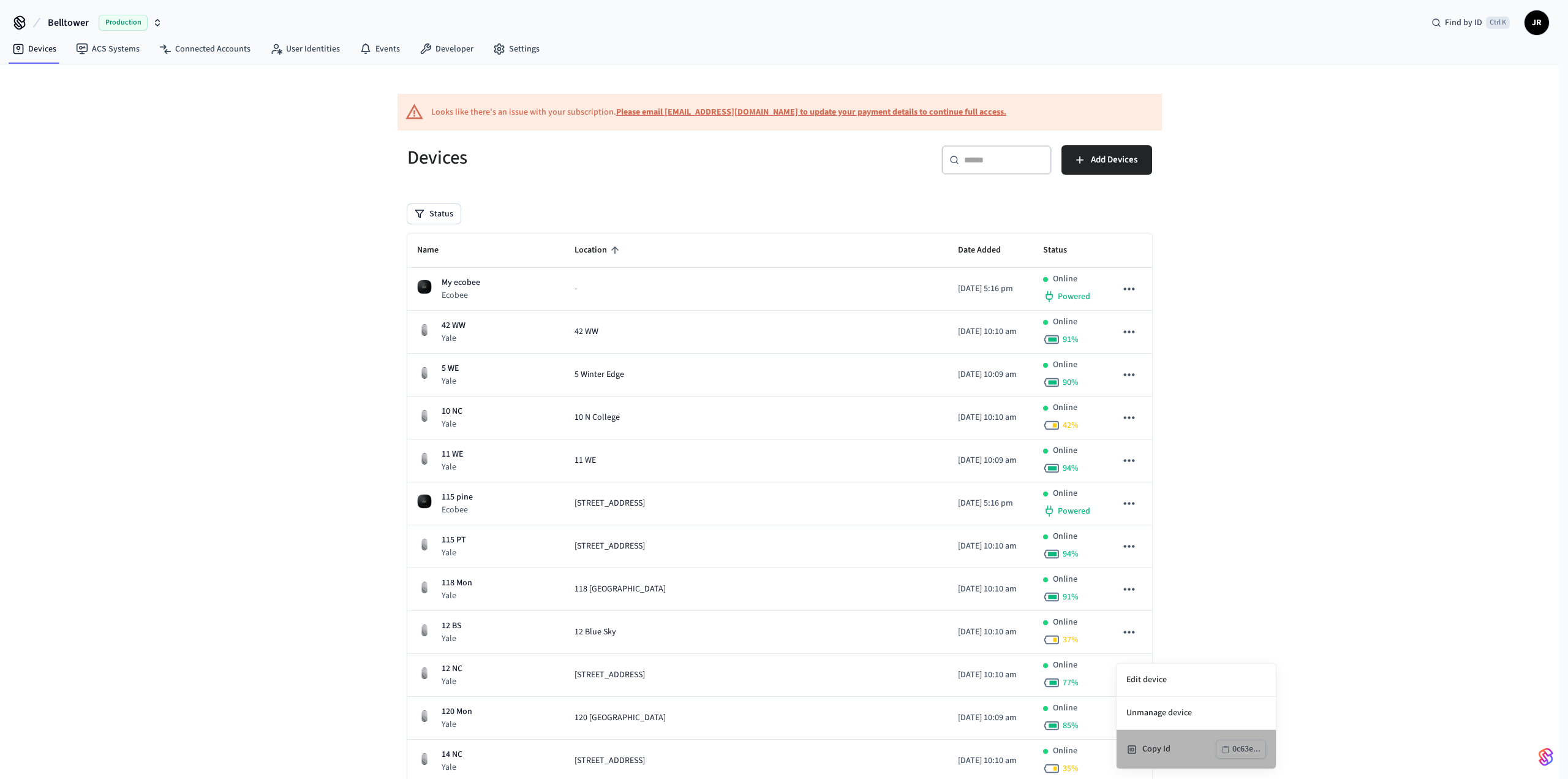
click at [1158, 743] on div "Copy Id" at bounding box center [1179, 749] width 73 height 13
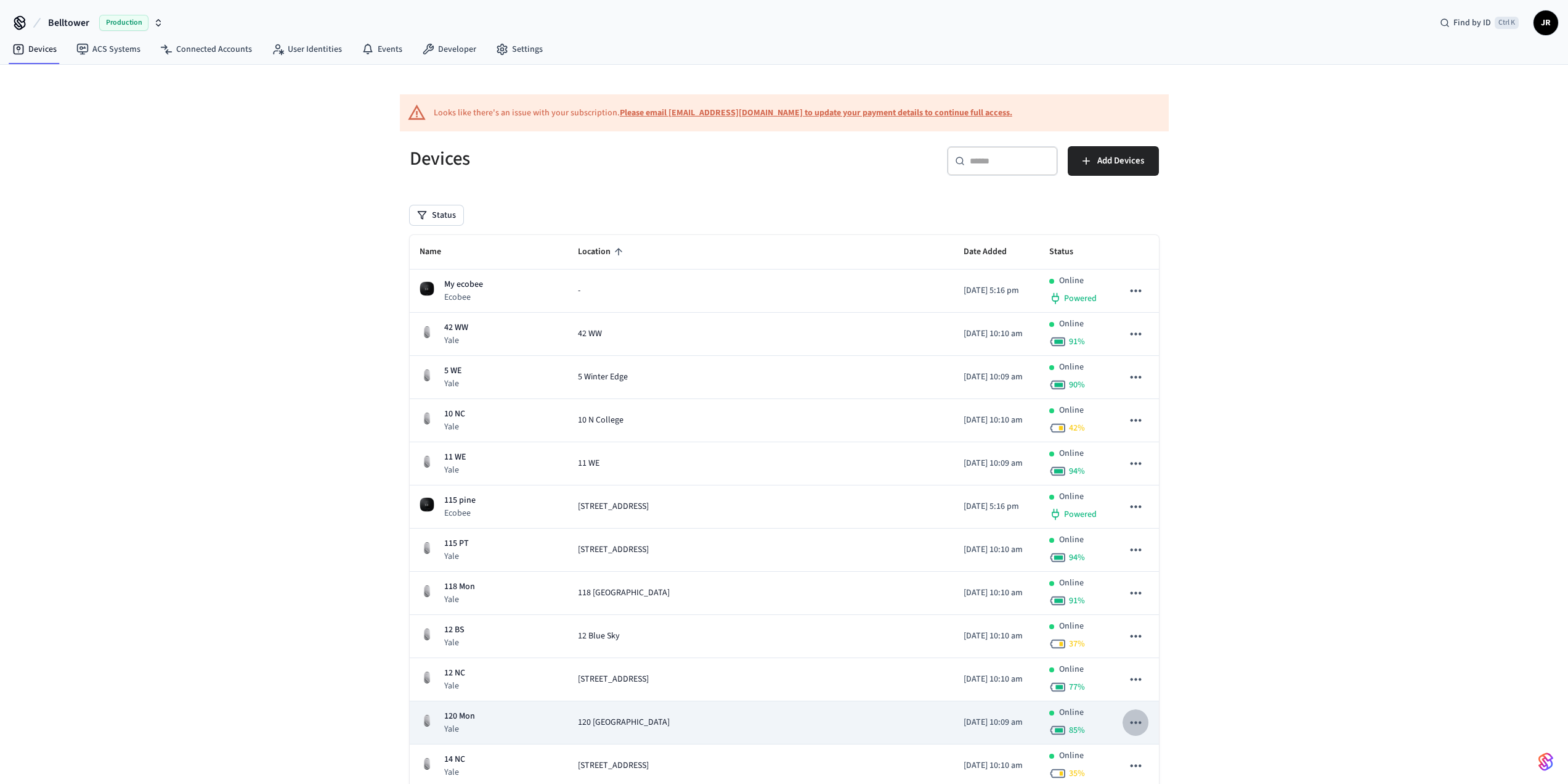
click at [1147, 724] on button "sticky table" at bounding box center [1136, 722] width 26 height 26
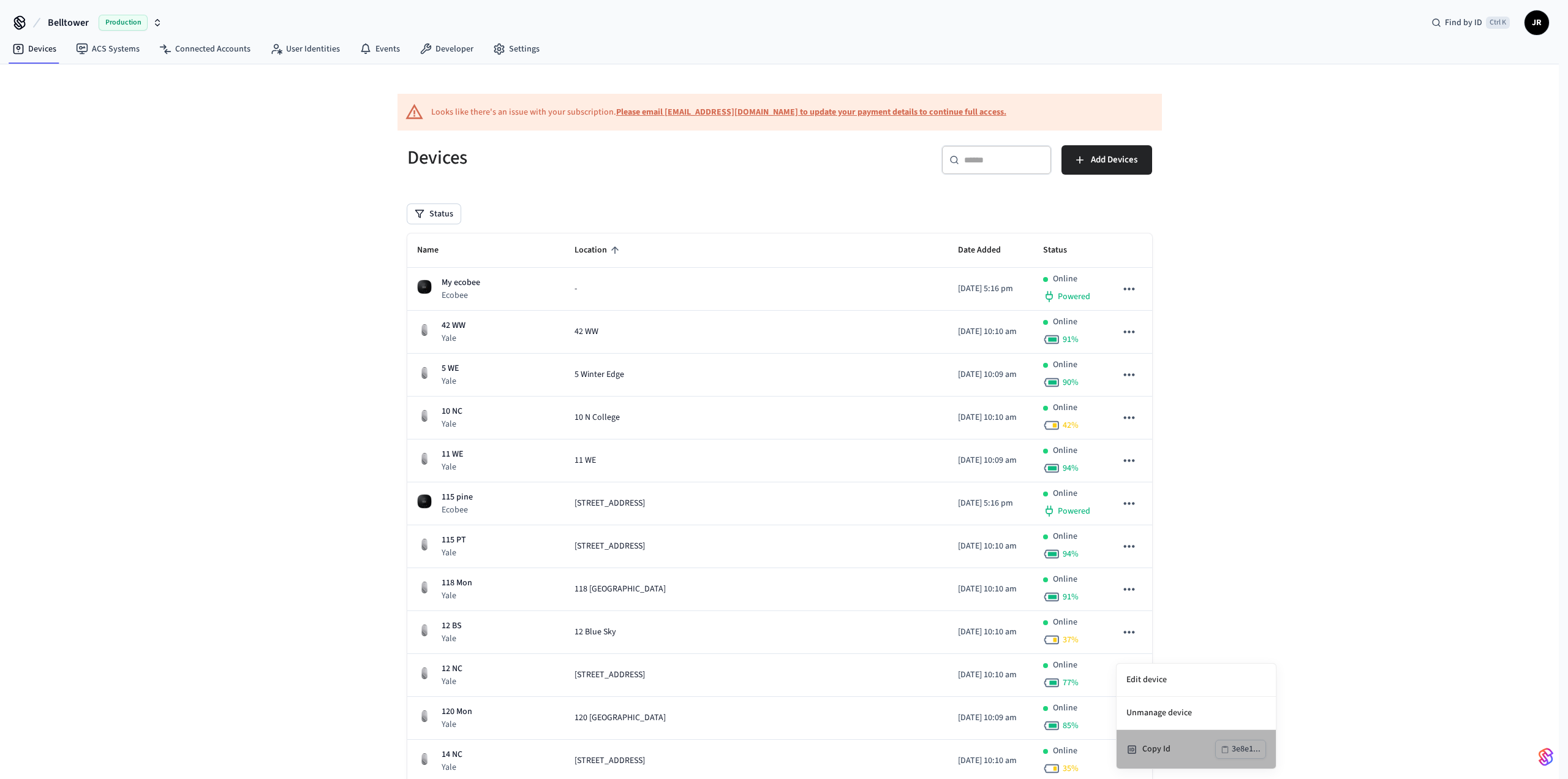
click at [1181, 744] on div "Copy Id" at bounding box center [1179, 749] width 73 height 13
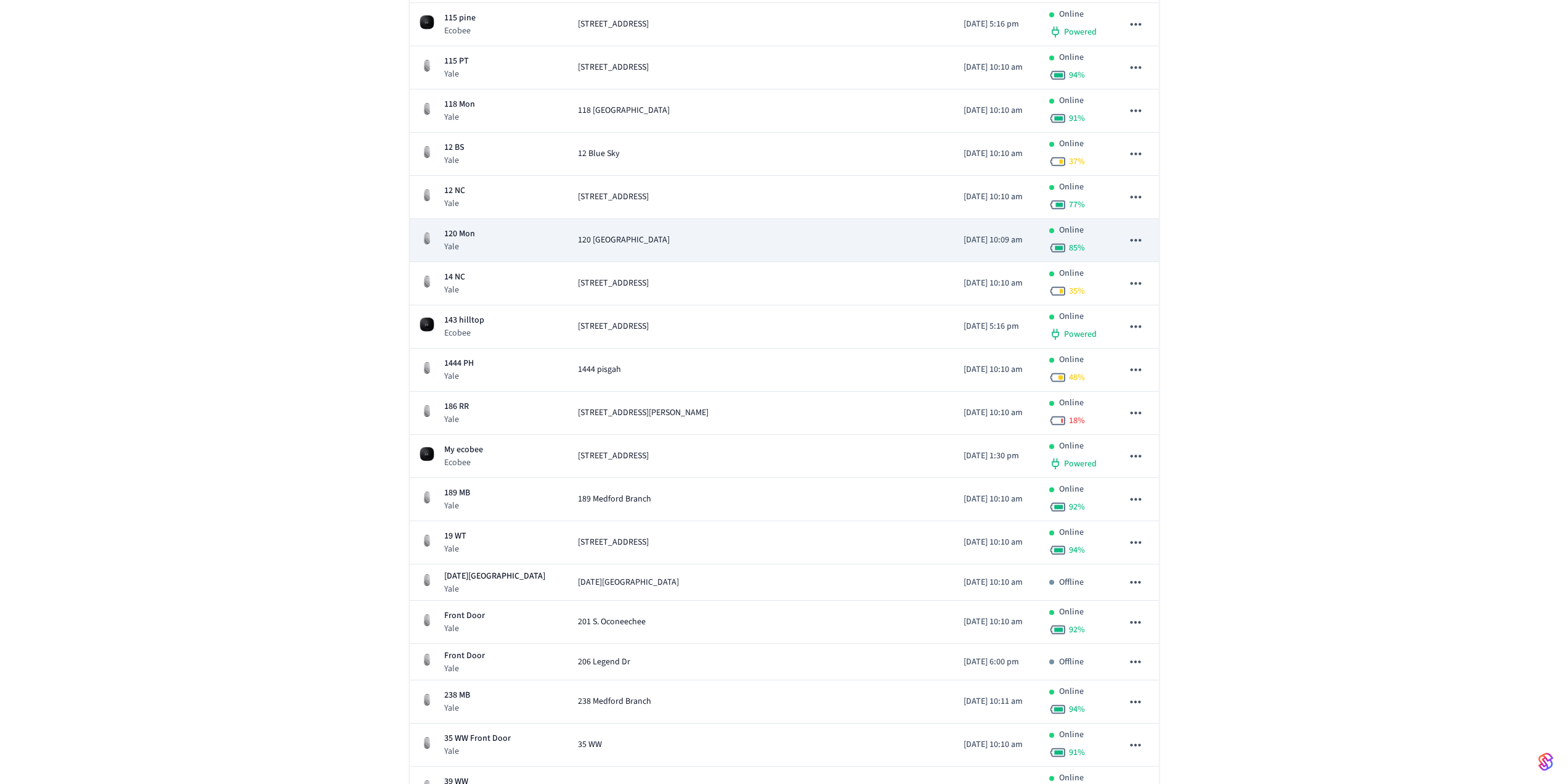
scroll to position [493, 0]
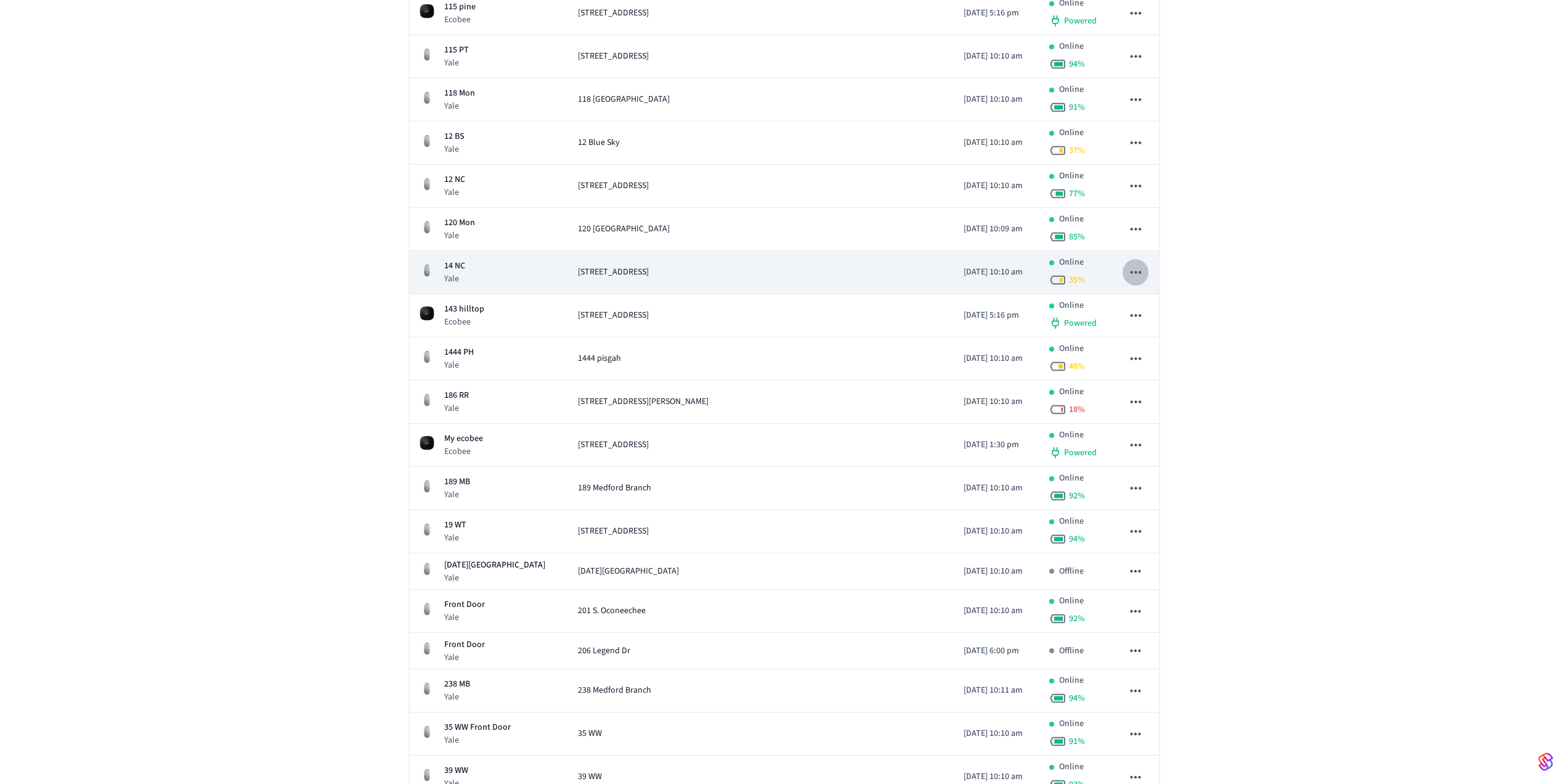
click at [1140, 273] on icon "sticky table" at bounding box center [1135, 272] width 11 height 2
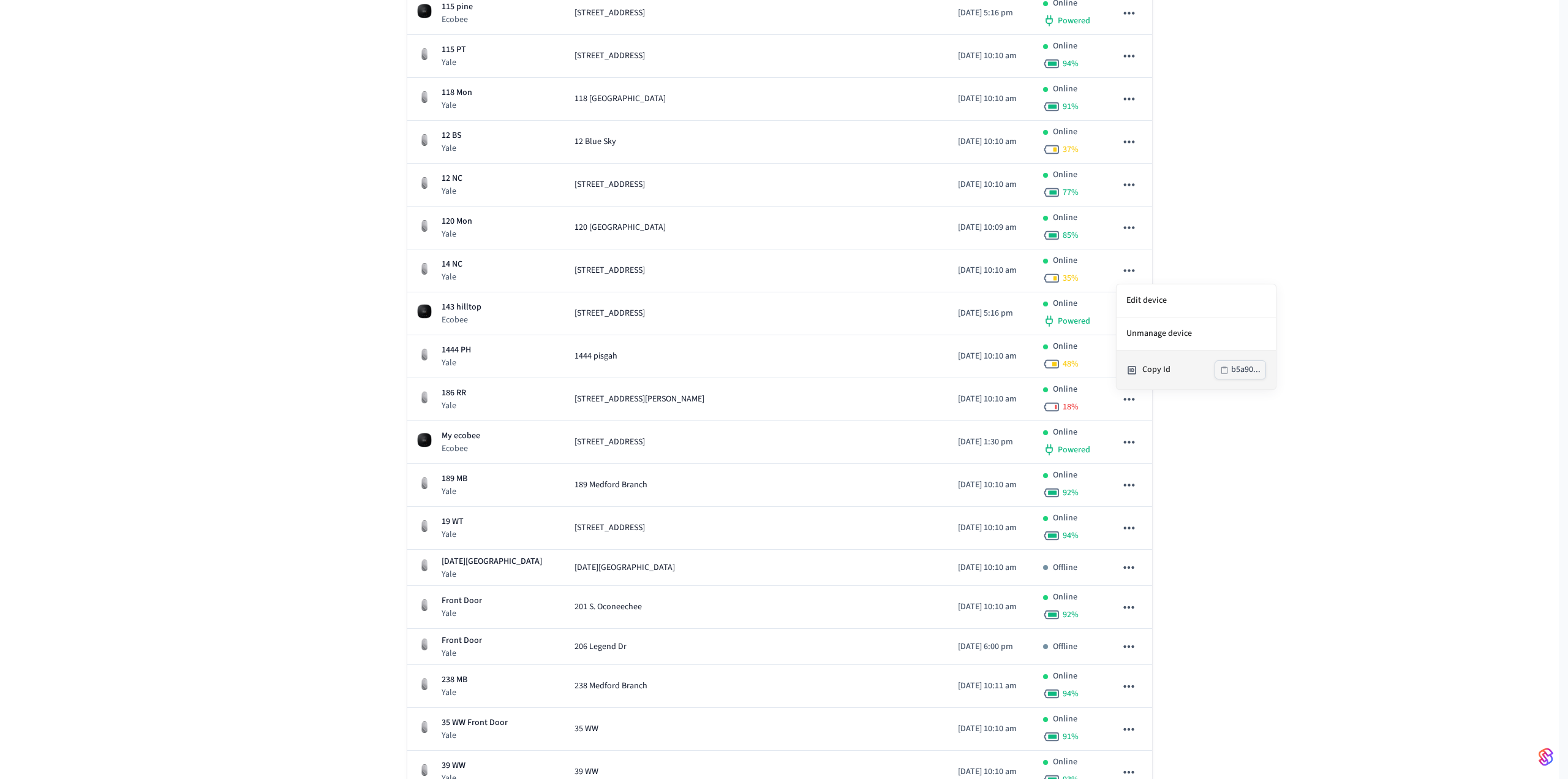
click at [1156, 362] on div "Copy Id b5a90..." at bounding box center [1196, 369] width 140 height 19
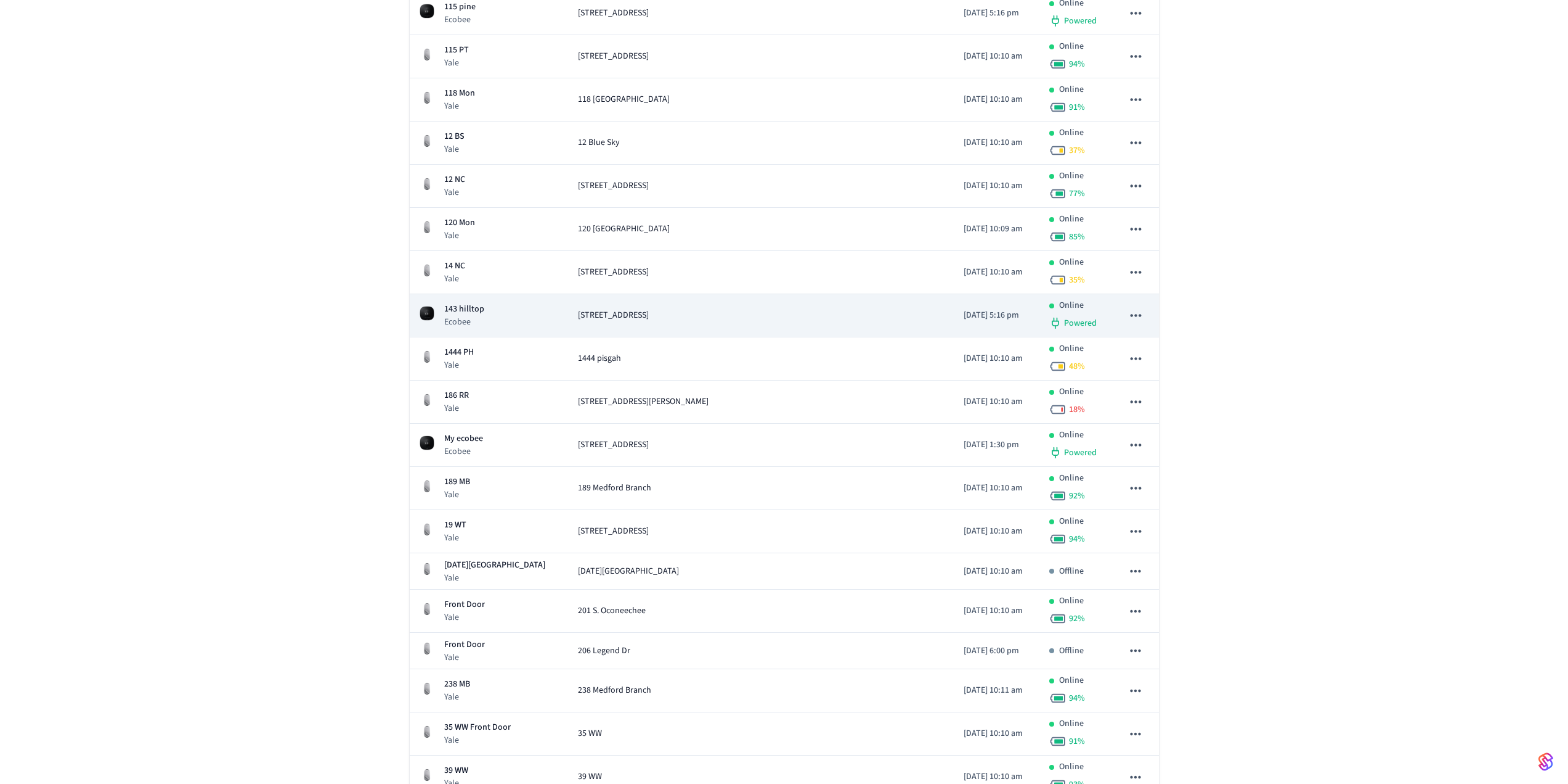
click at [1131, 314] on icon "sticky table" at bounding box center [1135, 314] width 11 height 2
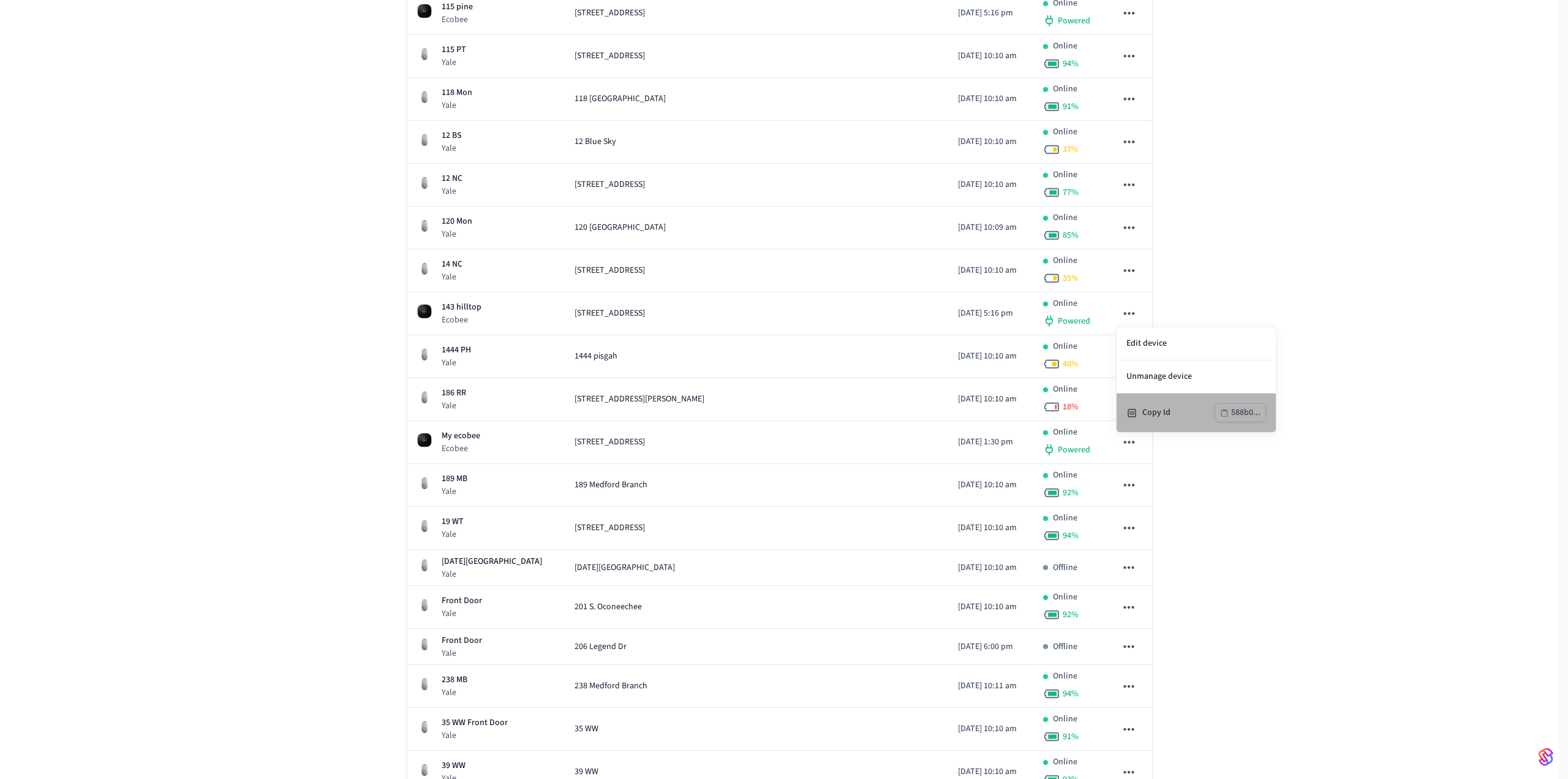
click at [1158, 406] on div "Copy Id" at bounding box center [1178, 412] width 72 height 13
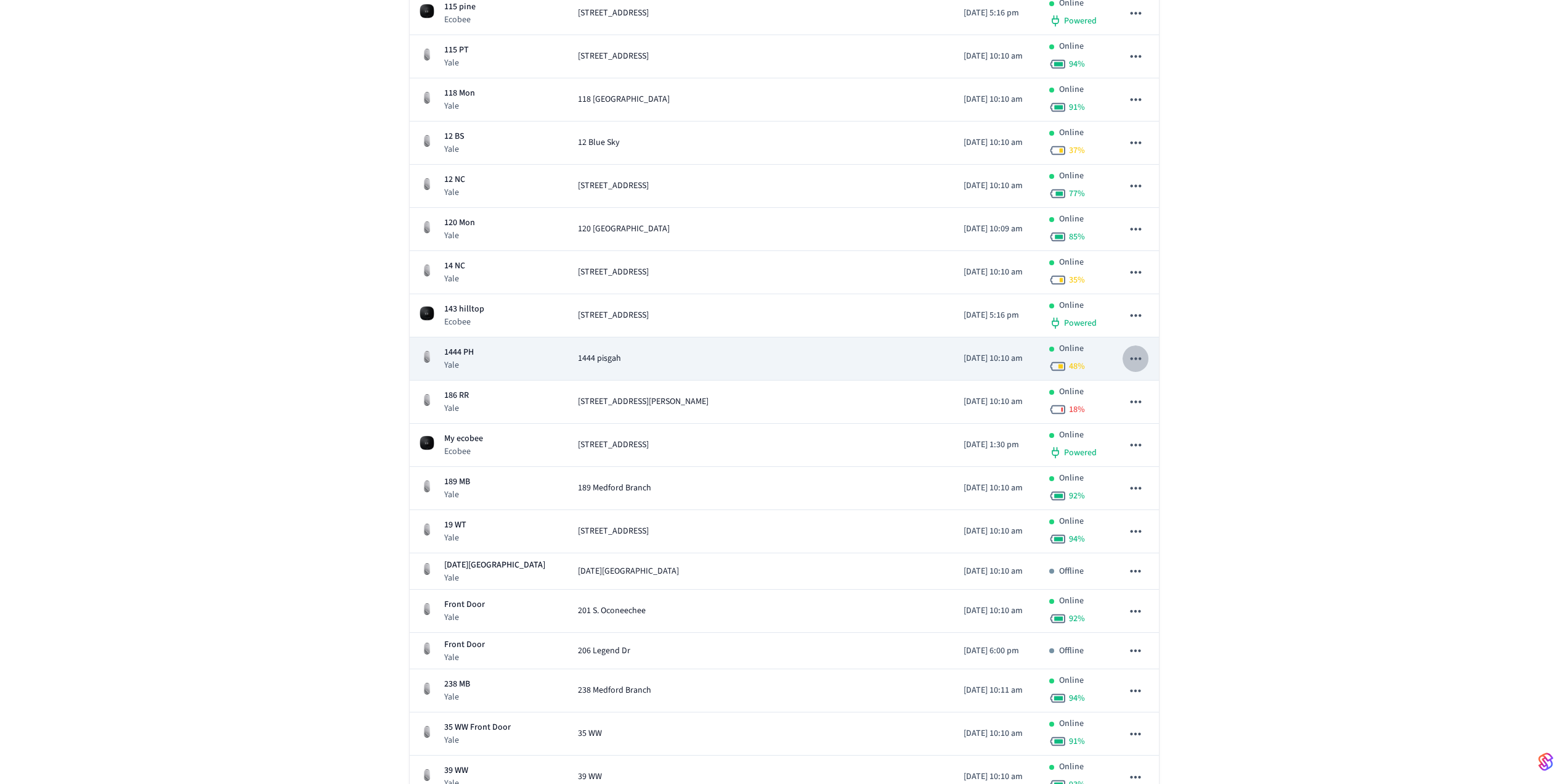
click at [1138, 360] on icon "sticky table" at bounding box center [1136, 358] width 16 height 16
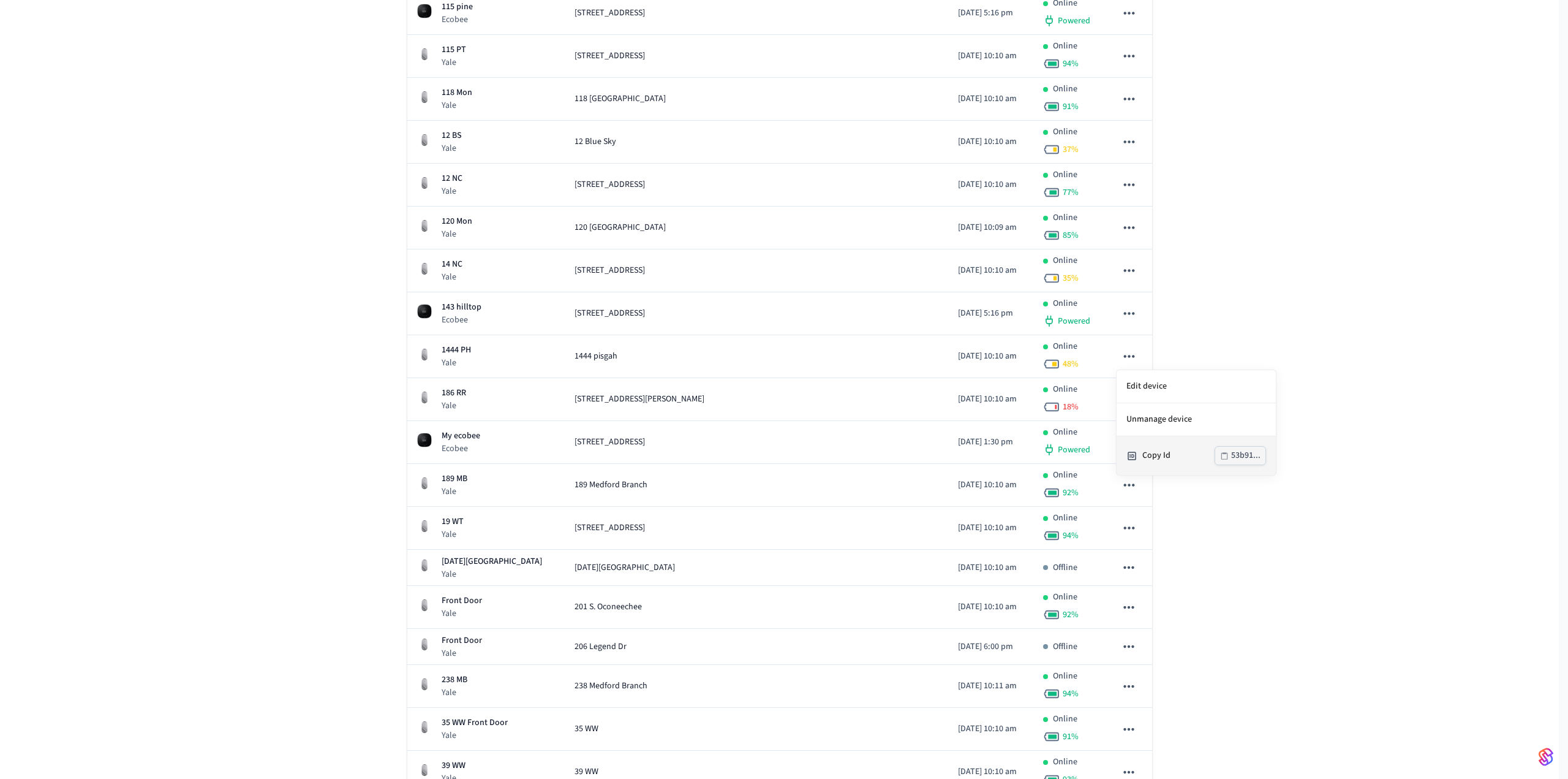
click at [1162, 455] on div "Copy Id" at bounding box center [1178, 455] width 72 height 13
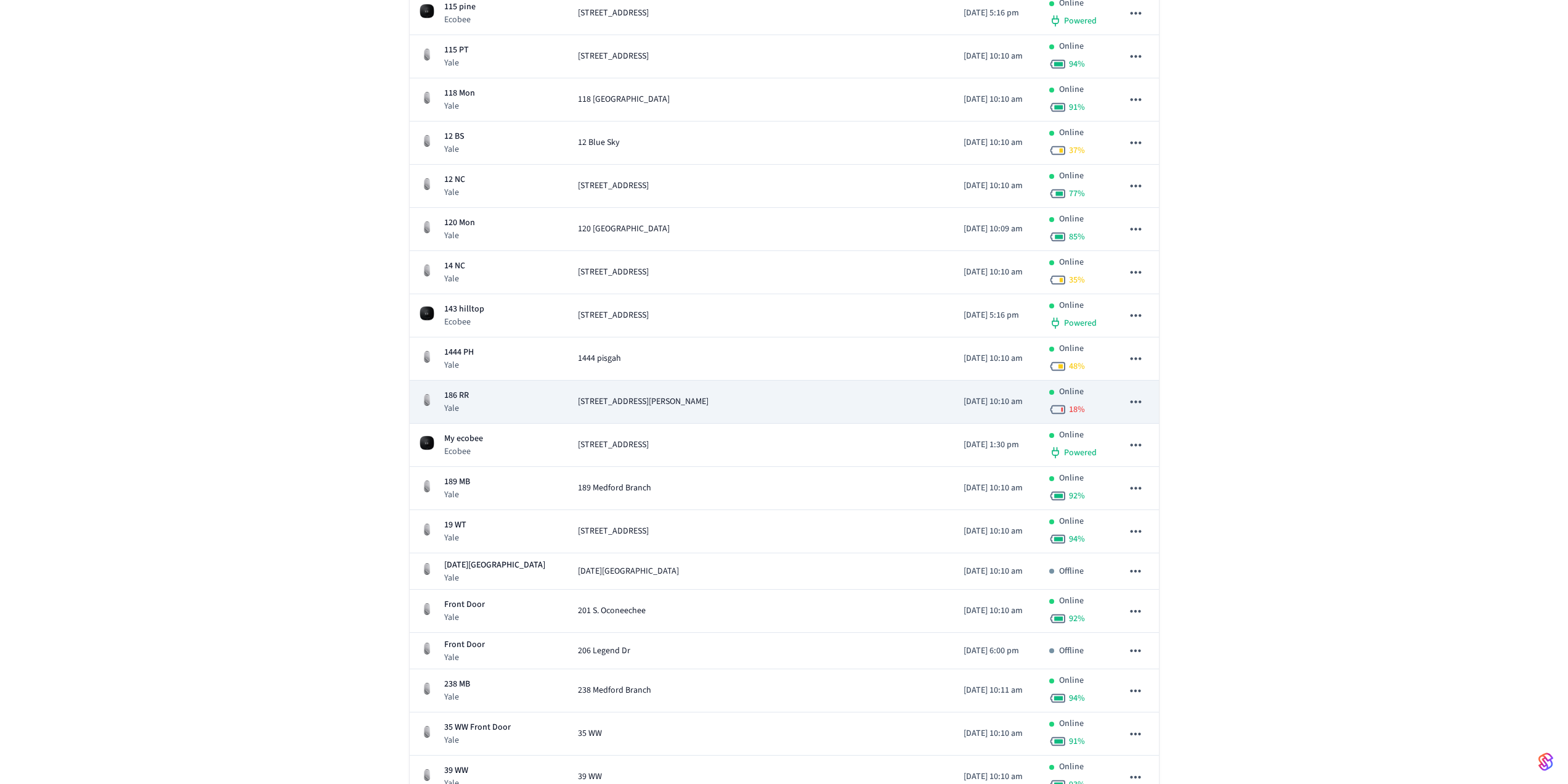
click at [1136, 402] on icon "sticky table" at bounding box center [1135, 401] width 11 height 2
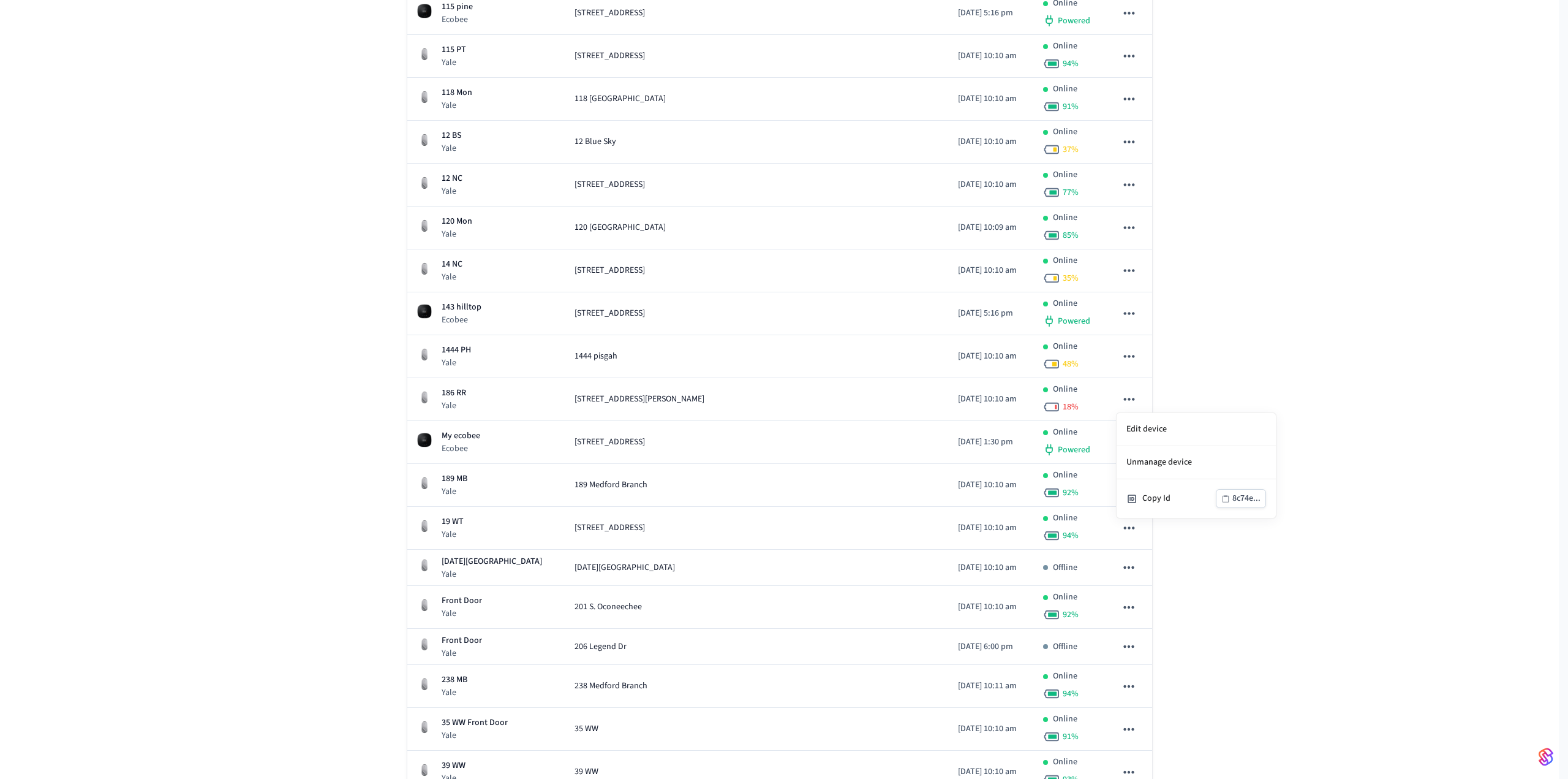
click at [1134, 398] on div at bounding box center [784, 390] width 1568 height 779
click at [1134, 398] on icon "sticky table" at bounding box center [1129, 399] width 16 height 16
click at [1156, 492] on div "Copy Id" at bounding box center [1179, 498] width 73 height 13
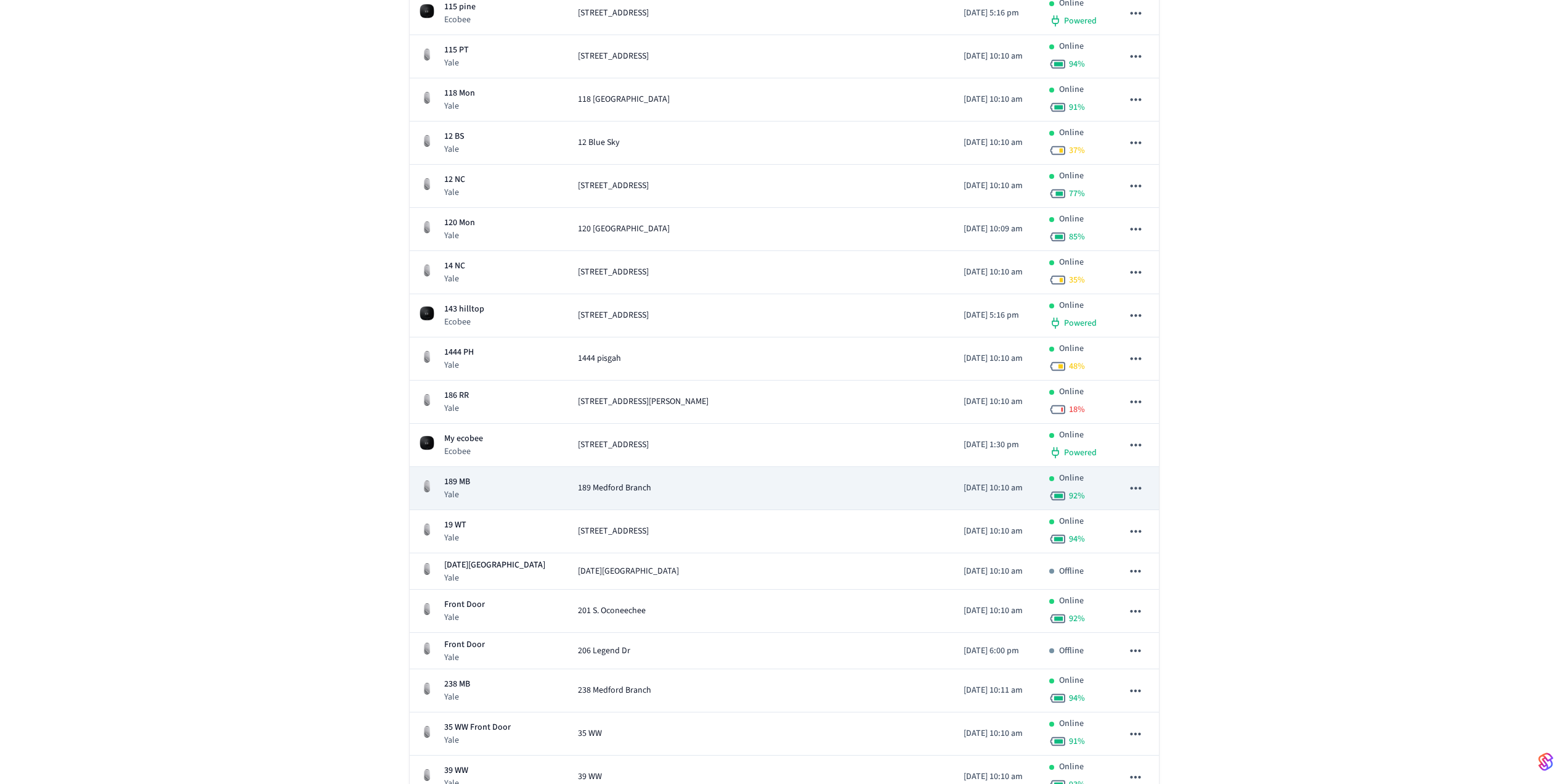
click at [1130, 493] on icon "sticky table" at bounding box center [1136, 488] width 16 height 16
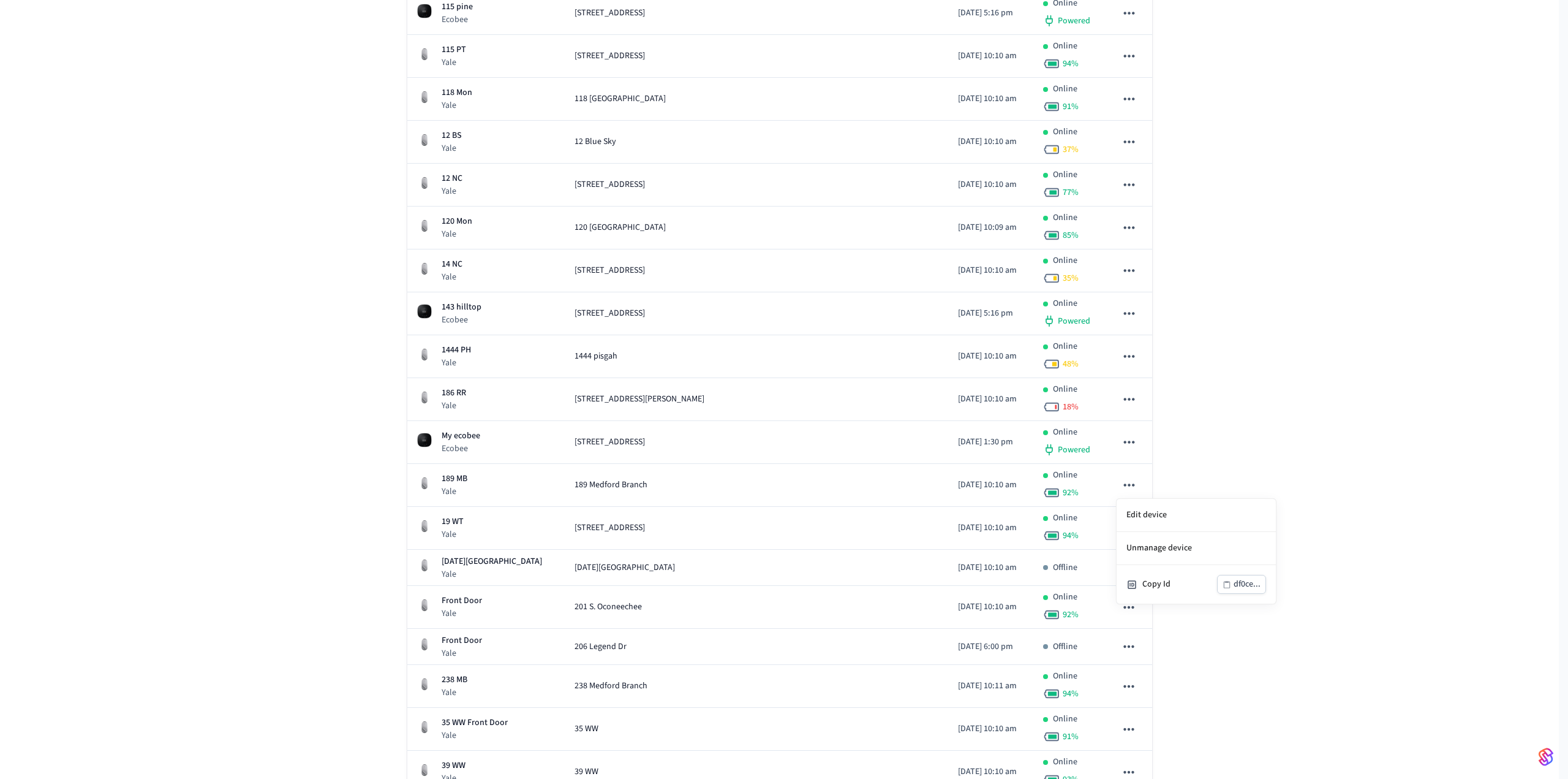
click at [1131, 487] on div at bounding box center [784, 390] width 1568 height 779
click at [1131, 487] on icon "sticky table" at bounding box center [1129, 485] width 16 height 16
click at [1155, 586] on div "Copy Id" at bounding box center [1179, 584] width 75 height 13
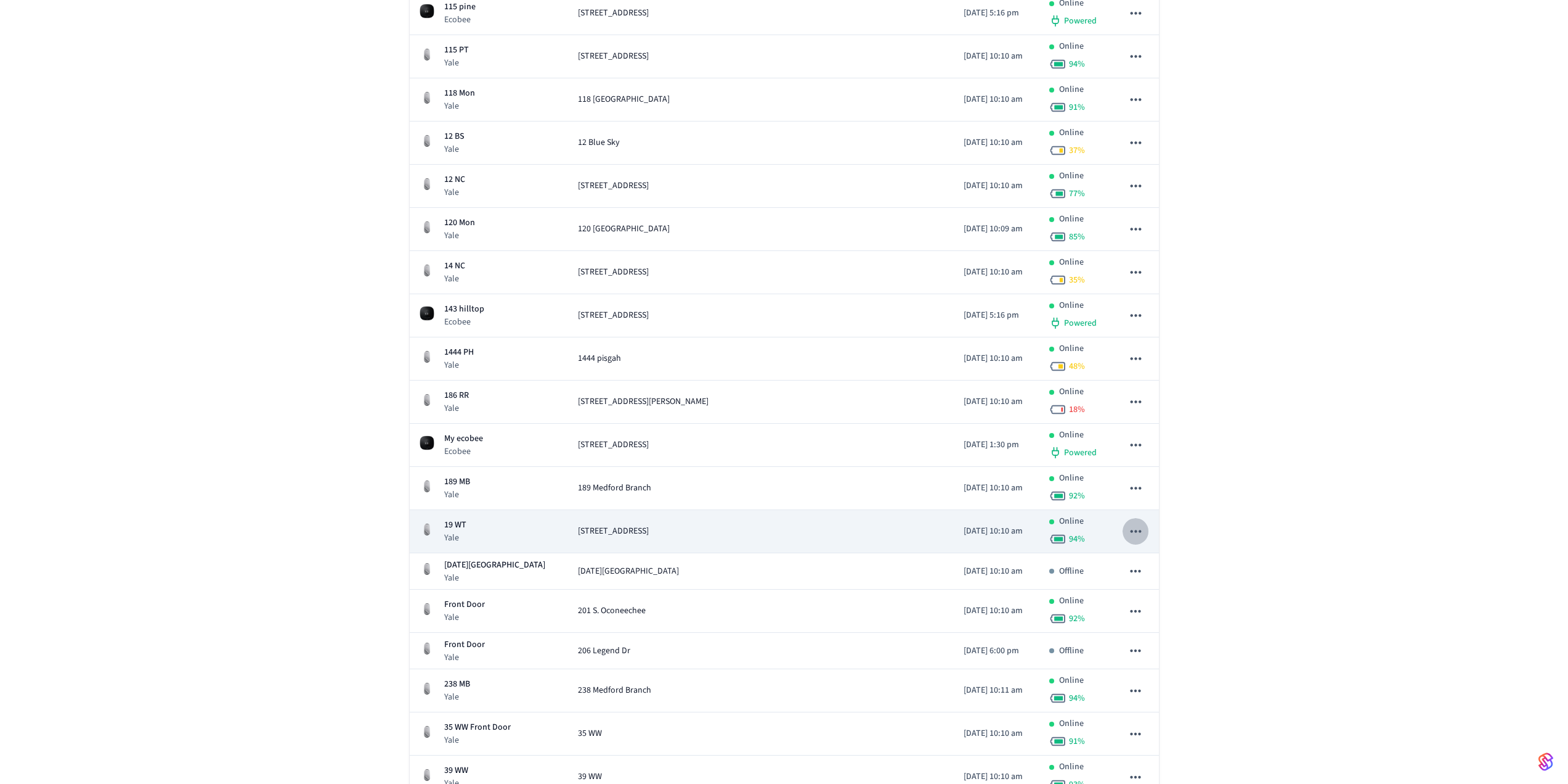
click at [1137, 534] on icon "sticky table" at bounding box center [1136, 531] width 16 height 16
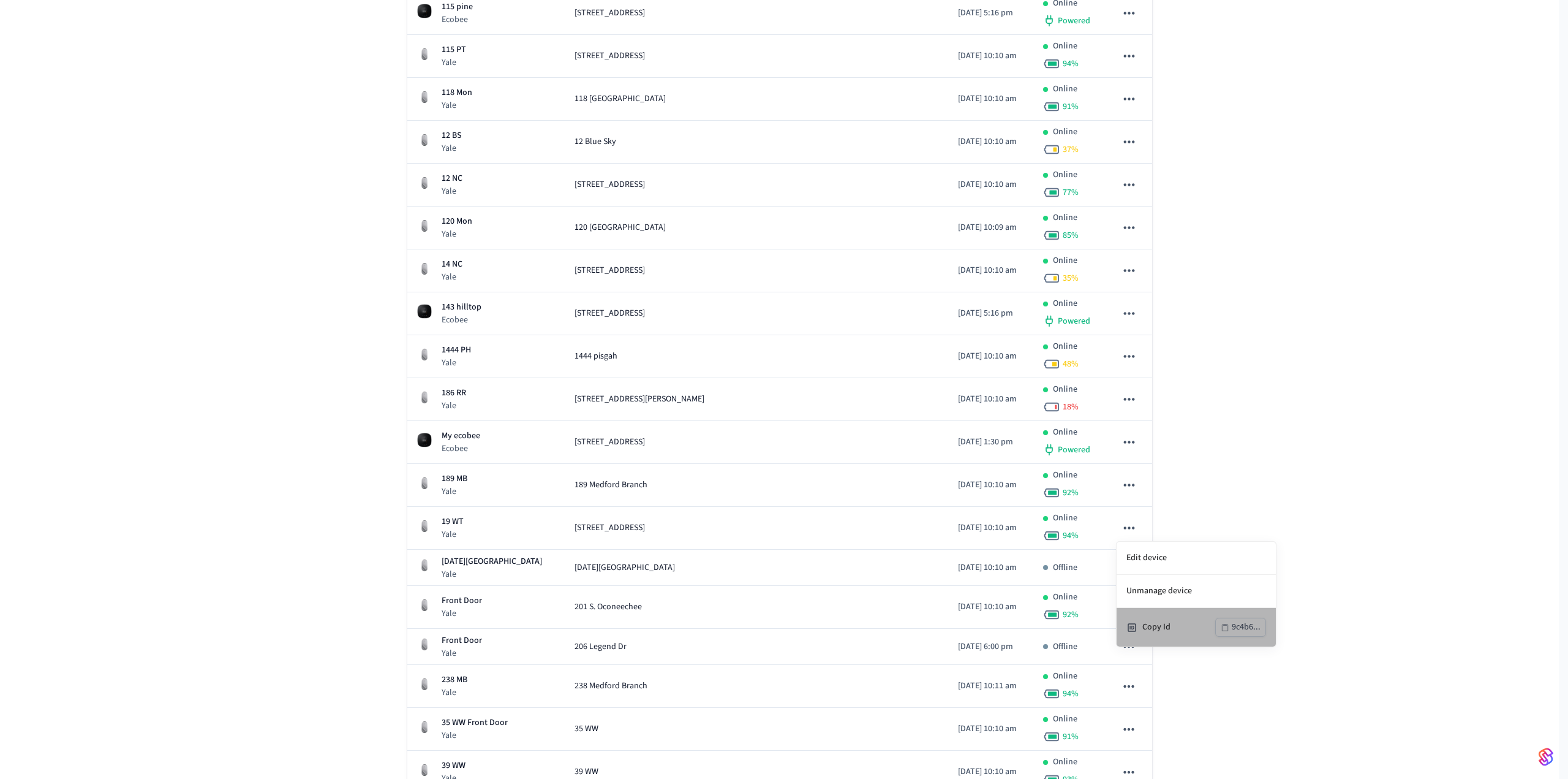
click at [1156, 620] on div "Copy Id" at bounding box center [1179, 627] width 73 height 13
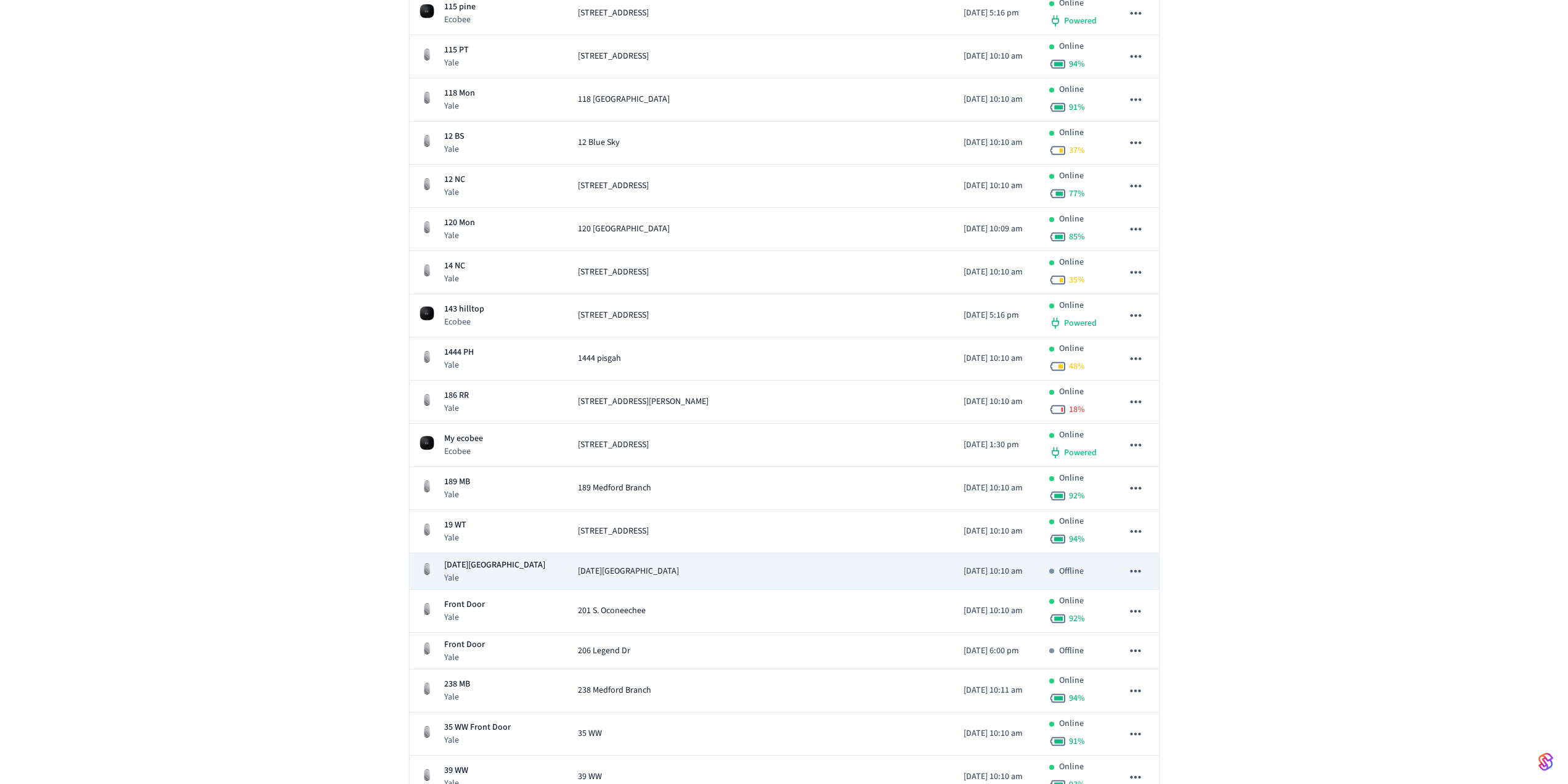
click at [1128, 569] on icon "sticky table" at bounding box center [1136, 571] width 16 height 16
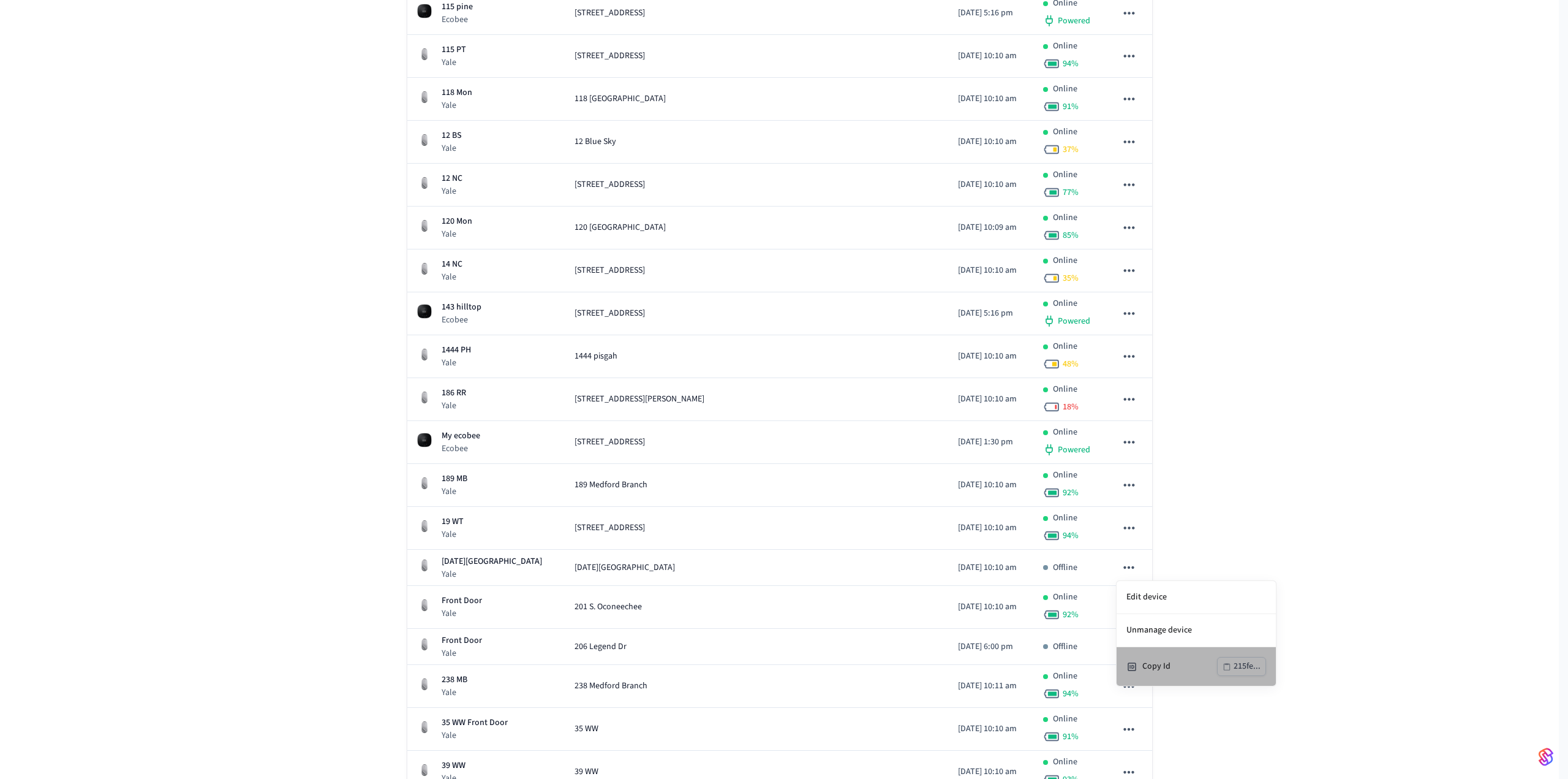
click at [1166, 659] on div "Copy Id 215fe..." at bounding box center [1196, 666] width 140 height 19
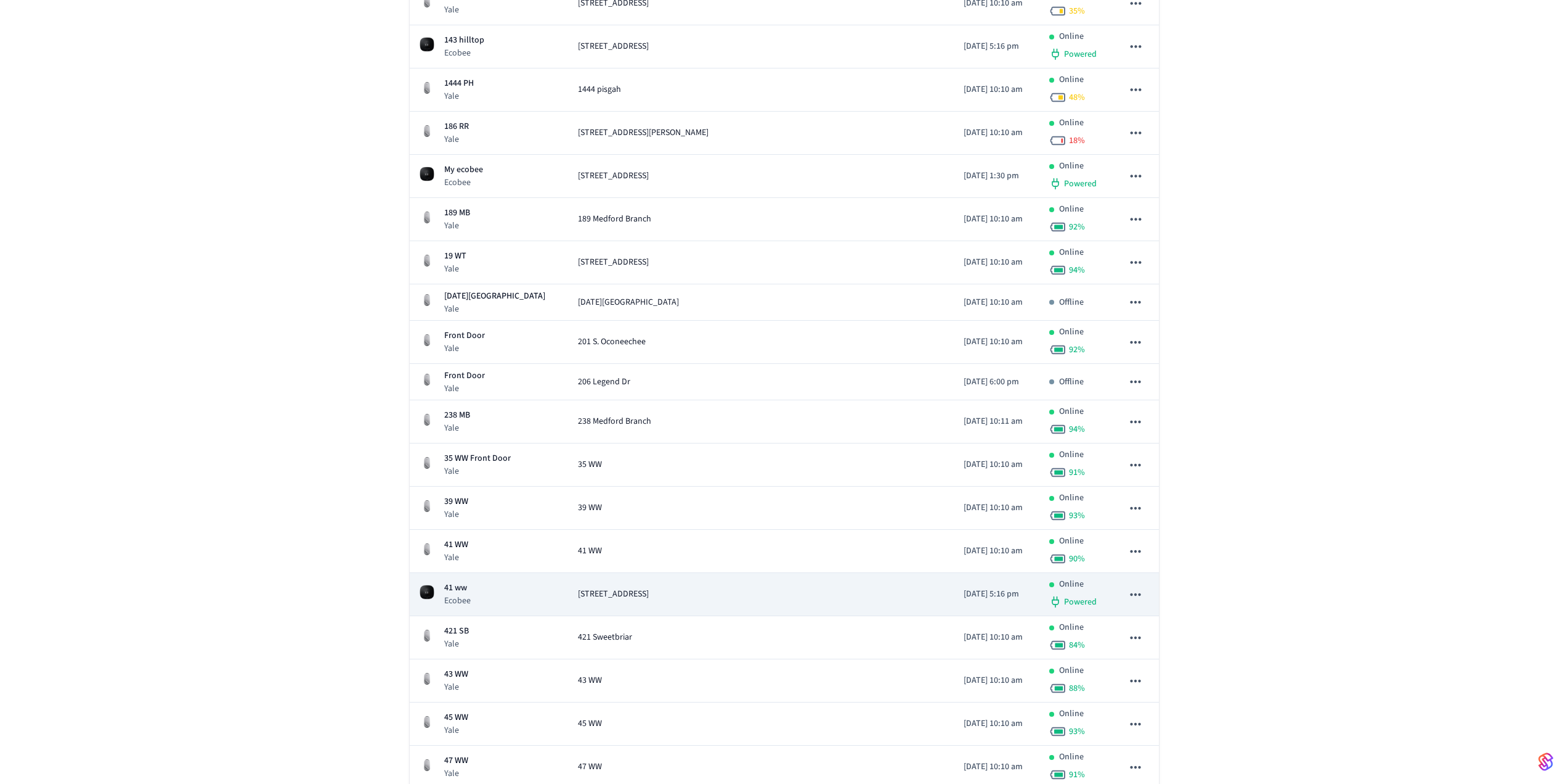
scroll to position [740, 0]
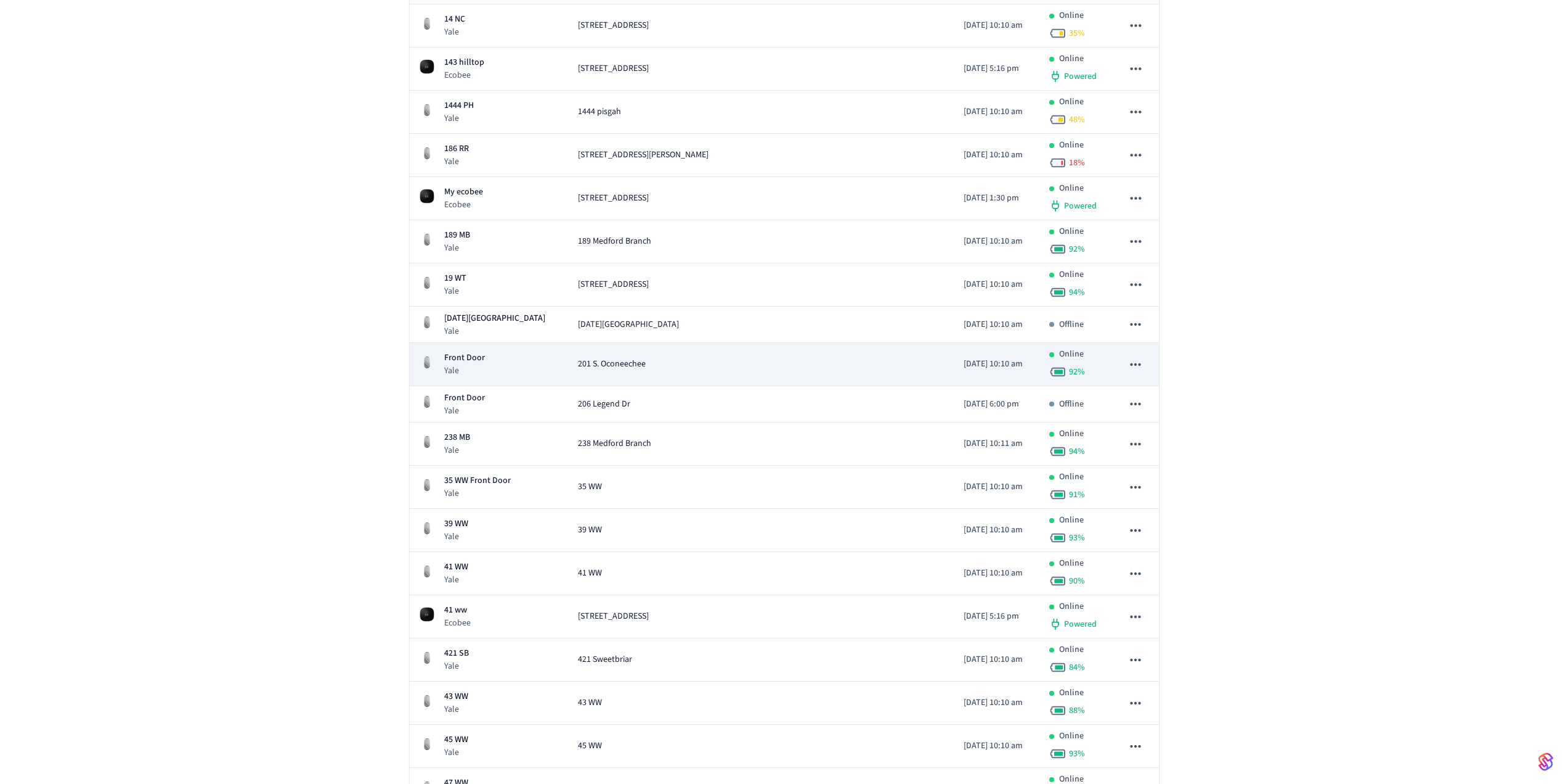
click at [1143, 363] on icon "sticky table" at bounding box center [1136, 364] width 16 height 16
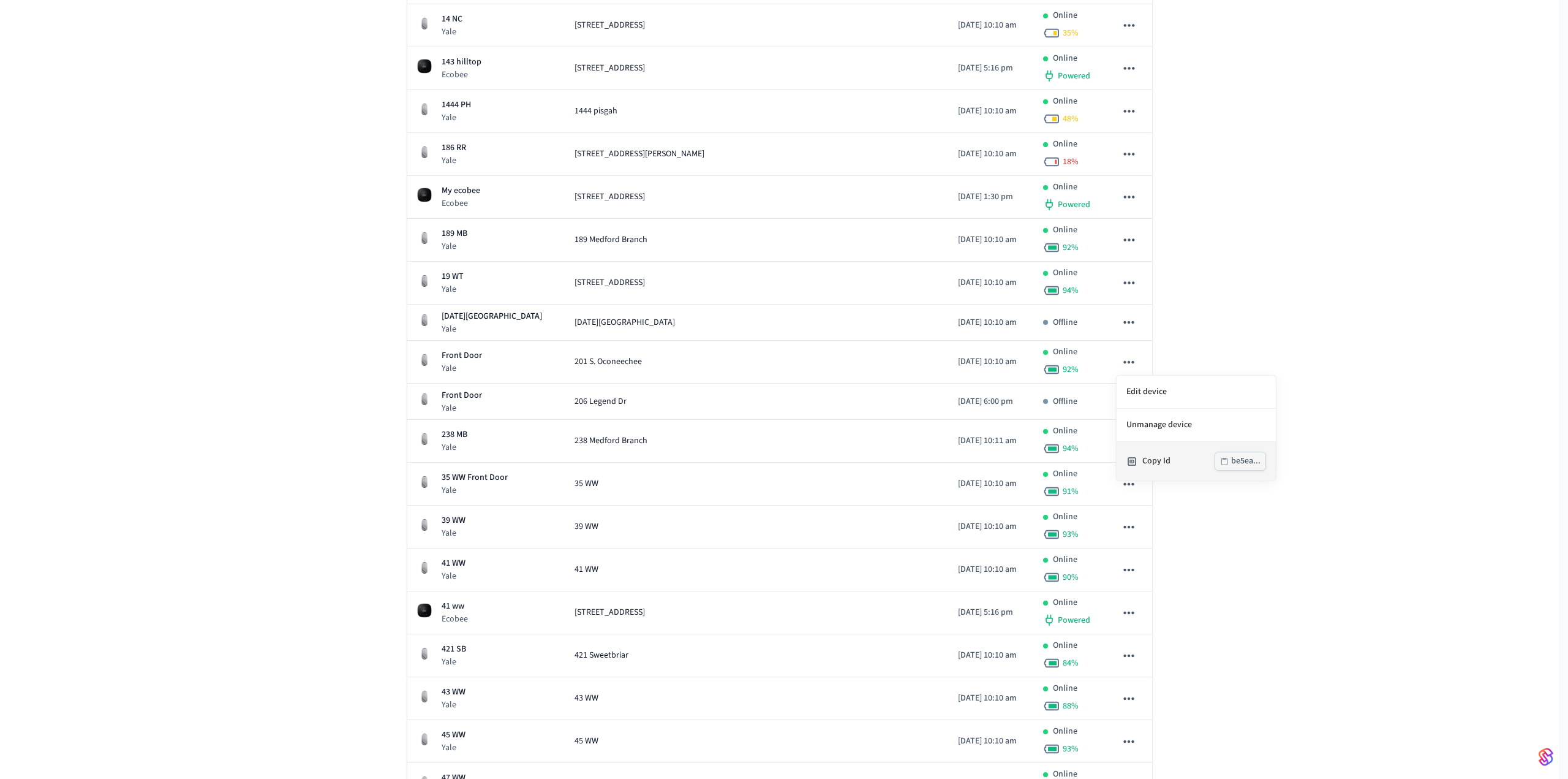
click at [1159, 455] on div "Copy Id" at bounding box center [1178, 461] width 72 height 13
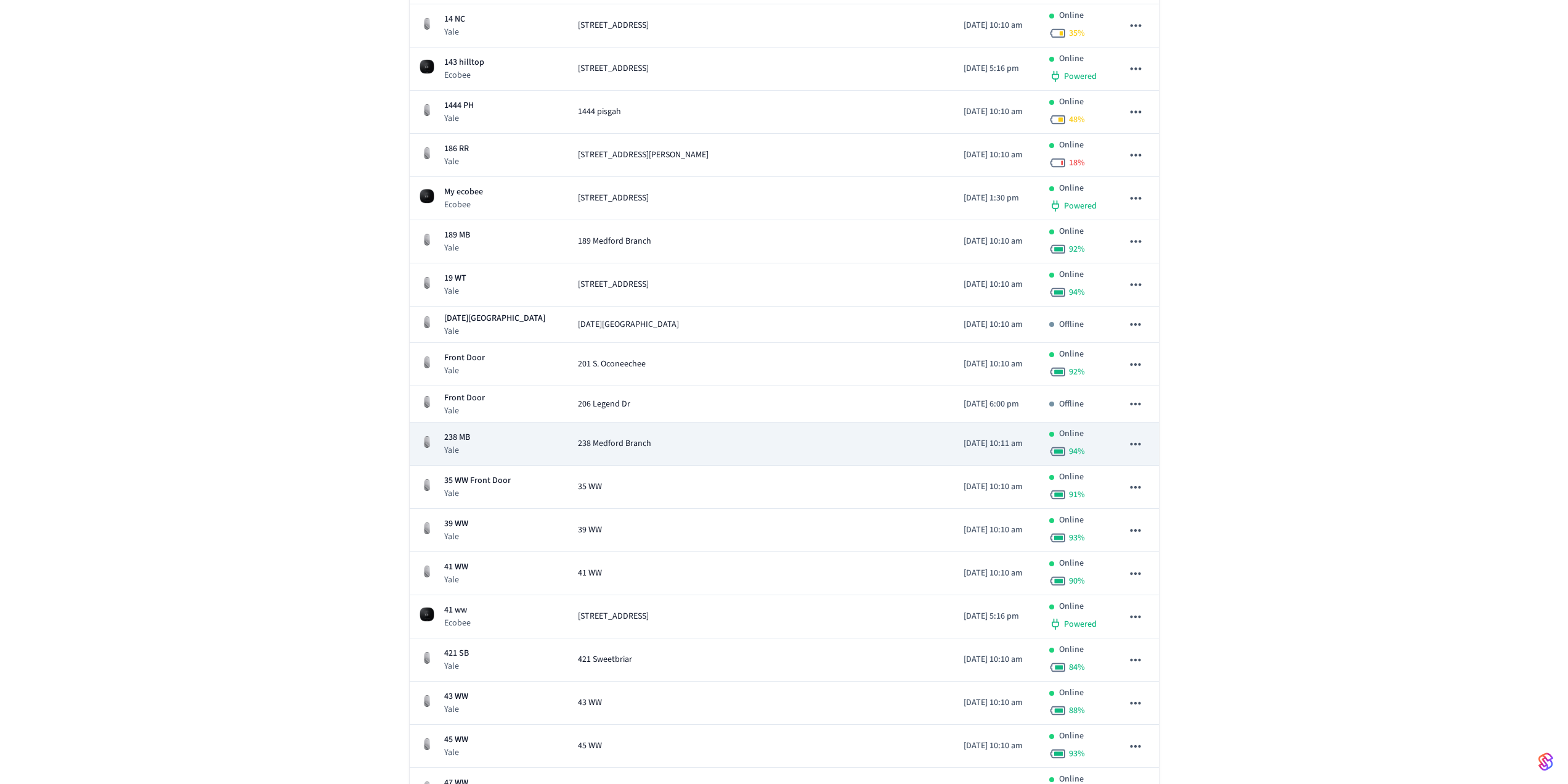
click at [1135, 444] on icon "sticky table" at bounding box center [1135, 444] width 11 height 2
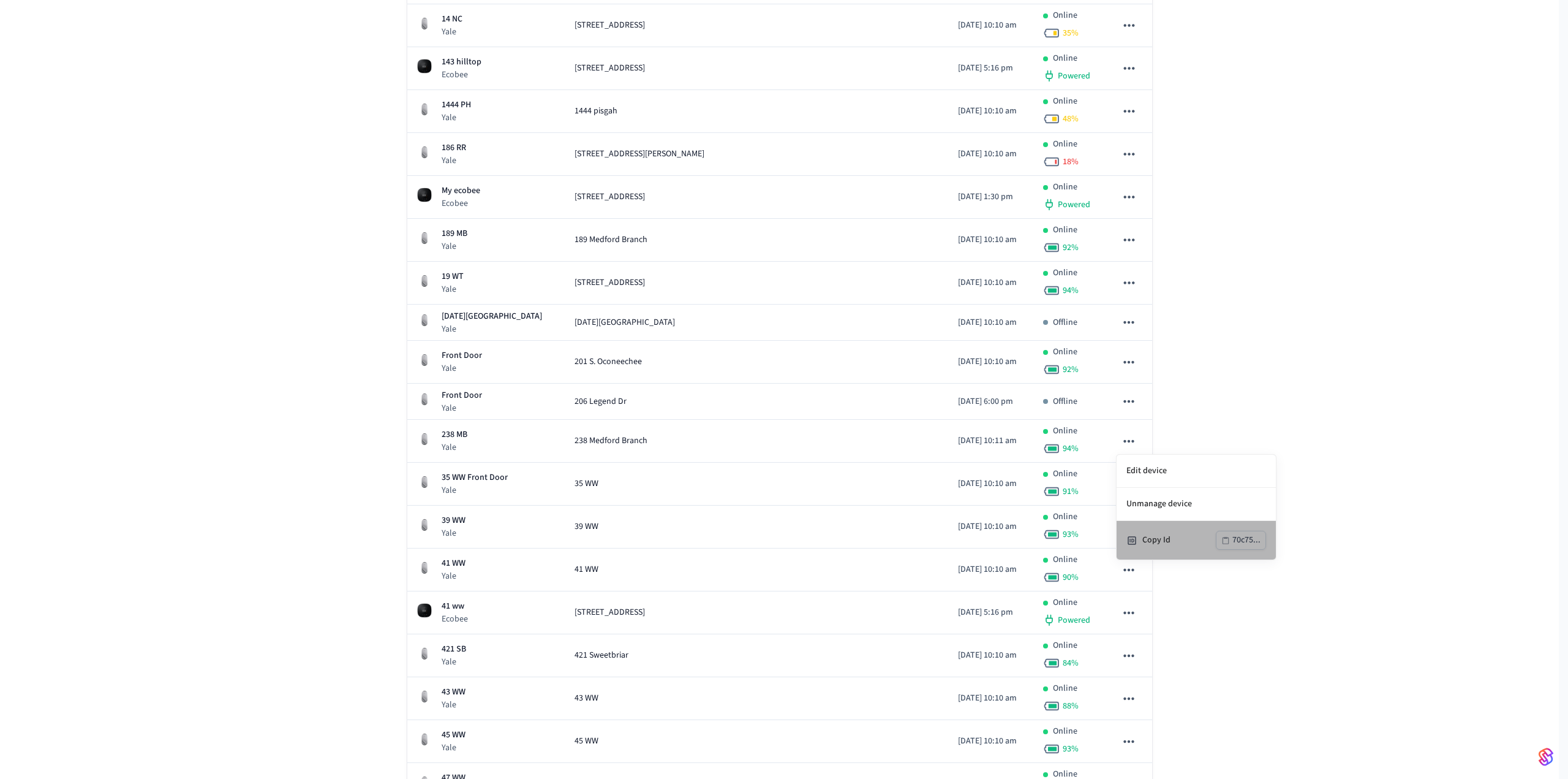
click at [1156, 533] on div "Copy Id 70c75..." at bounding box center [1196, 539] width 140 height 19
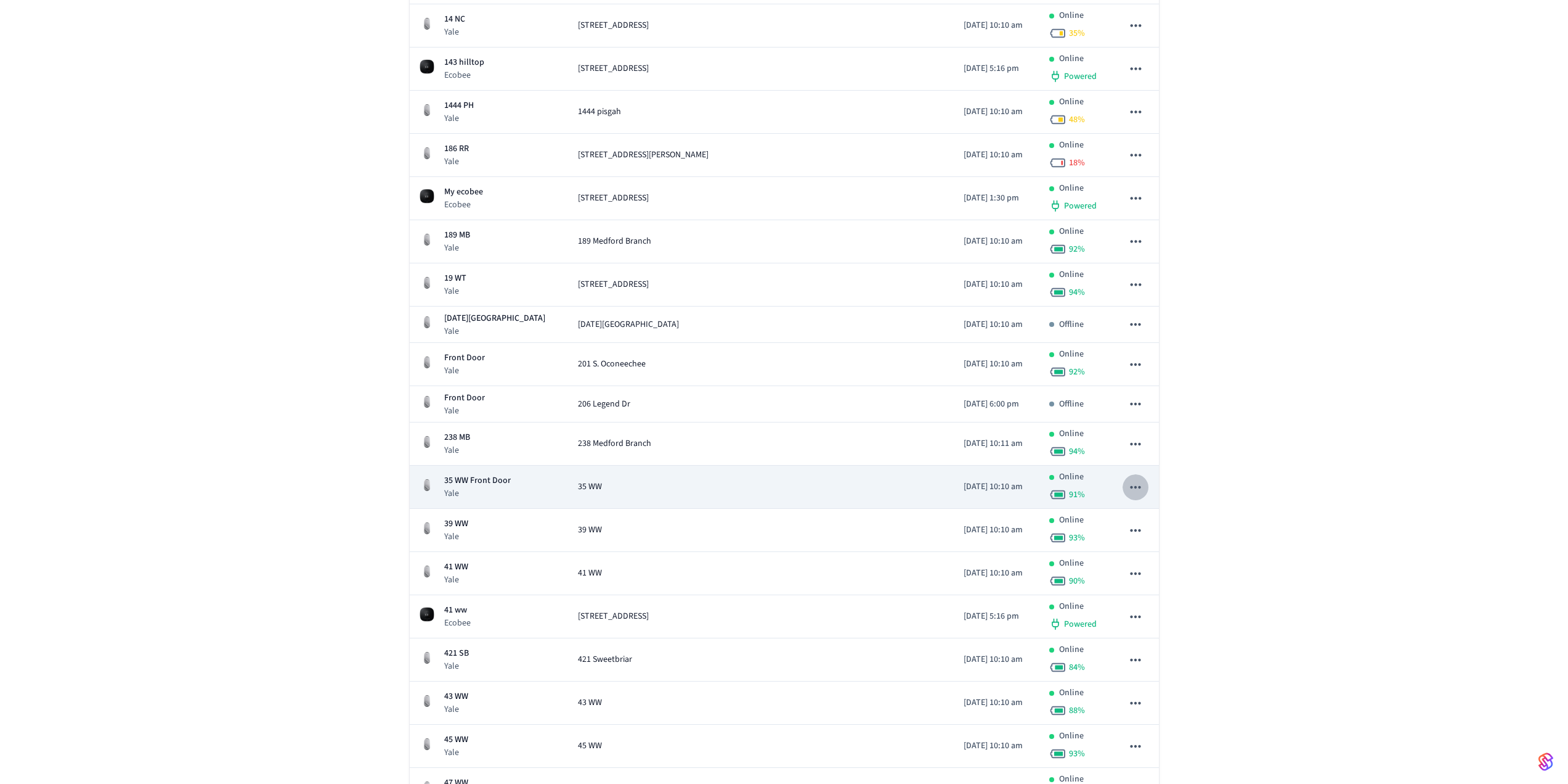
click at [1139, 489] on icon "sticky table" at bounding box center [1136, 487] width 16 height 16
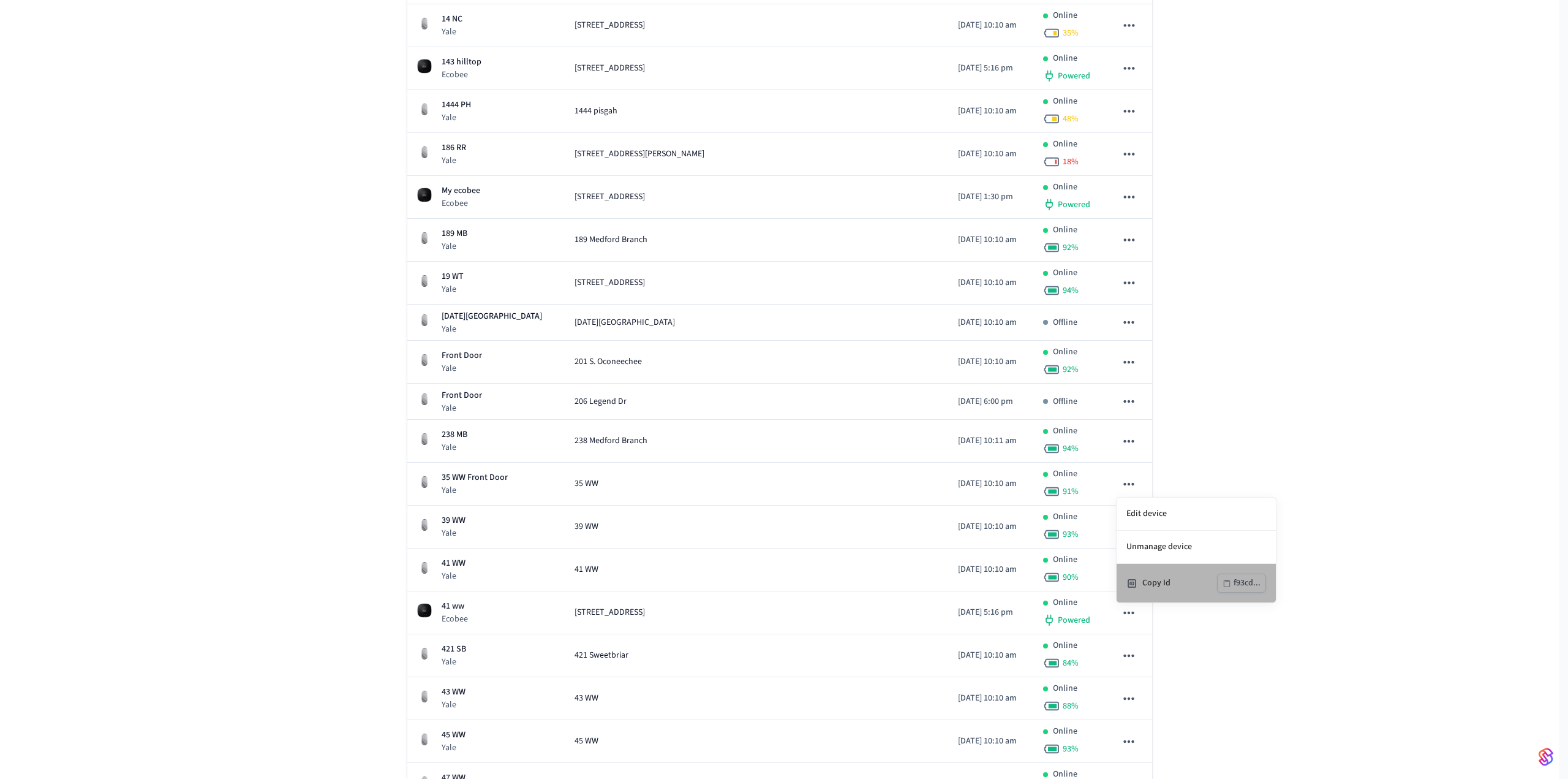
click at [1167, 581] on div "Copy Id" at bounding box center [1179, 583] width 75 height 13
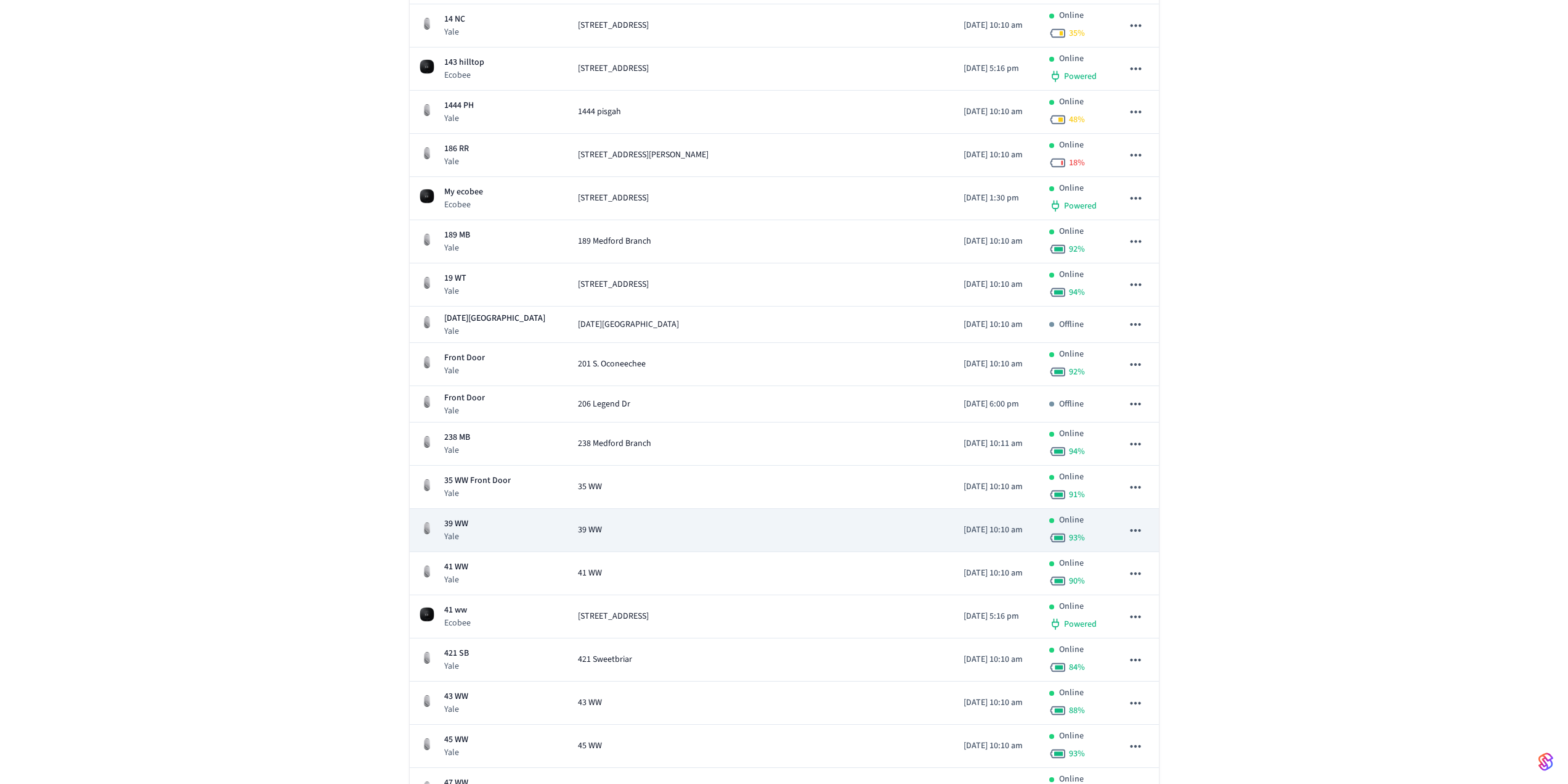
click at [1134, 530] on icon "sticky table" at bounding box center [1136, 530] width 16 height 16
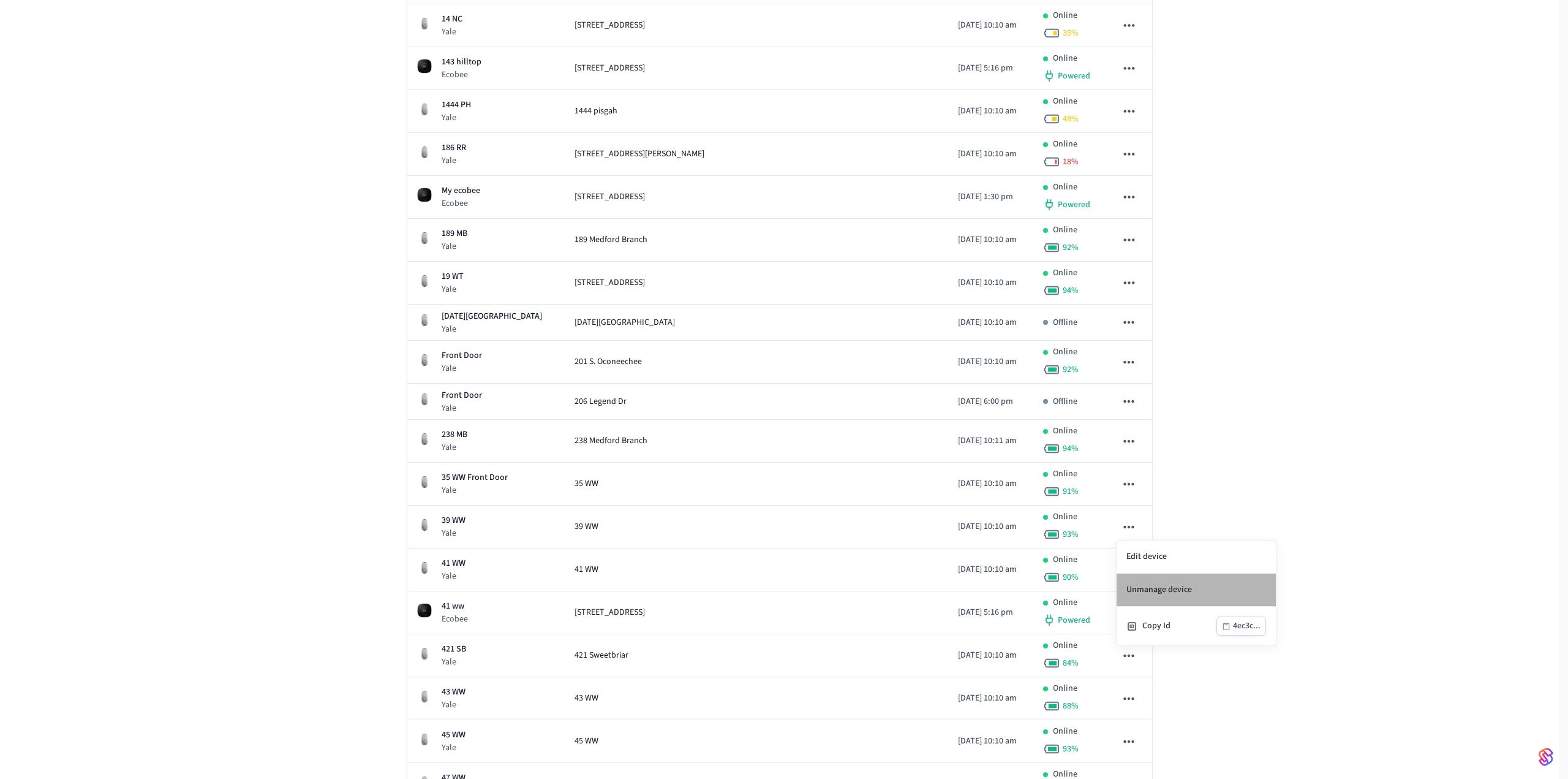
click at [1136, 594] on li "Unmanage device" at bounding box center [1196, 590] width 159 height 33
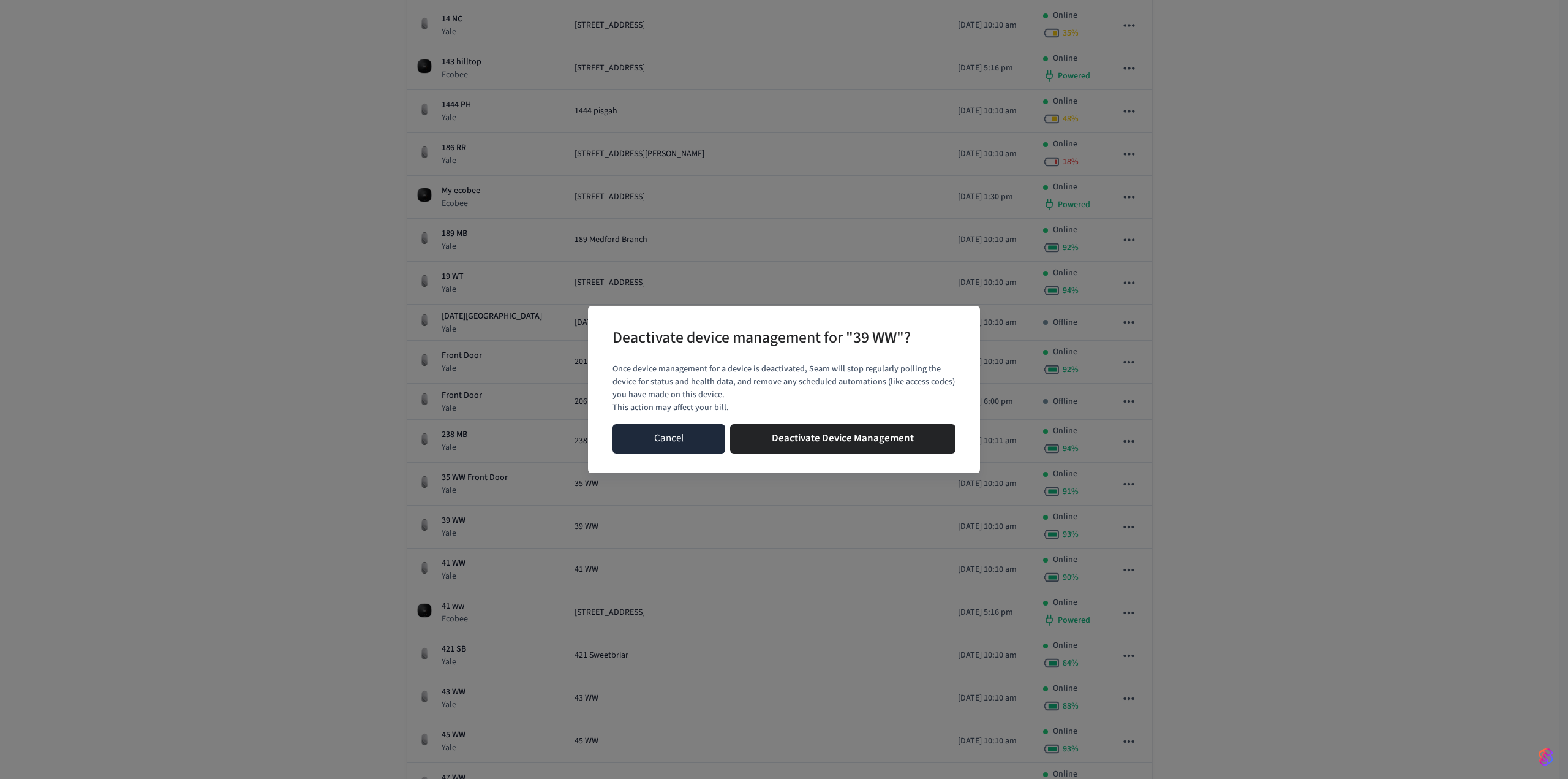
click at [680, 436] on button "Cancel" at bounding box center [668, 438] width 113 height 29
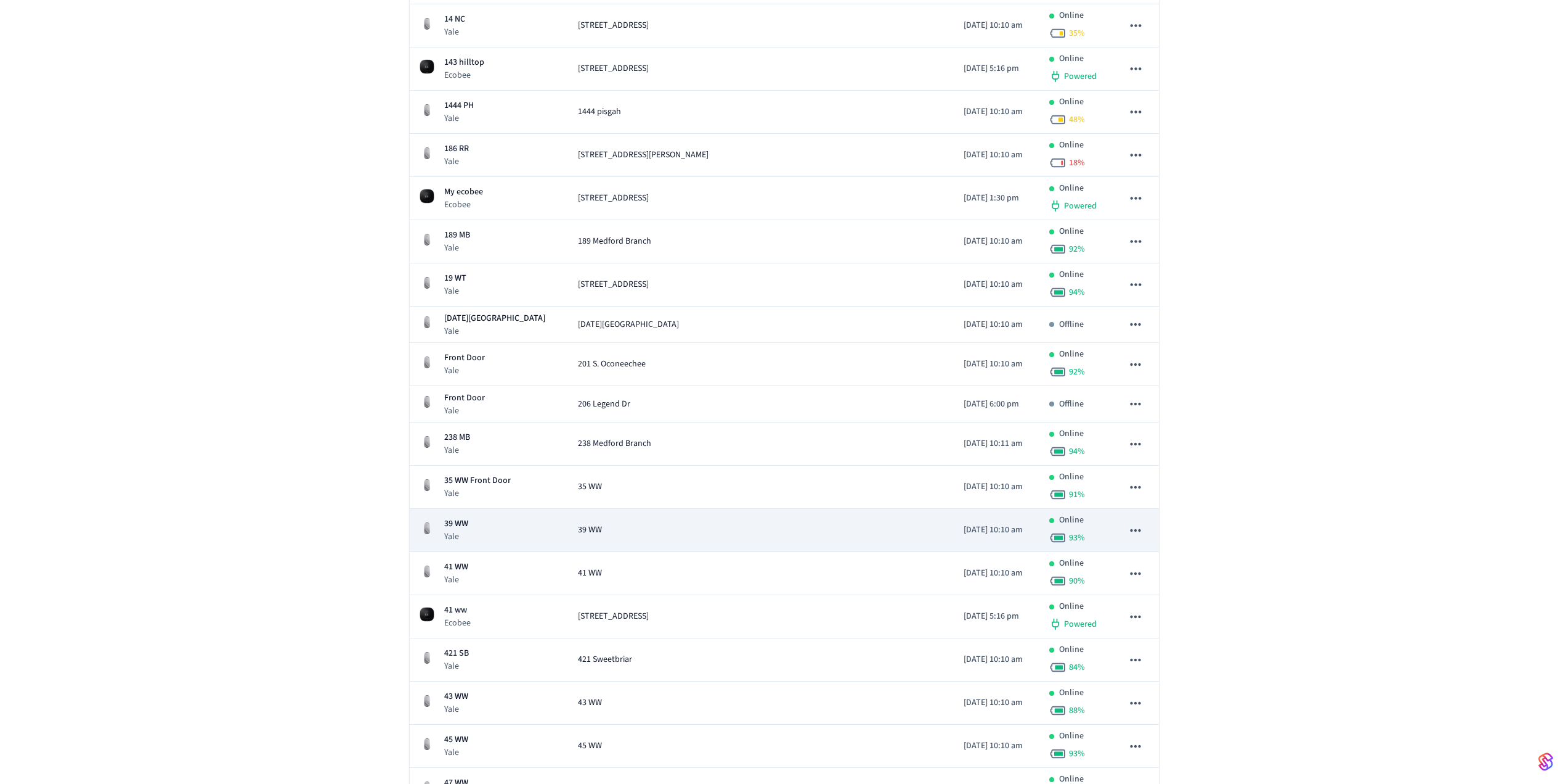
click at [1135, 529] on icon "sticky table" at bounding box center [1135, 529] width 11 height 2
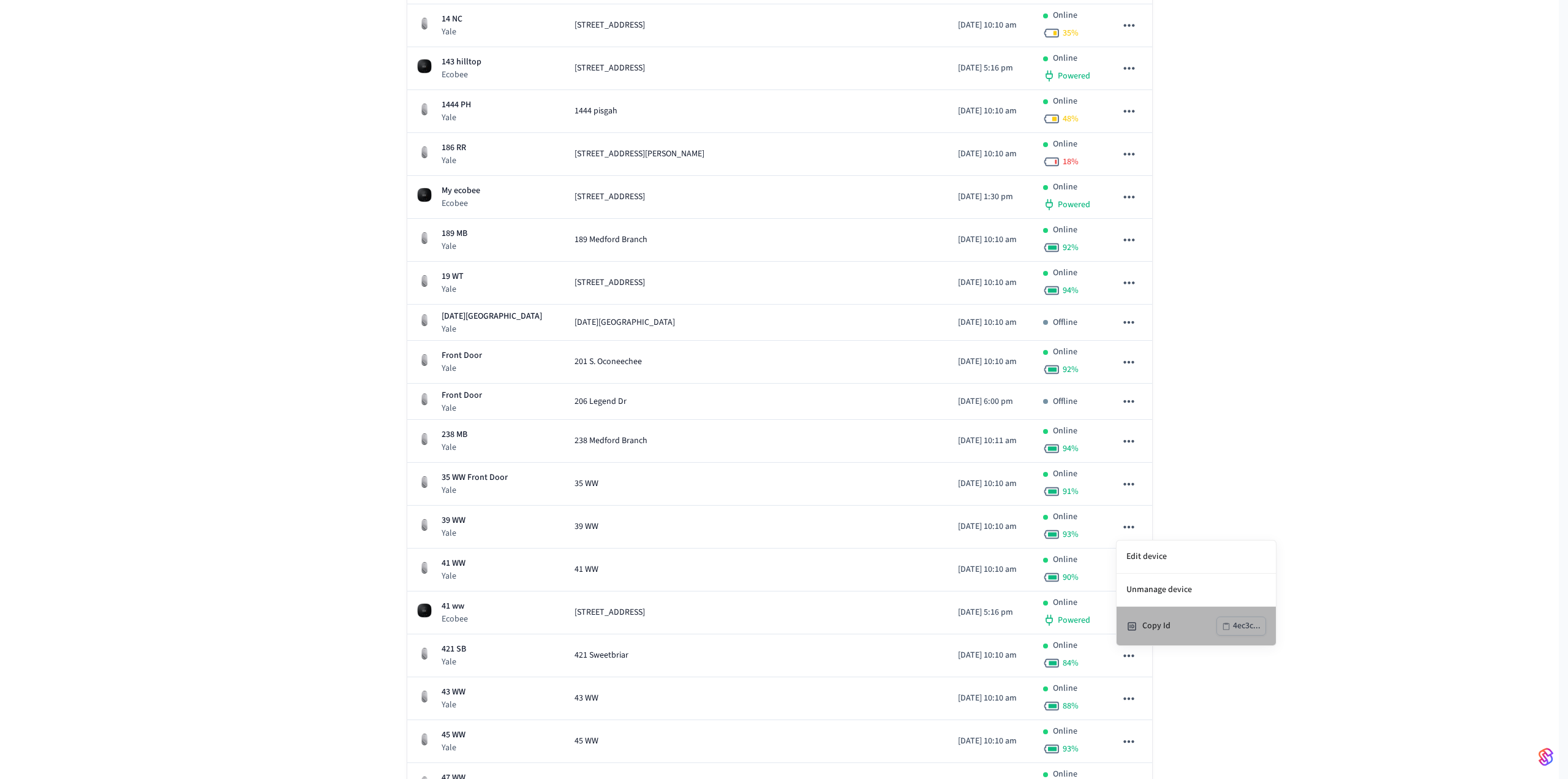
click at [1178, 622] on div "Copy Id" at bounding box center [1179, 626] width 74 height 13
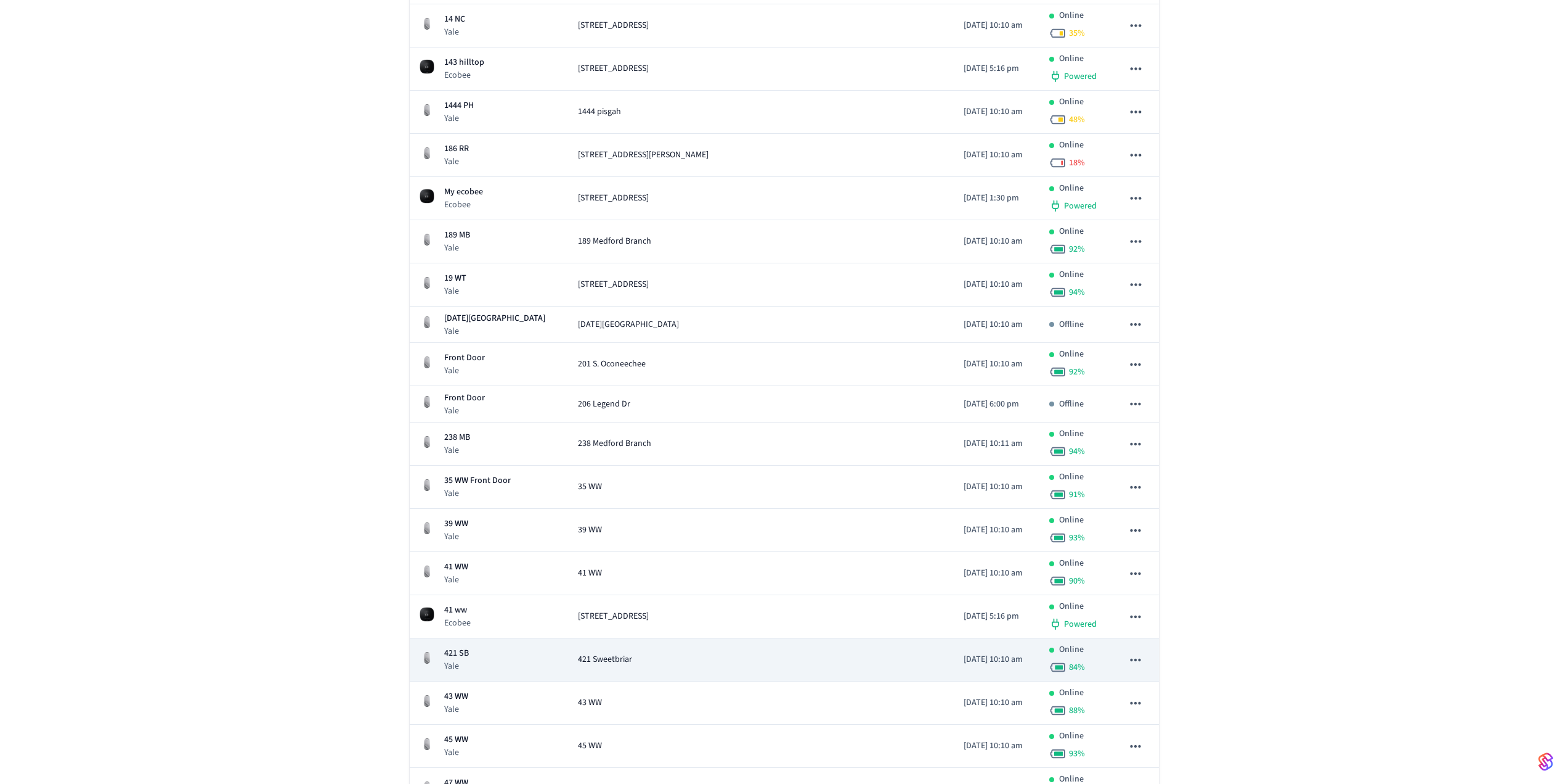
click at [1130, 661] on icon "sticky table" at bounding box center [1136, 660] width 16 height 16
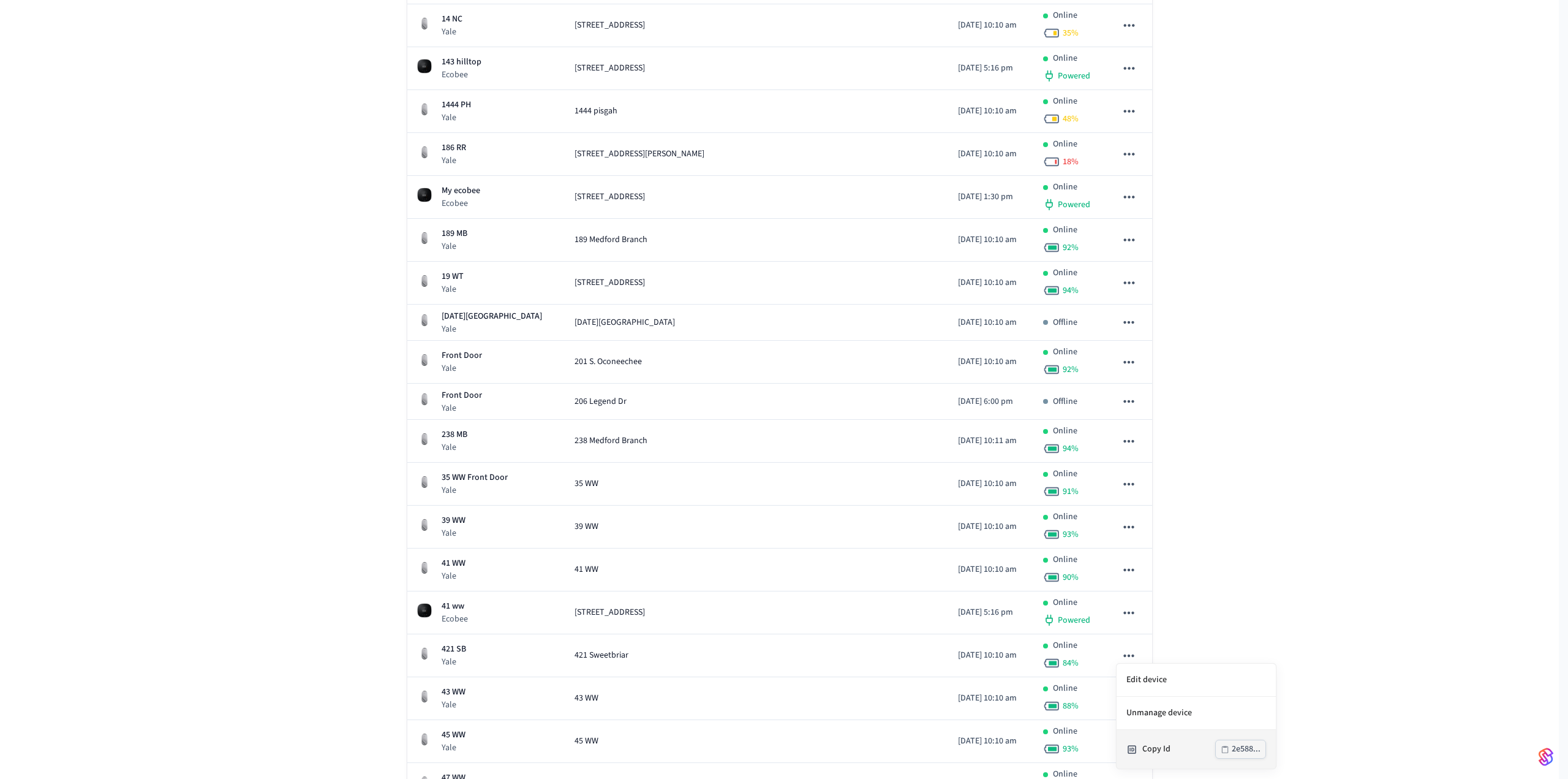
click at [1161, 744] on div "Copy Id" at bounding box center [1179, 749] width 73 height 13
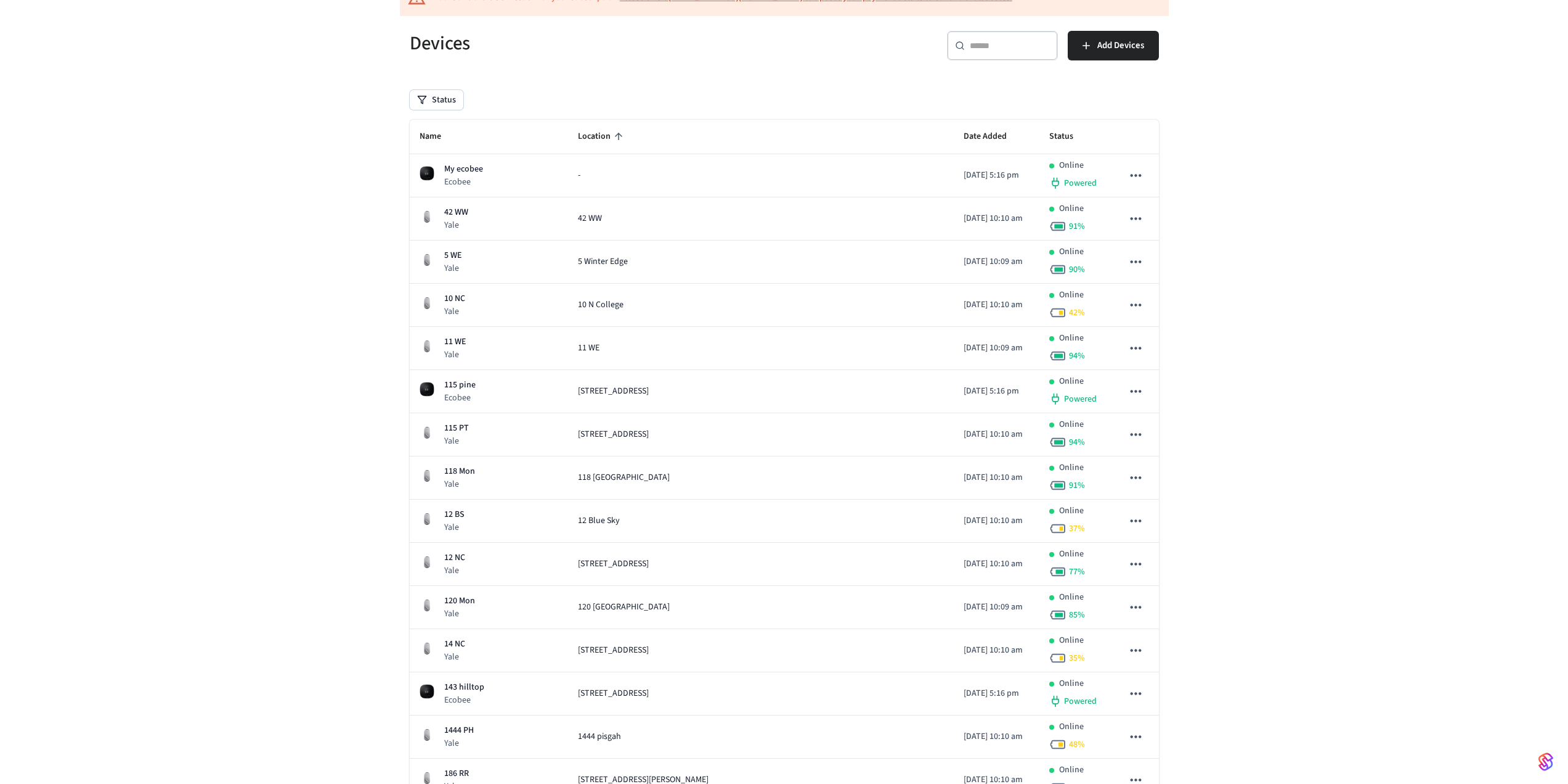
scroll to position [0, 0]
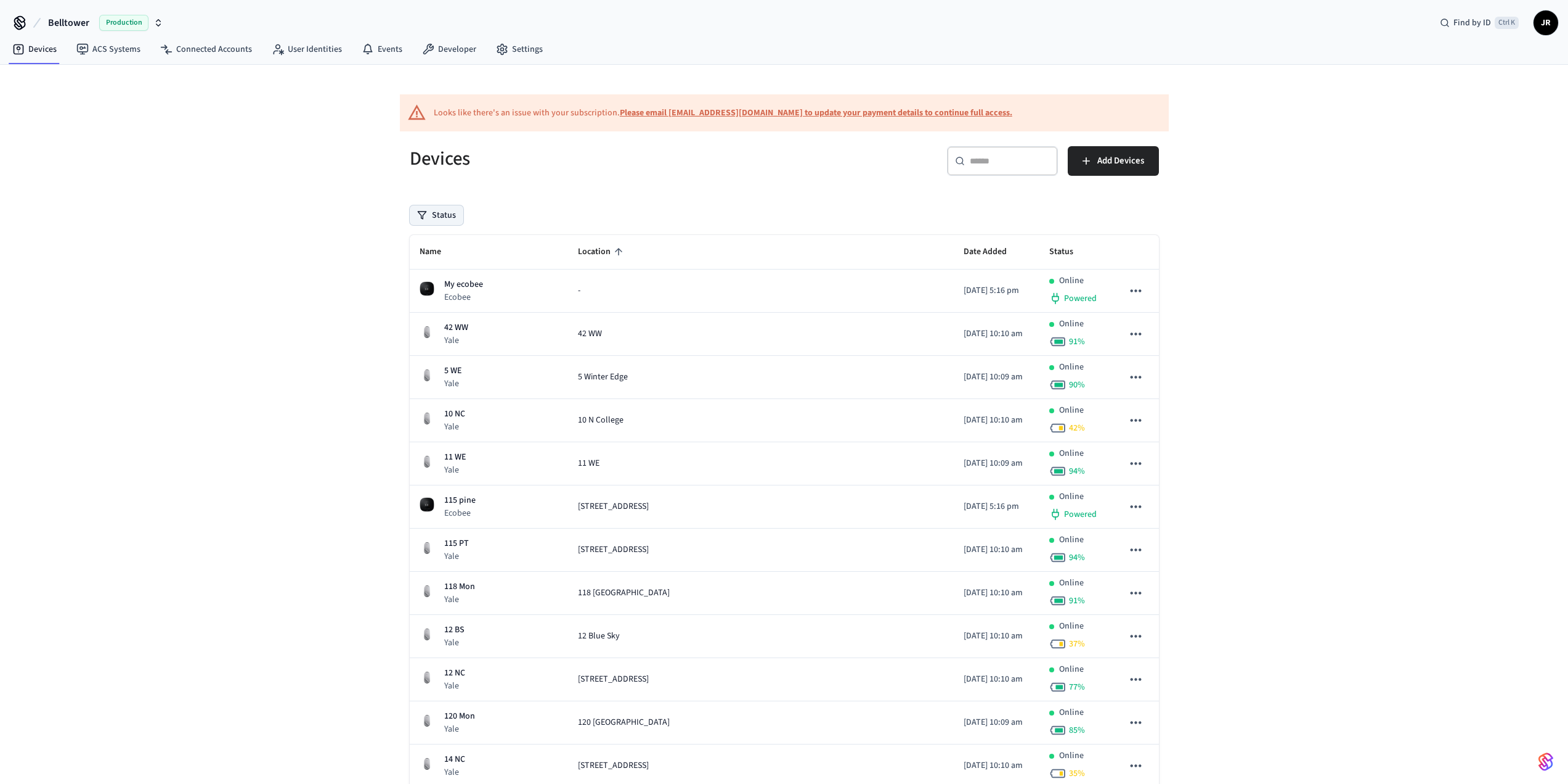
click at [437, 215] on button "Status" at bounding box center [437, 215] width 54 height 20
click at [462, 292] on label "Unmanaged" at bounding box center [487, 296] width 105 height 15
click at [428, 292] on button "Unmanaged" at bounding box center [423, 296] width 10 height 10
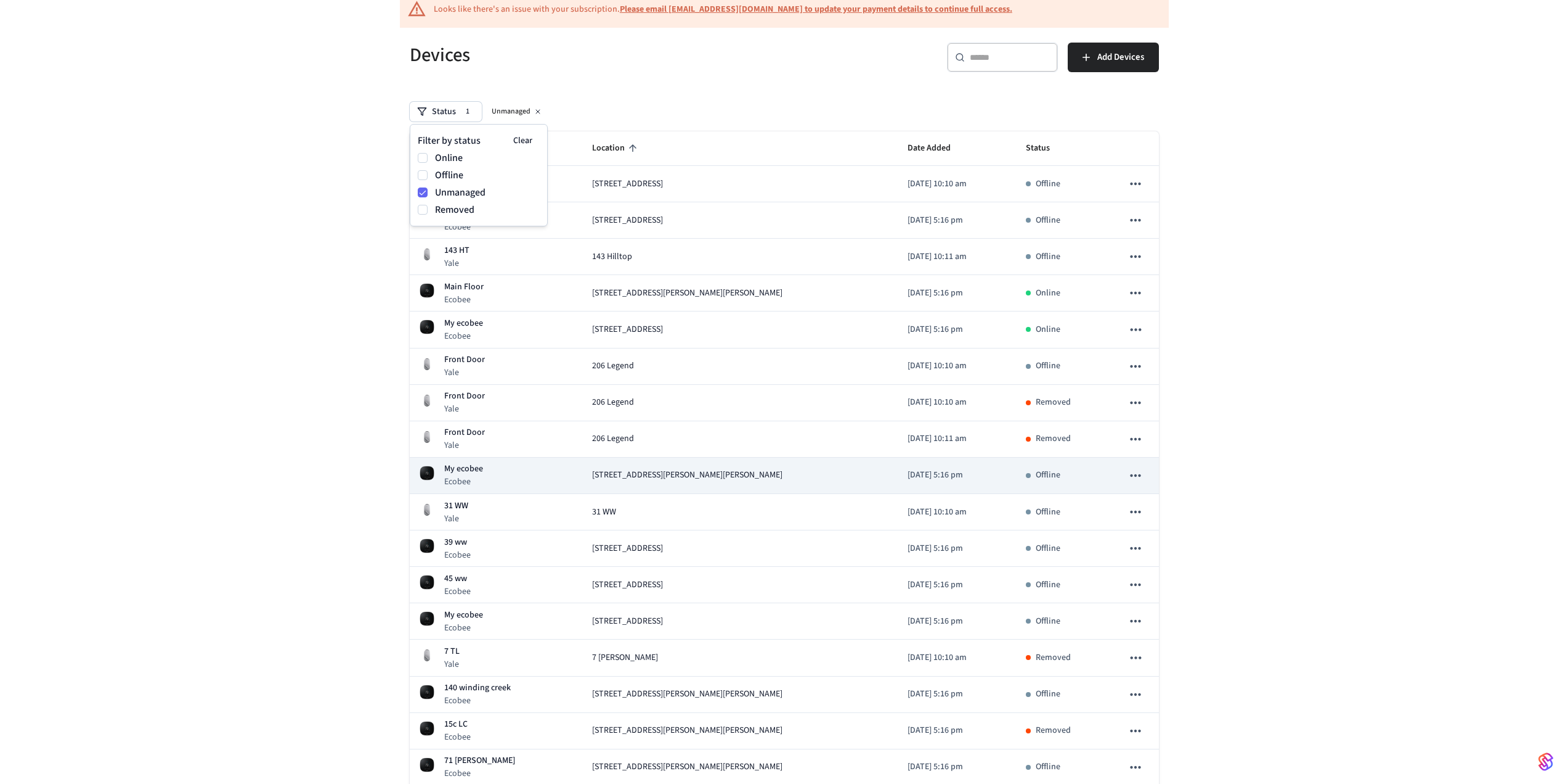
scroll to position [124, 0]
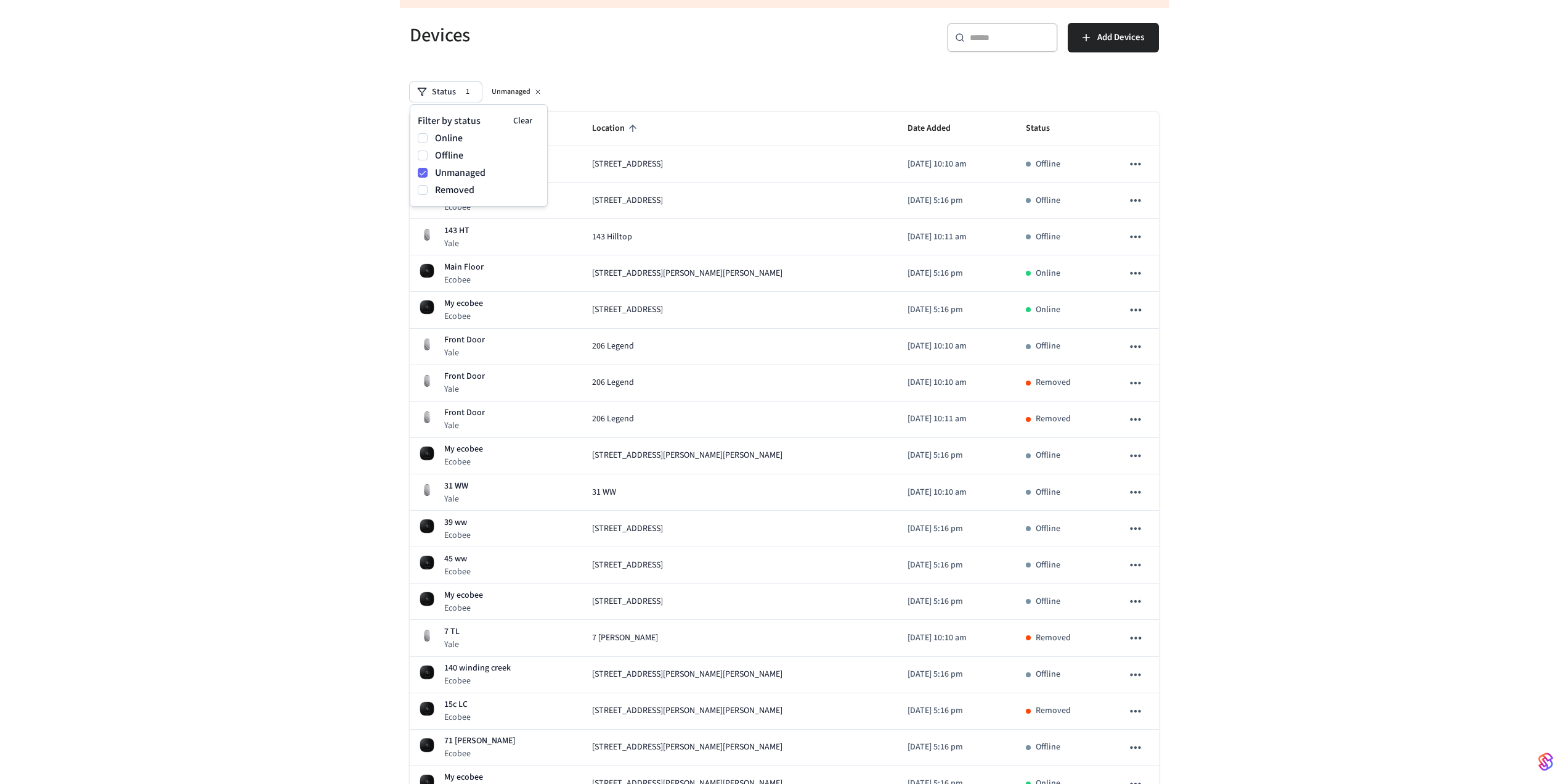
click at [597, 59] on div "Devices" at bounding box center [586, 35] width 382 height 54
click at [430, 126] on span "Name" at bounding box center [438, 128] width 38 height 19
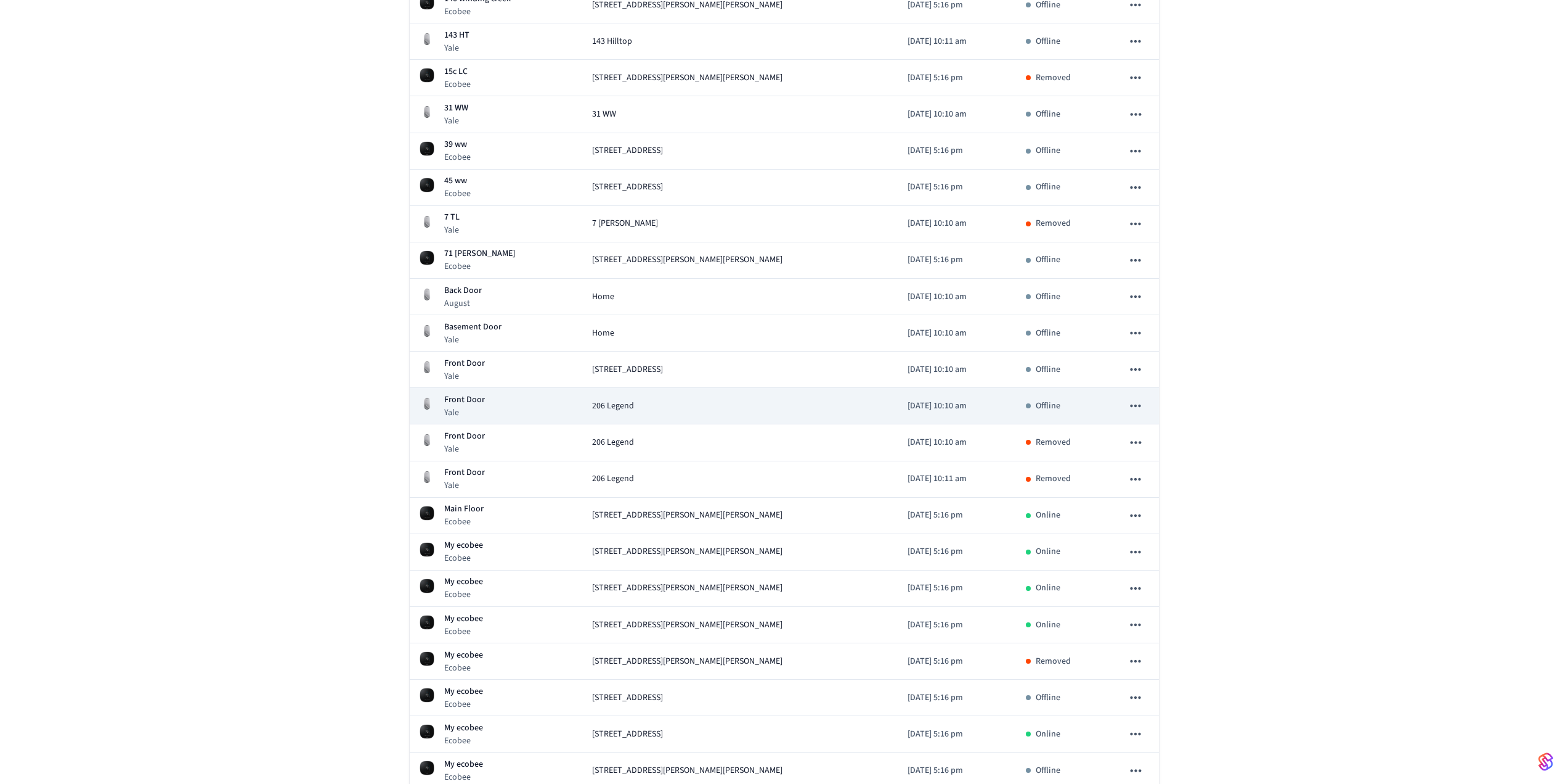
scroll to position [61, 0]
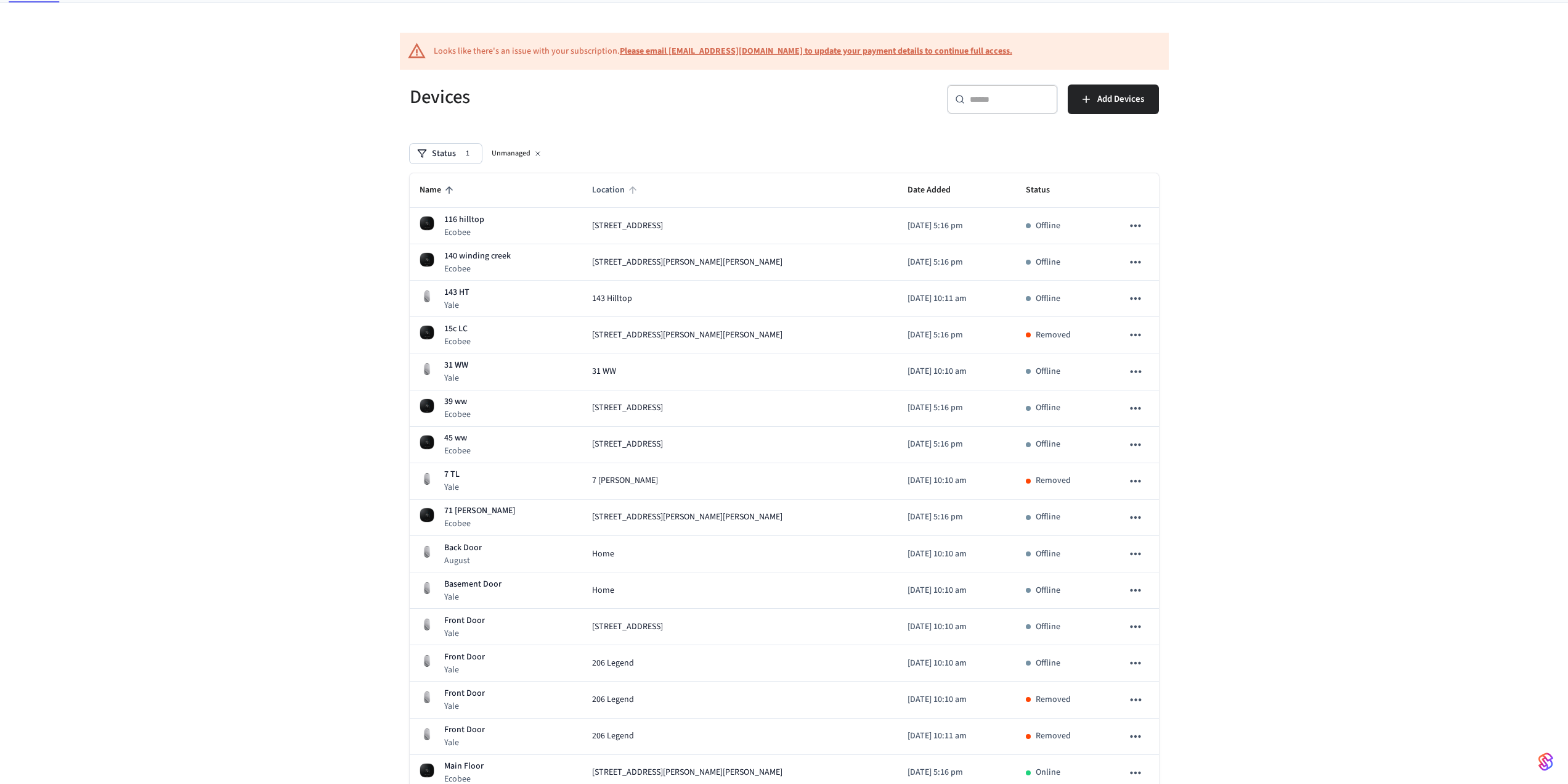
click at [604, 186] on span "Location" at bounding box center [617, 190] width 49 height 19
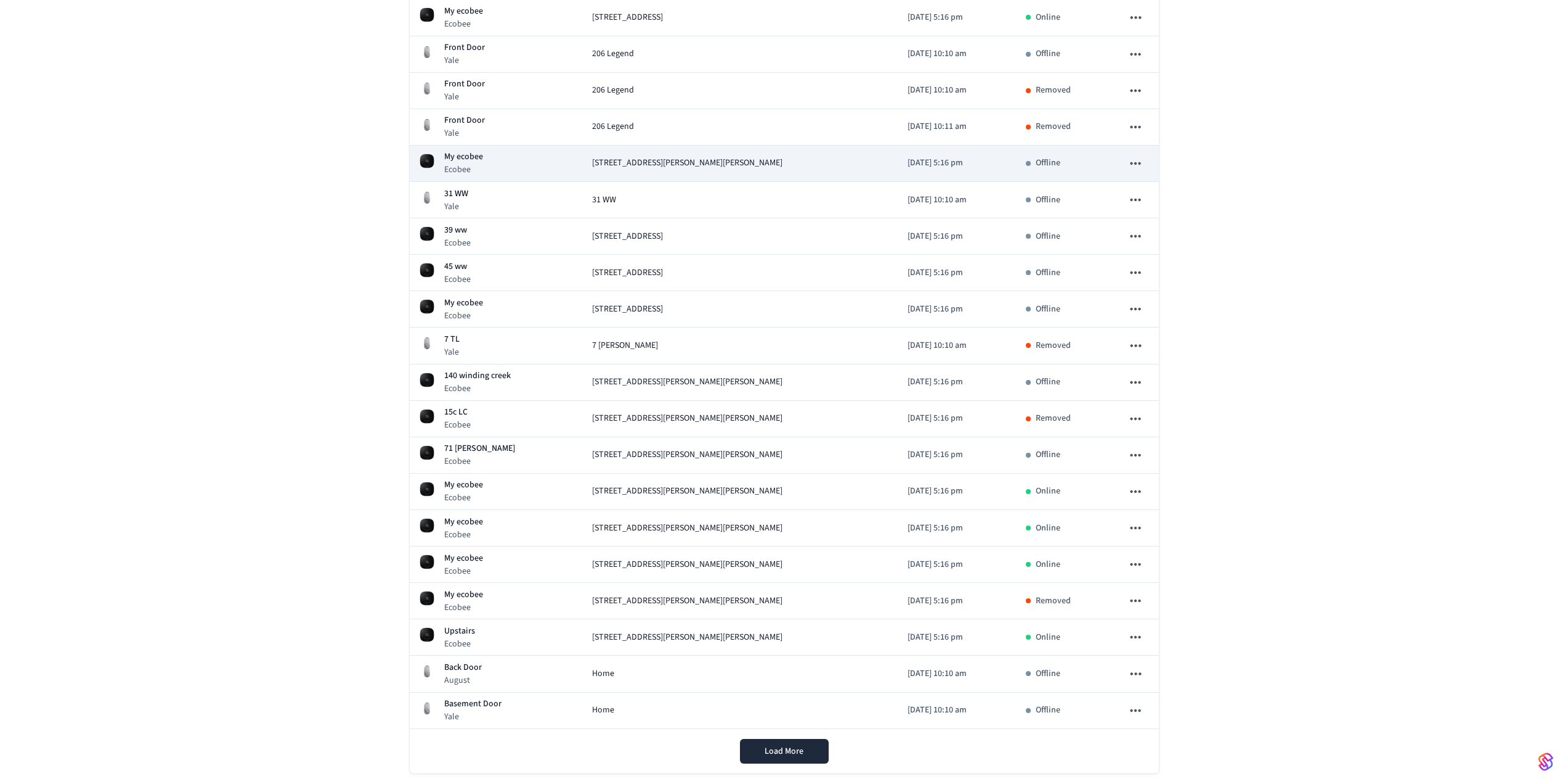
scroll to position [438, 0]
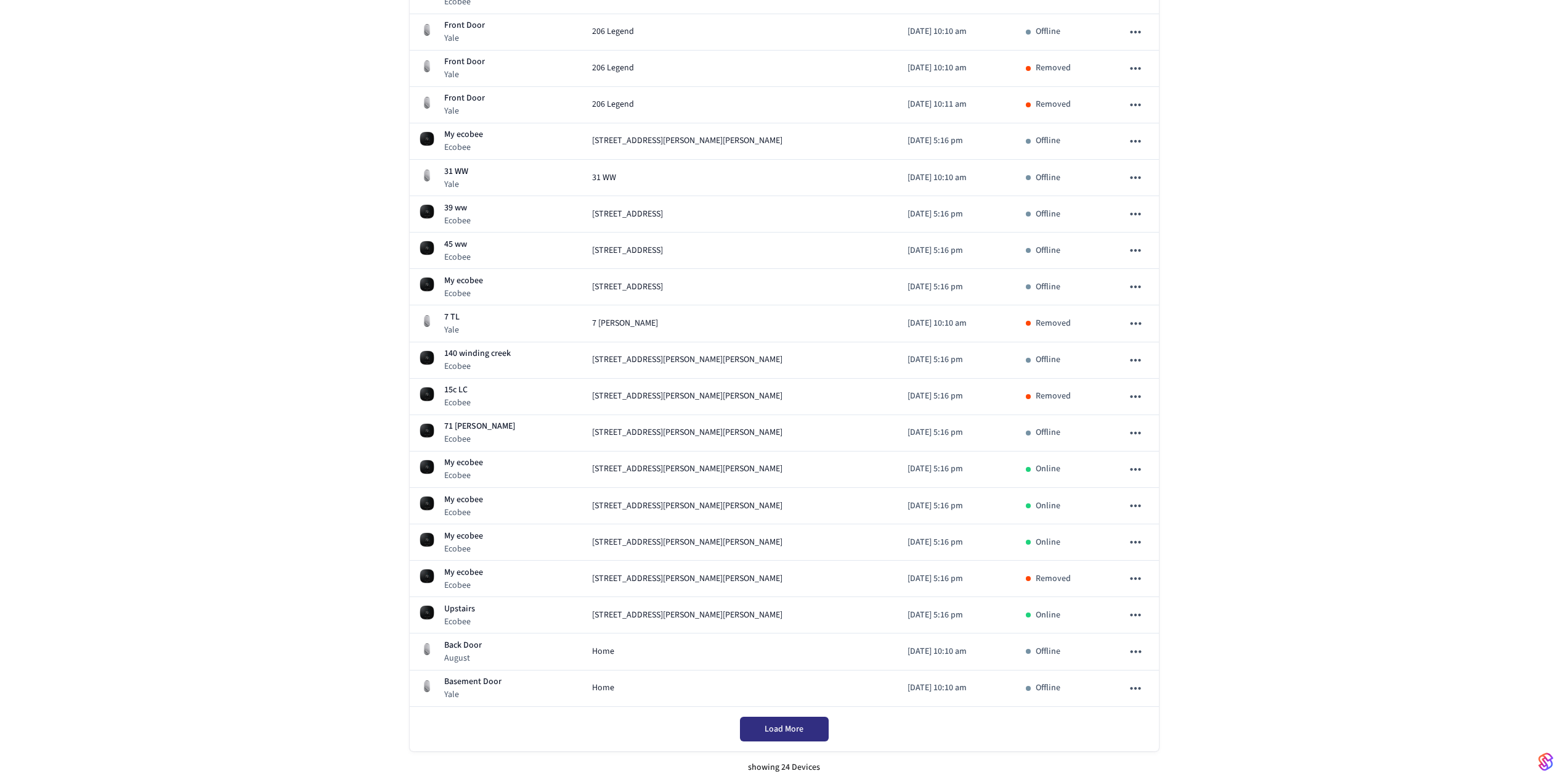
click at [777, 738] on button "Load More" at bounding box center [784, 728] width 88 height 25
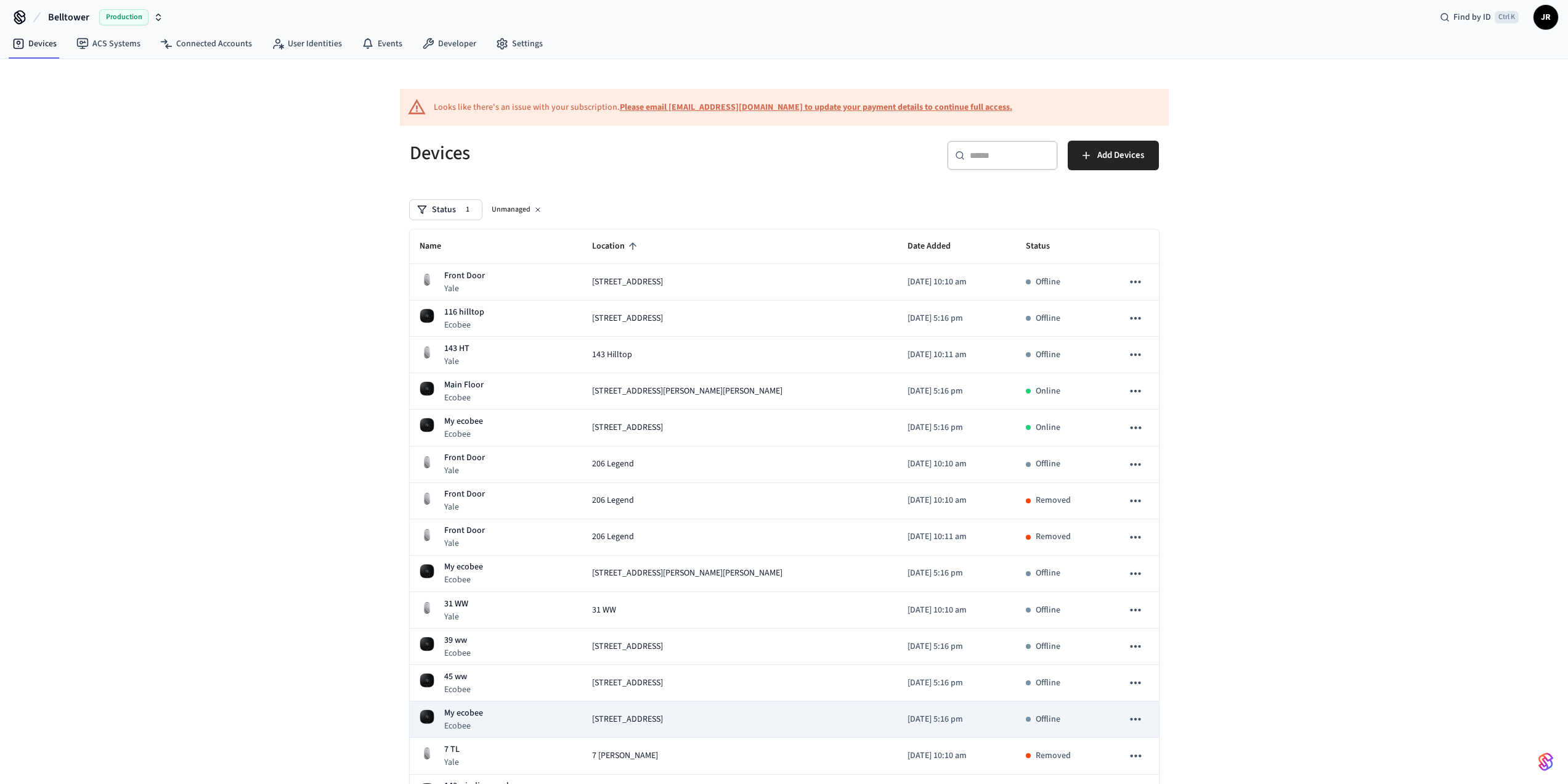
scroll to position [0, 0]
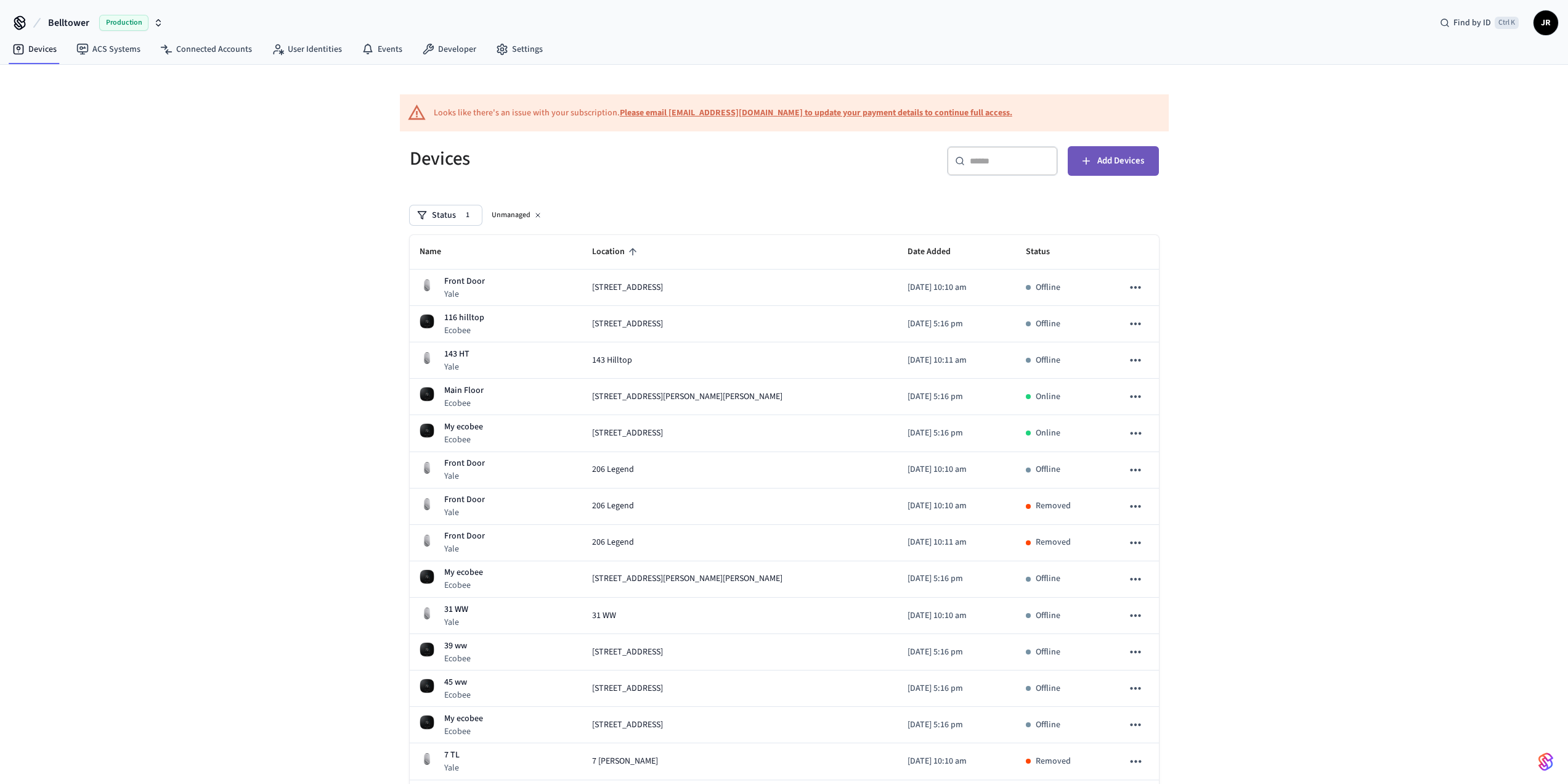
click at [1098, 152] on button "Add Devices" at bounding box center [1113, 161] width 91 height 29
click at [990, 161] on input "text" at bounding box center [1010, 160] width 80 height 12
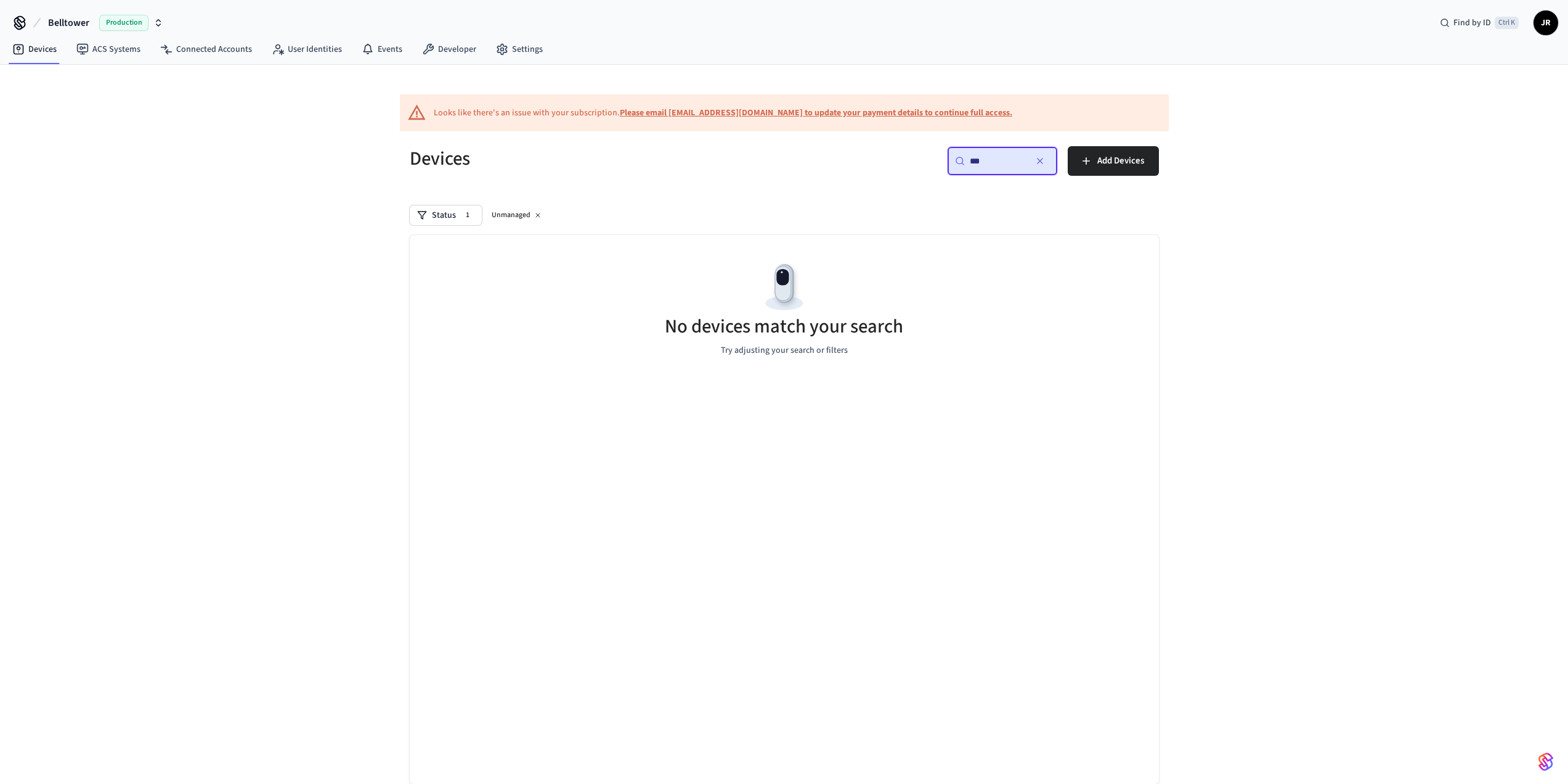
type input "***"
click at [537, 214] on icon at bounding box center [537, 215] width 4 height 4
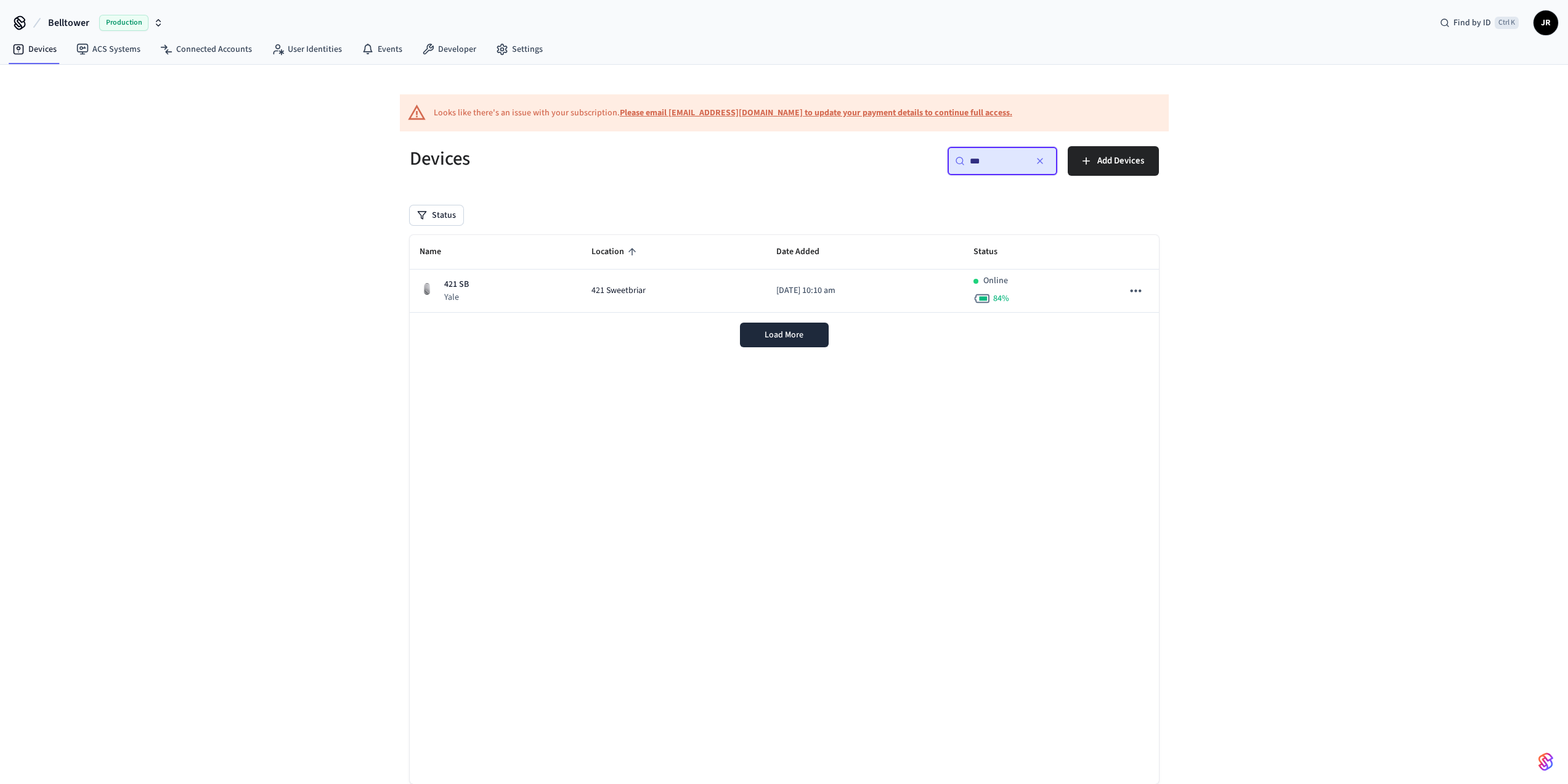
click at [1037, 161] on icon "button" at bounding box center [1040, 161] width 10 height 10
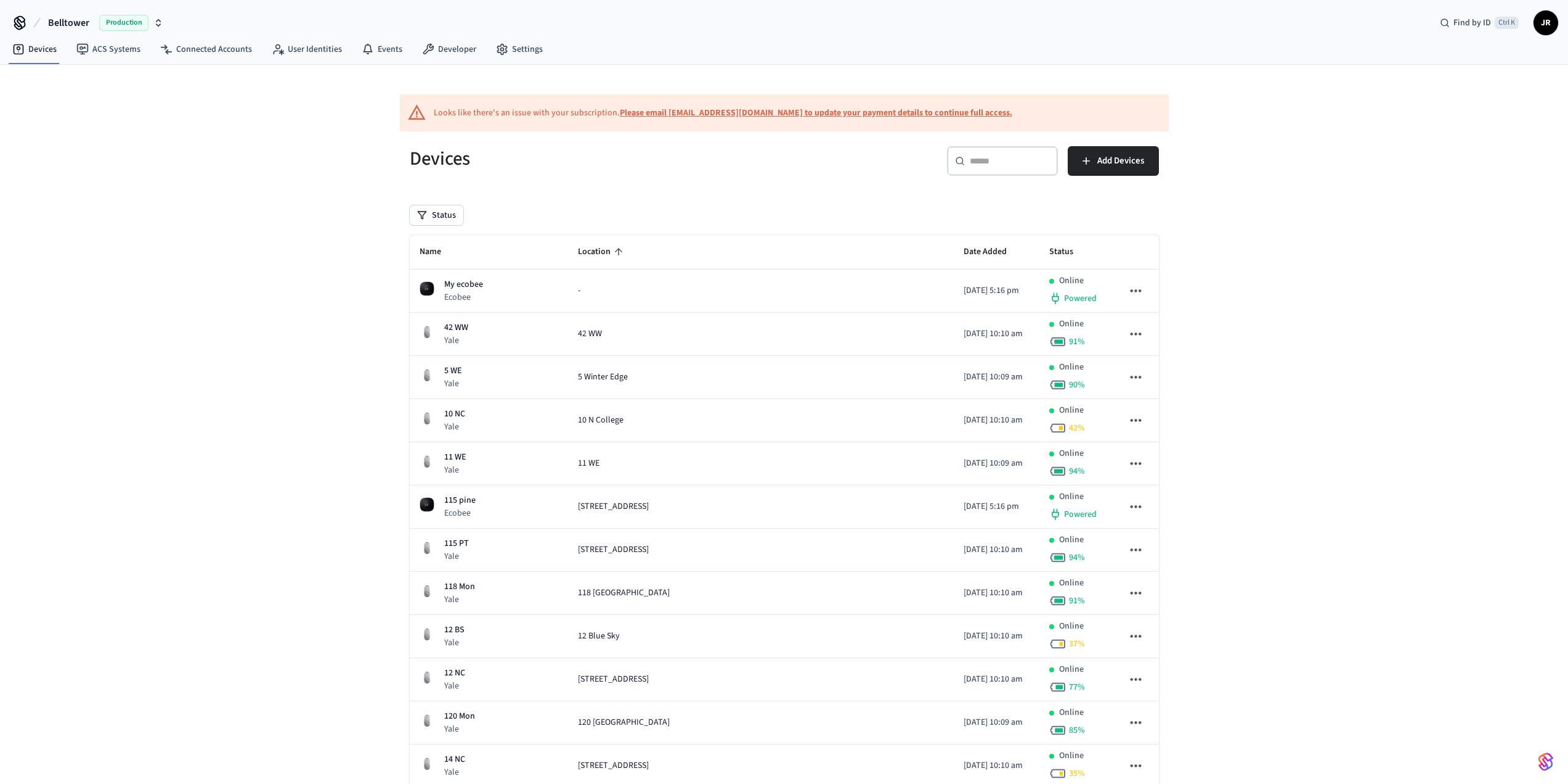
click at [753, 110] on b "Please email support@getseam.com to update your payment details to continue ful…" at bounding box center [816, 112] width 393 height 12
click at [510, 46] on link "Settings" at bounding box center [519, 49] width 66 height 22
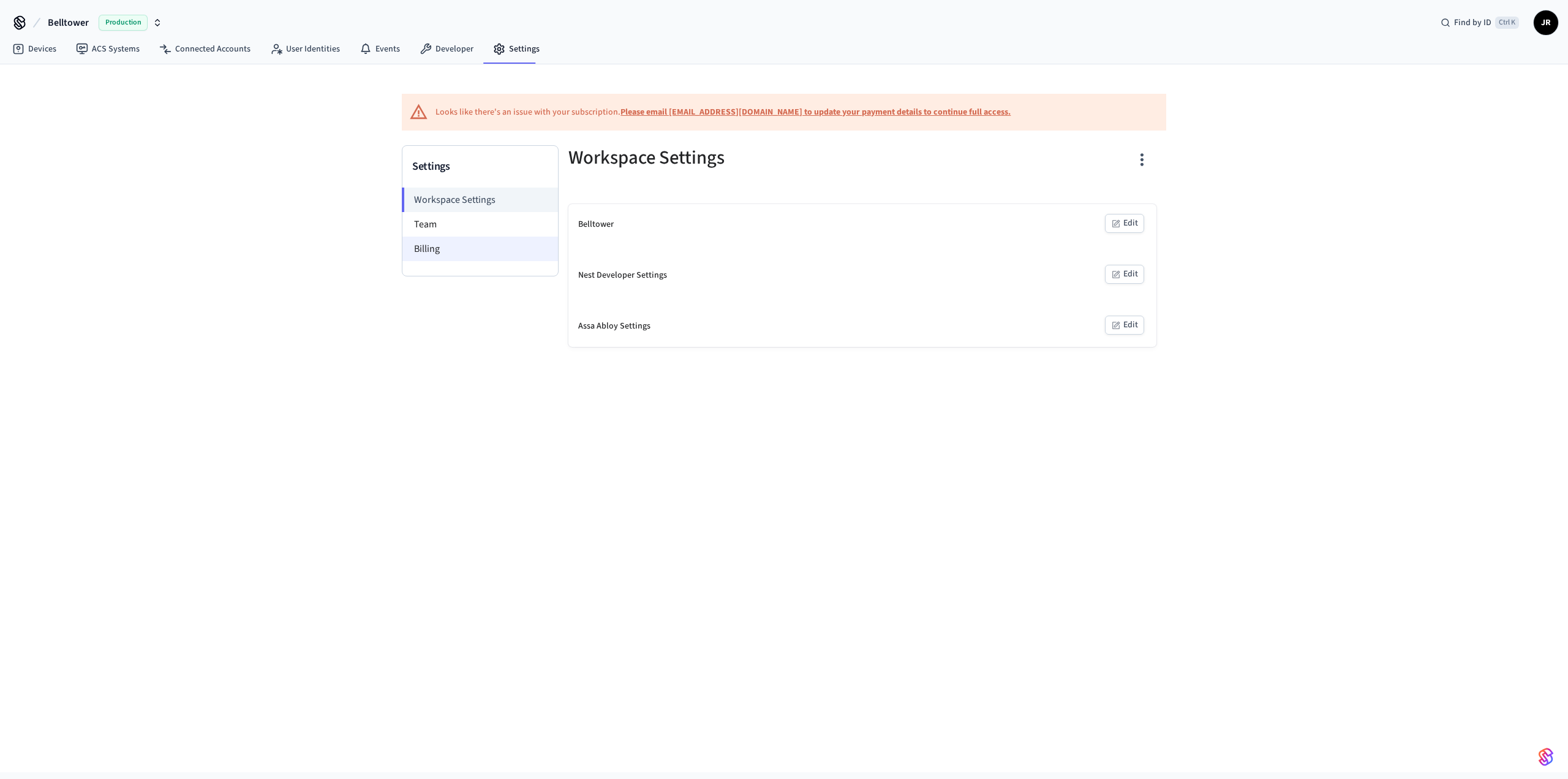
click at [470, 255] on li "Billing" at bounding box center [480, 249] width 155 height 24
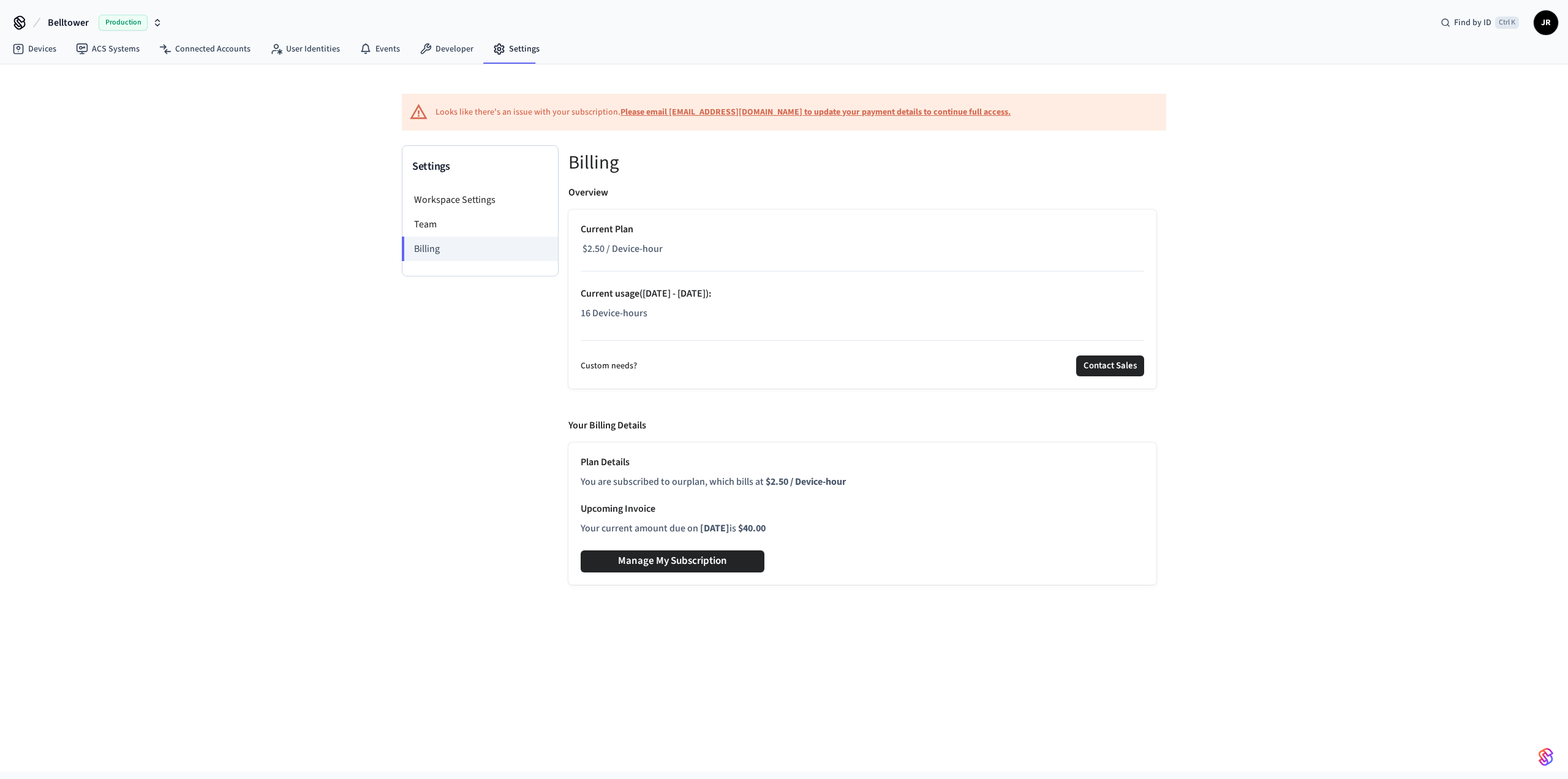
click at [679, 562] on button "Manage My Subscription" at bounding box center [672, 561] width 184 height 22
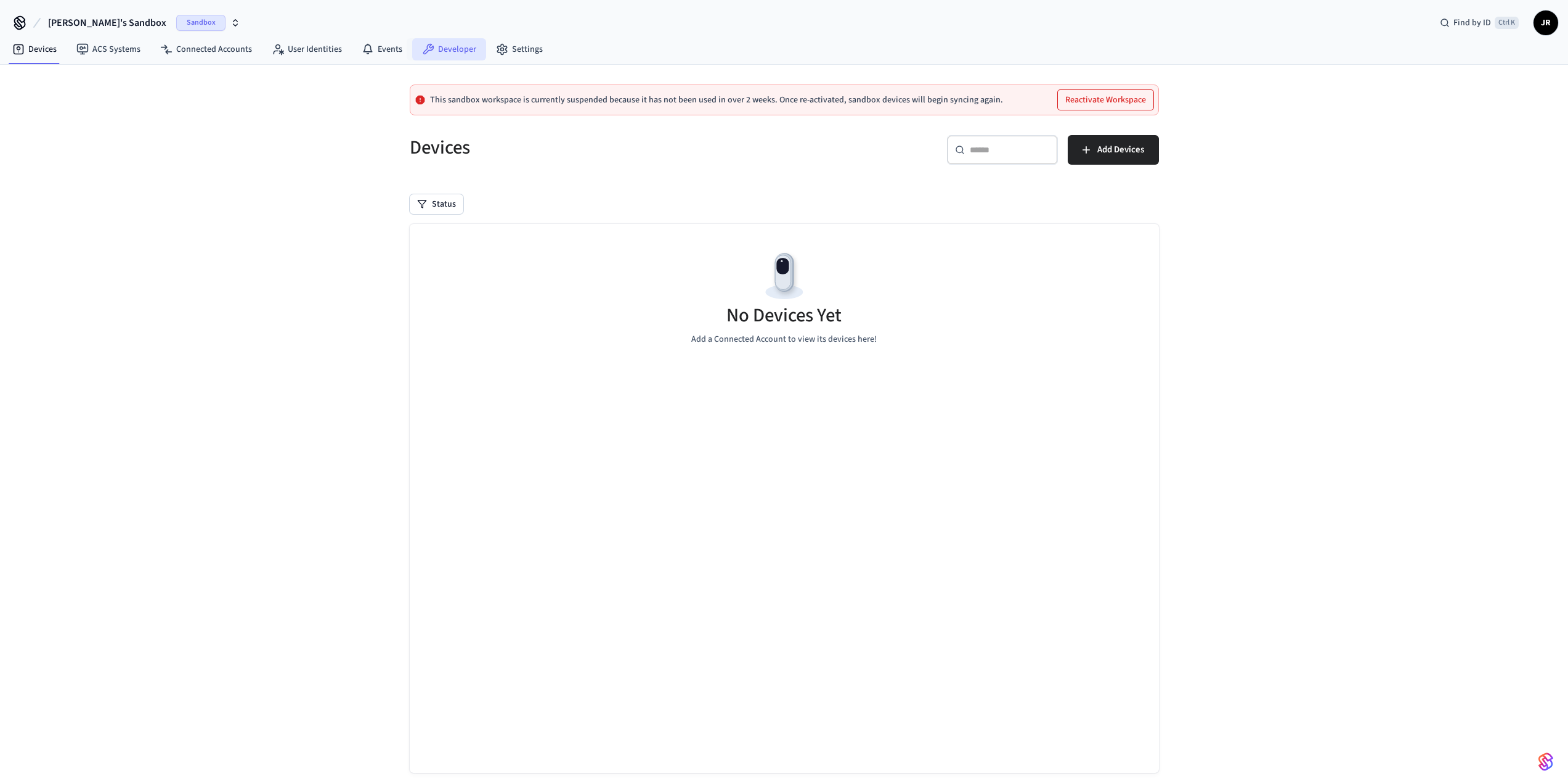
click at [429, 49] on icon at bounding box center [428, 49] width 12 height 12
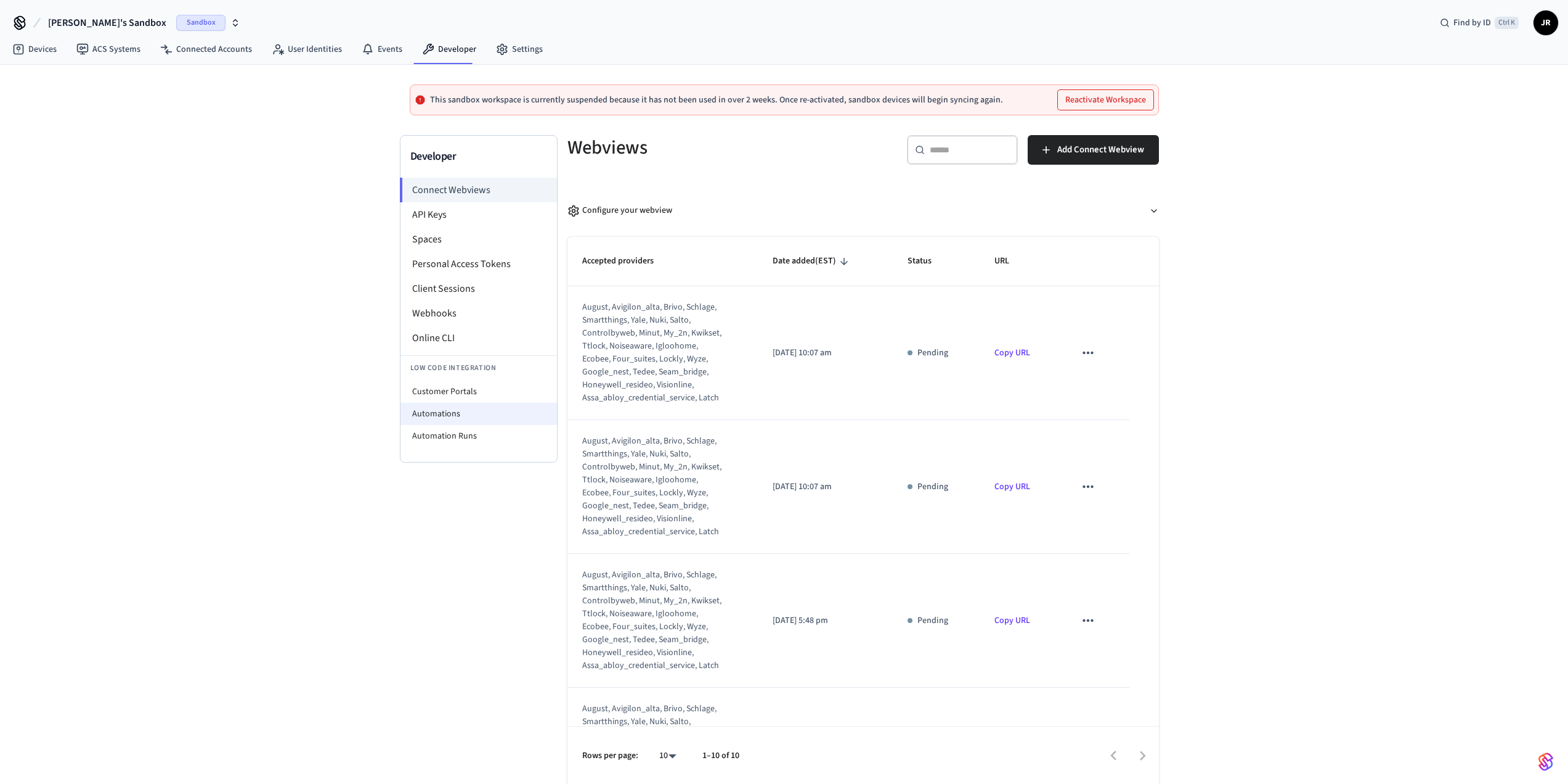
click at [461, 417] on li "Automations" at bounding box center [478, 413] width 156 height 22
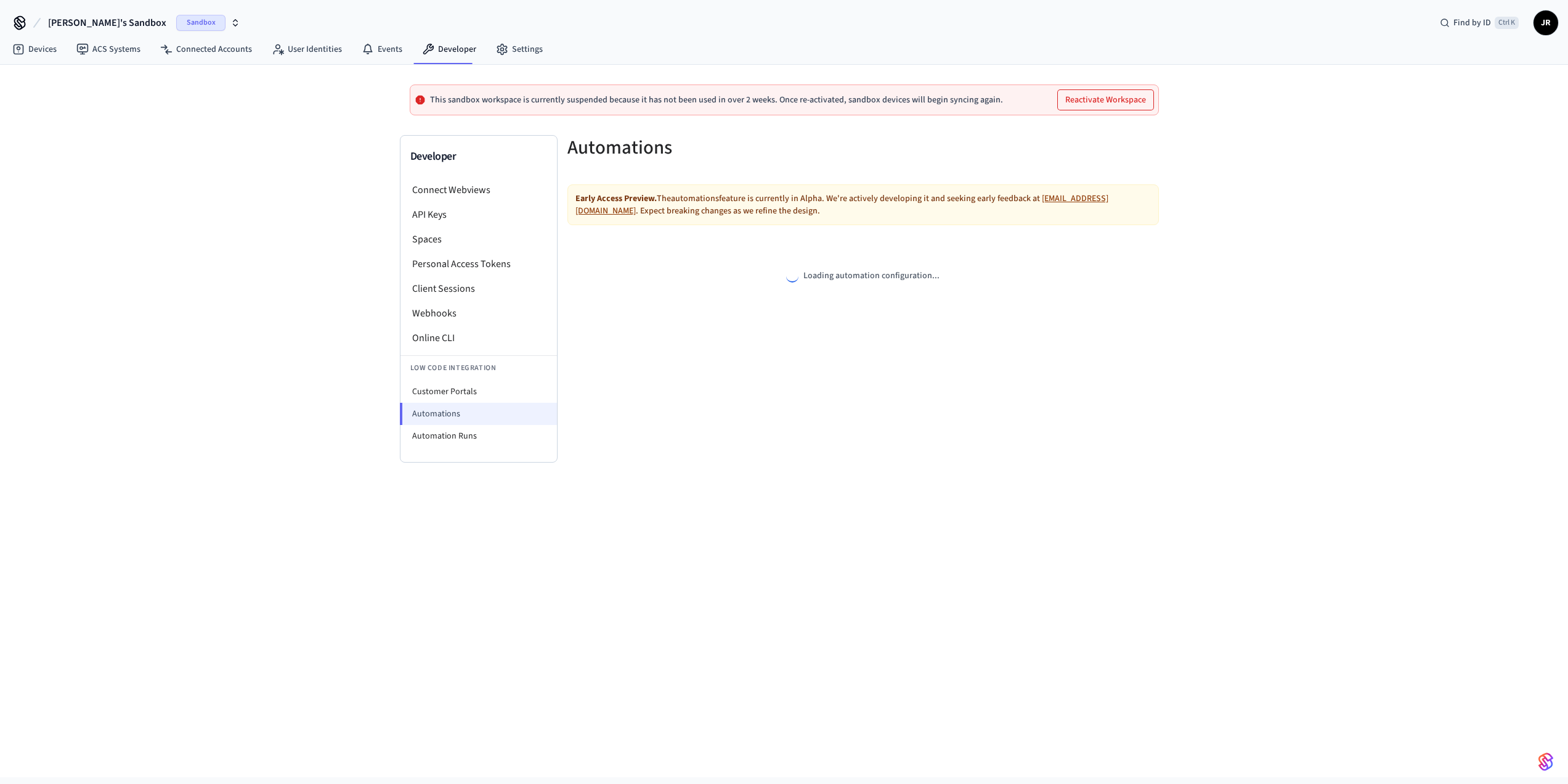
select select "**********"
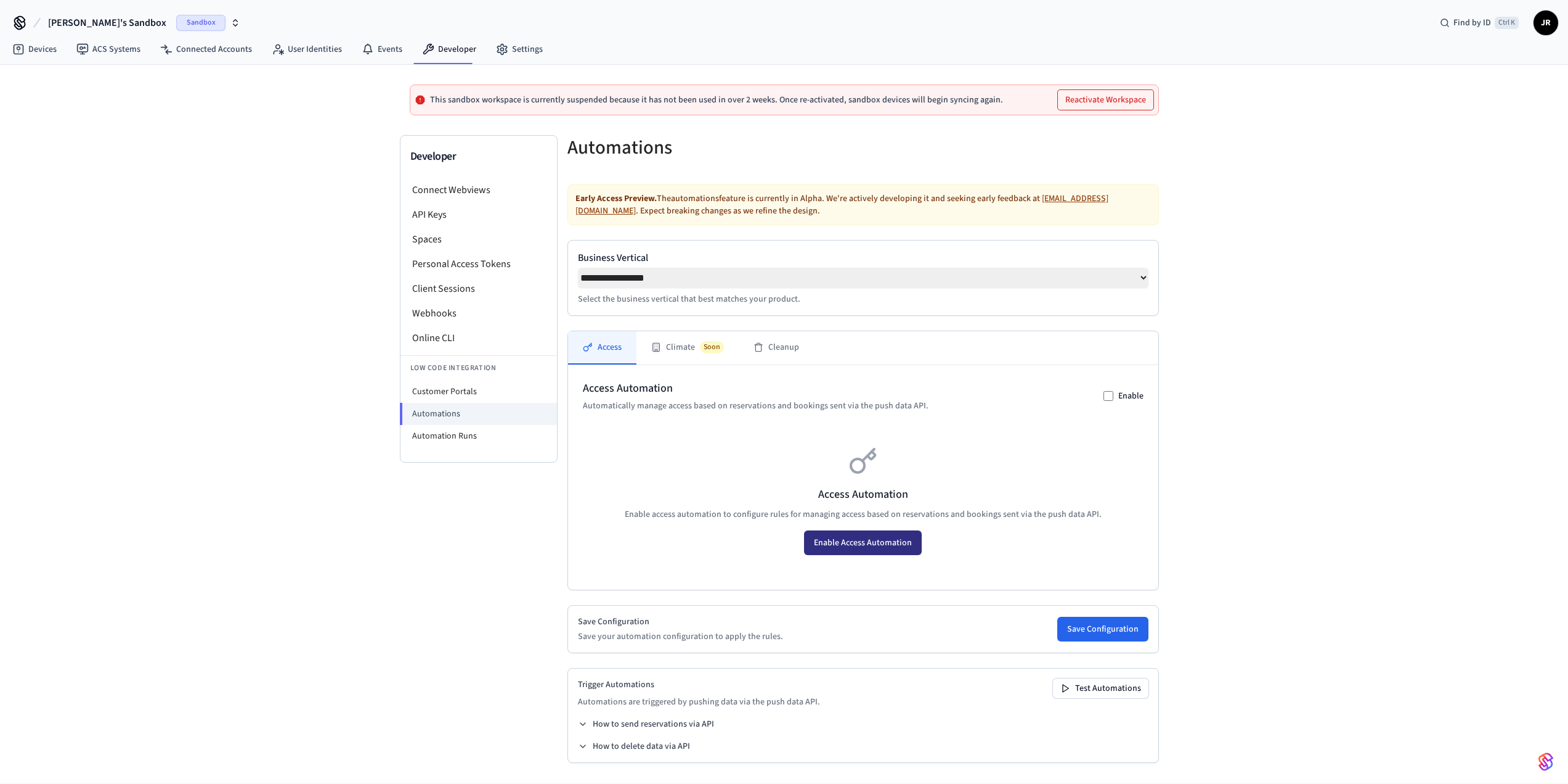
click at [859, 551] on button "Enable Access Automation" at bounding box center [863, 543] width 118 height 25
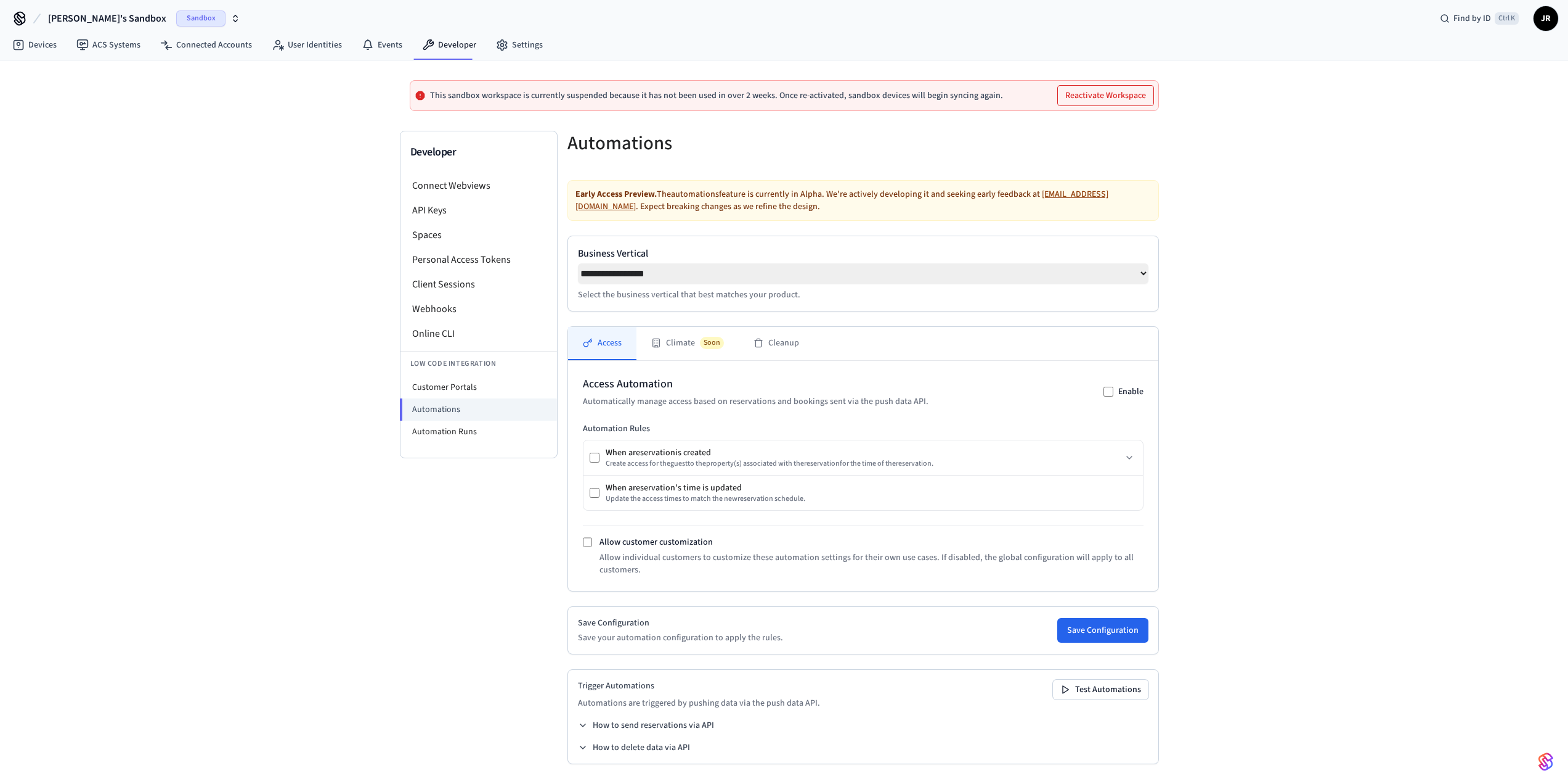
scroll to position [9, 0]
click at [680, 346] on button "Climate Soon" at bounding box center [687, 343] width 102 height 34
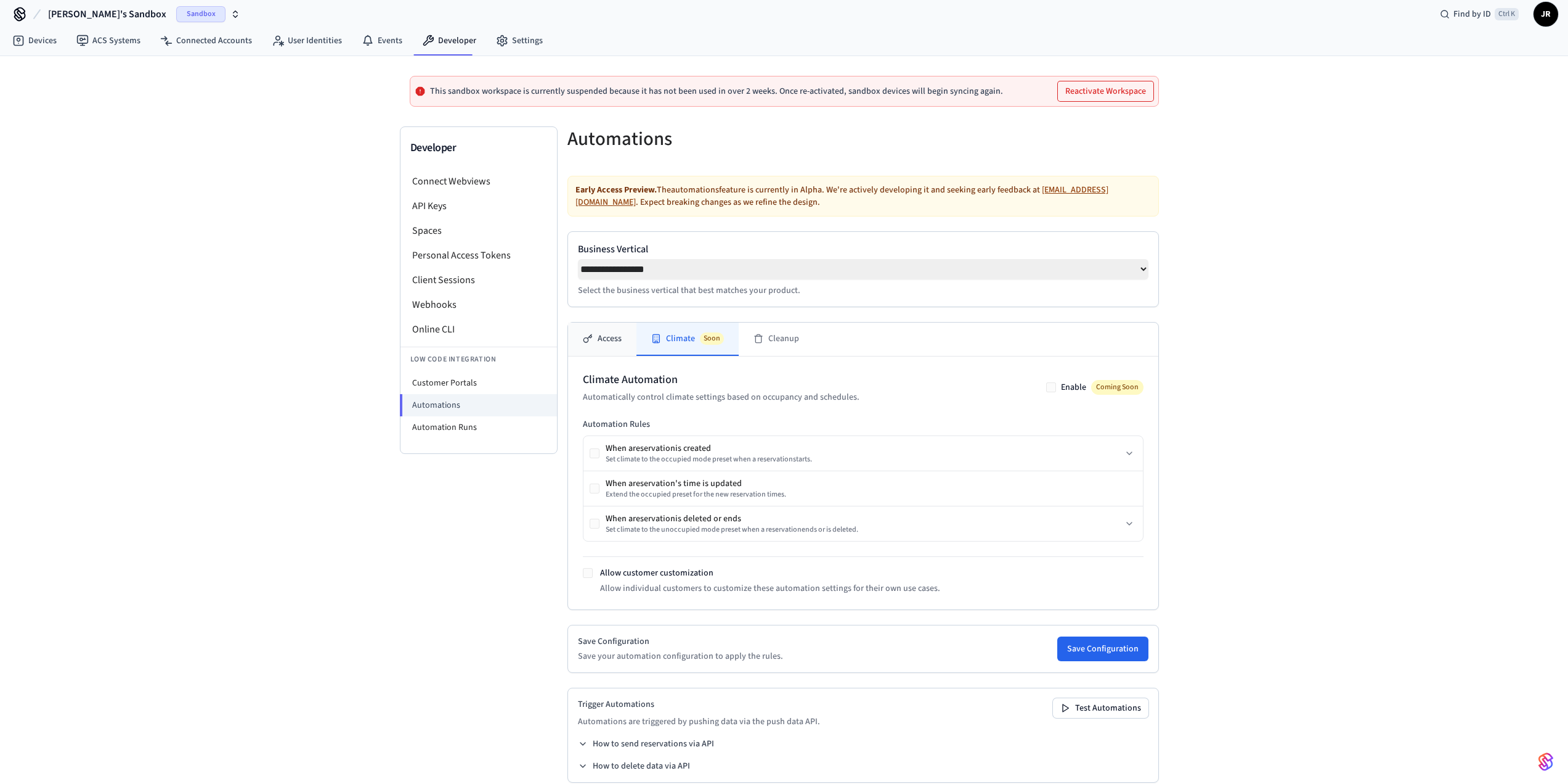
click at [606, 341] on button "Access" at bounding box center [603, 339] width 69 height 34
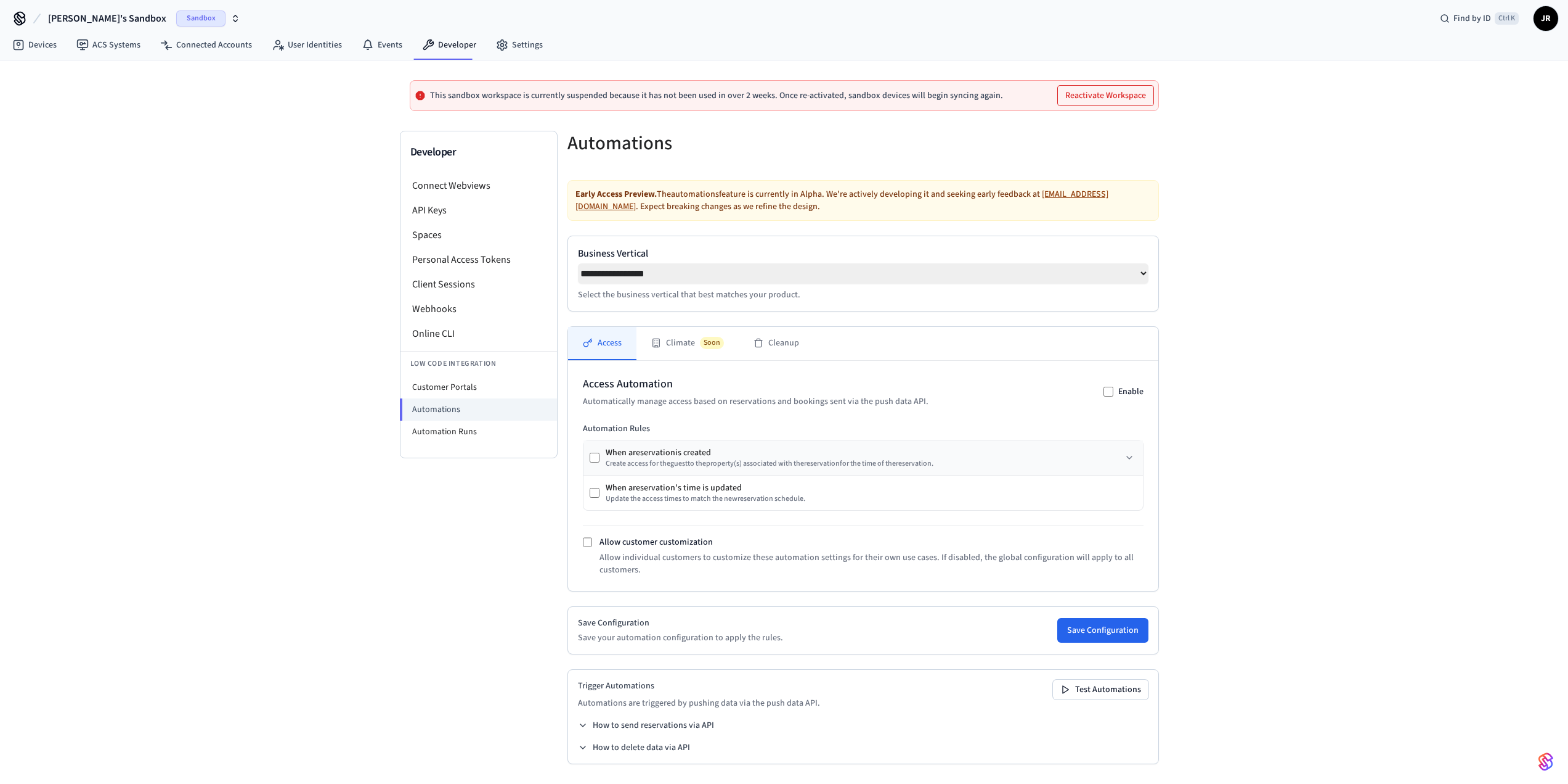
click at [593, 462] on div "When a reservation is created Create access for the guest to the property (s) a…" at bounding box center [762, 457] width 344 height 22
click at [32, 43] on link "Devices" at bounding box center [34, 44] width 64 height 22
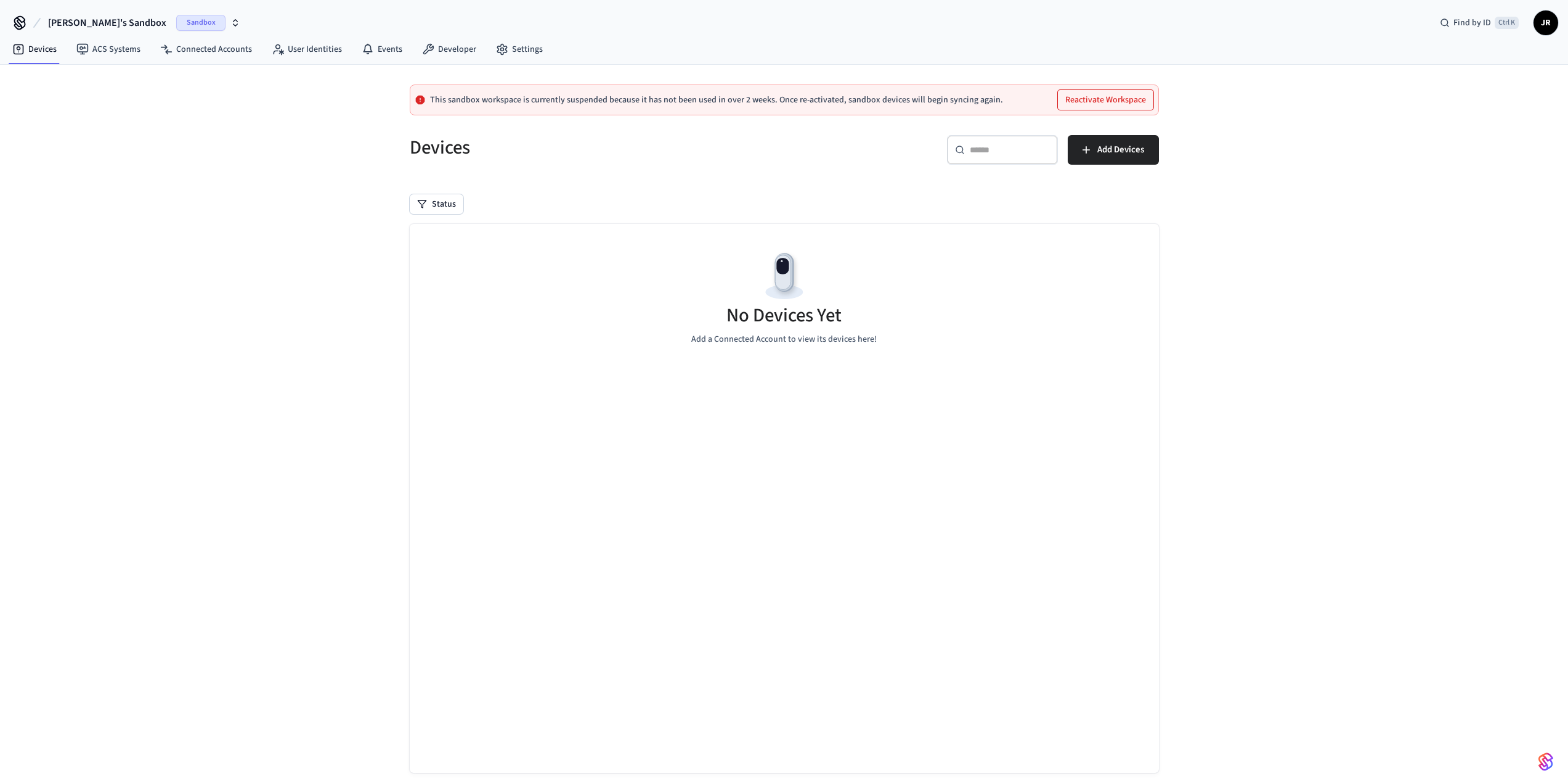
click at [101, 19] on span "Jon's Sandbox" at bounding box center [107, 23] width 119 height 15
click at [89, 79] on div "Belltower Production" at bounding box center [100, 79] width 168 height 16
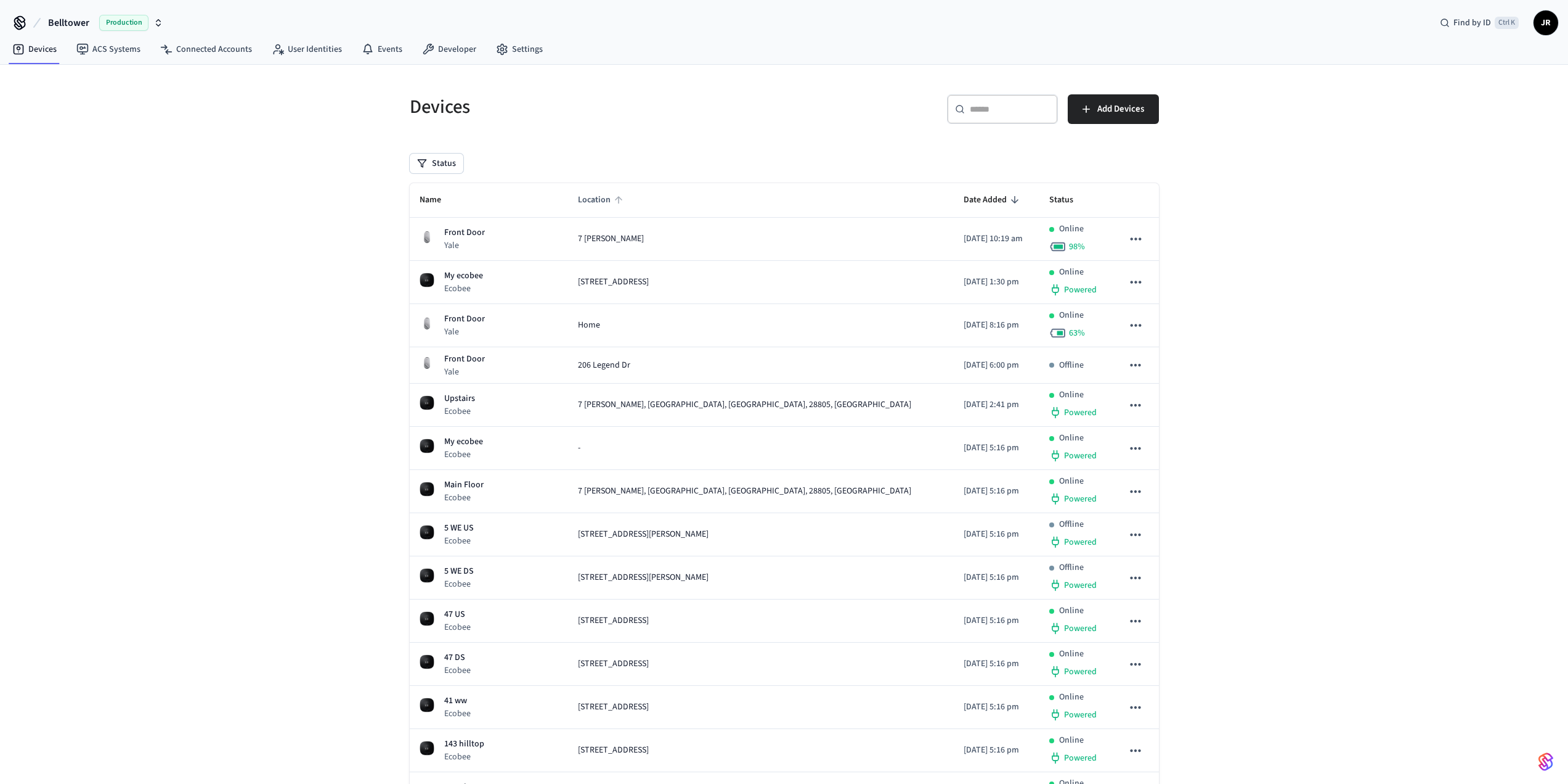
click at [617, 196] on span "Location" at bounding box center [603, 200] width 49 height 19
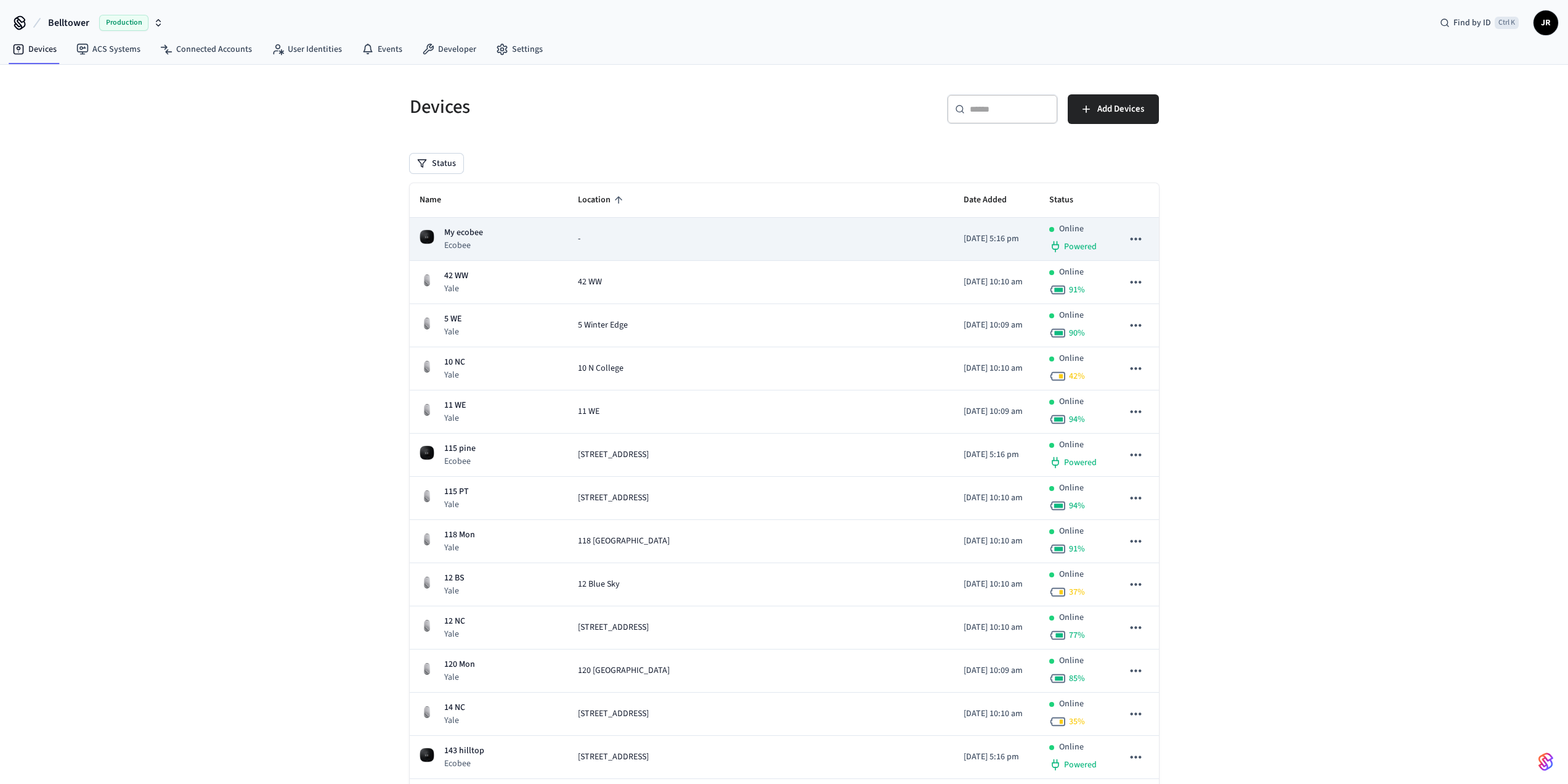
click at [626, 237] on div "-" at bounding box center [761, 239] width 366 height 13
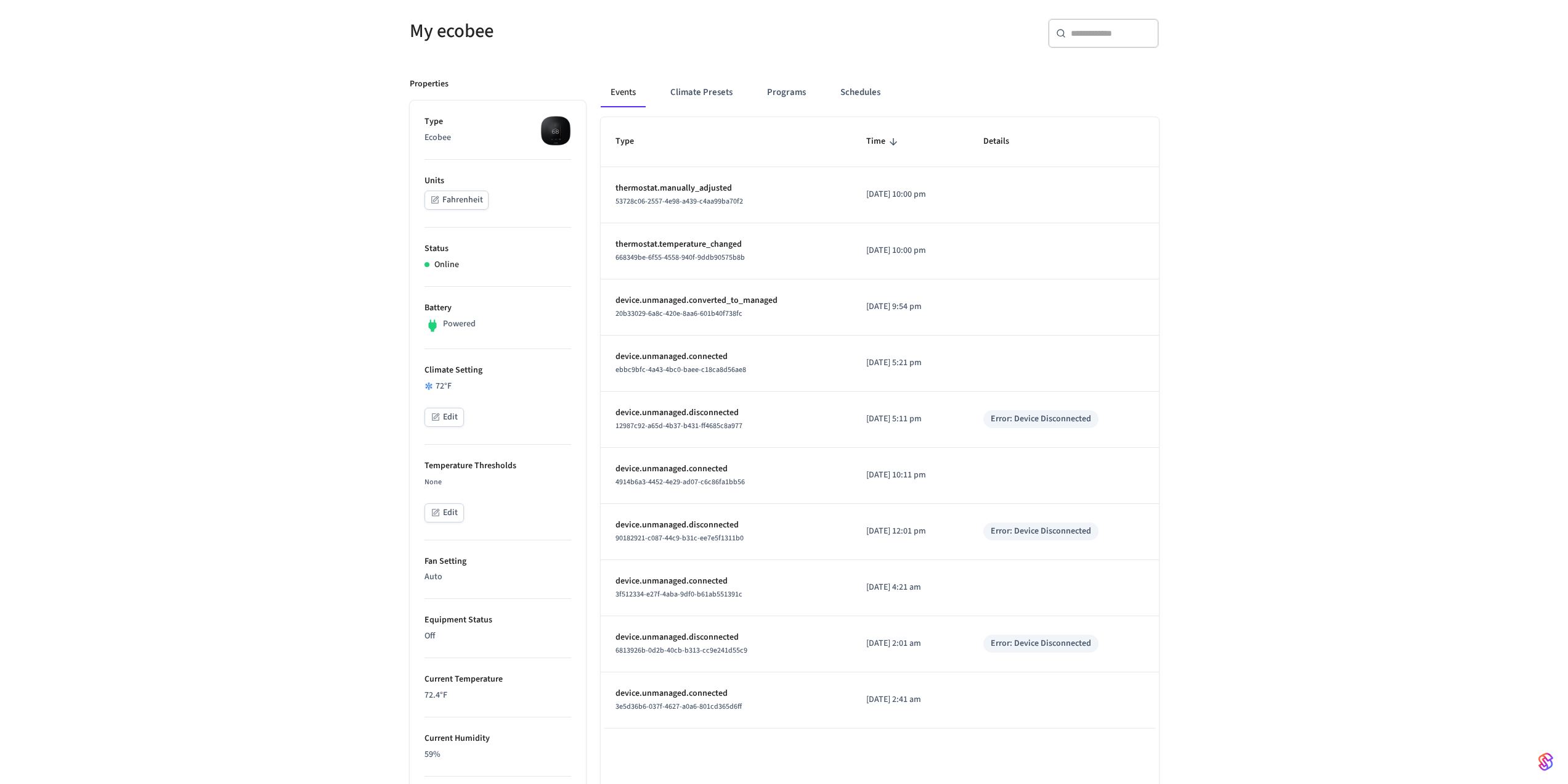
scroll to position [185, 0]
